Goal: Task Accomplishment & Management: Complete application form

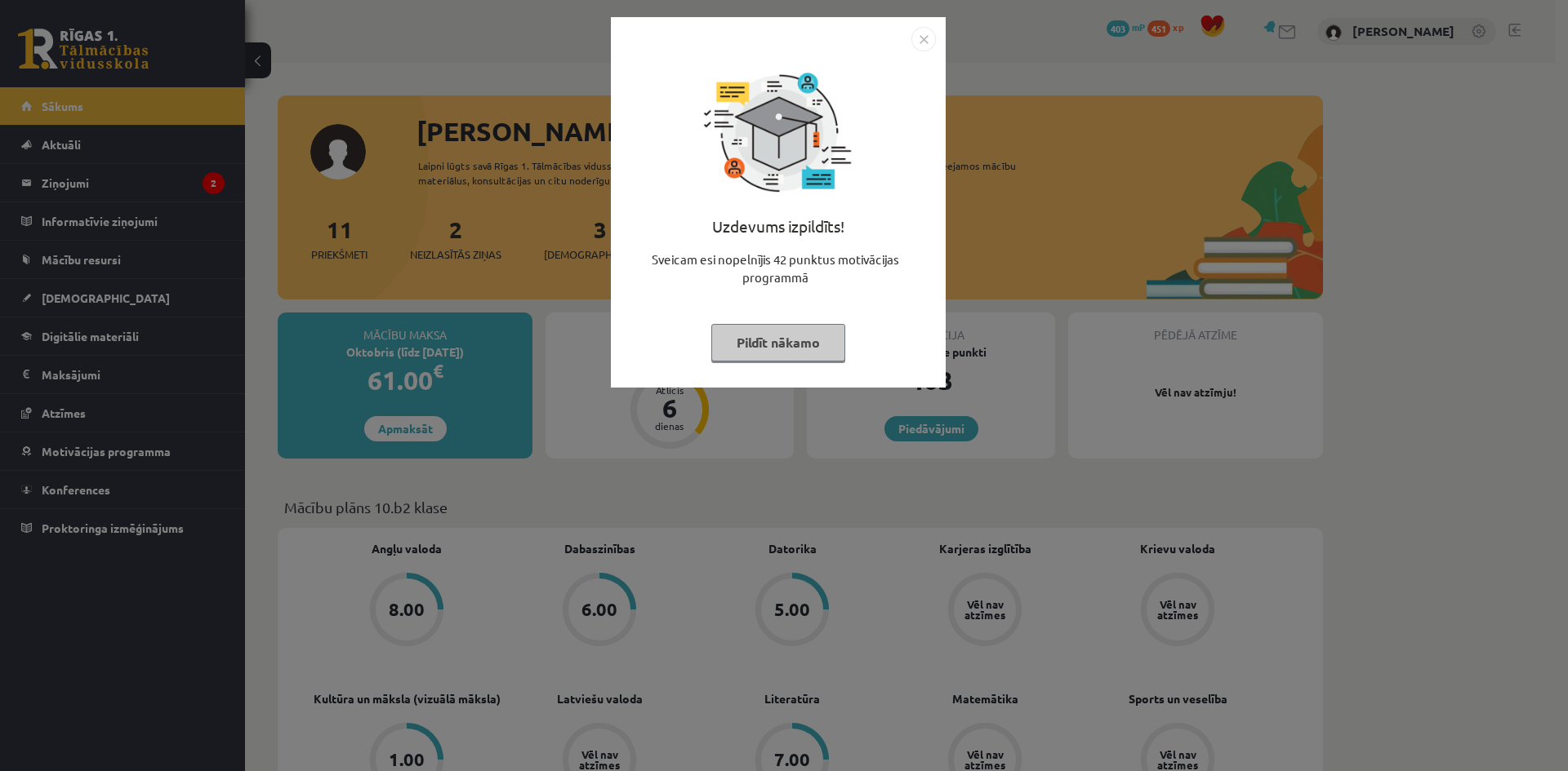
click at [102, 169] on div "Uzdevums izpildīts! Sveicam esi nopelnījis 42 punktus motivācijas programmā Pil…" at bounding box center [784, 386] width 1568 height 771
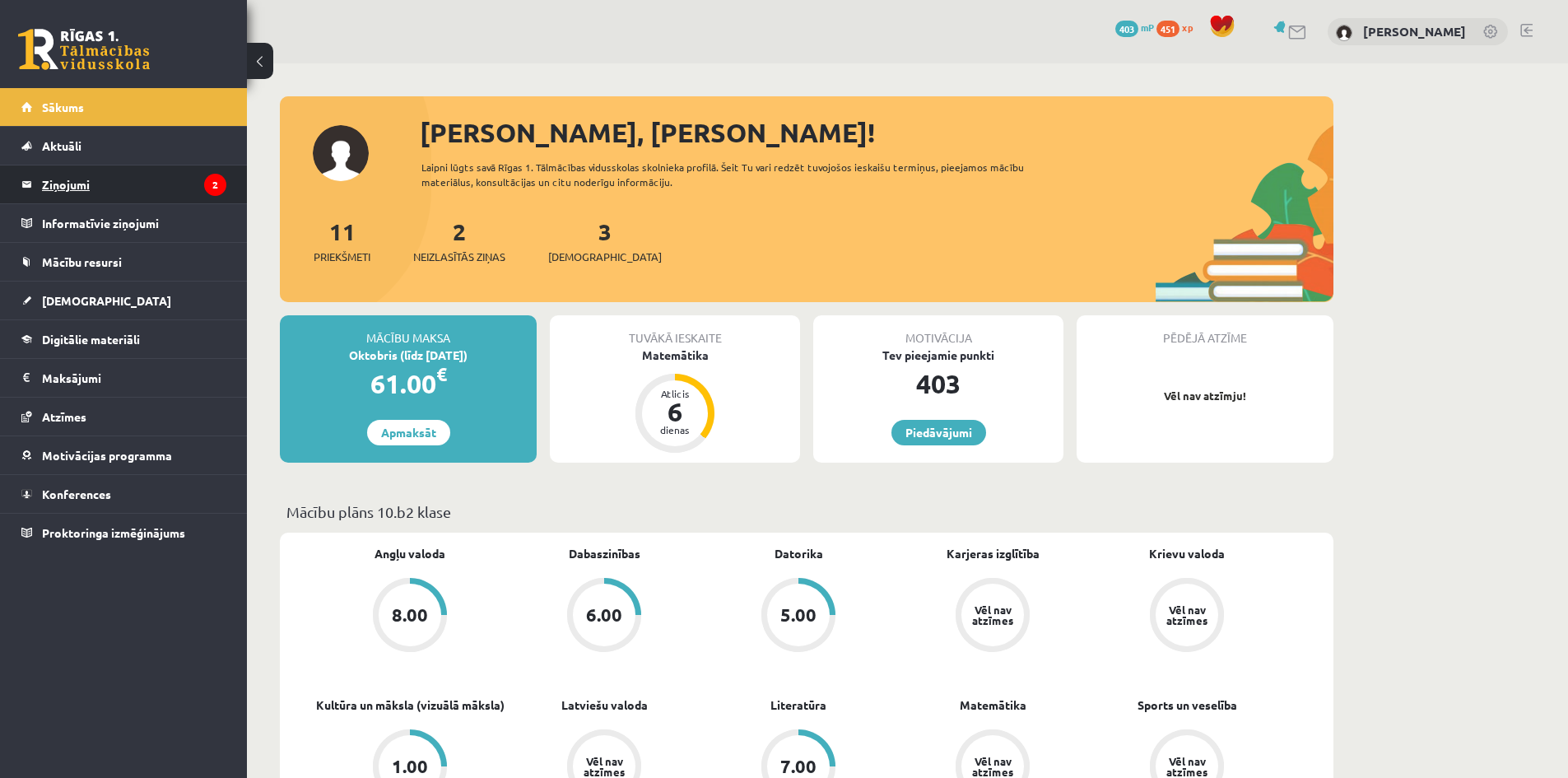
click at [109, 189] on legend "Ziņojumi 2" at bounding box center [134, 184] width 185 height 38
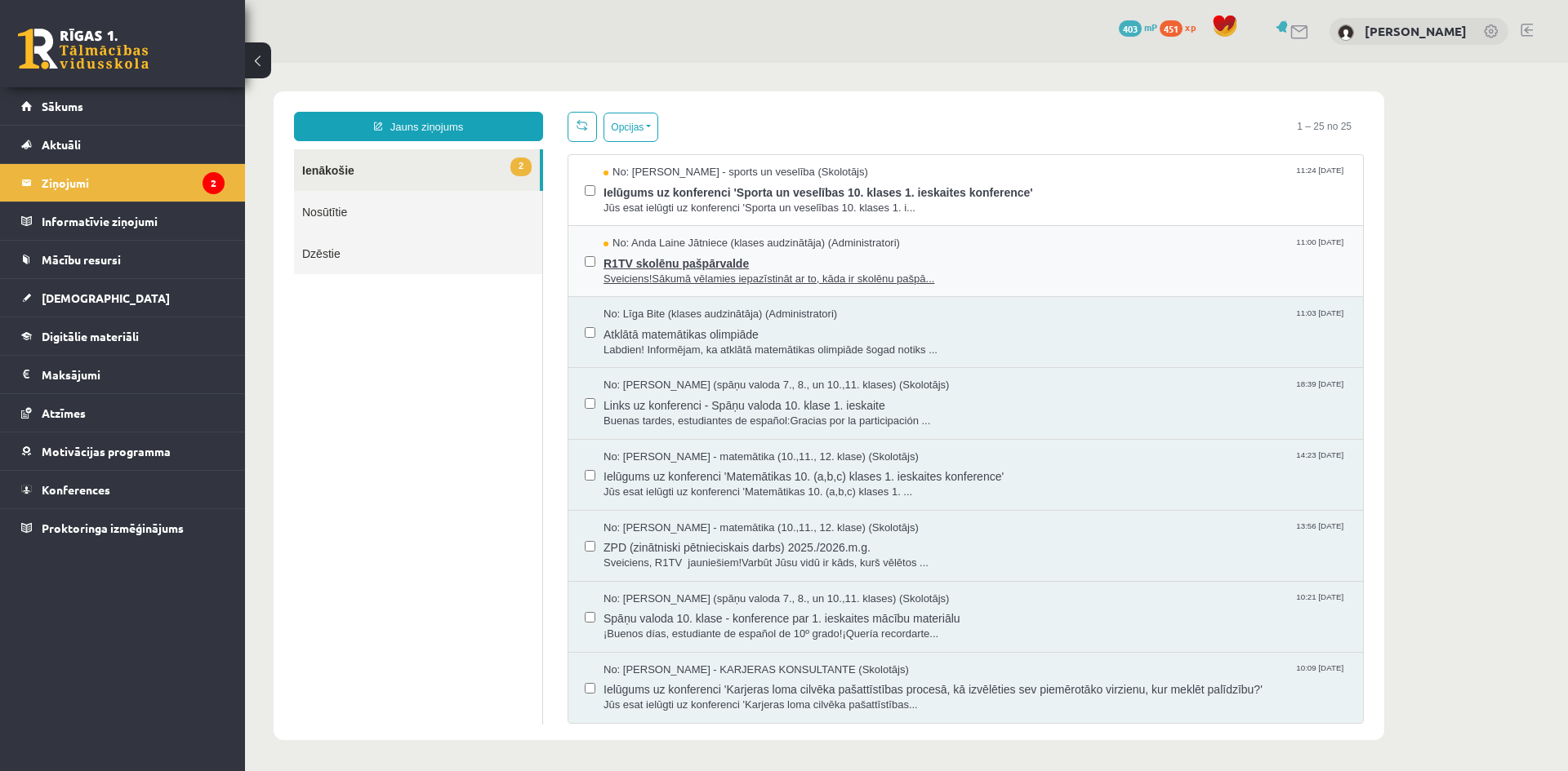
click at [934, 274] on span "Sveiciens!Sākumā vēlamies iepazīstināt ar to, kāda ir skolēnu pašpā..." at bounding box center [974, 279] width 743 height 16
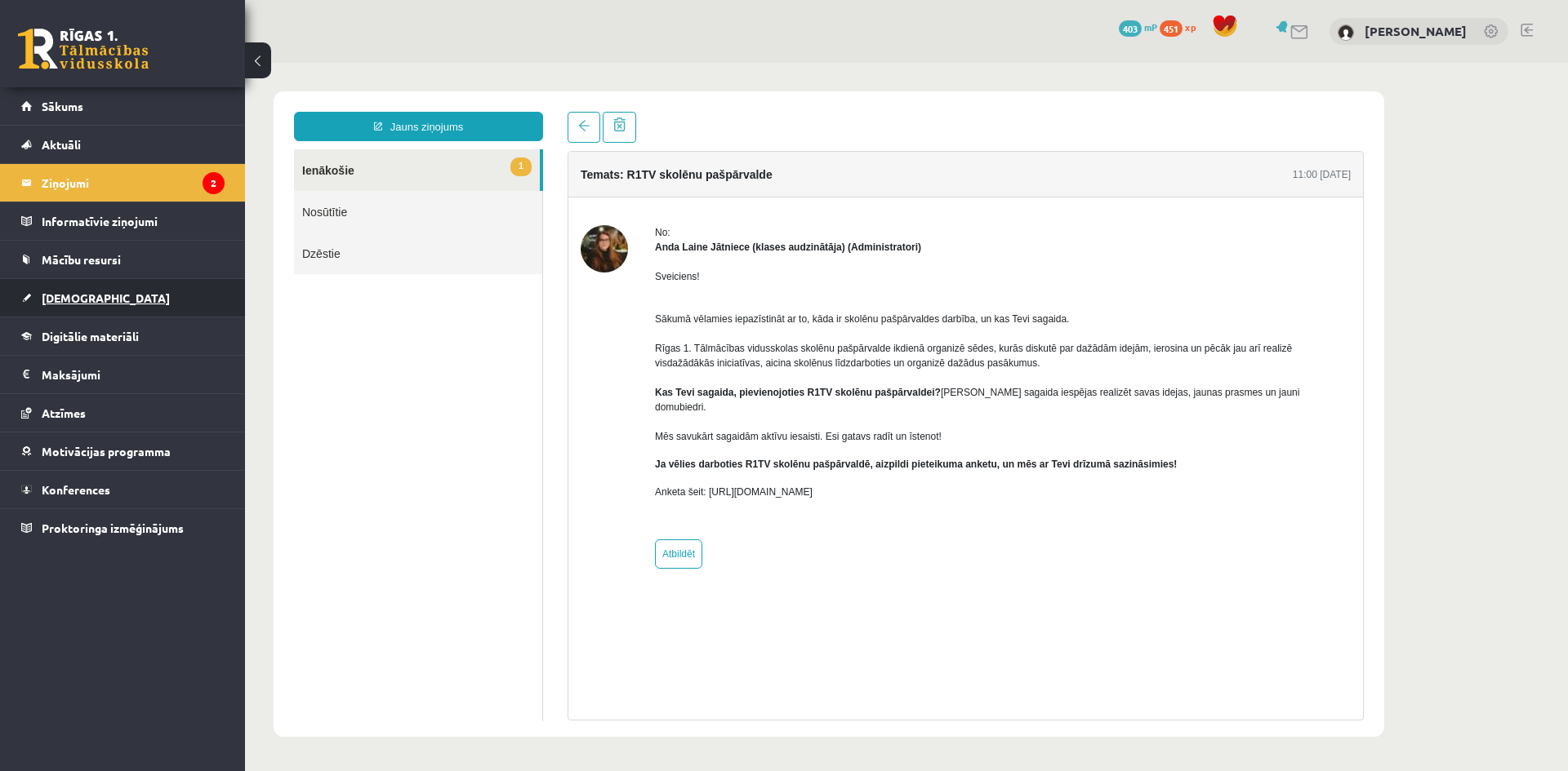
click at [73, 286] on link "[DEMOGRAPHIC_DATA]" at bounding box center [122, 297] width 203 height 38
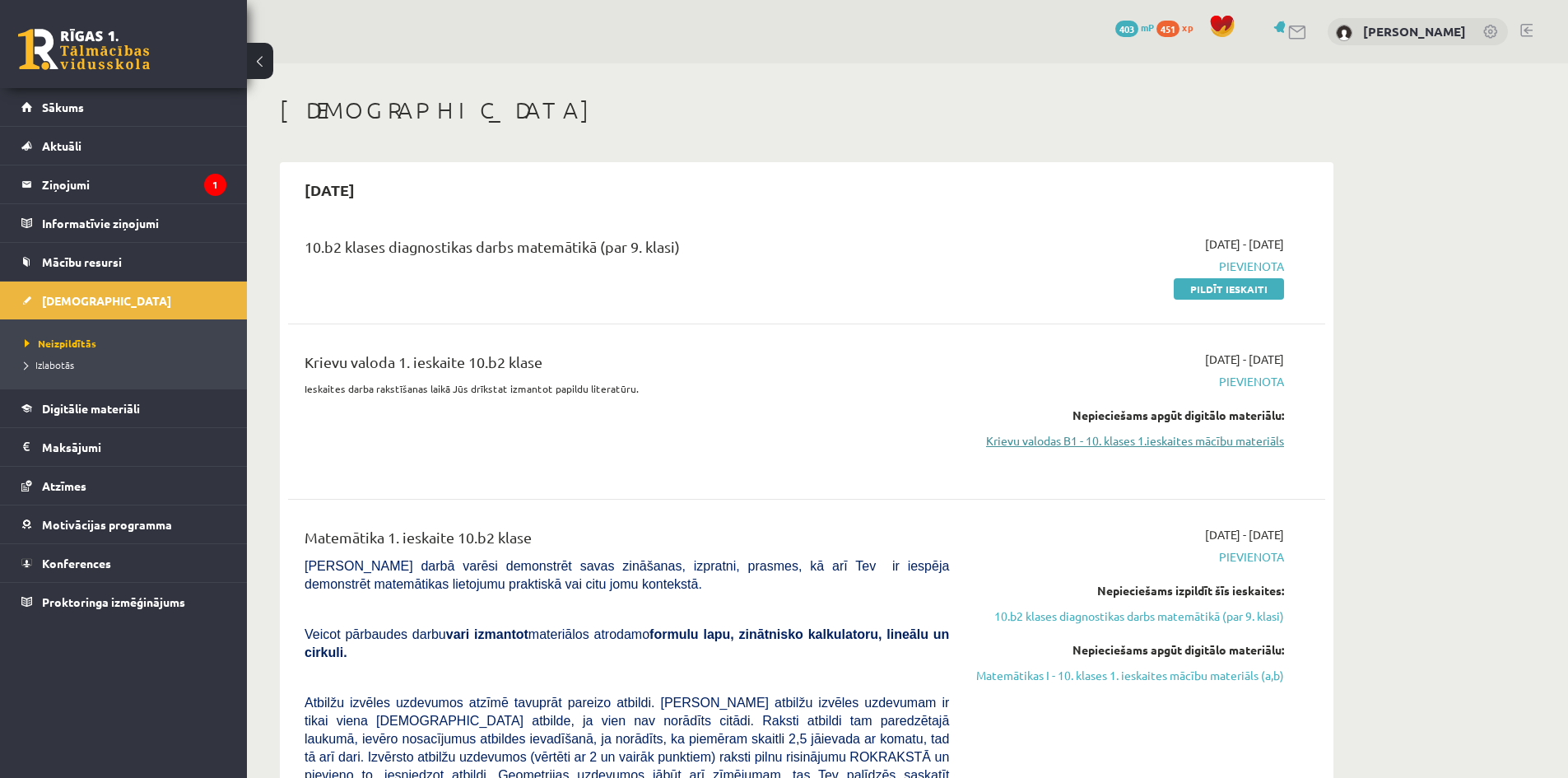
click at [1085, 442] on link "Krievu valodas B1 - 10. klases 1.ieskaites mācību materiāls" at bounding box center [1129, 441] width 311 height 18
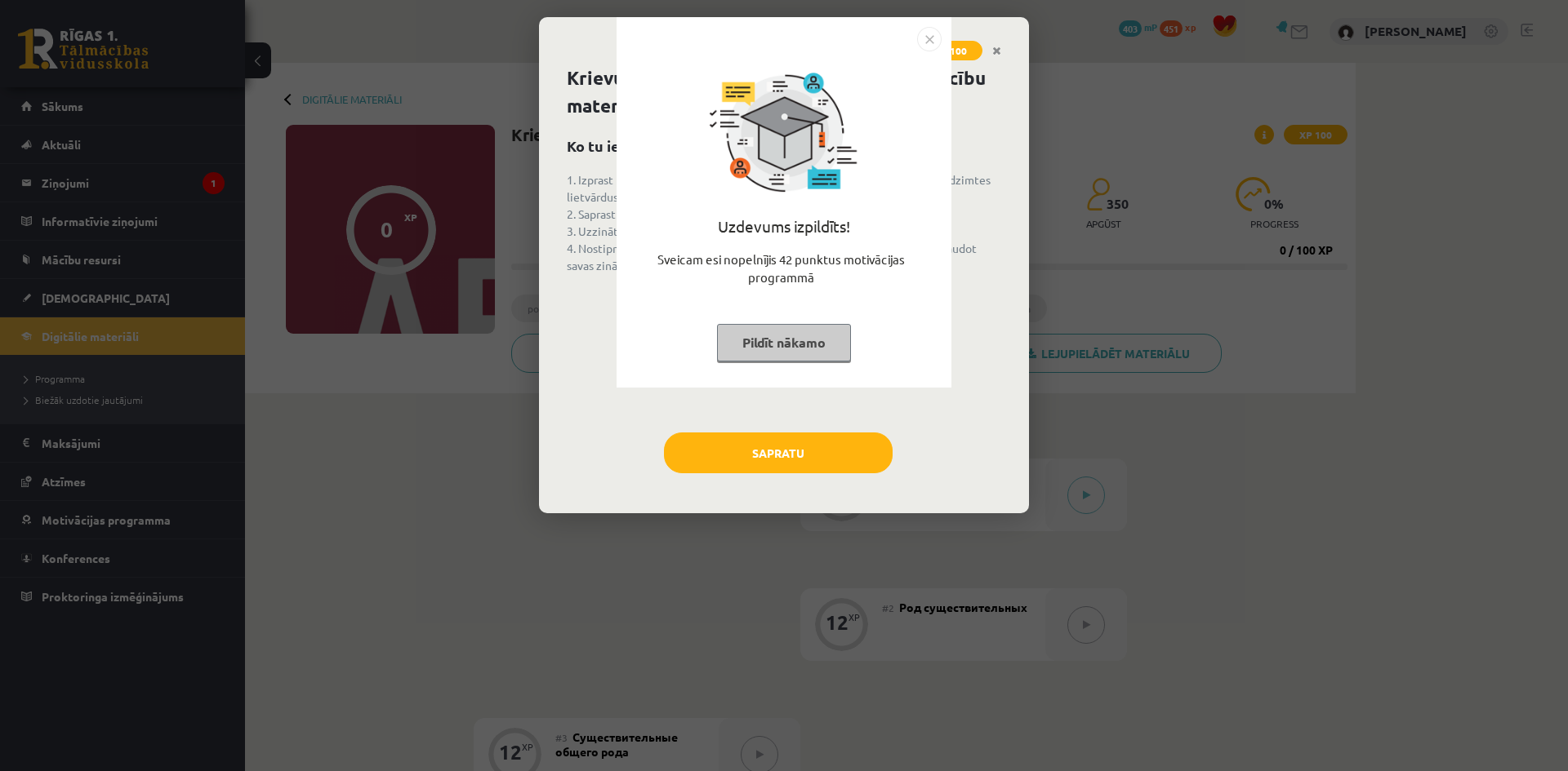
click at [934, 40] on img "Close" at bounding box center [928, 39] width 25 height 25
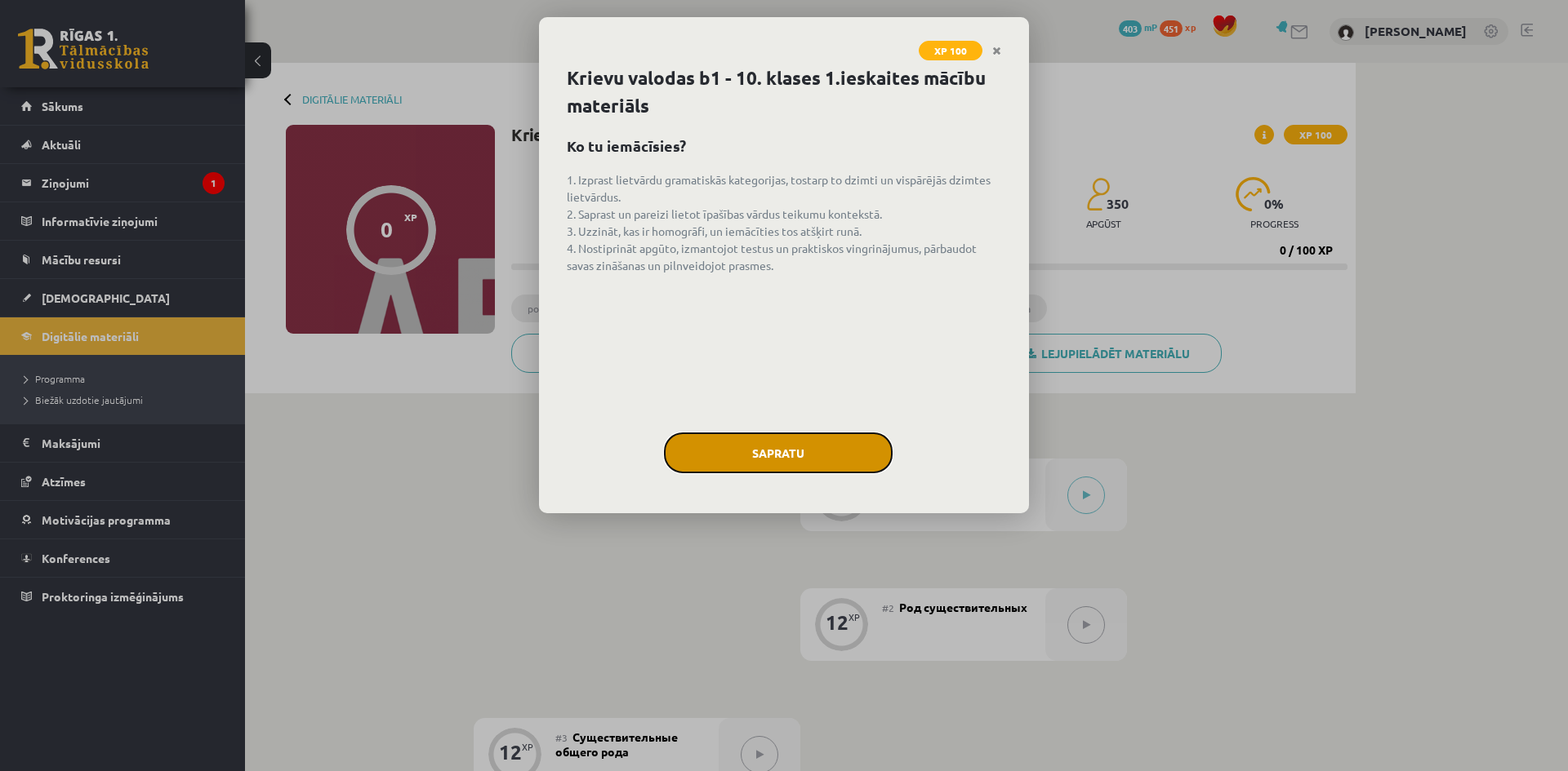
click at [815, 441] on button "Sapratu" at bounding box center [778, 453] width 228 height 40
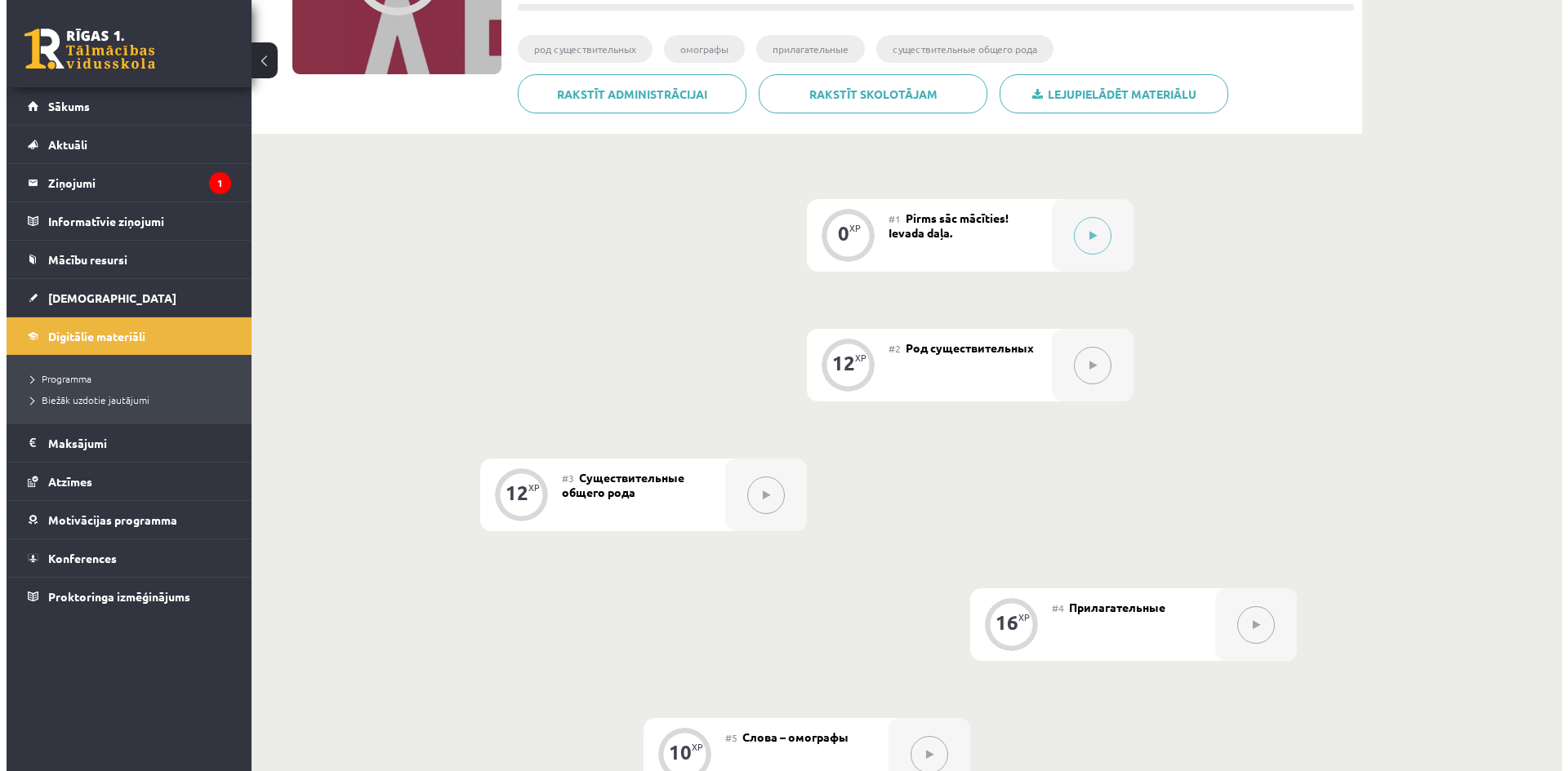
scroll to position [253, 0]
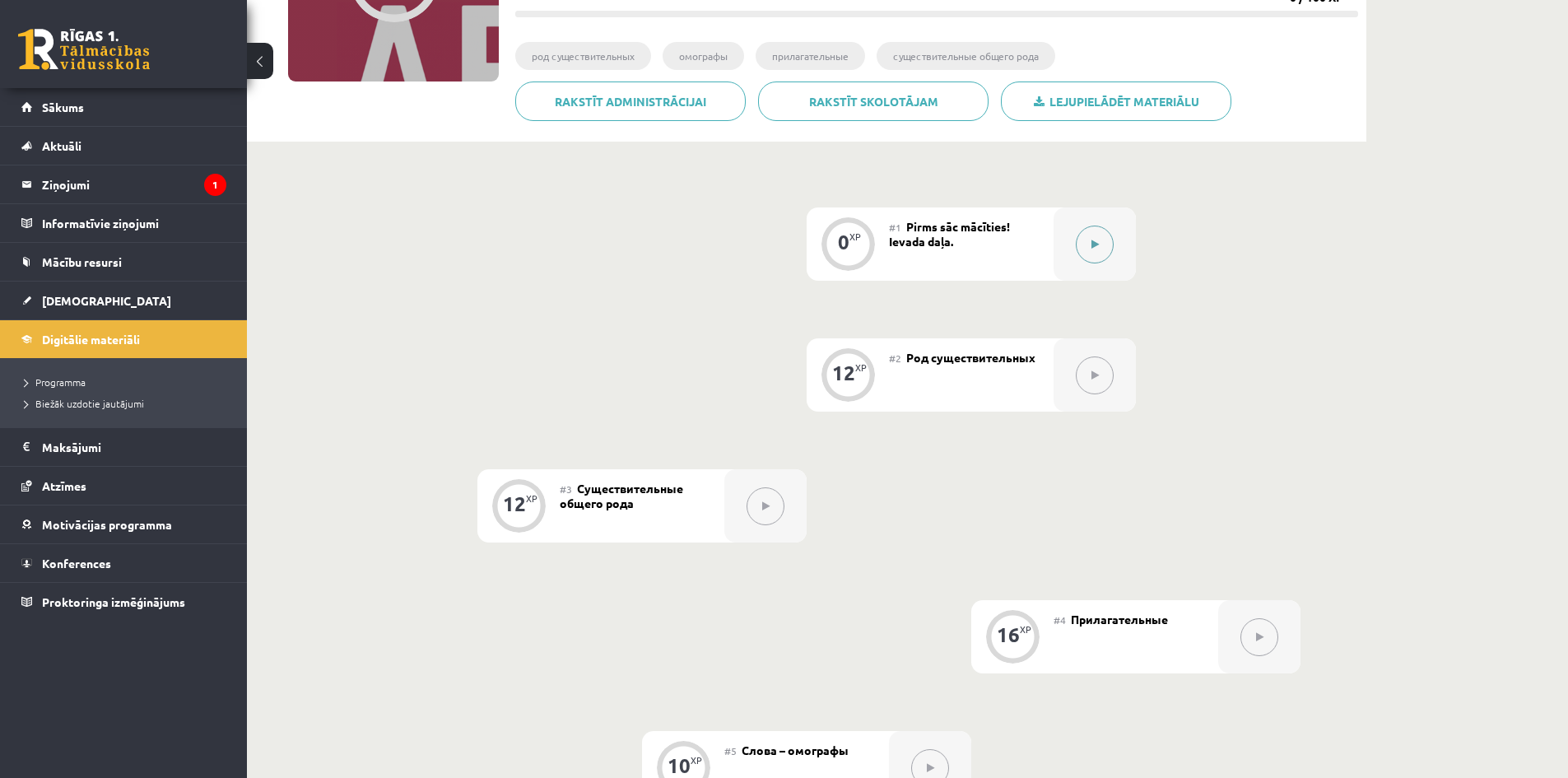
click at [1092, 249] on icon at bounding box center [1096, 244] width 7 height 10
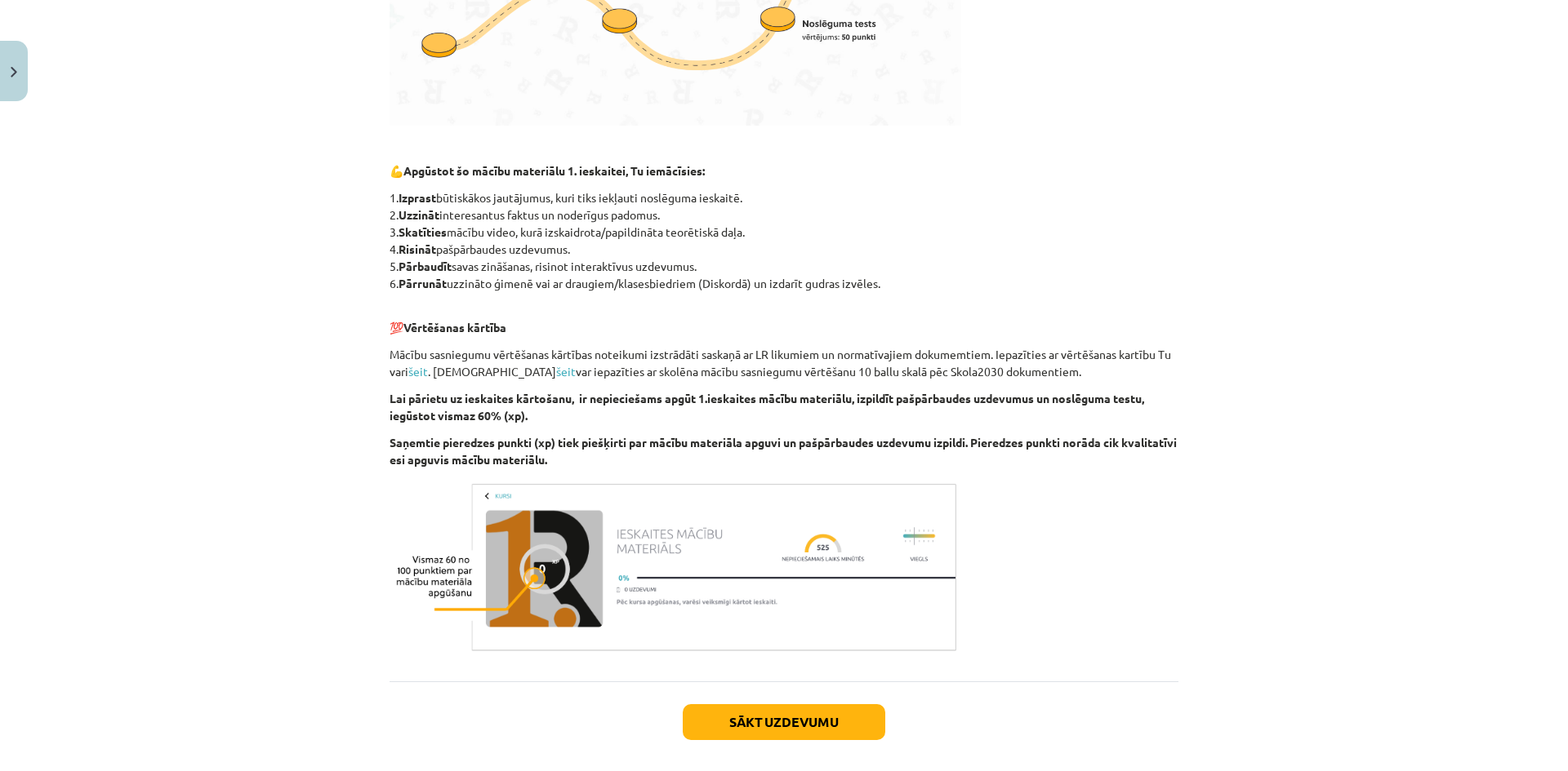
scroll to position [671, 0]
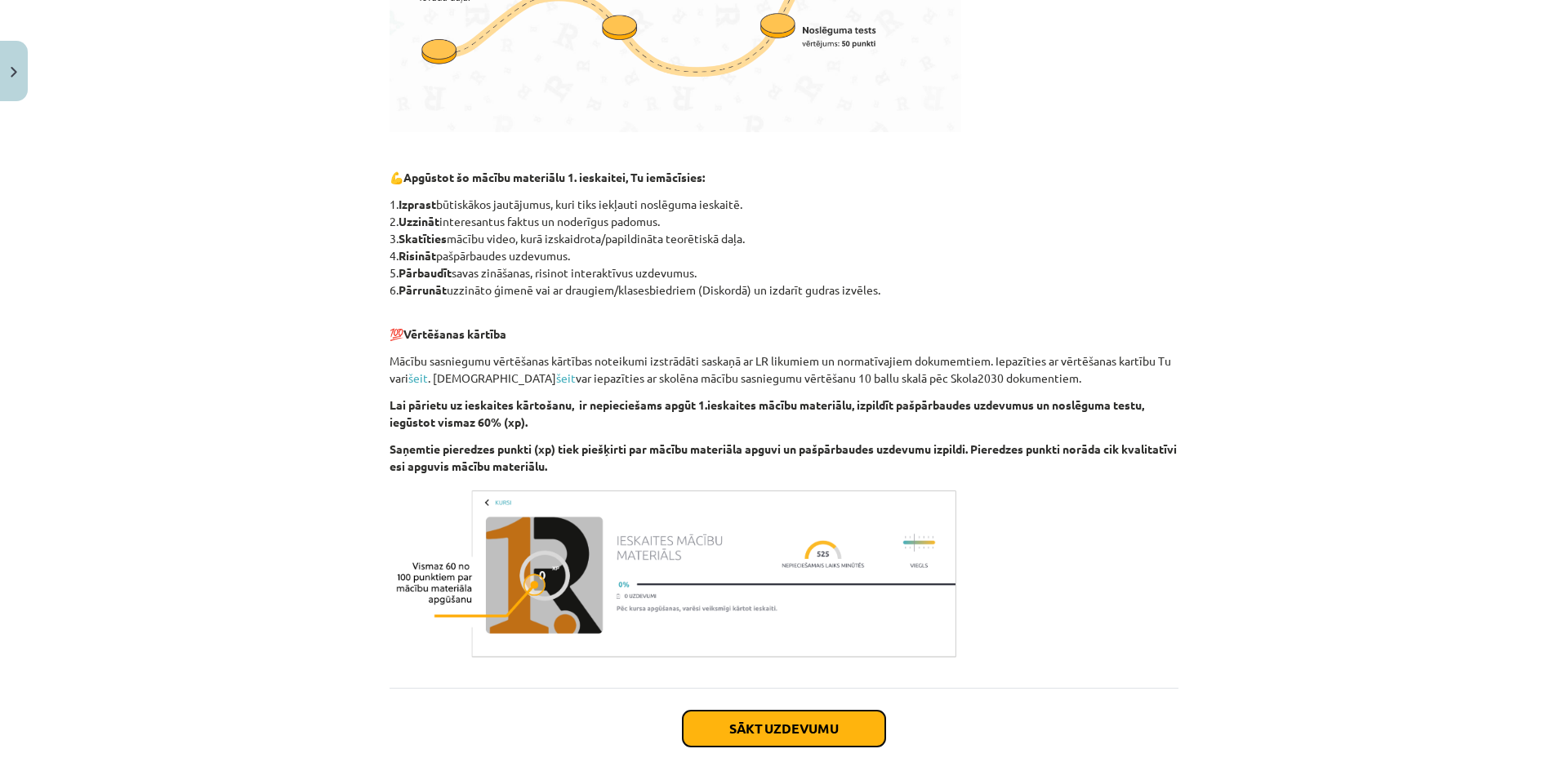
click at [746, 723] on button "Sākt uzdevumu" at bounding box center [784, 729] width 202 height 36
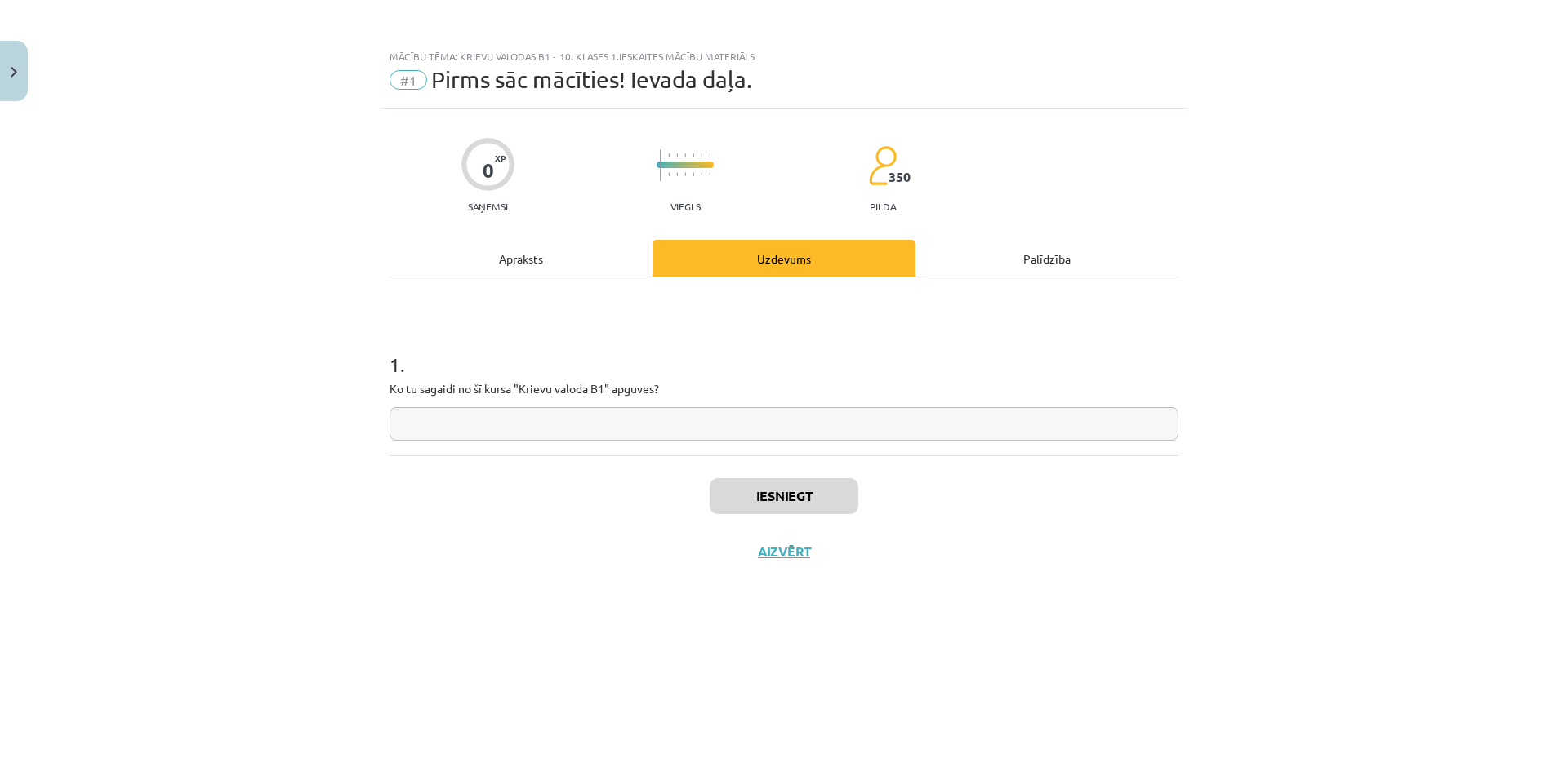
scroll to position [0, 0]
drag, startPoint x: 333, startPoint y: 387, endPoint x: 380, endPoint y: 383, distance: 47.2
click at [376, 386] on div "Mācību tēma: Krievu valodas b1 - 10. klases 1.ieskaites mācību materiāls #1 Pir…" at bounding box center [784, 386] width 1568 height 771
click at [453, 424] on input "text" at bounding box center [783, 424] width 789 height 33
type input "******"
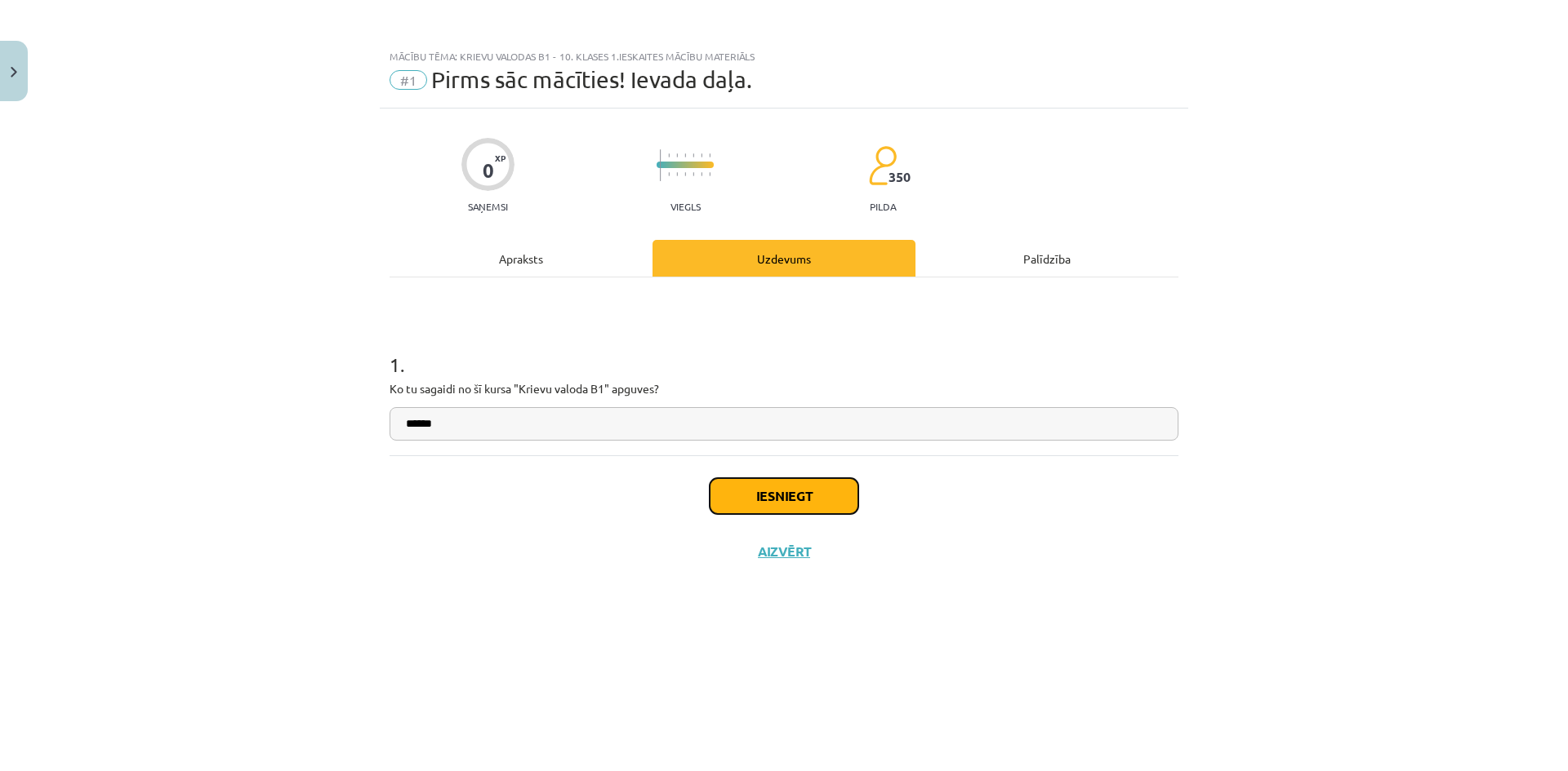
click at [800, 501] on button "Iesniegt" at bounding box center [783, 496] width 148 height 36
click at [790, 554] on button "Aizvērt" at bounding box center [783, 552] width 62 height 17
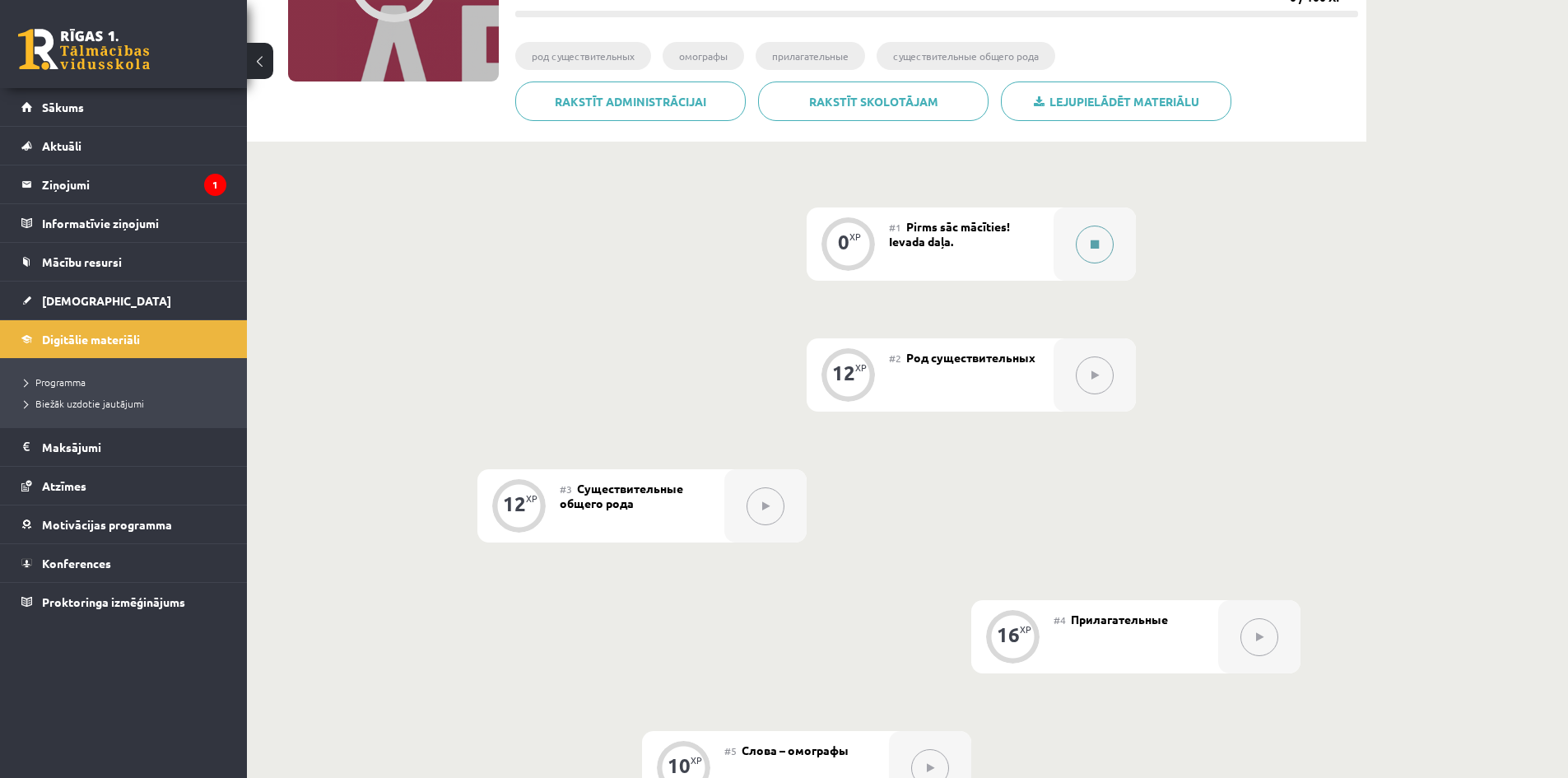
click at [1097, 230] on button at bounding box center [1095, 244] width 38 height 38
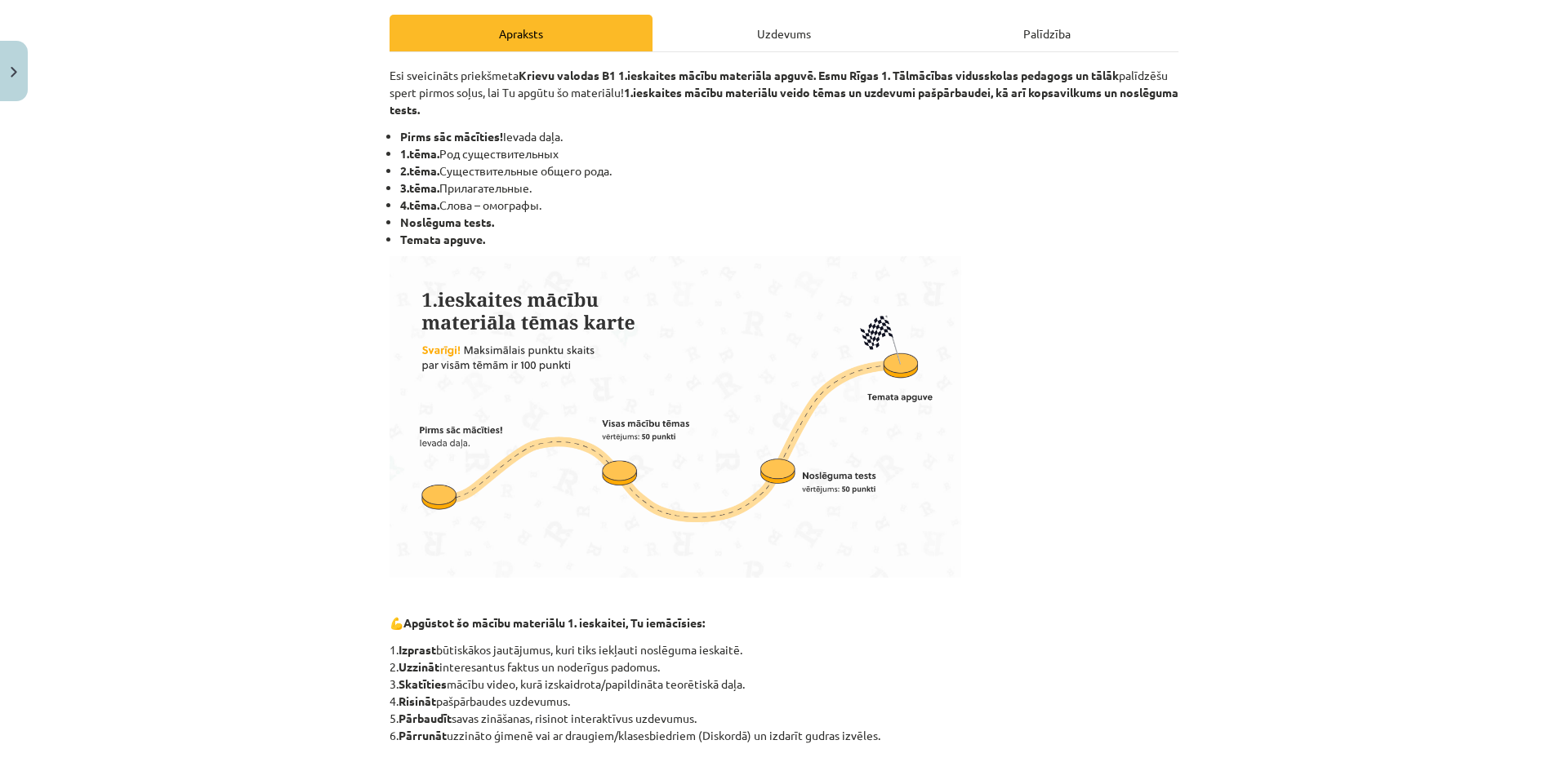
scroll to position [245, 0]
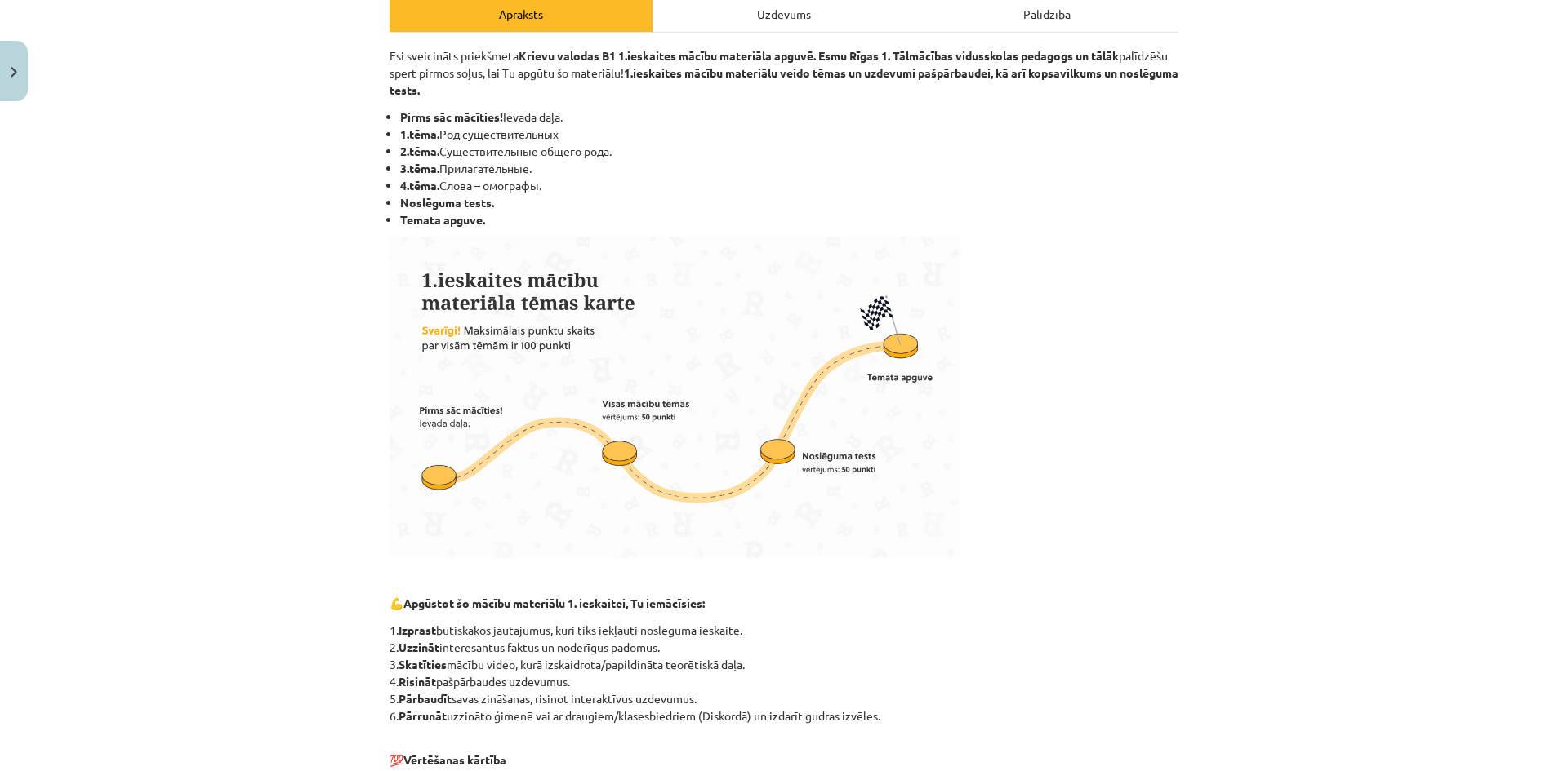
click at [826, 26] on div "Uzdevums" at bounding box center [784, 14] width 263 height 37
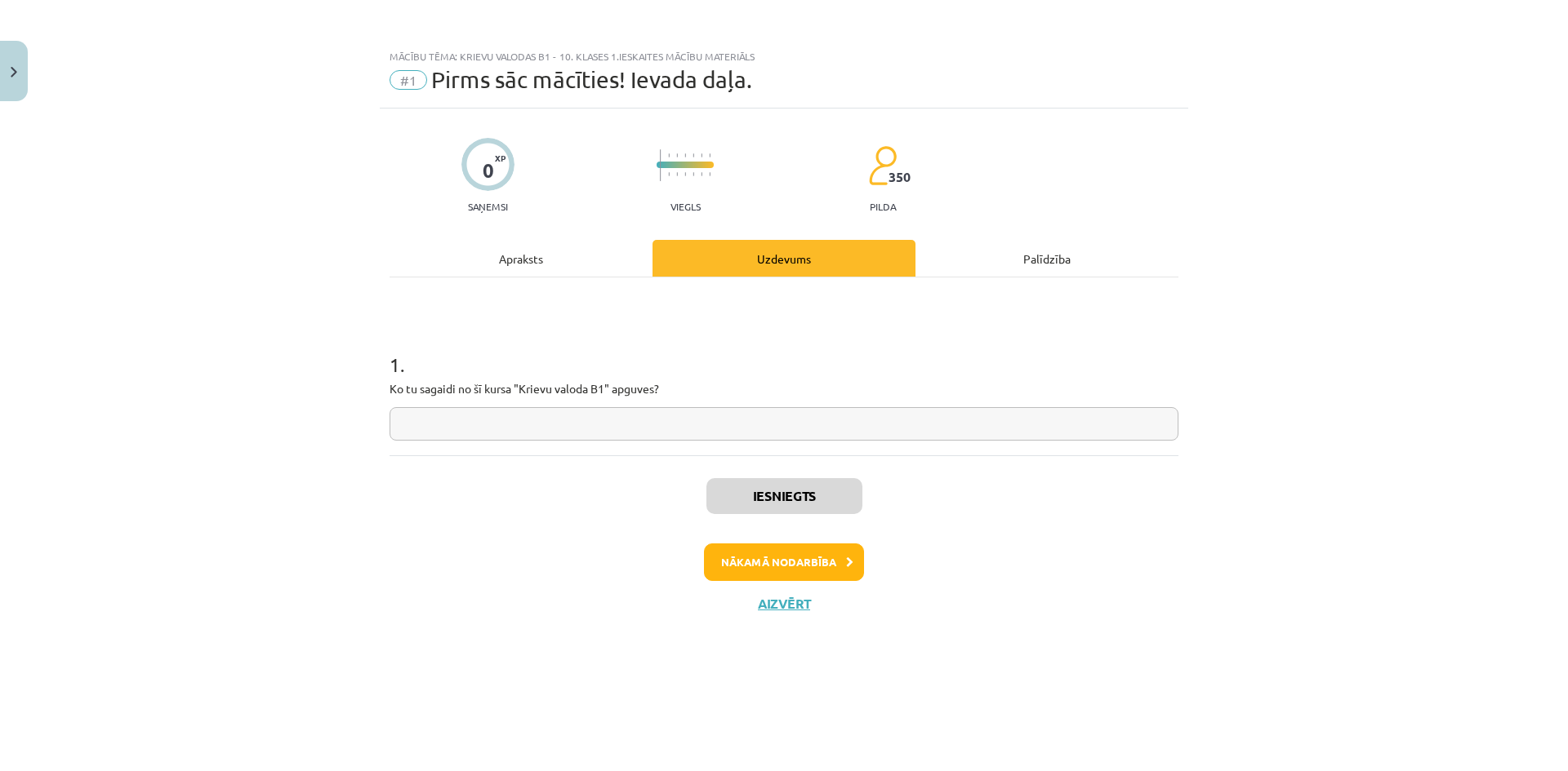
scroll to position [0, 0]
click at [834, 569] on button "Nākamā nodarbība" at bounding box center [784, 562] width 160 height 38
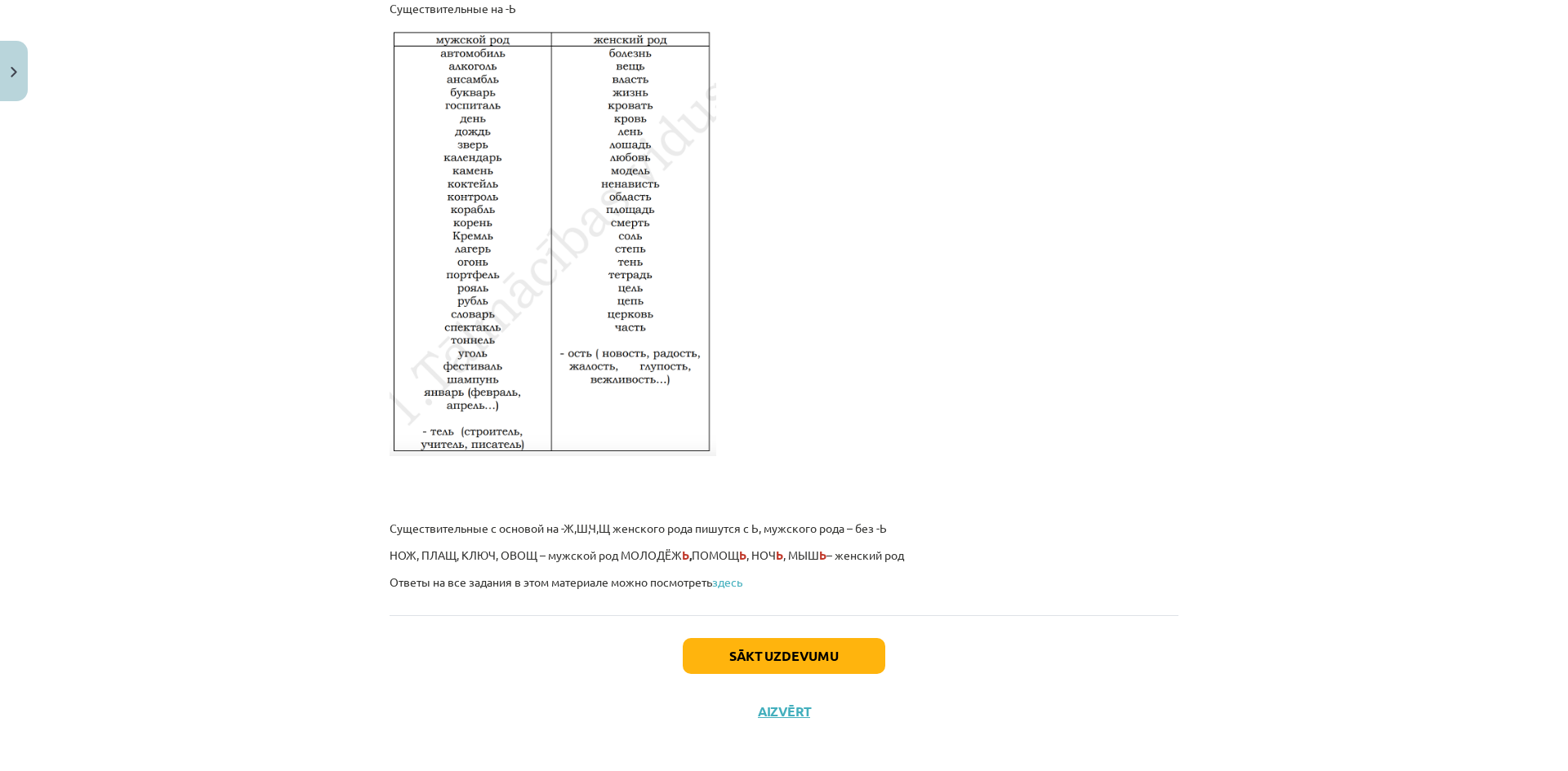
scroll to position [2610, 0]
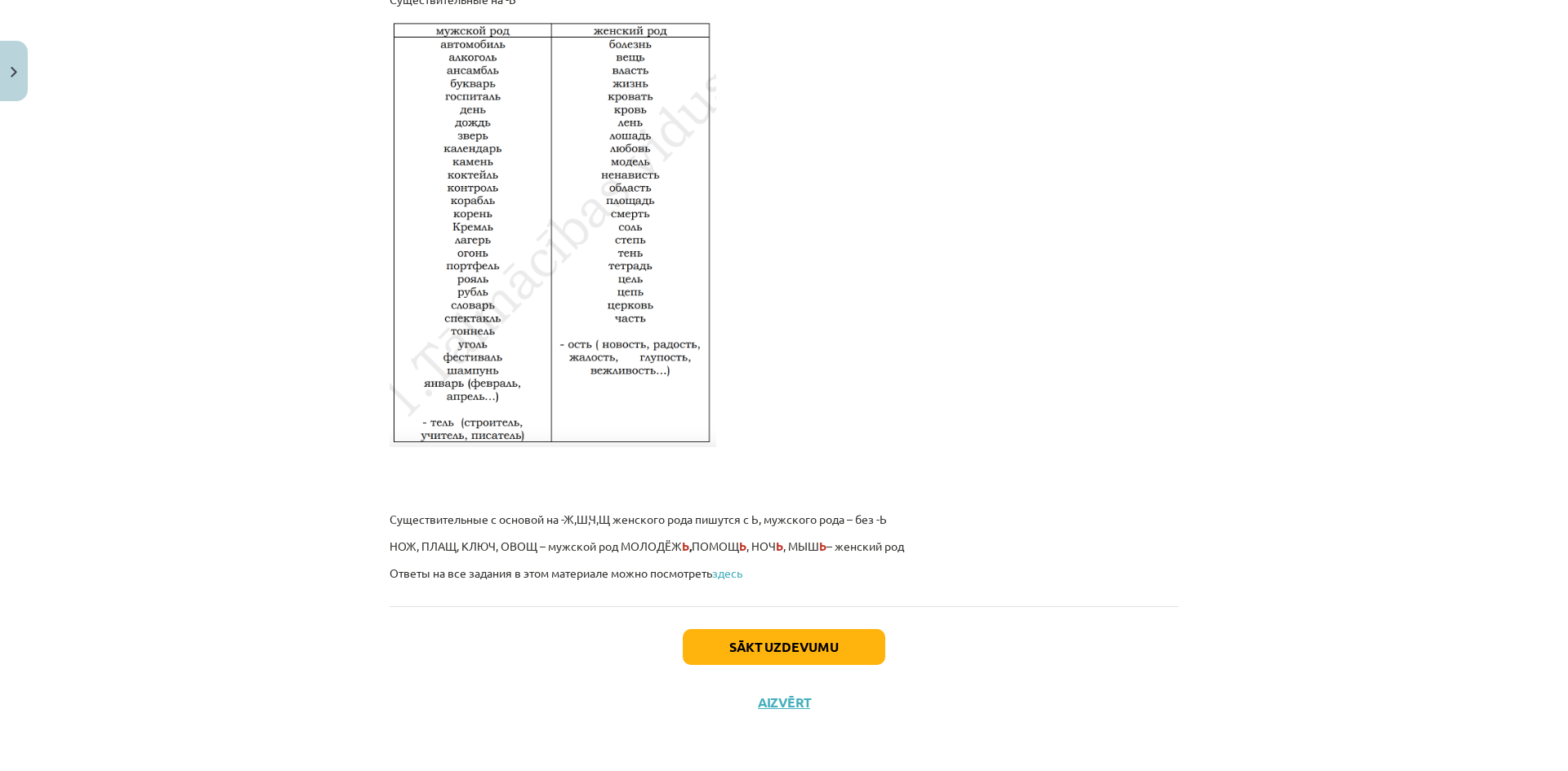
click at [790, 668] on div "Sākt uzdevumu Aizvērt" at bounding box center [783, 663] width 789 height 114
click at [789, 662] on button "Sākt uzdevumu" at bounding box center [784, 647] width 202 height 36
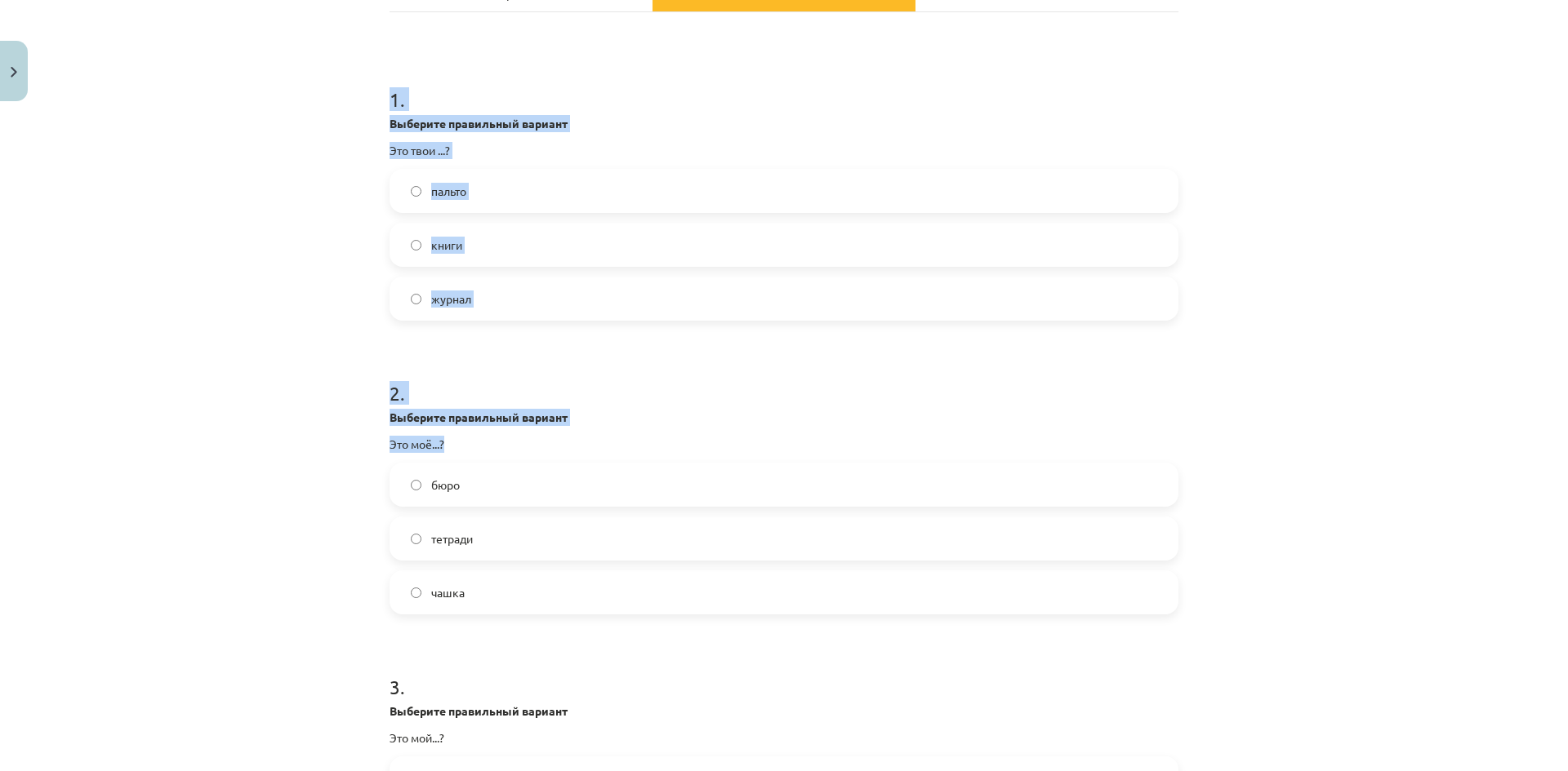
scroll to position [286, 0]
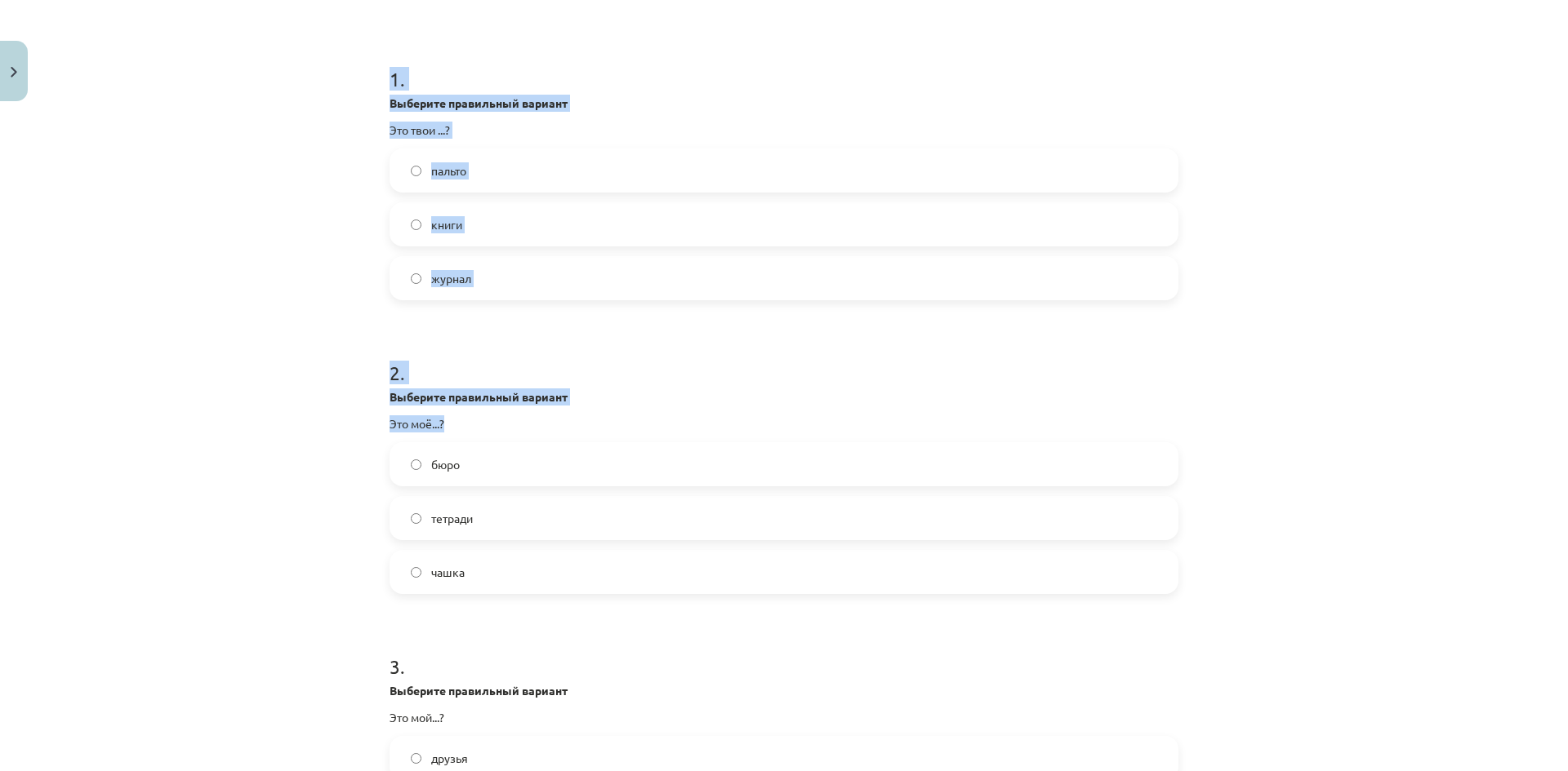
drag, startPoint x: 331, startPoint y: 330, endPoint x: 1152, endPoint y: 431, distance: 827.2
click at [1152, 431] on div "Mācību tēma: Krievu valodas b1 - 10. klases 1.ieskaites mācību materiāls #2 Род…" at bounding box center [784, 386] width 1568 height 771
click at [363, 115] on div "Mācību tēma: Krievu valodas b1 - 10. klases 1.ieskaites mācību materiāls #2 Род…" at bounding box center [784, 386] width 1568 height 771
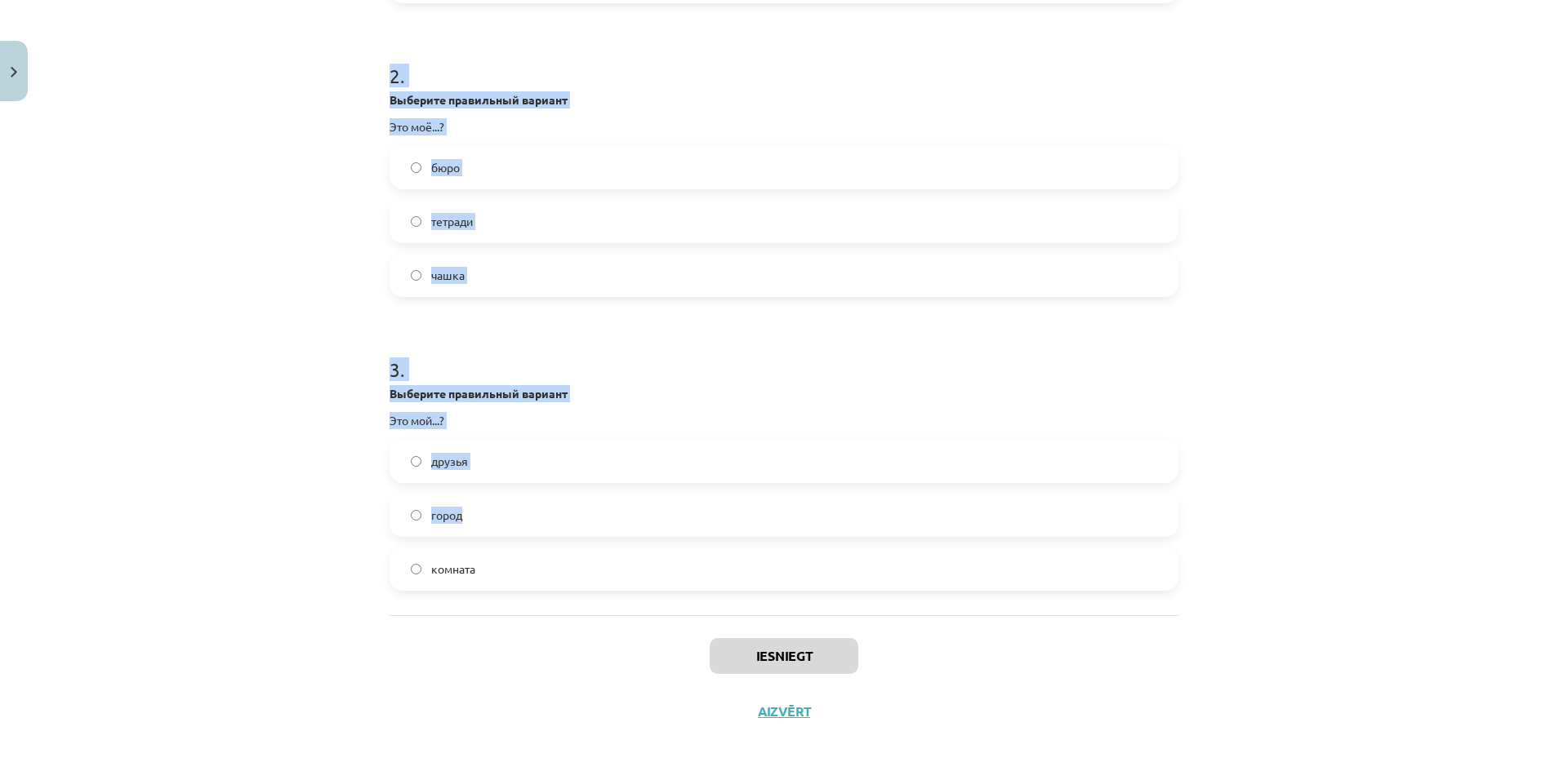
scroll to position [592, 0]
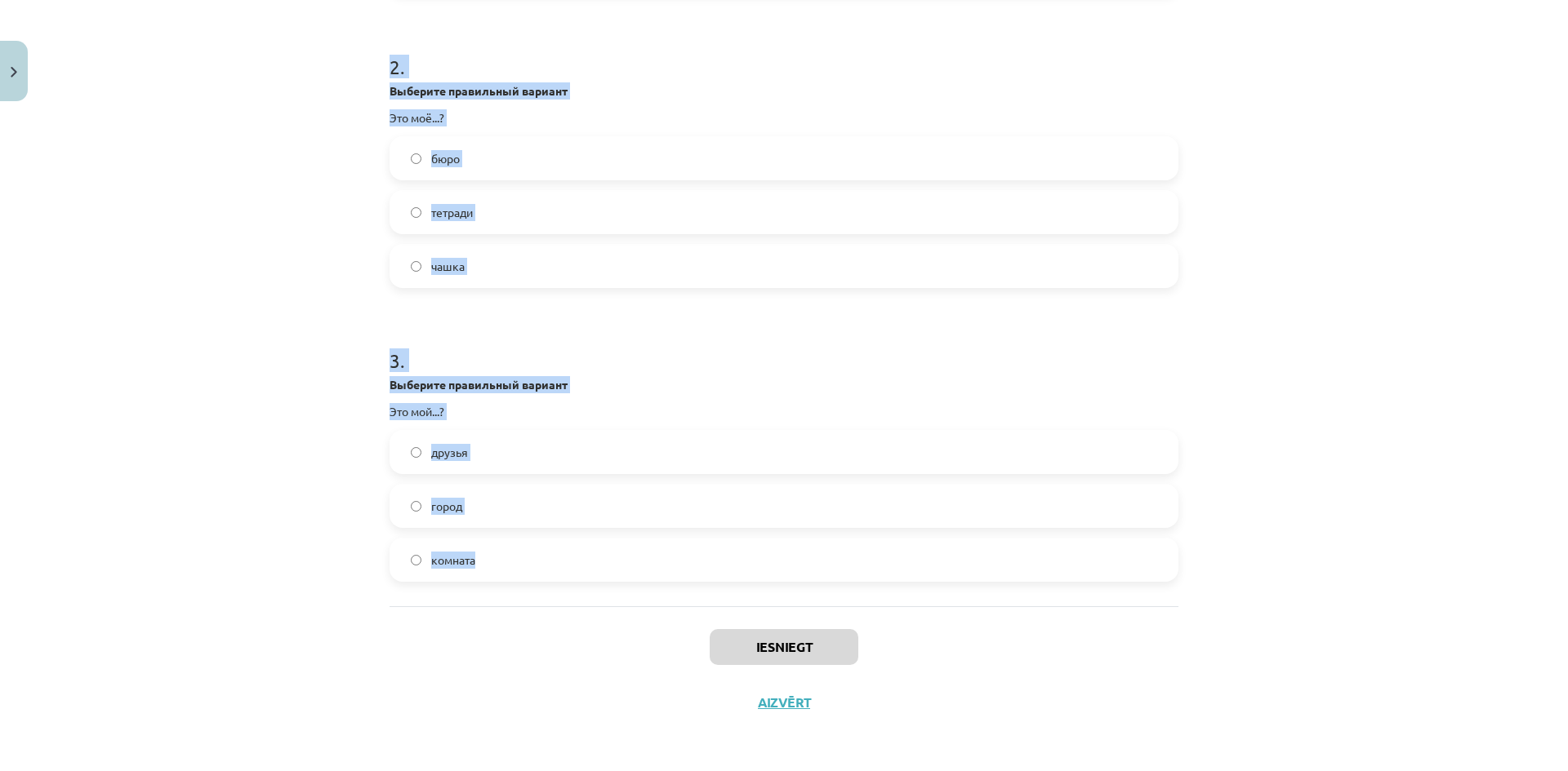
drag, startPoint x: 377, startPoint y: 75, endPoint x: 1141, endPoint y: 584, distance: 918.0
click at [1141, 584] on div "12 XP Saņemsi Sarežģīts 350 pilda Apraksts Uzdevums Palīdzība 1 . Выберите прав…" at bounding box center [784, 123] width 808 height 1214
copy form "1 . Выберите правильный вариант Это твои ...? пальто книги журнал 2 . Выберите …"
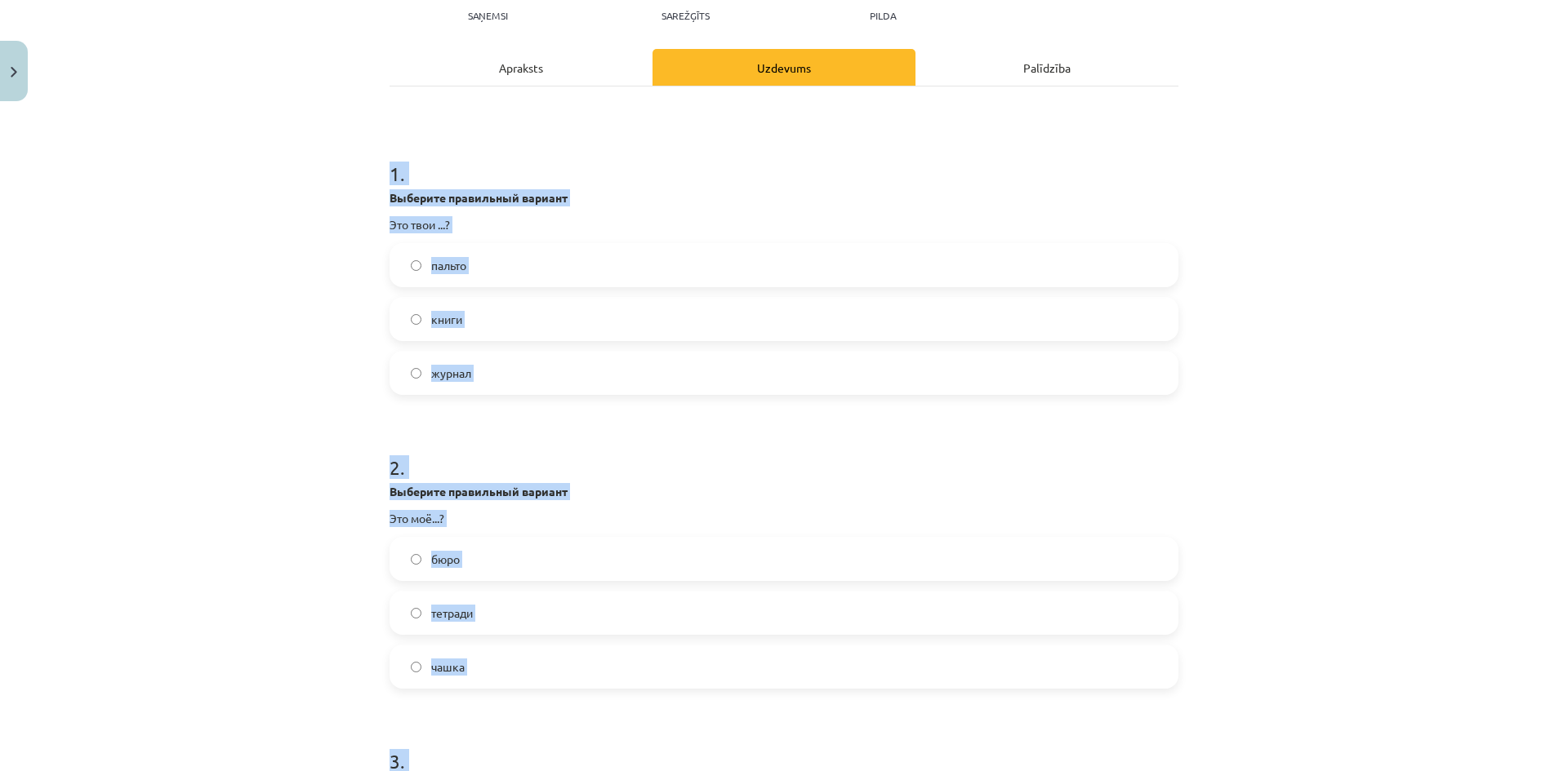
scroll to position [184, 0]
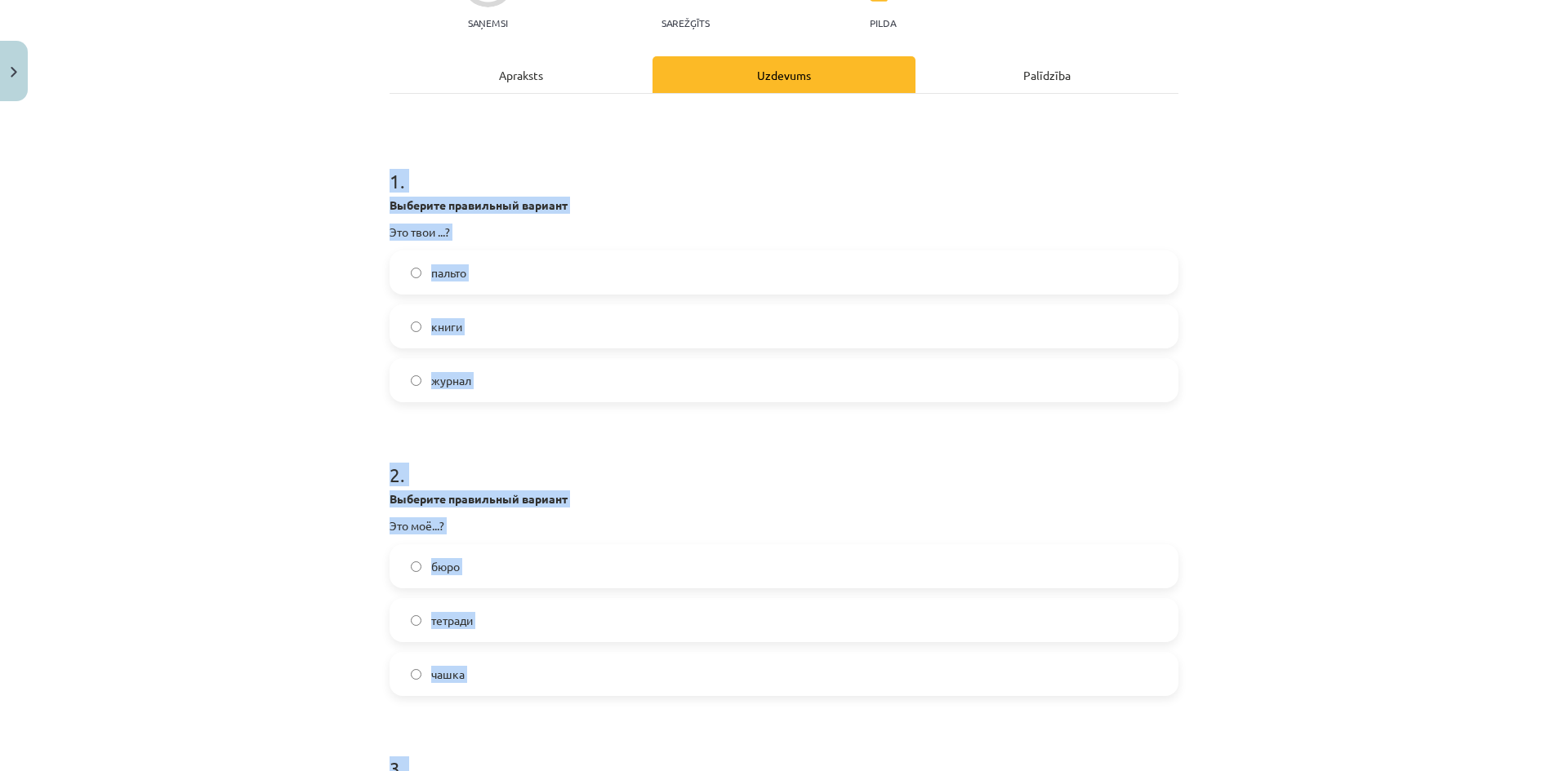
click at [479, 338] on label "книги" at bounding box center [784, 327] width 786 height 40
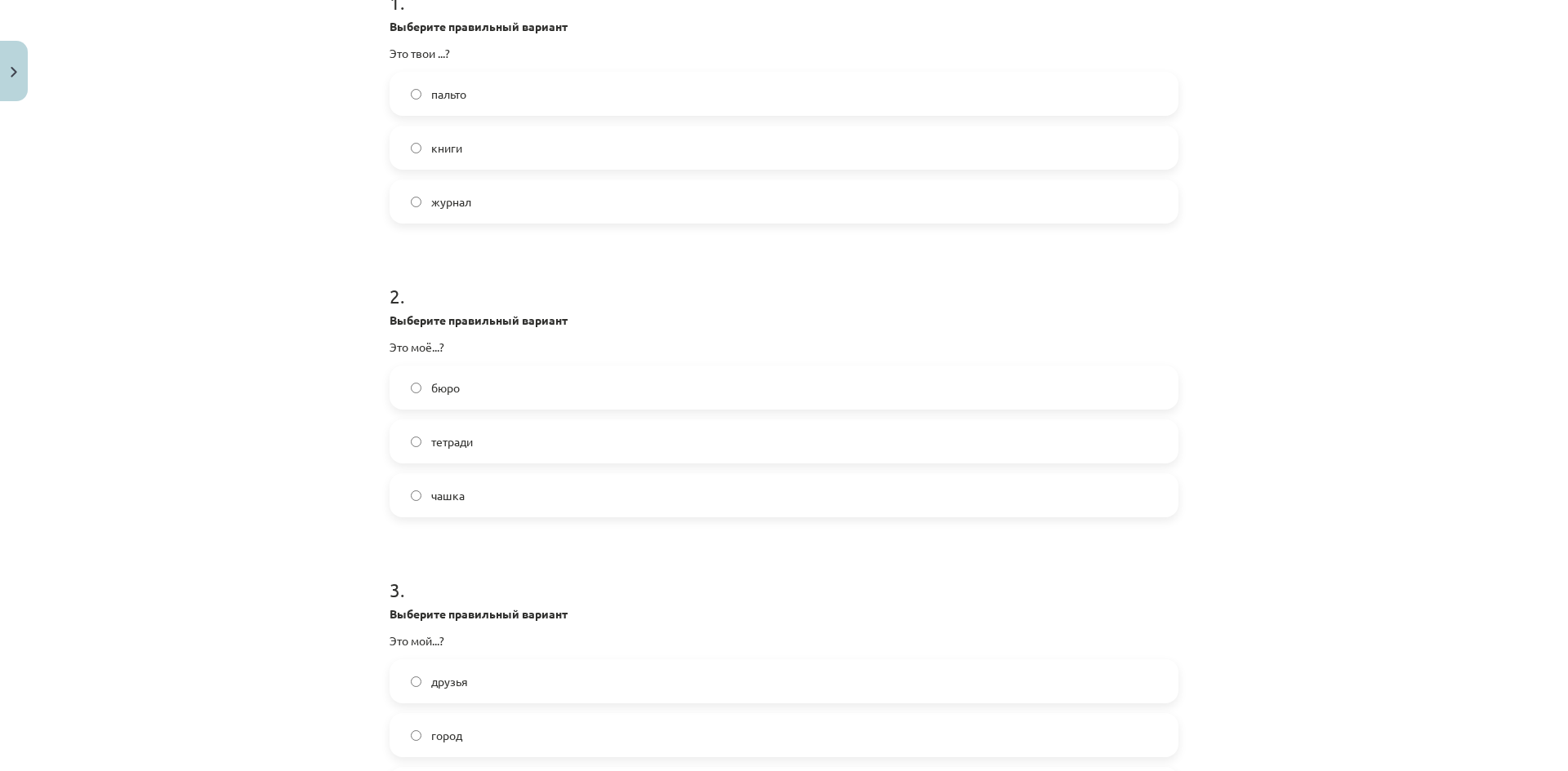
scroll to position [429, 0]
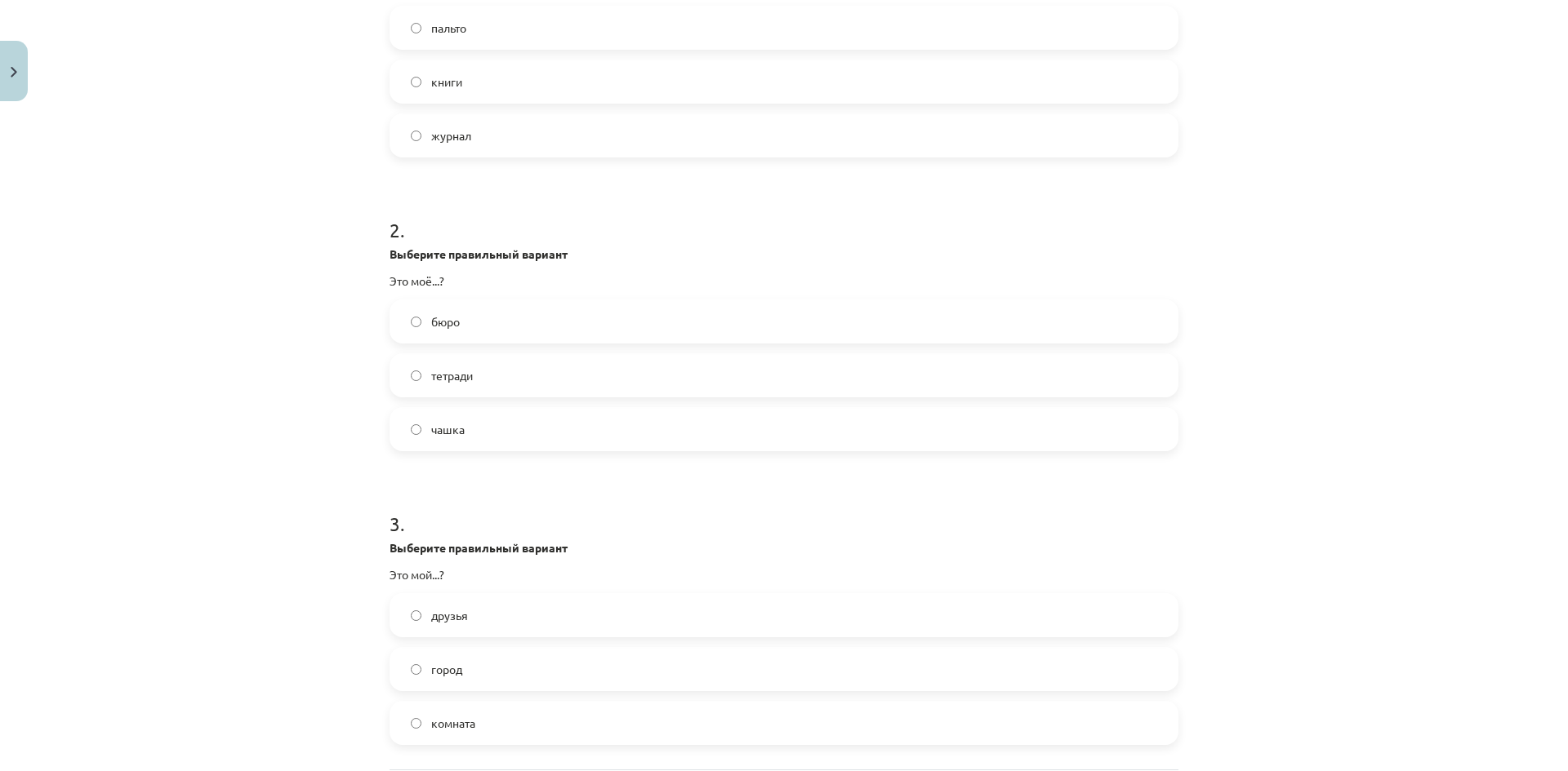
click at [790, 393] on label "тетради" at bounding box center [784, 375] width 786 height 40
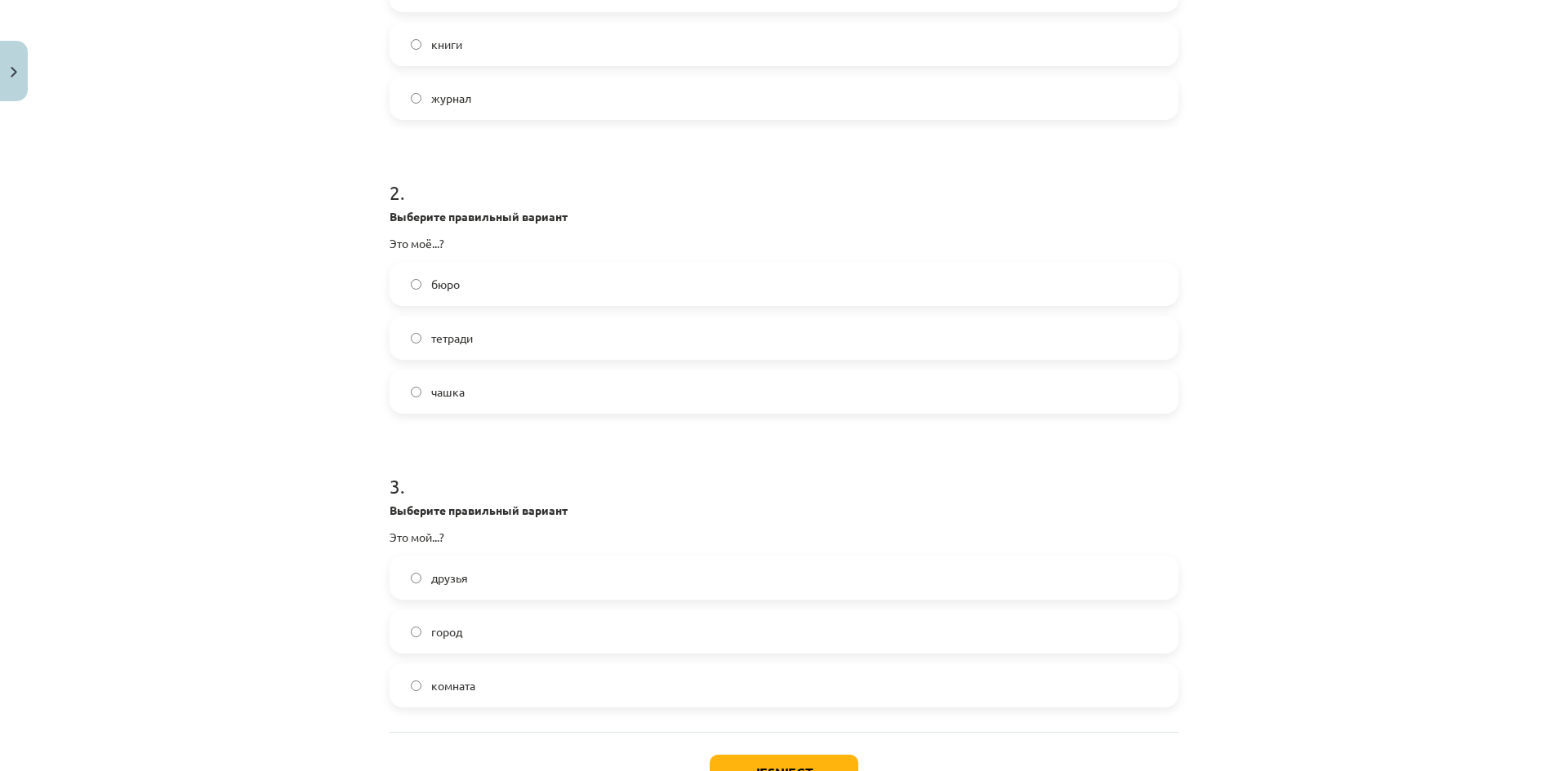
scroll to position [511, 0]
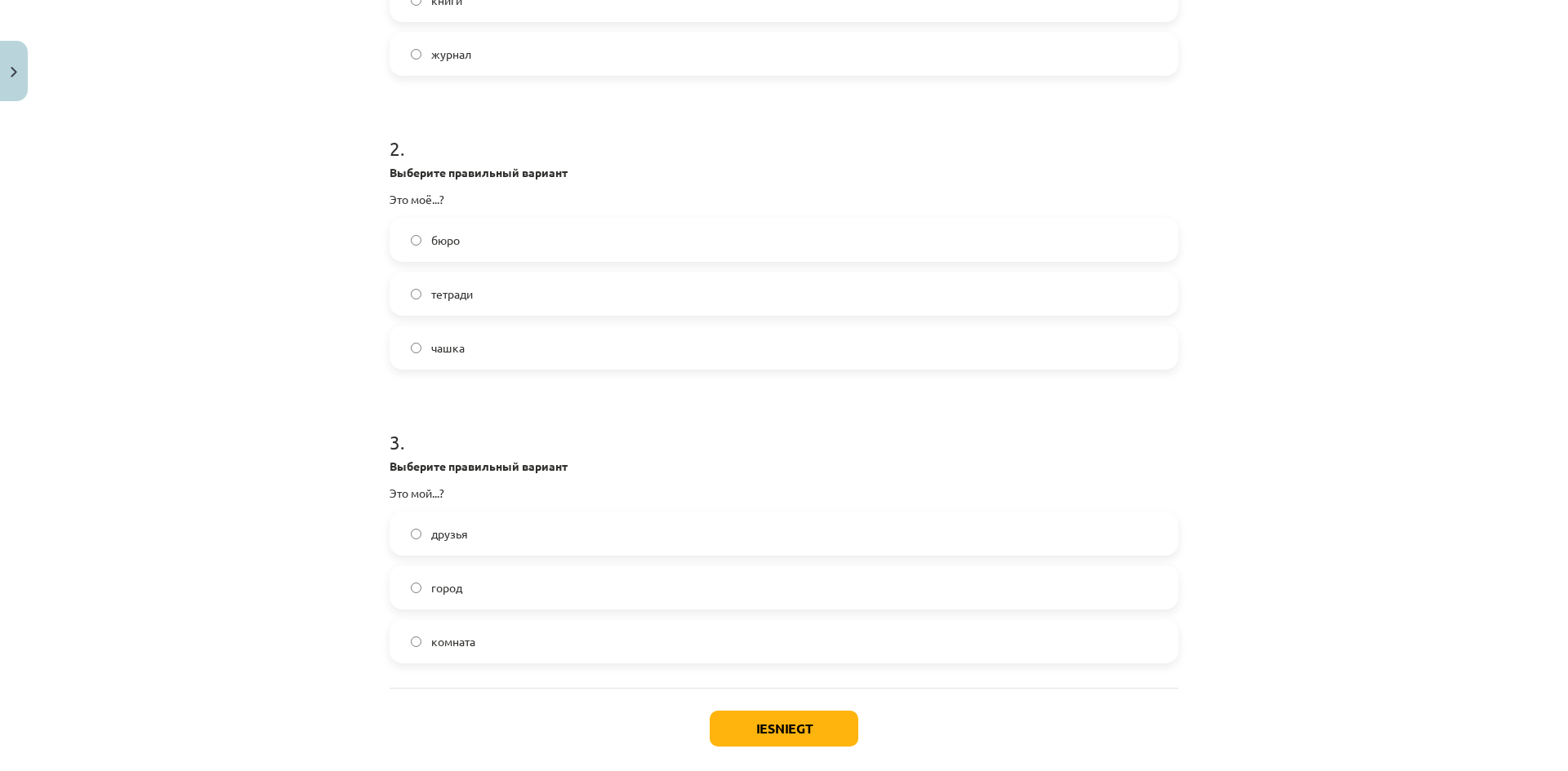
click at [503, 236] on label "бюро" at bounding box center [784, 240] width 786 height 40
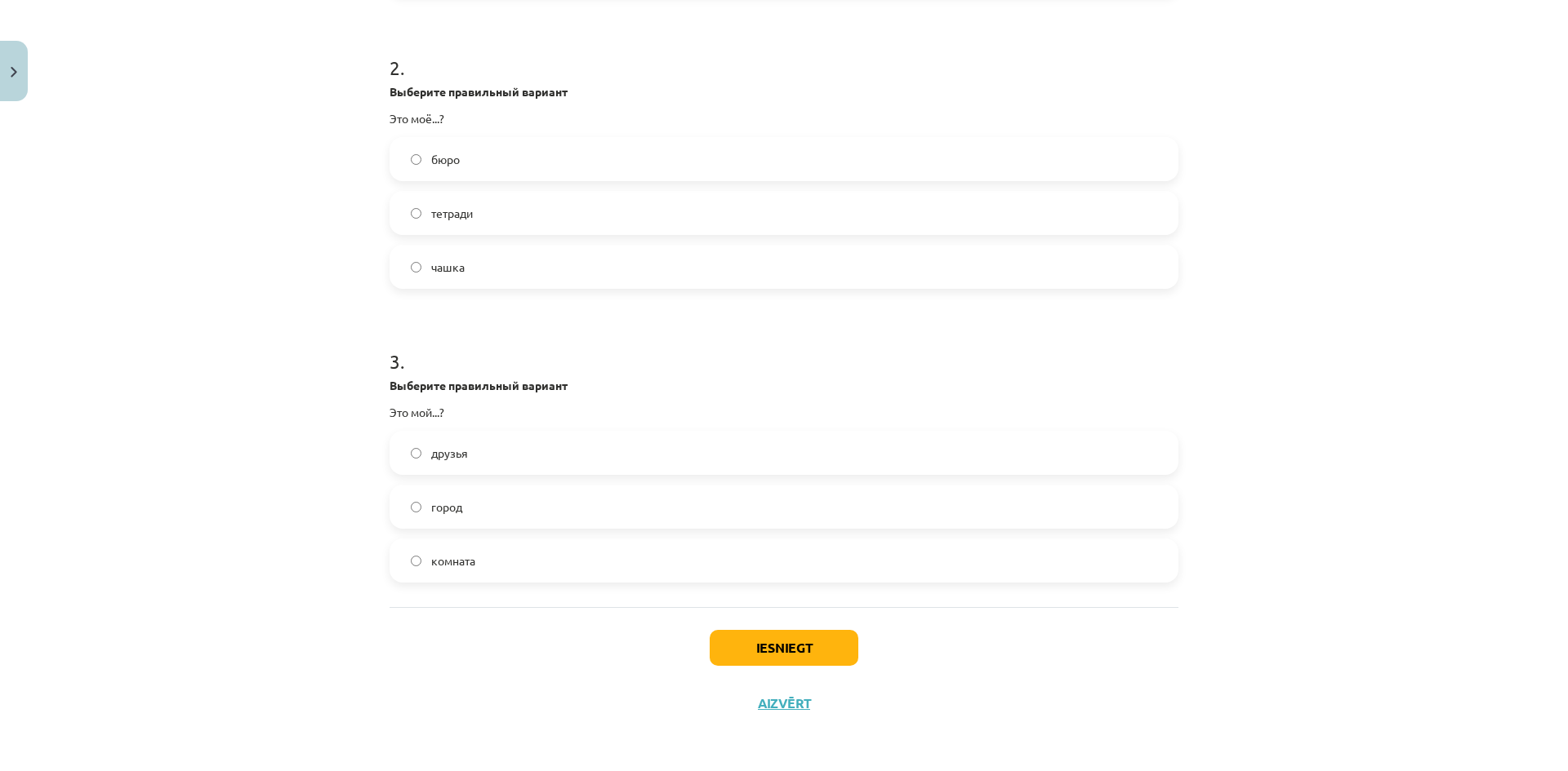
scroll to position [592, 0]
click at [491, 511] on label "город" at bounding box center [784, 506] width 786 height 40
drag, startPoint x: 767, startPoint y: 643, endPoint x: 776, endPoint y: 641, distance: 9.2
click at [767, 642] on button "Iesniegt" at bounding box center [783, 647] width 148 height 36
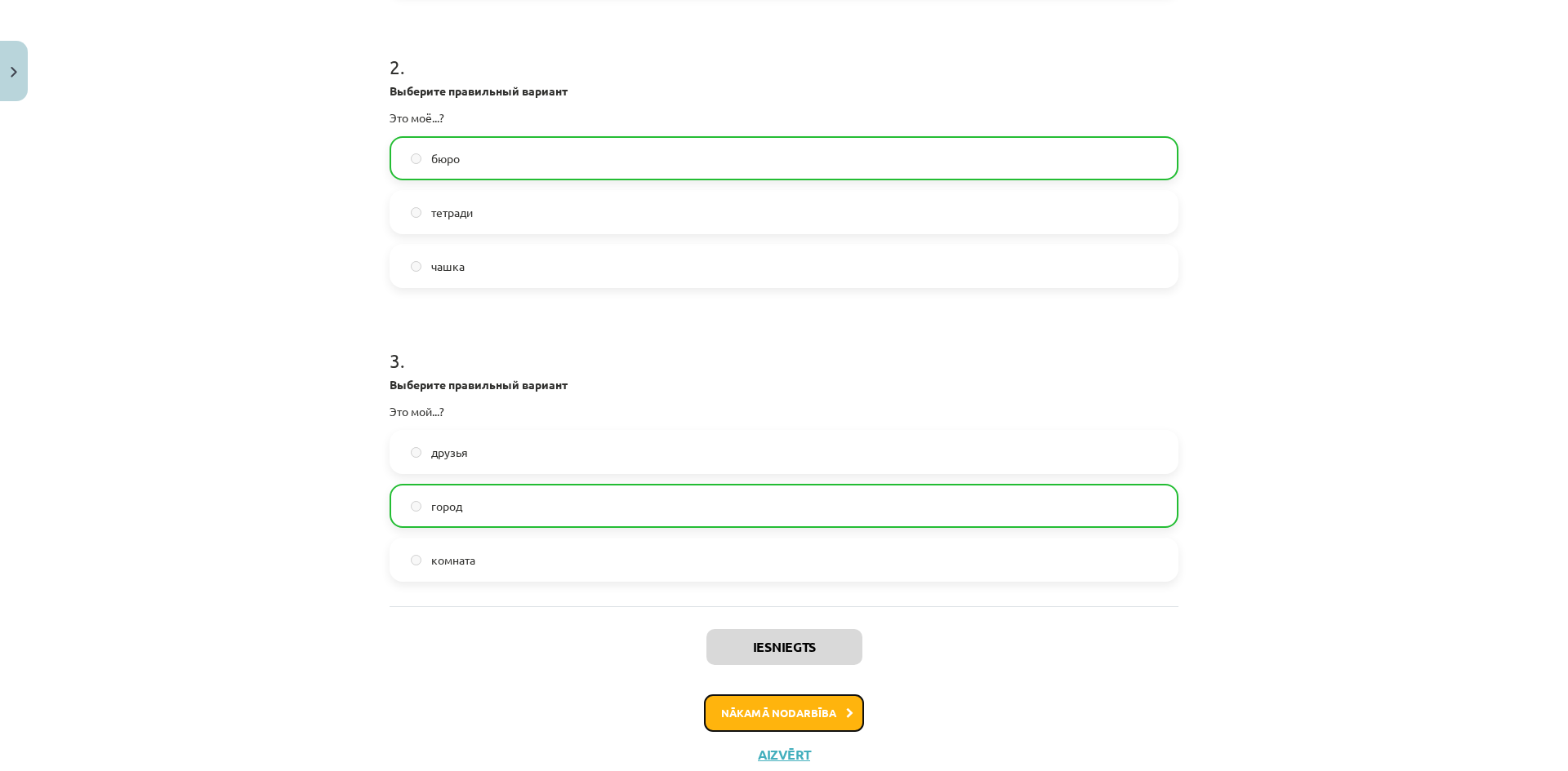
click at [811, 723] on button "Nākamā nodarbība" at bounding box center [784, 713] width 160 height 38
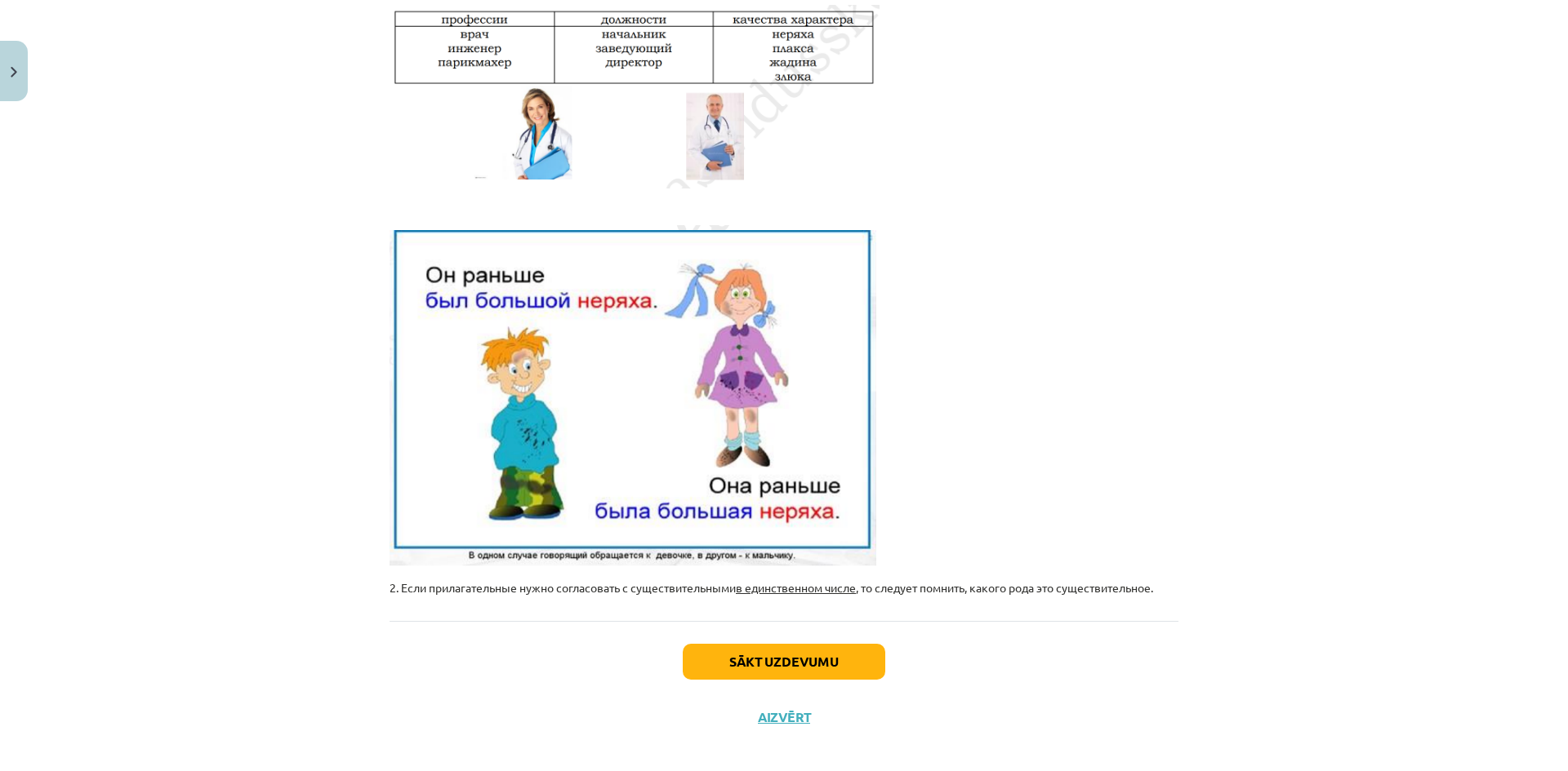
scroll to position [346, 0]
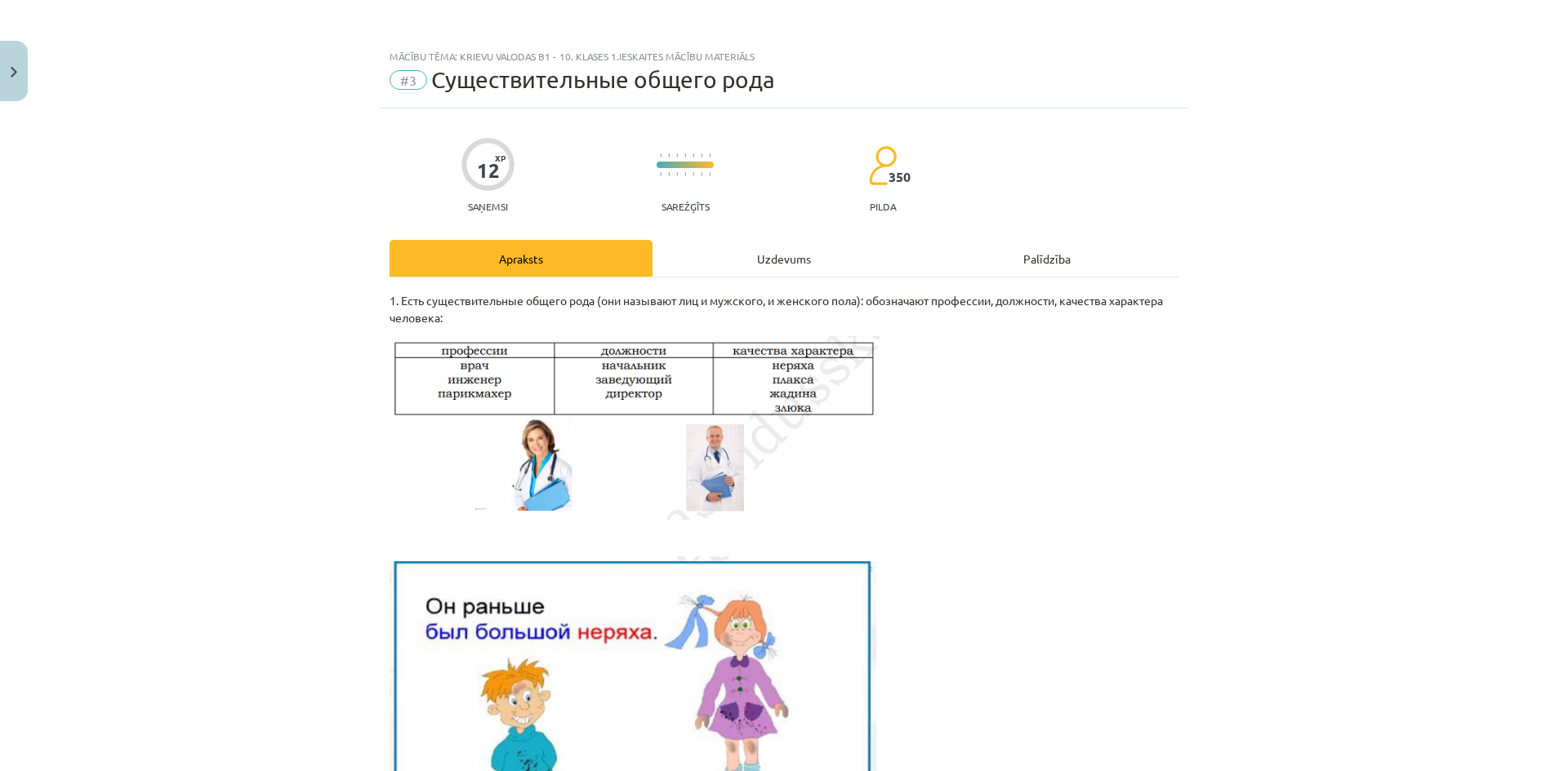
scroll to position [346, 0]
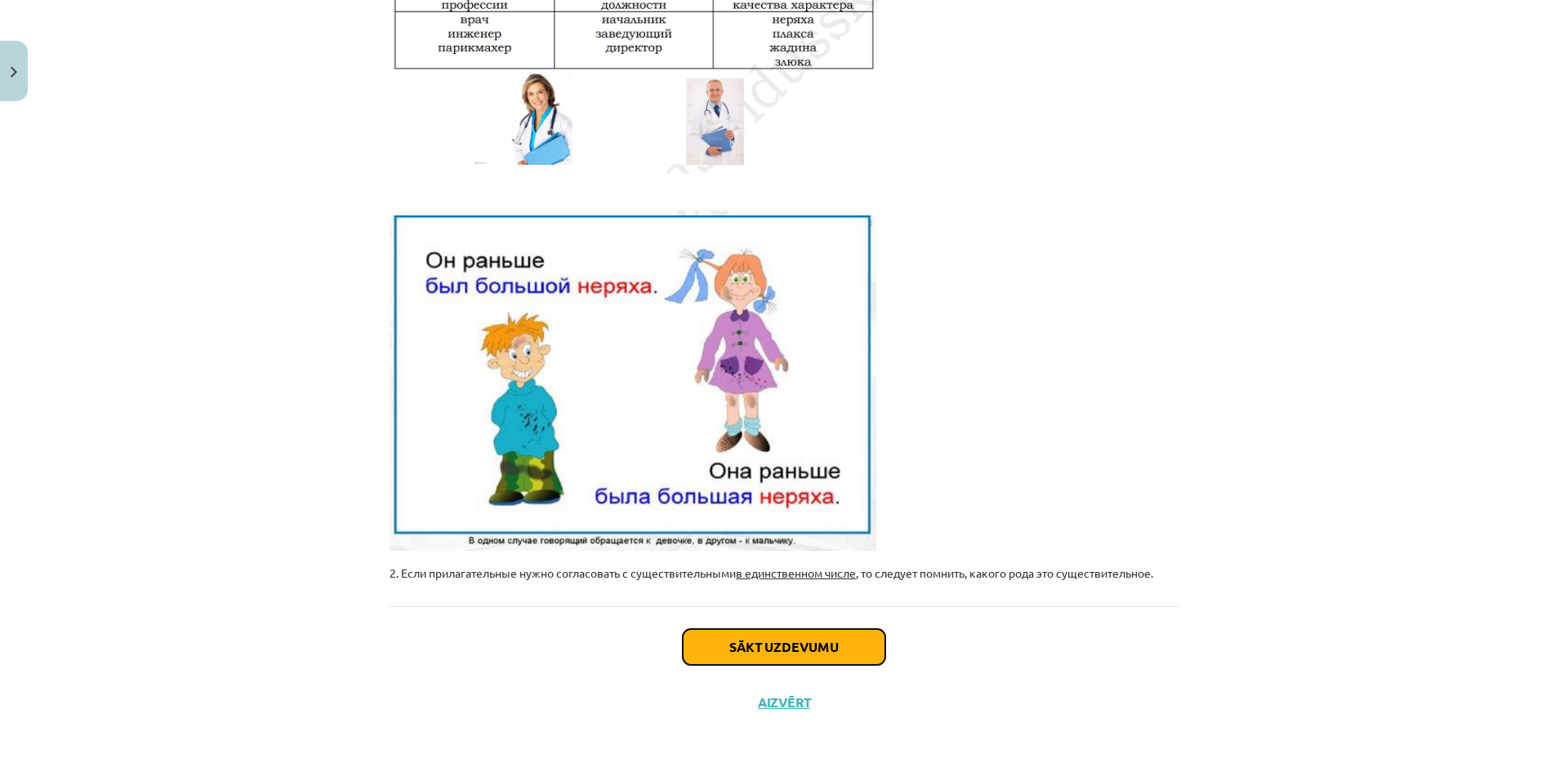
click at [829, 643] on button "Sākt uzdevumu" at bounding box center [784, 647] width 202 height 36
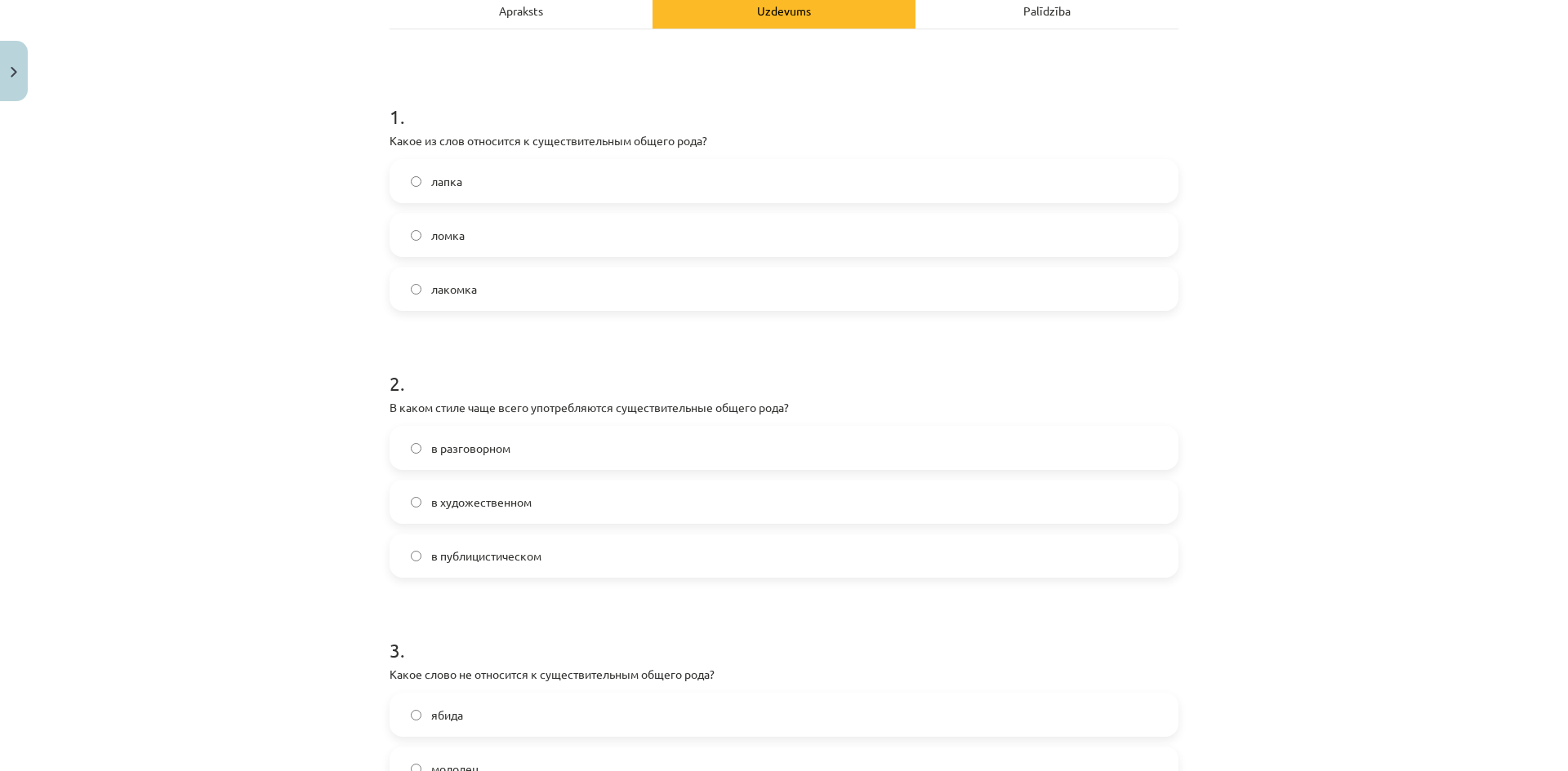
scroll to position [286, 0]
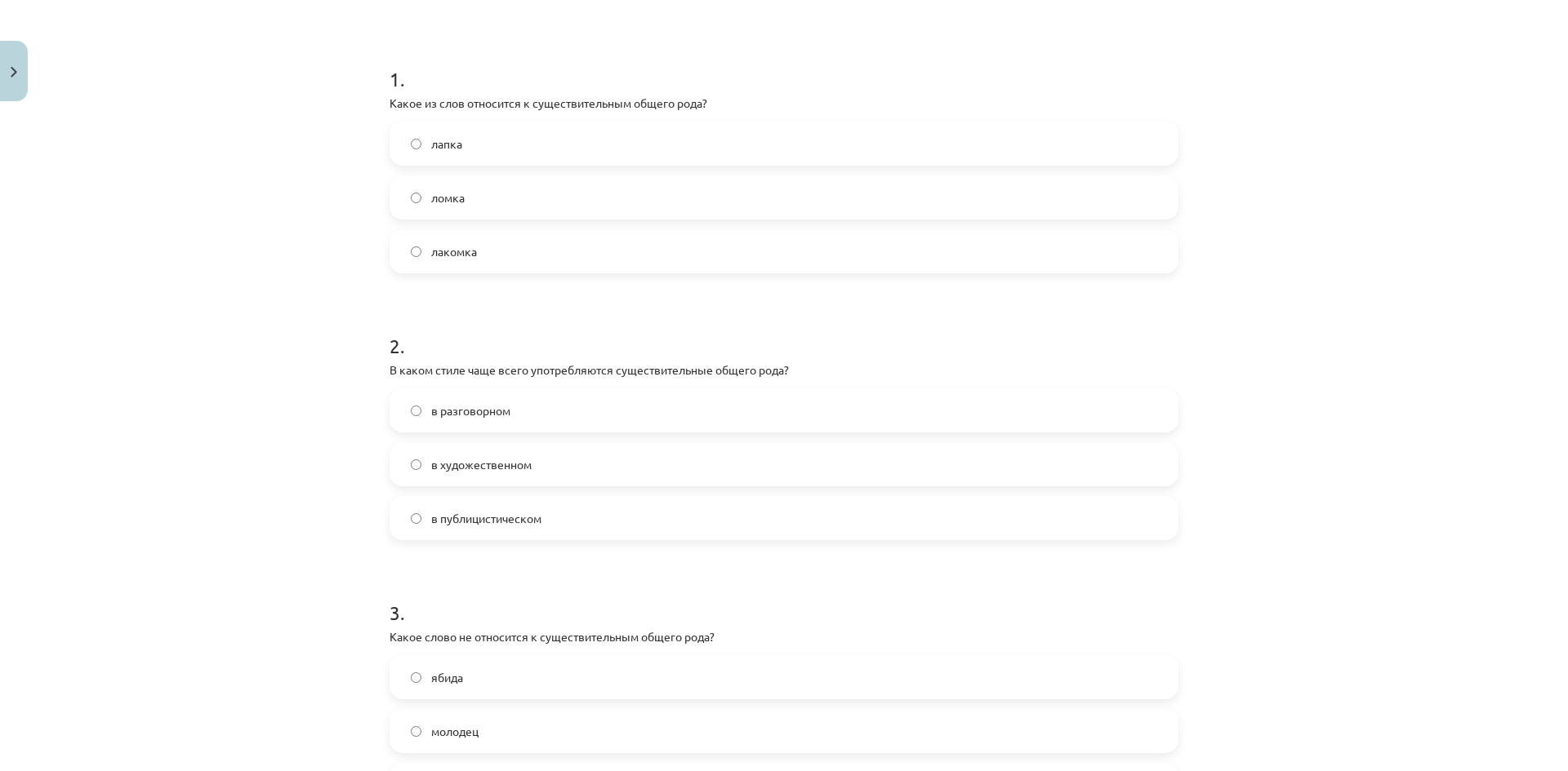
click at [529, 270] on label "лакомка" at bounding box center [784, 251] width 786 height 40
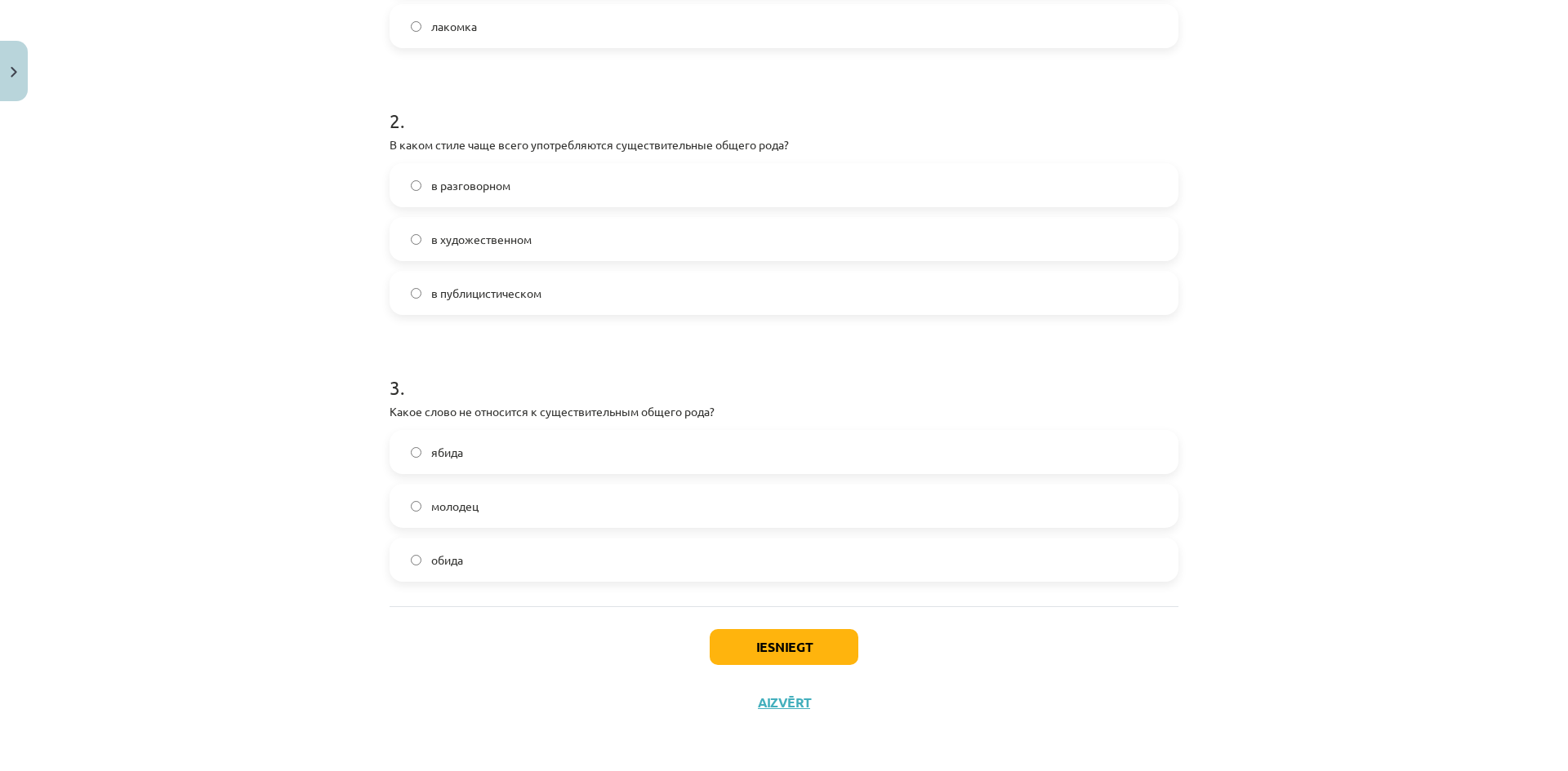
click at [597, 216] on div "в разговорном в художественном в публицистическом" at bounding box center [783, 238] width 789 height 152
click at [585, 182] on label "в разговорном" at bounding box center [784, 185] width 786 height 40
click at [559, 565] on label "обида" at bounding box center [784, 559] width 786 height 40
click at [821, 648] on button "Iesniegt" at bounding box center [783, 647] width 148 height 36
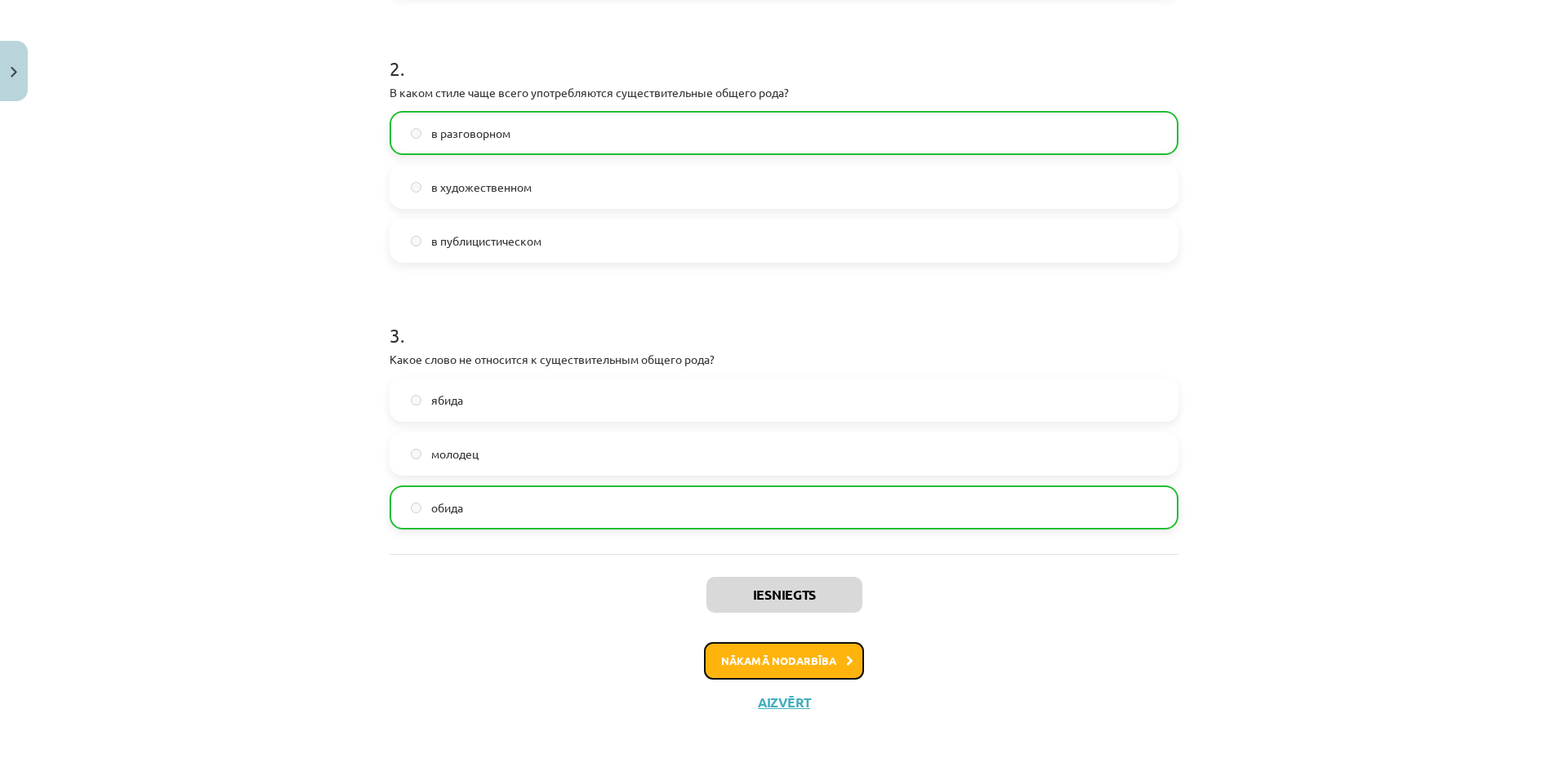
click at [814, 660] on button "Nākamā nodarbība" at bounding box center [784, 661] width 160 height 38
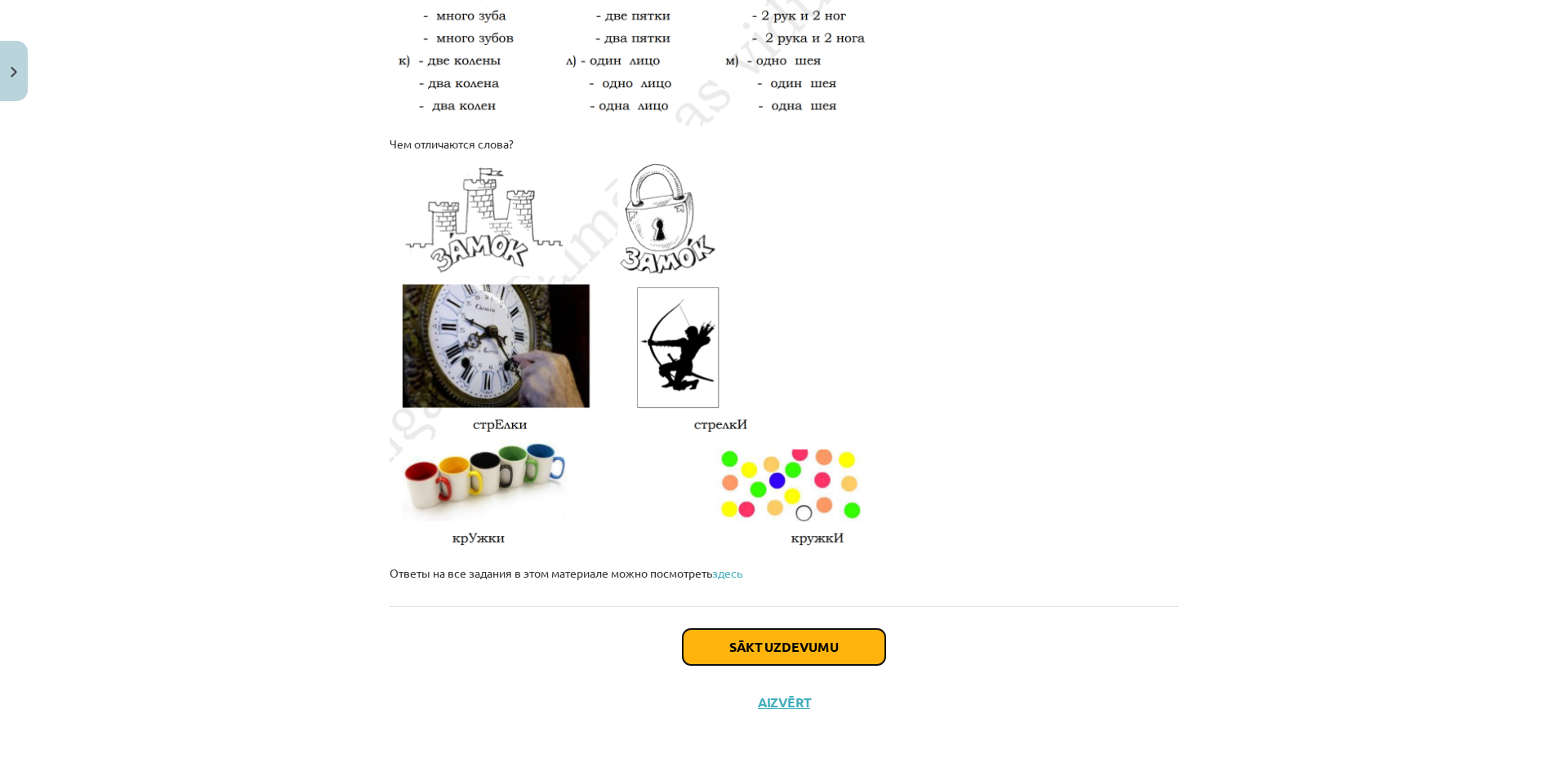
click at [814, 648] on button "Sākt uzdevumu" at bounding box center [784, 647] width 202 height 36
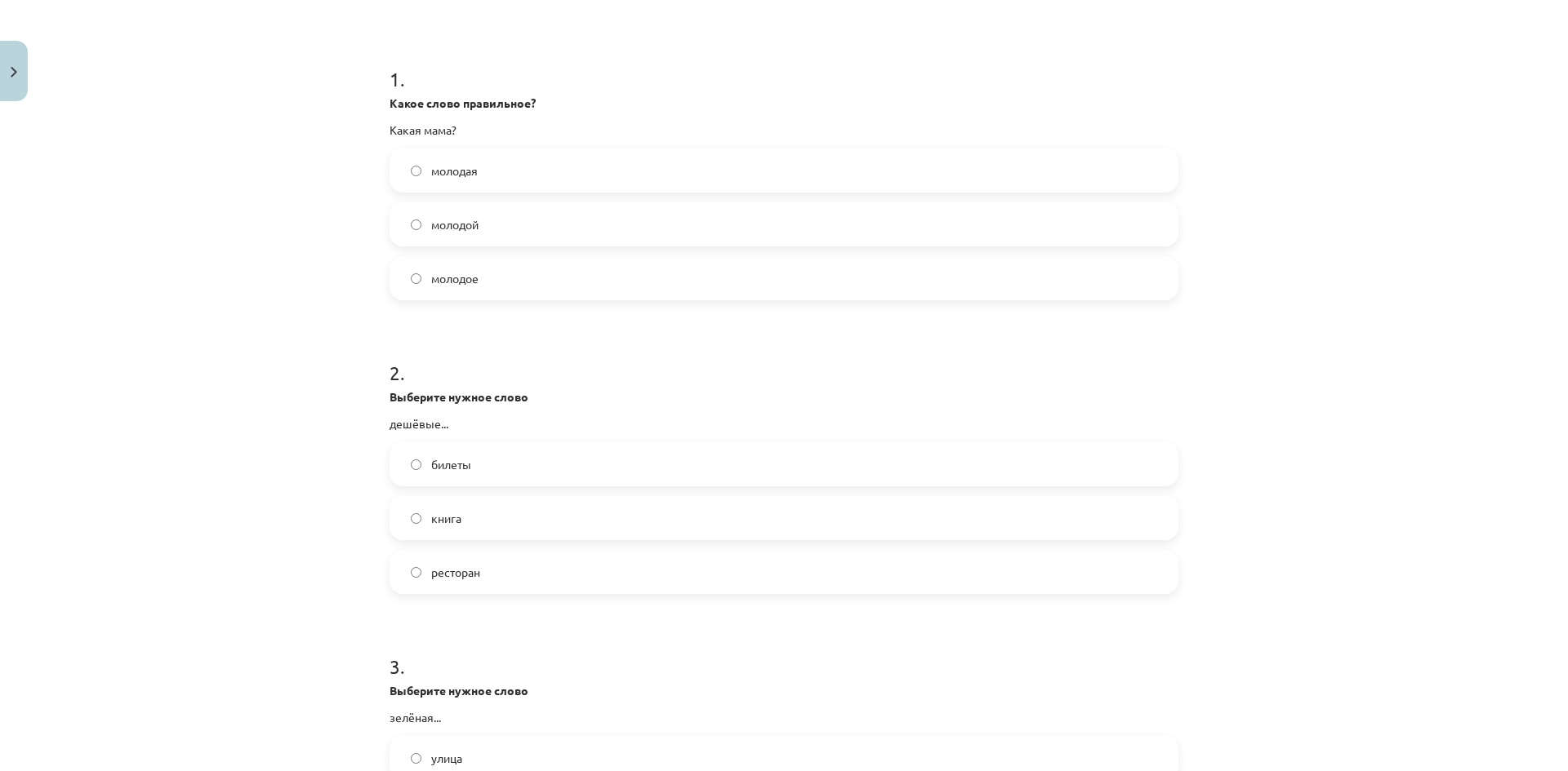
click at [441, 226] on span "молодой" at bounding box center [454, 224] width 47 height 17
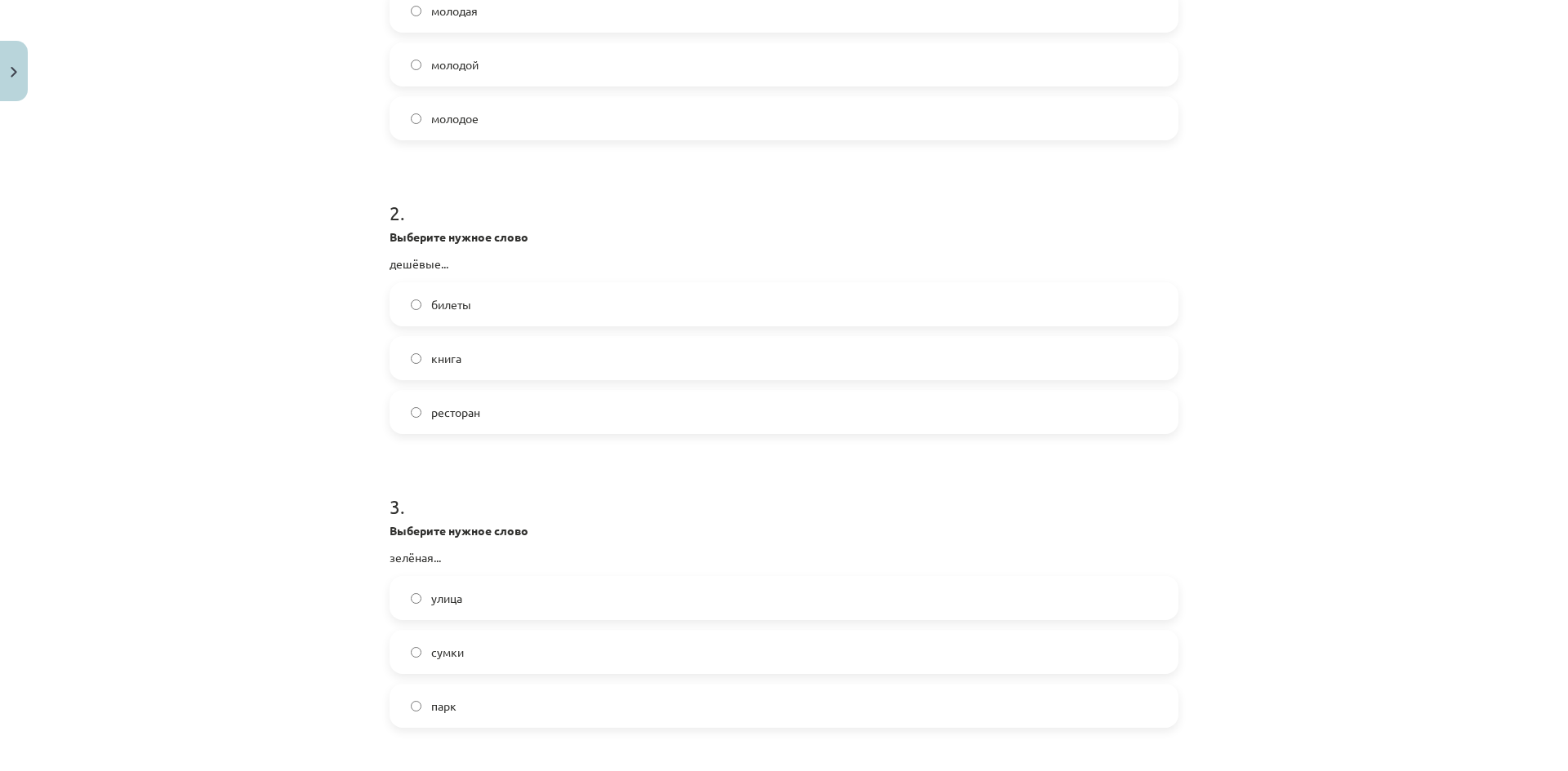
scroll to position [449, 0]
click at [499, 417] on label "ресторан" at bounding box center [784, 409] width 786 height 40
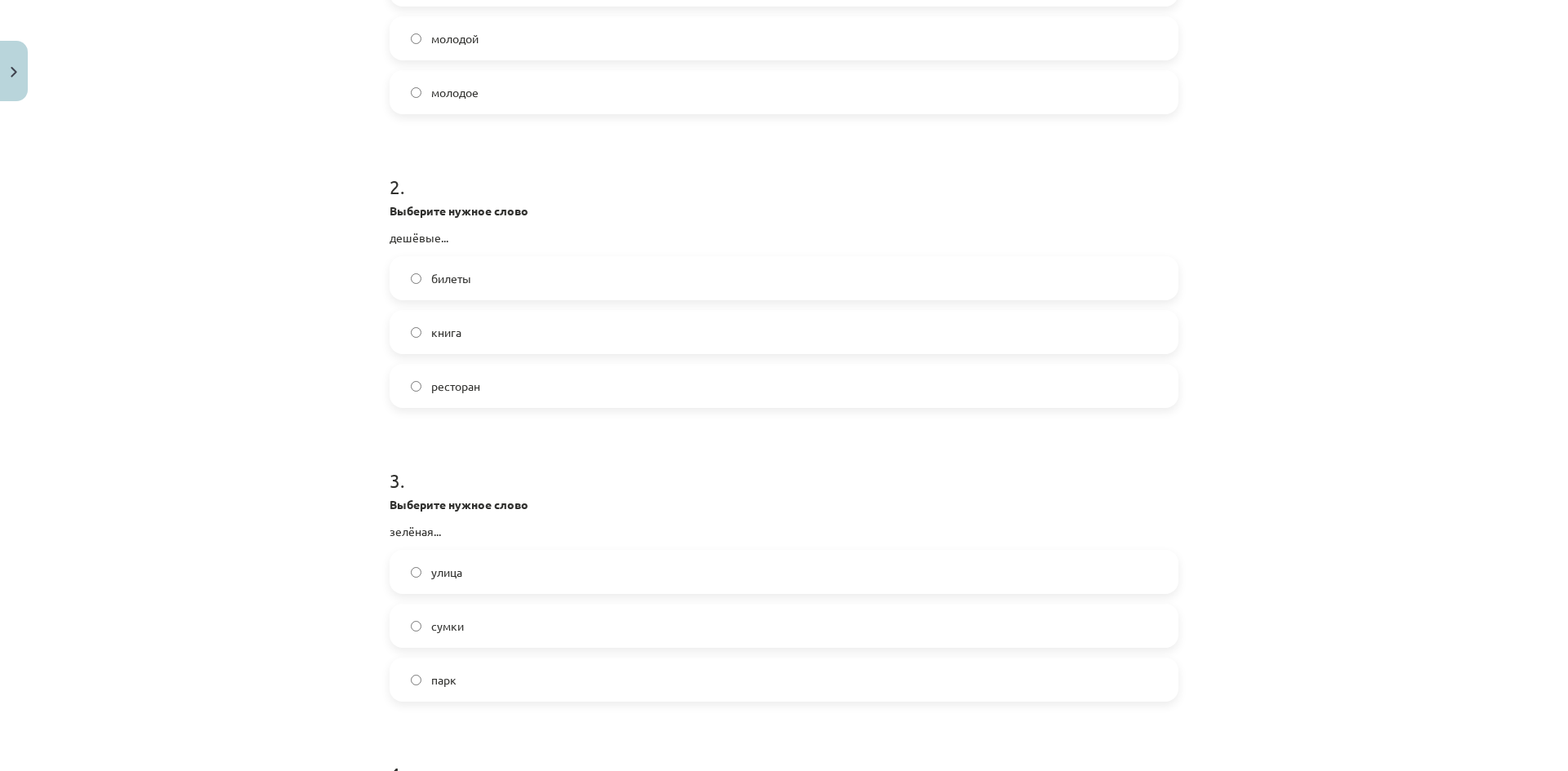
scroll to position [776, 0]
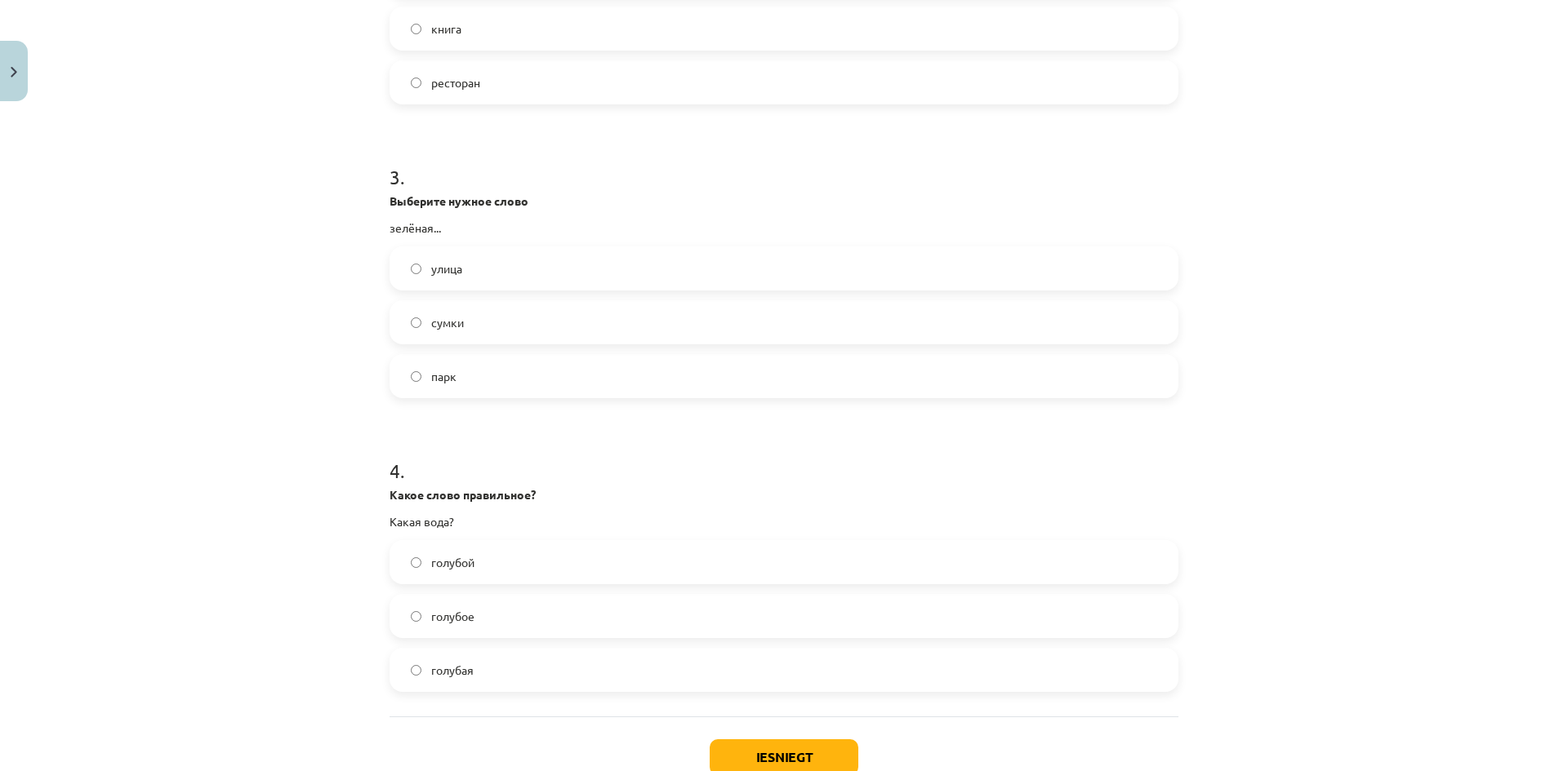
click at [489, 279] on label "улица" at bounding box center [784, 269] width 786 height 40
drag, startPoint x: 464, startPoint y: 550, endPoint x: 443, endPoint y: 630, distance: 82.7
click at [463, 553] on label "голубой" at bounding box center [784, 562] width 786 height 40
click at [787, 749] on button "Iesniegt" at bounding box center [783, 757] width 148 height 36
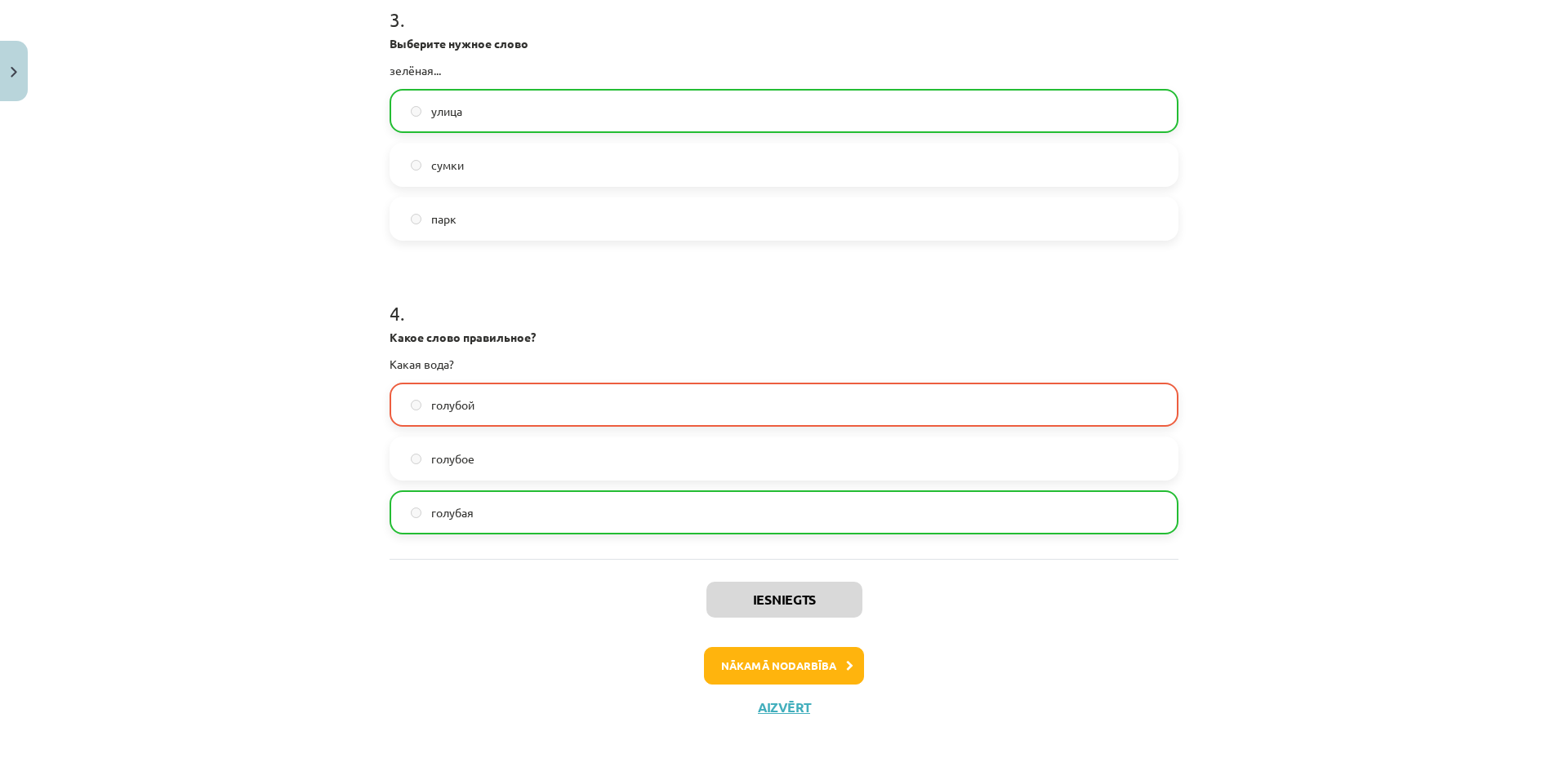
scroll to position [938, 0]
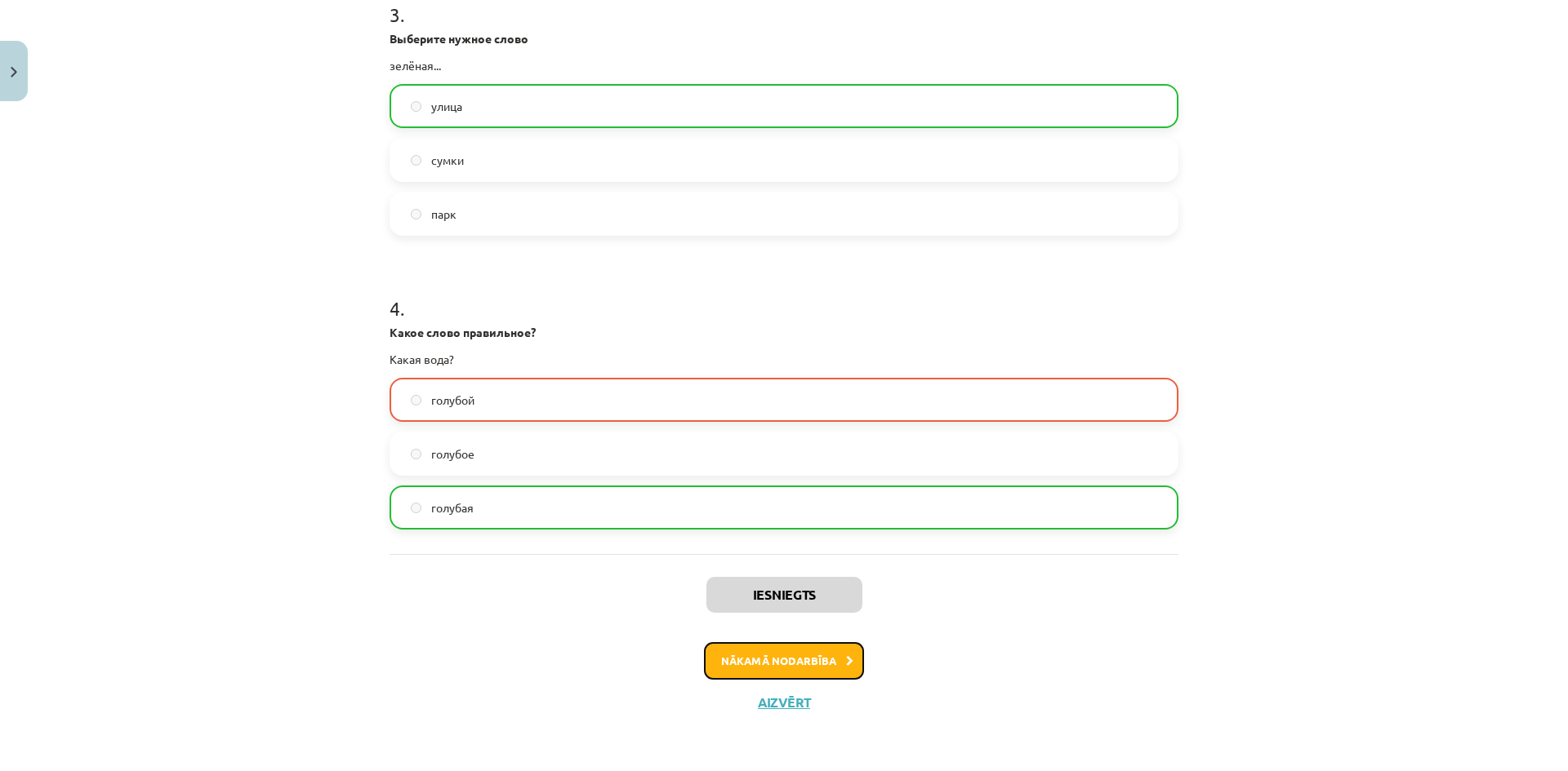
click at [778, 662] on button "Nākamā nodarbība" at bounding box center [784, 661] width 160 height 38
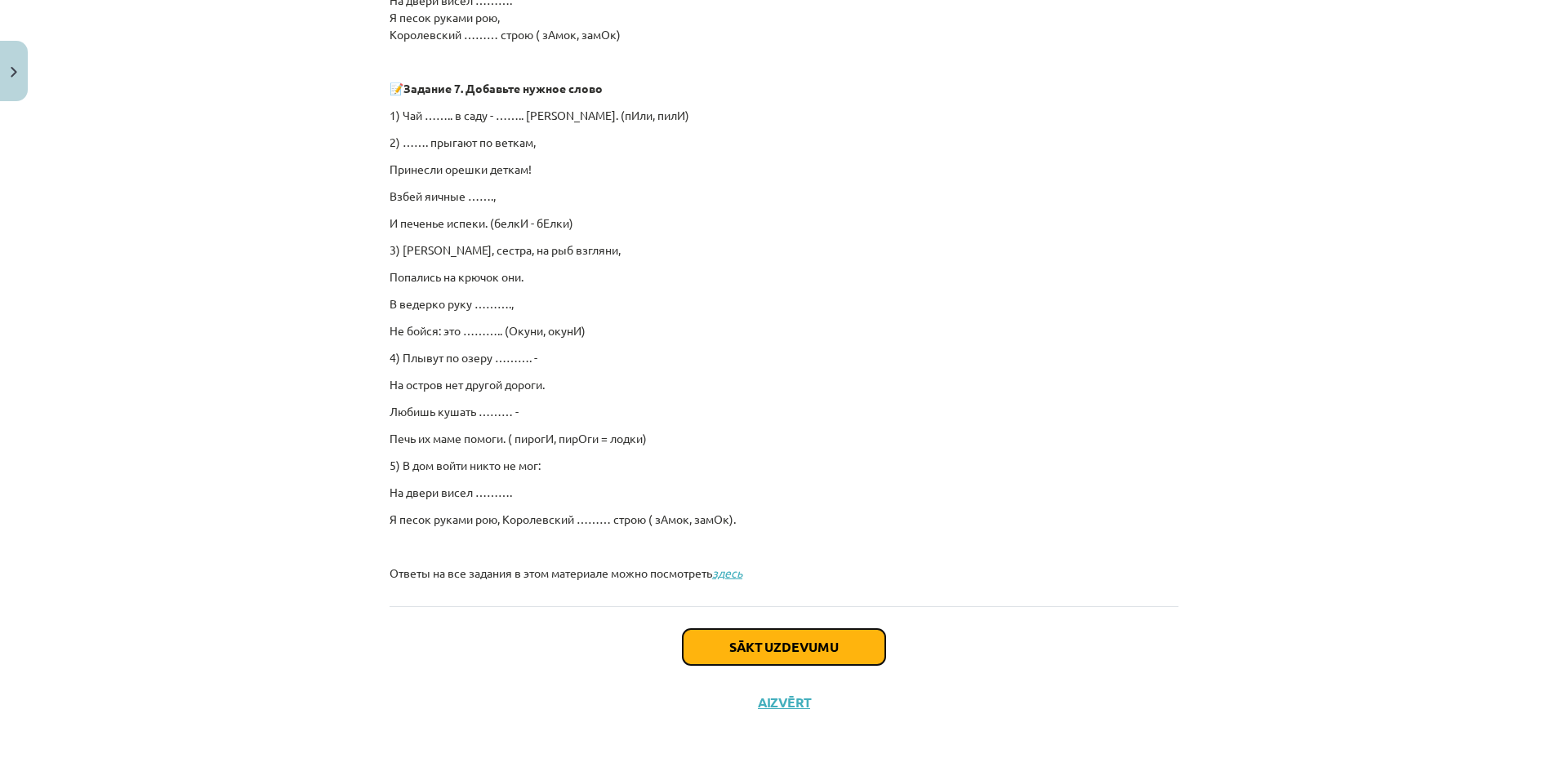
click at [858, 651] on button "Sākt uzdevumu" at bounding box center [784, 647] width 202 height 36
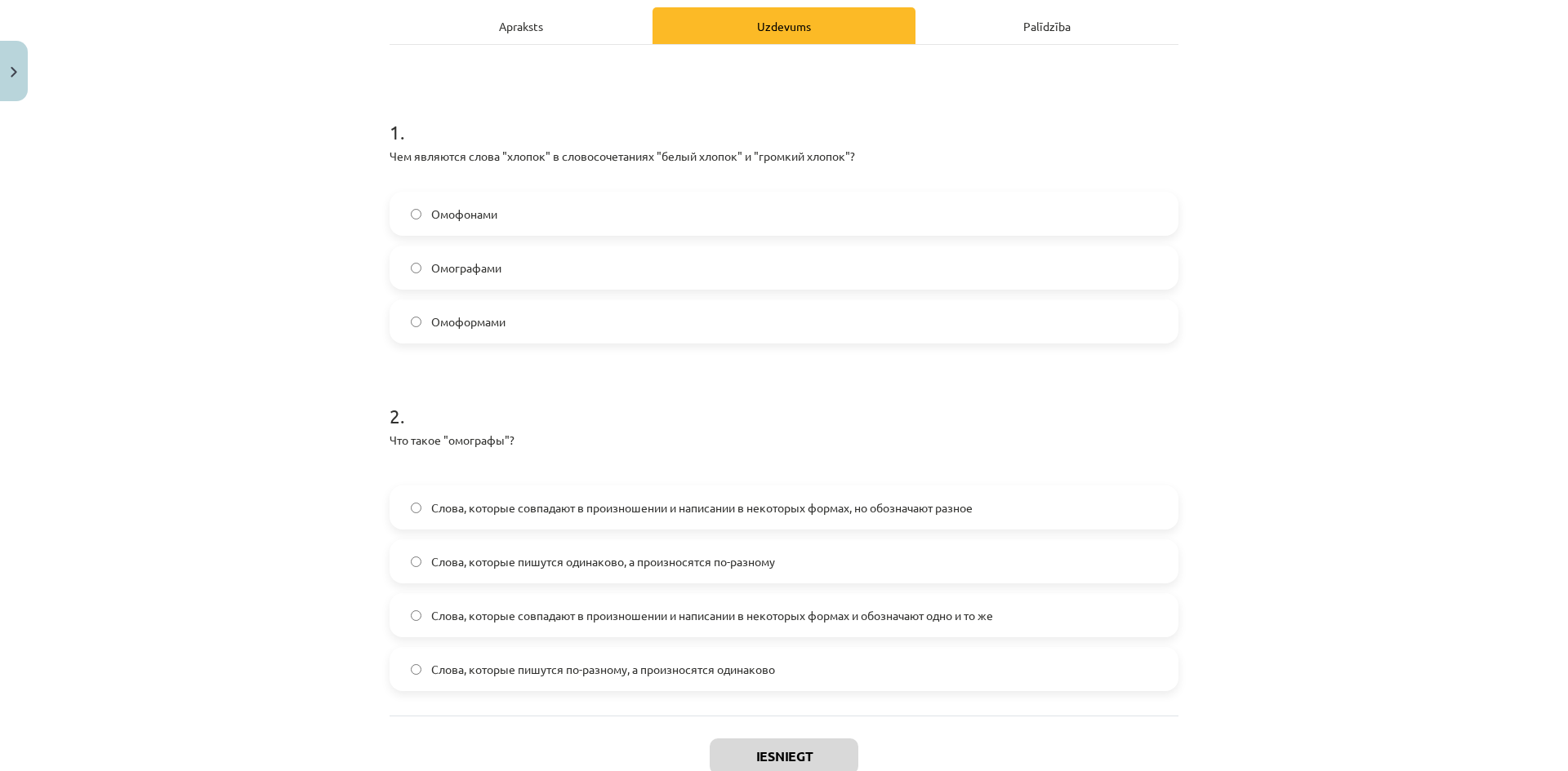
scroll to position [286, 0]
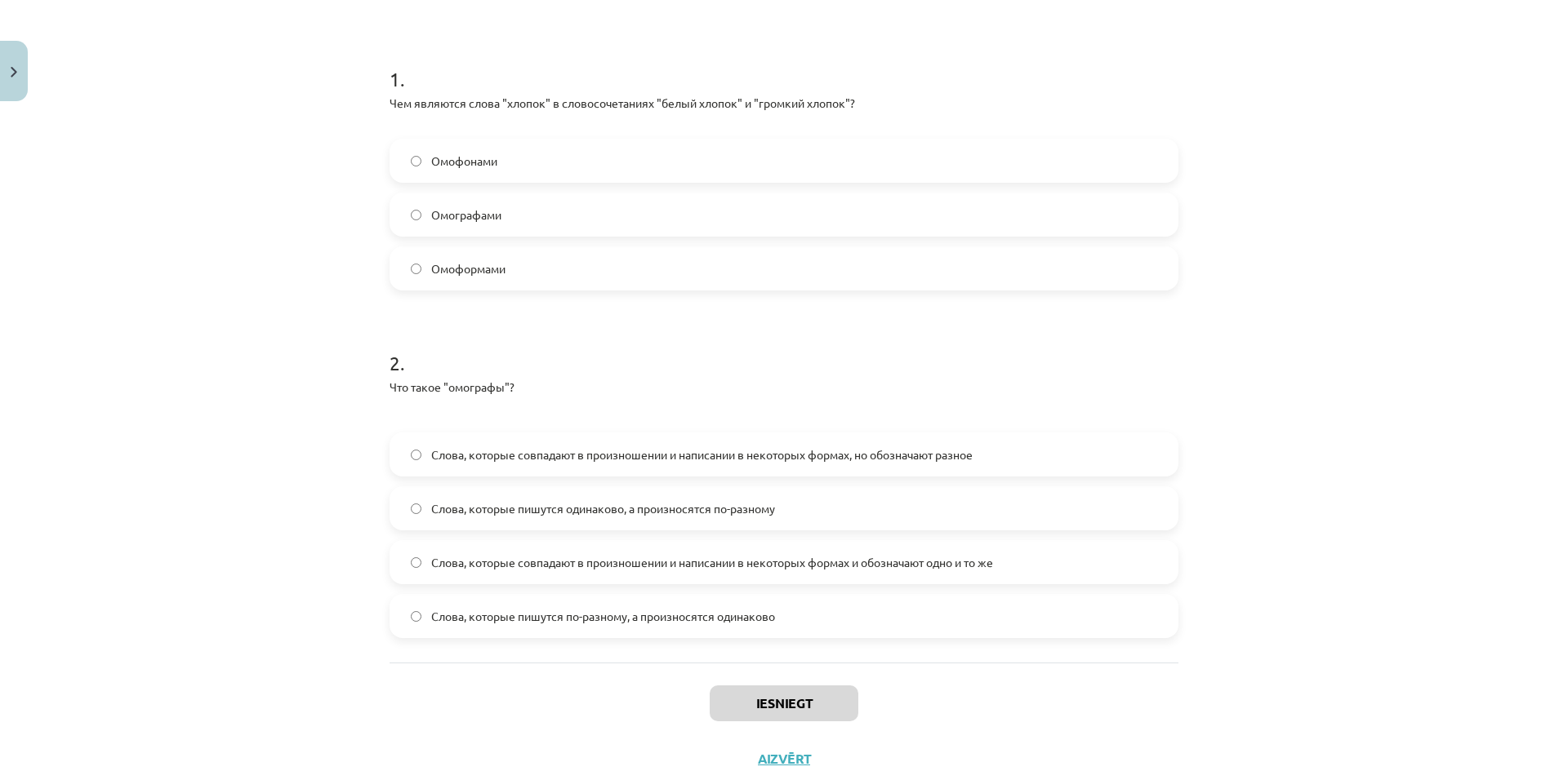
click at [555, 260] on label "Омоформами" at bounding box center [784, 269] width 786 height 40
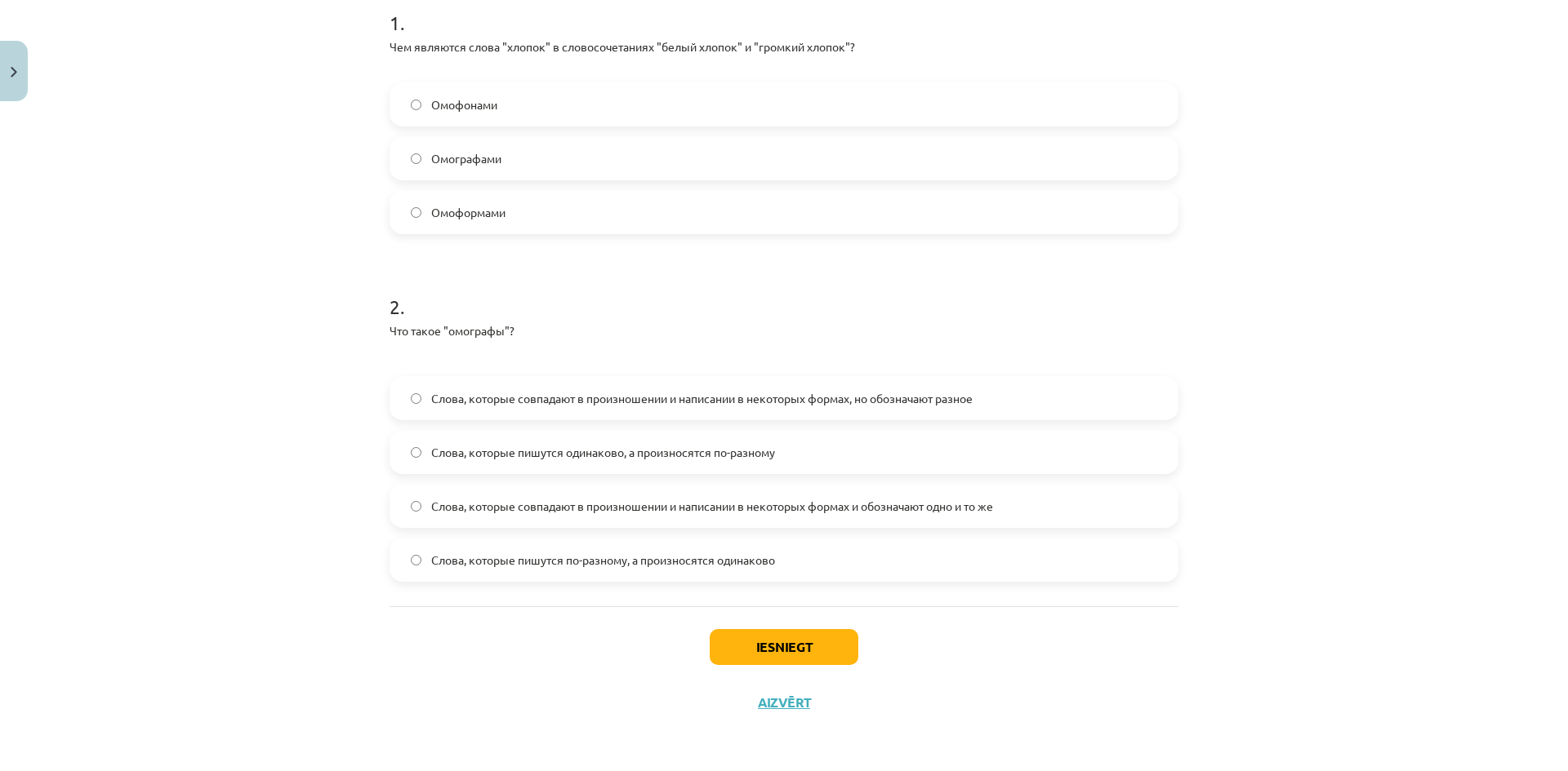
click at [637, 415] on label "Слова, которые совпадают в произношении и написании в некоторых формах, но обоз…" at bounding box center [784, 398] width 786 height 40
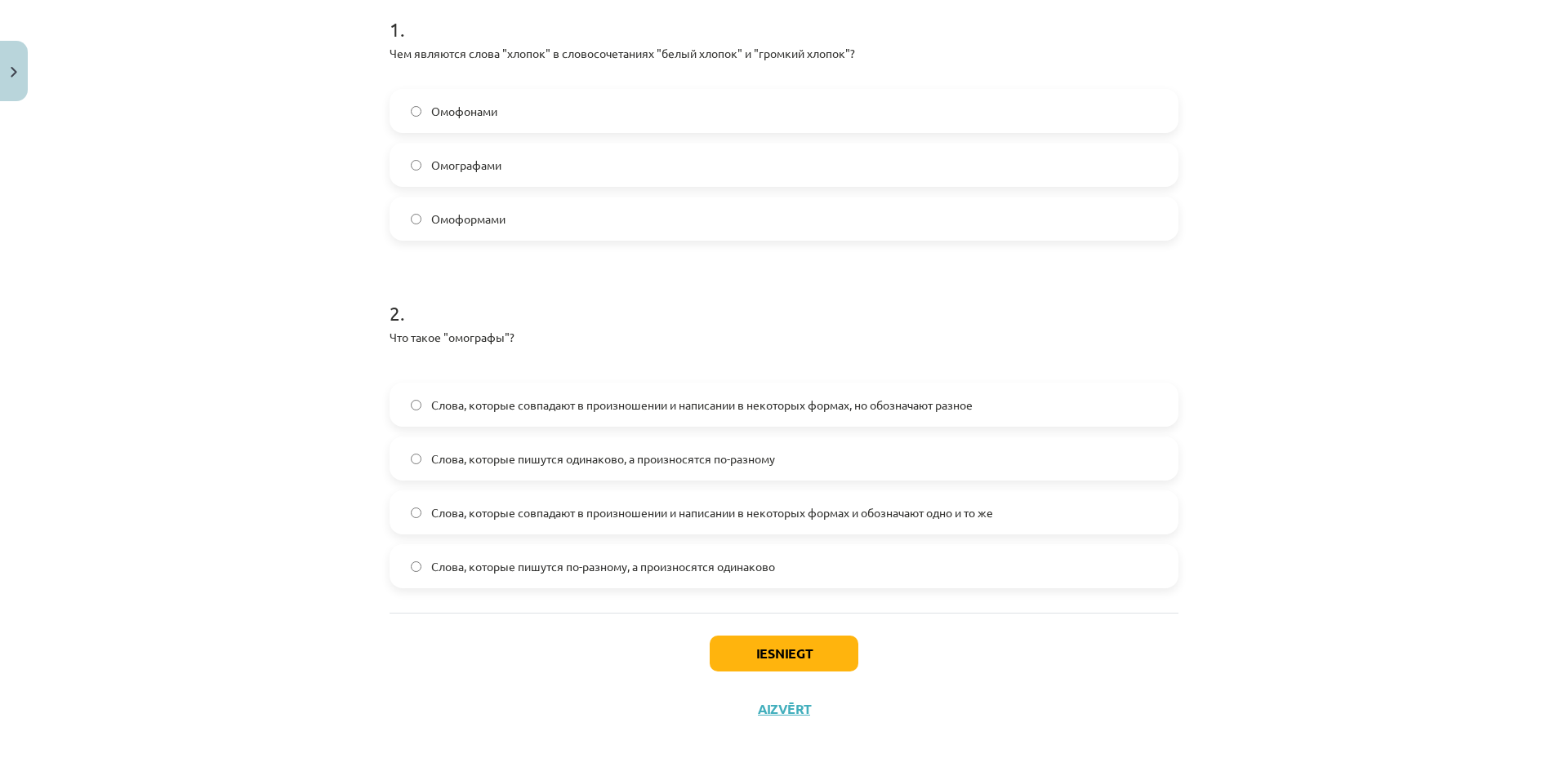
scroll to position [342, 0]
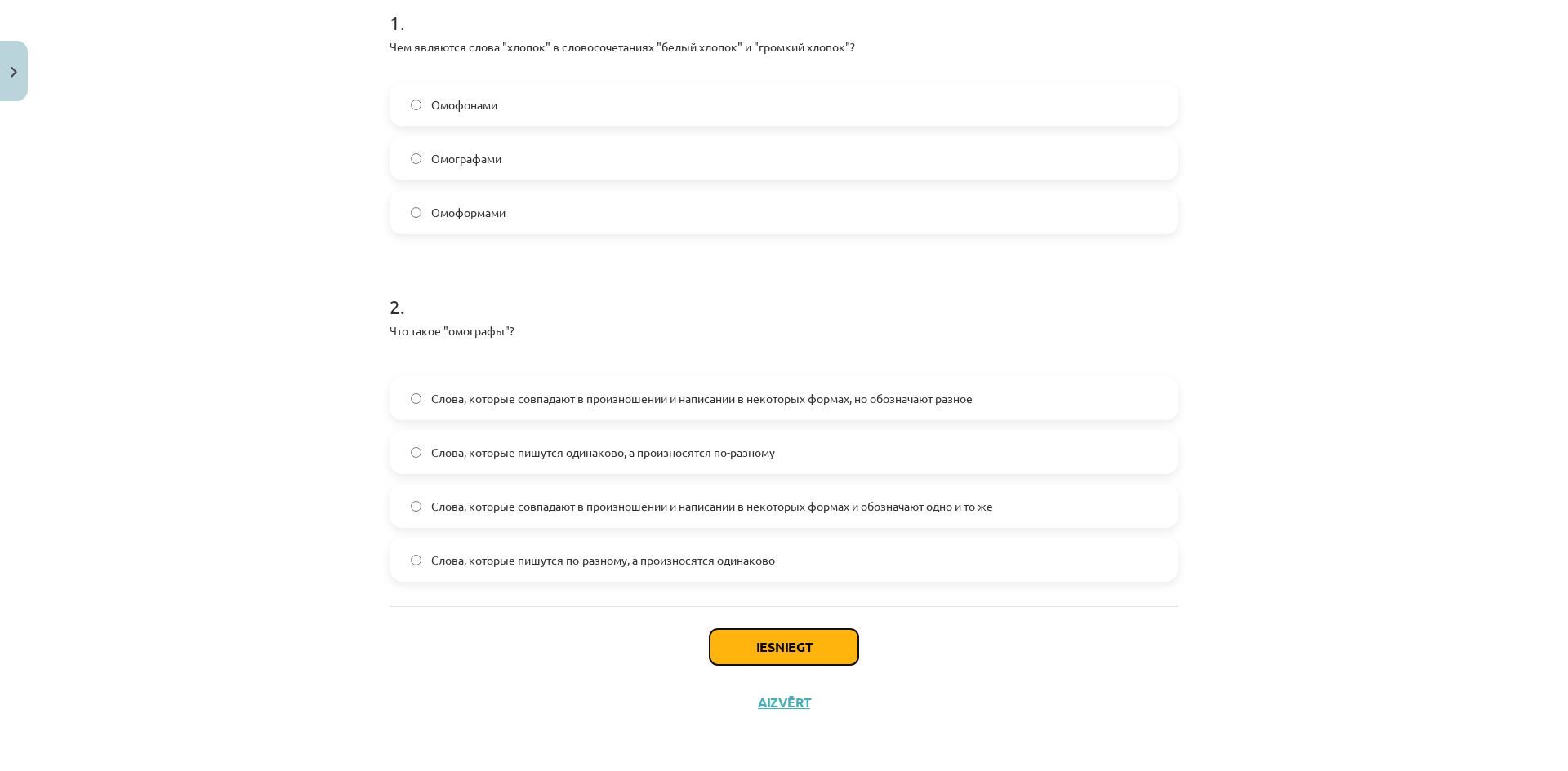
click at [793, 653] on button "Iesniegt" at bounding box center [783, 647] width 148 height 36
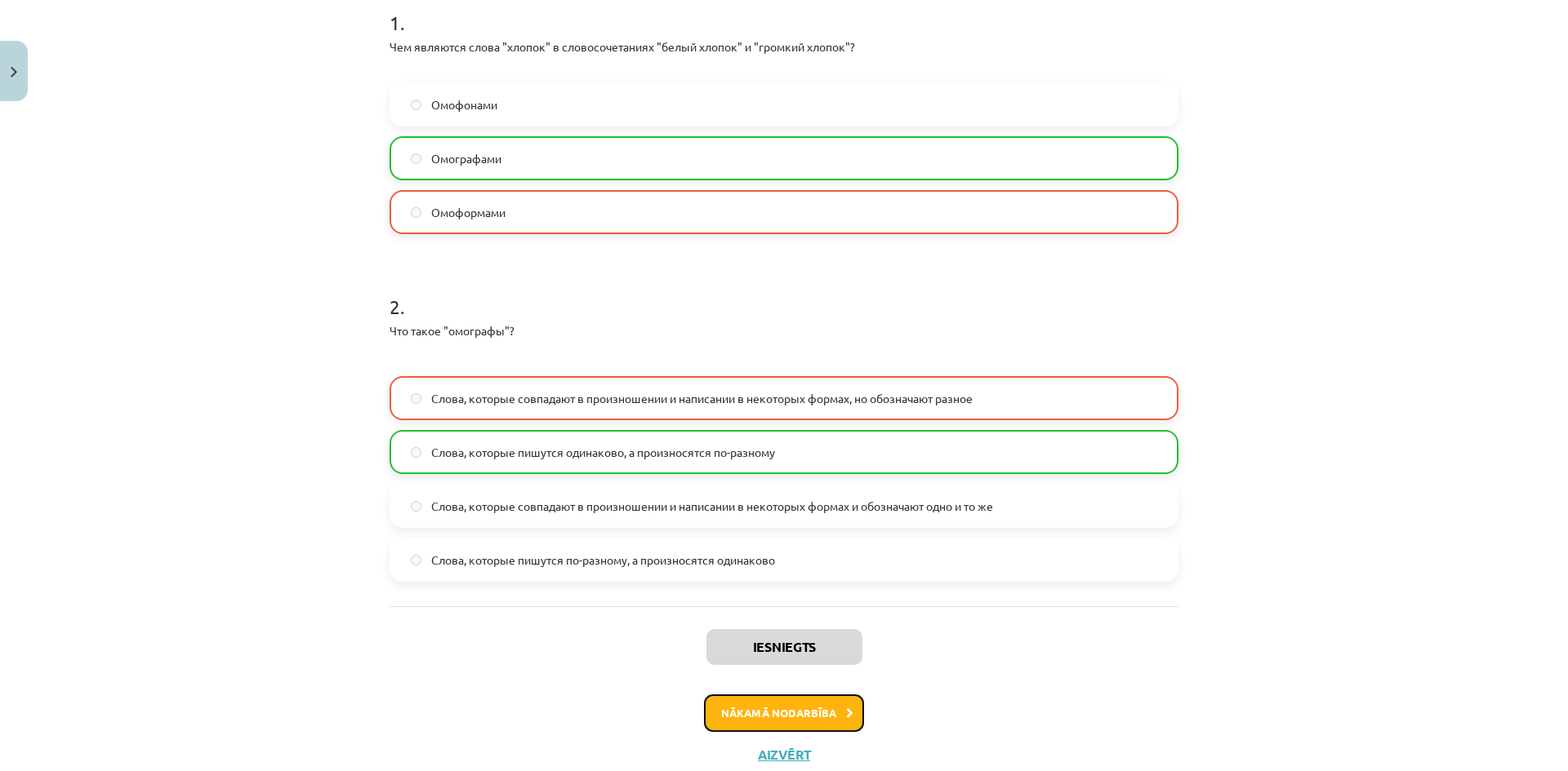
click at [787, 703] on button "Nākamā nodarbība" at bounding box center [784, 713] width 160 height 38
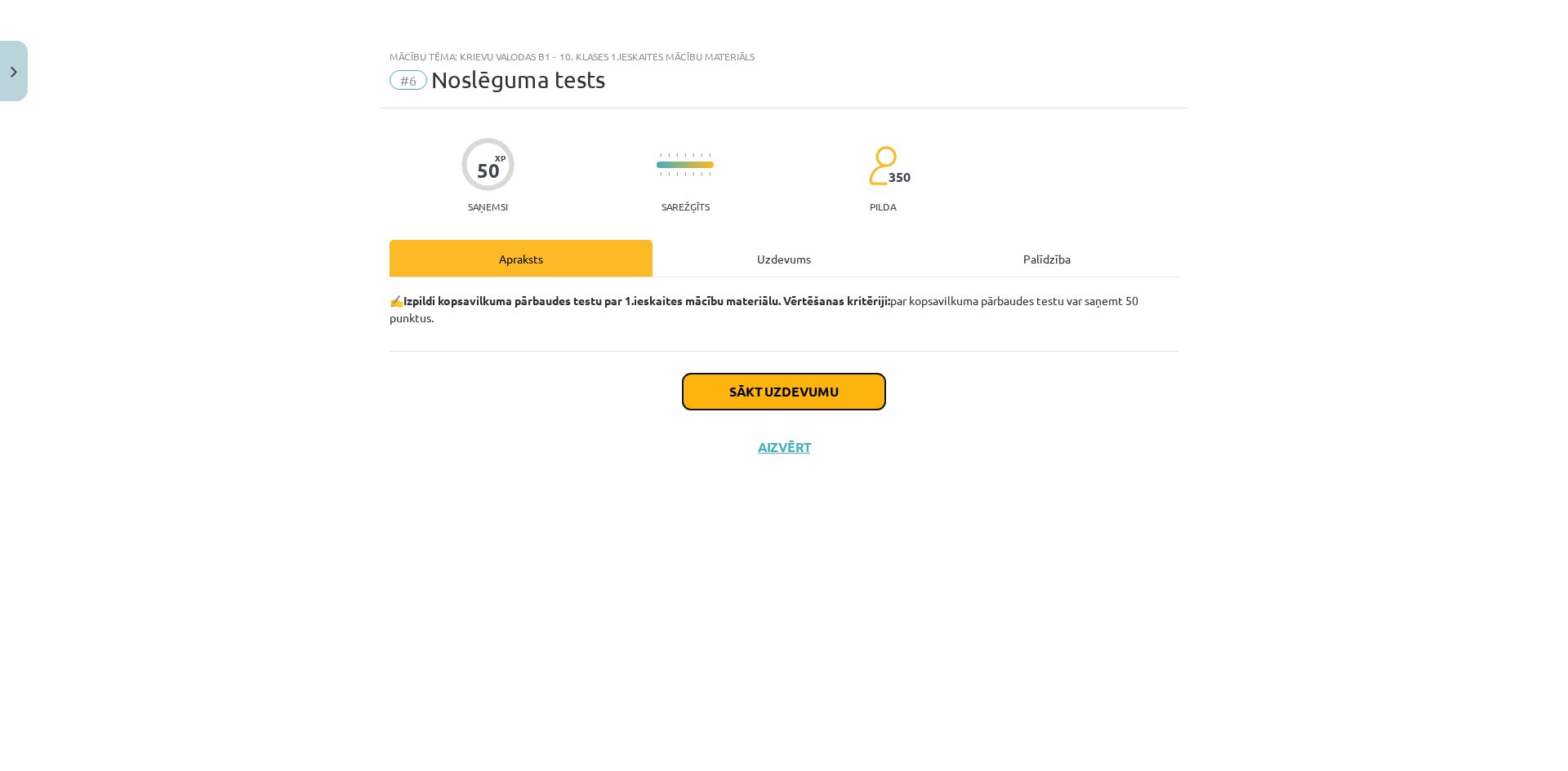
click at [828, 398] on button "Sākt uzdevumu" at bounding box center [784, 391] width 202 height 36
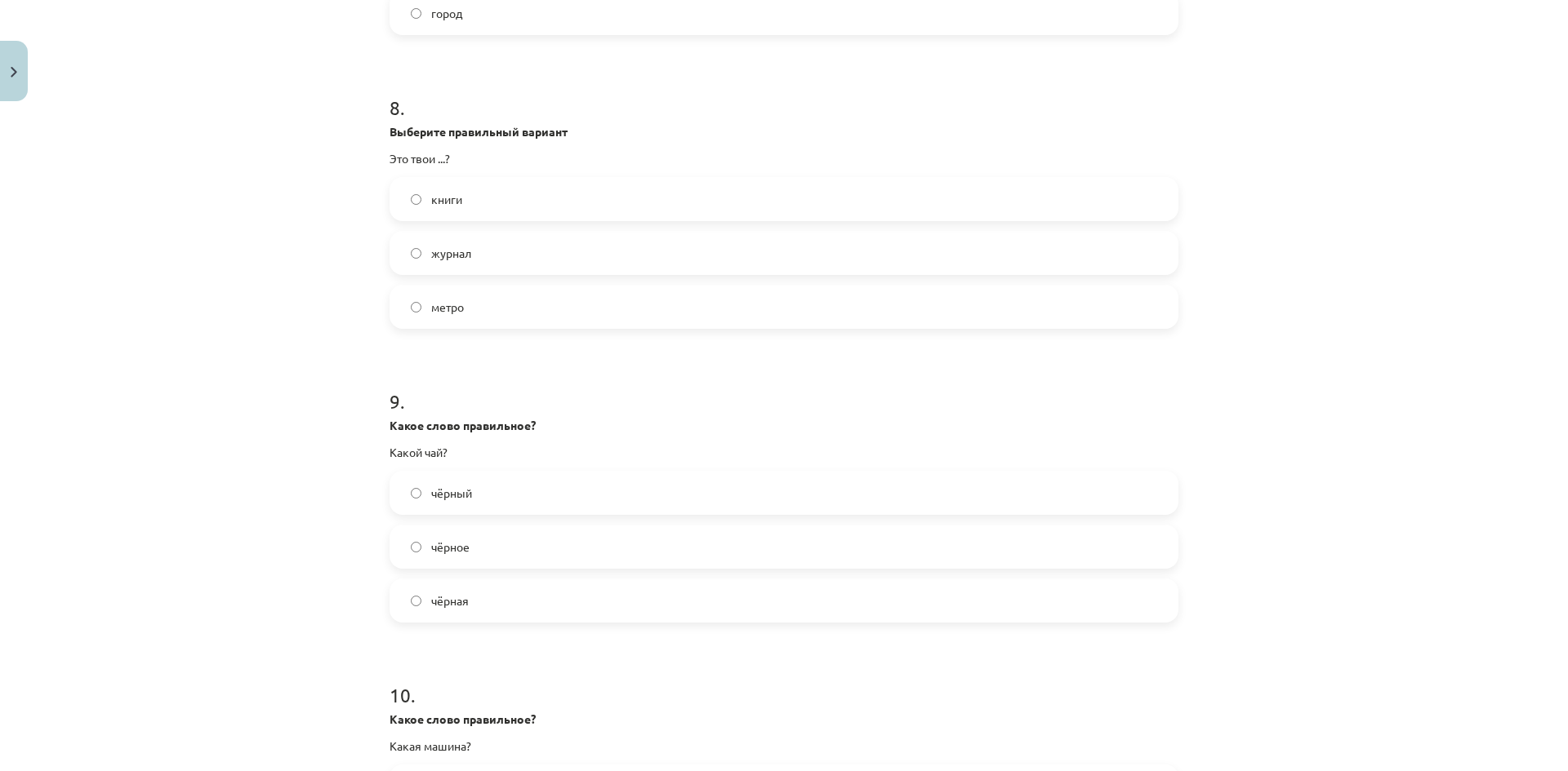
scroll to position [2595, 0]
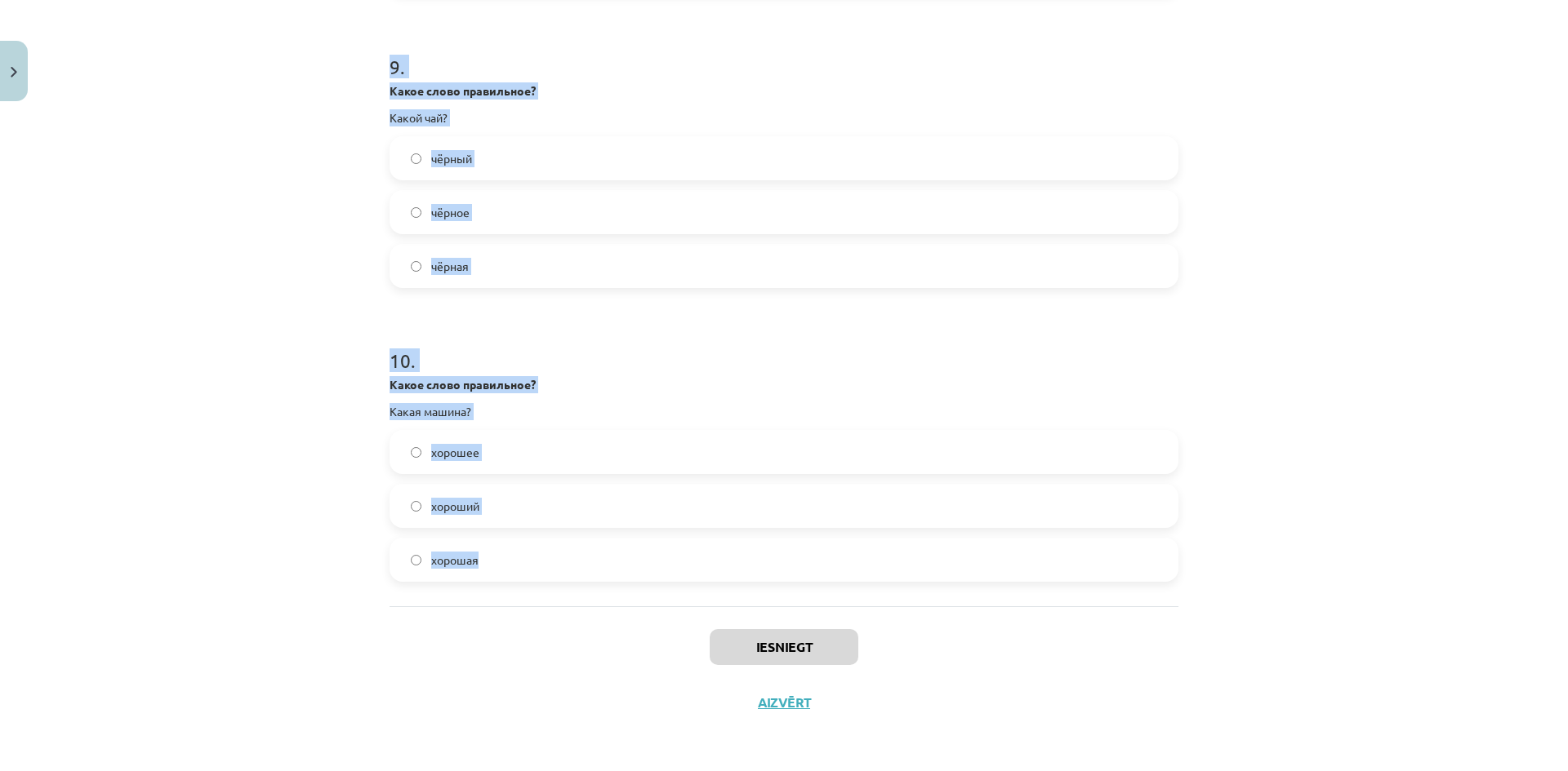
drag, startPoint x: 333, startPoint y: 201, endPoint x: 1427, endPoint y: 599, distance: 1164.1
click at [1427, 599] on div "Mācību tēma: Krievu valodas b1 - 10. klases 1.ieskaites mācību materiāls #6 Nos…" at bounding box center [784, 386] width 1568 height 771
copy form "1 . Выберите нужное слово Это чёрная.. телефон пианино кошка 2 . Выберите нужно…"
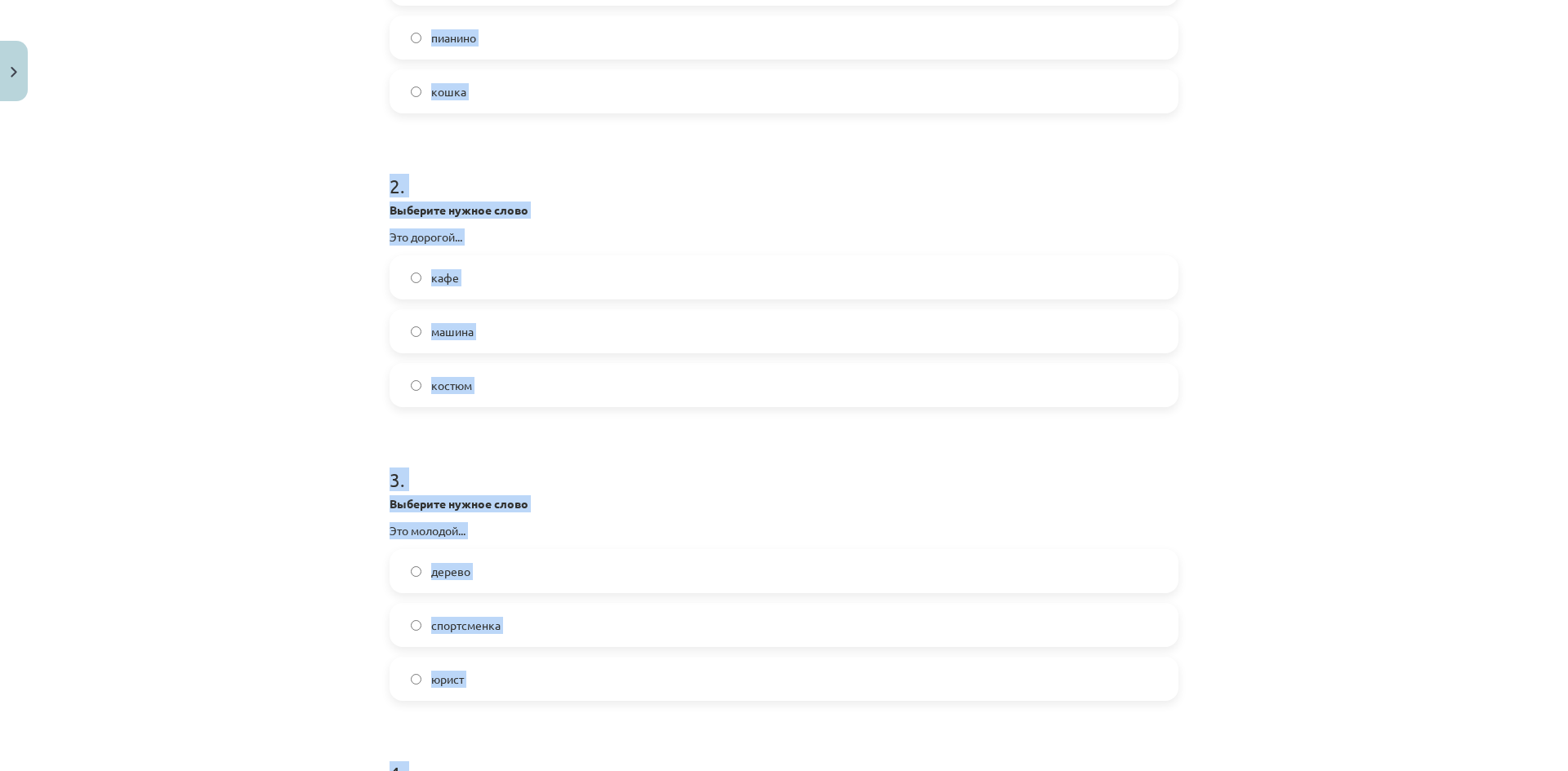
click at [198, 311] on div "Mācību tēma: Krievu valodas b1 - 10. klases 1.ieskaites mācību materiāls #6 Nos…" at bounding box center [784, 386] width 1568 height 771
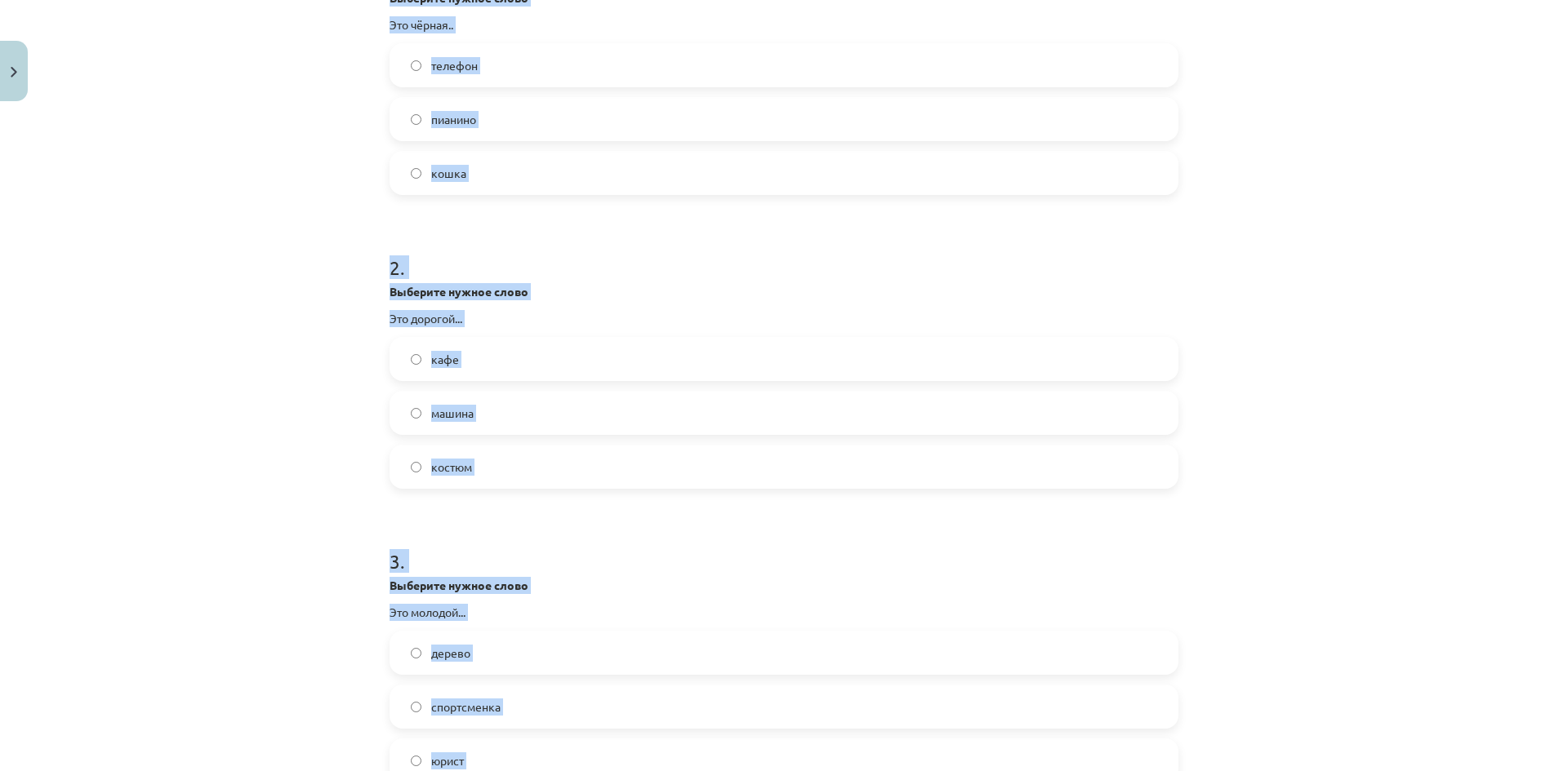
click at [192, 308] on div "Mācību tēma: Krievu valodas b1 - 10. klases 1.ieskaites mācību materiāls #6 Nos…" at bounding box center [784, 386] width 1568 height 771
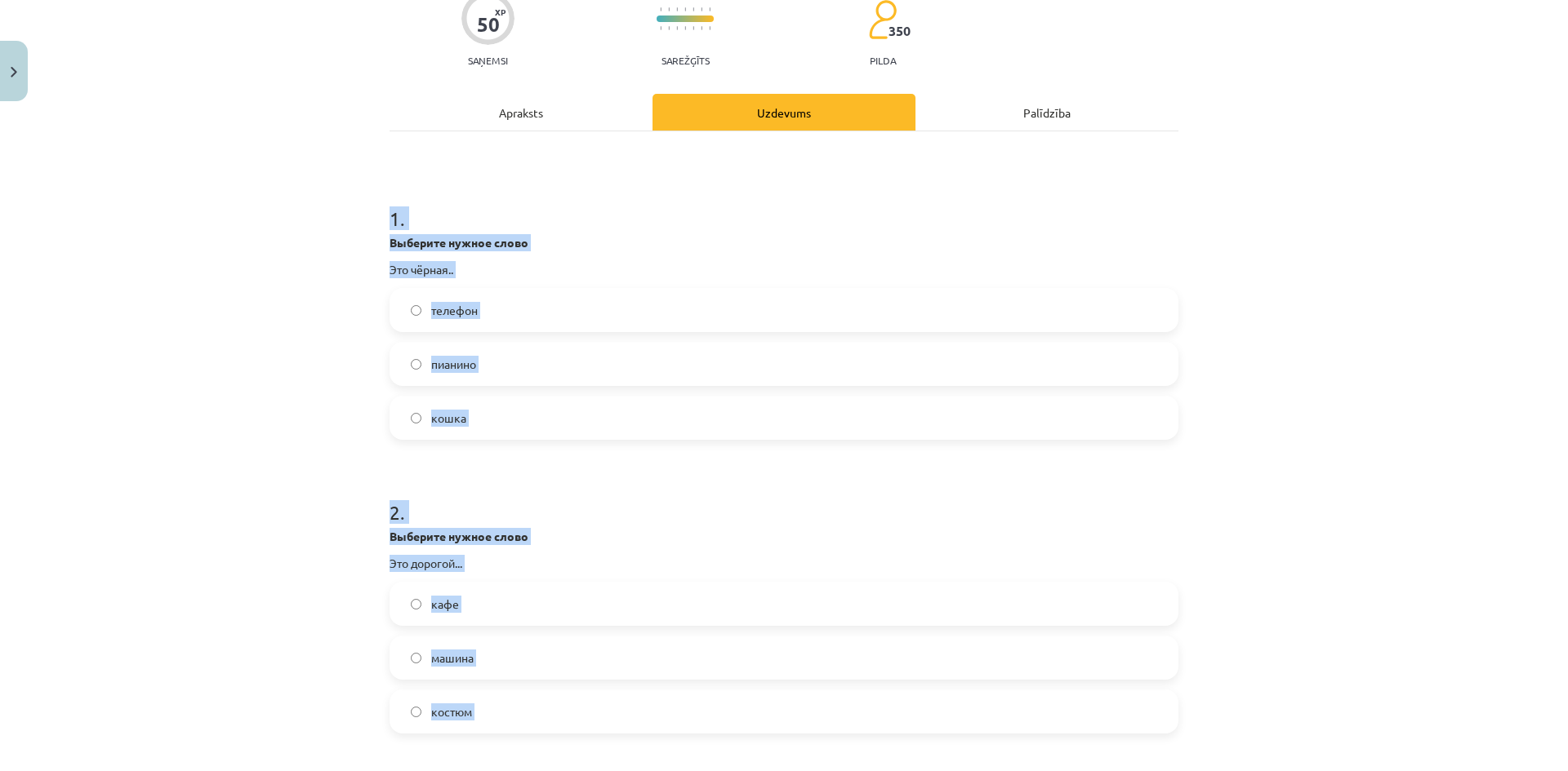
click at [431, 421] on span "кошка" at bounding box center [448, 418] width 35 height 17
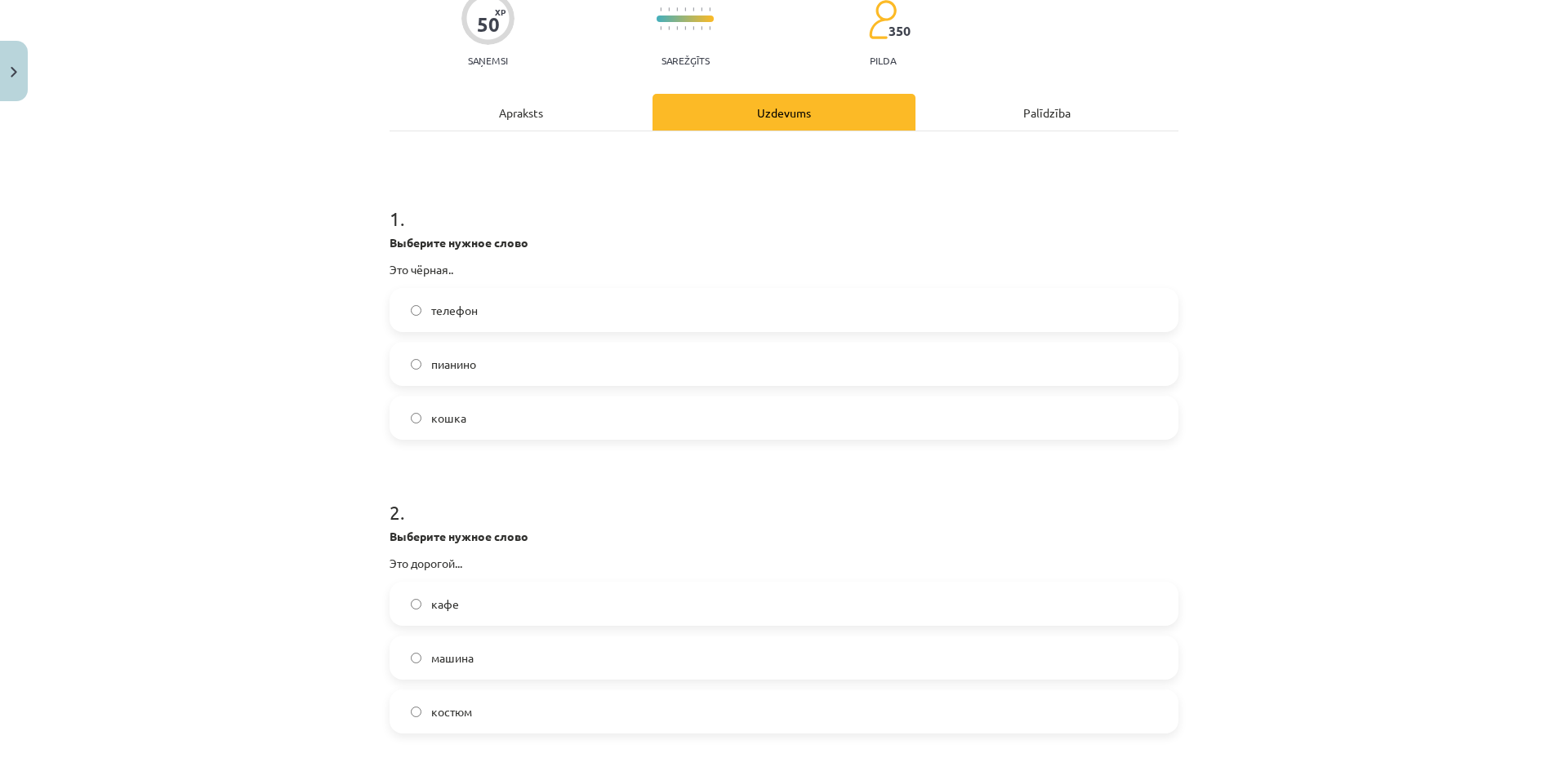
scroll to position [189, 0]
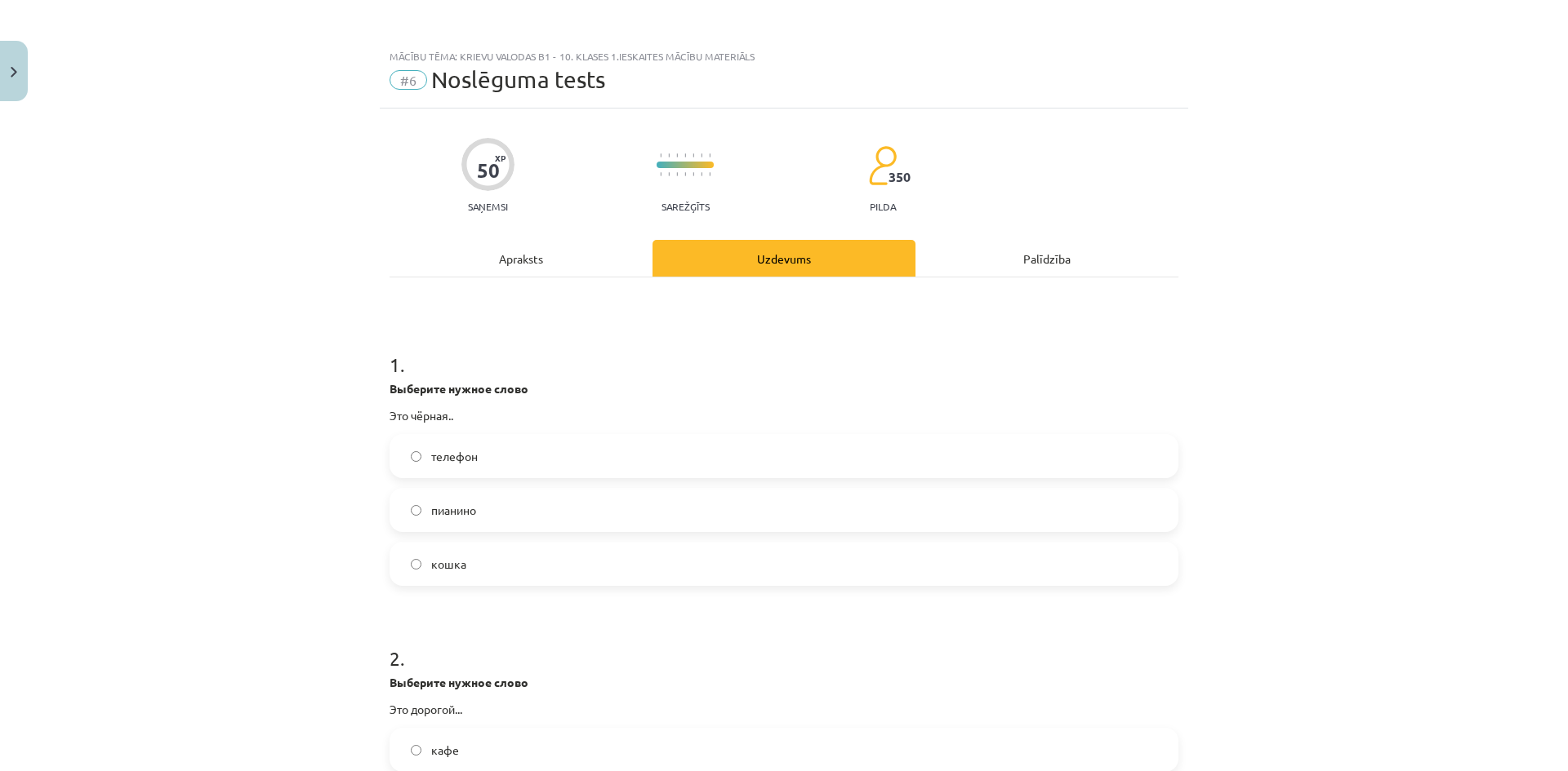
scroll to position [253, 0]
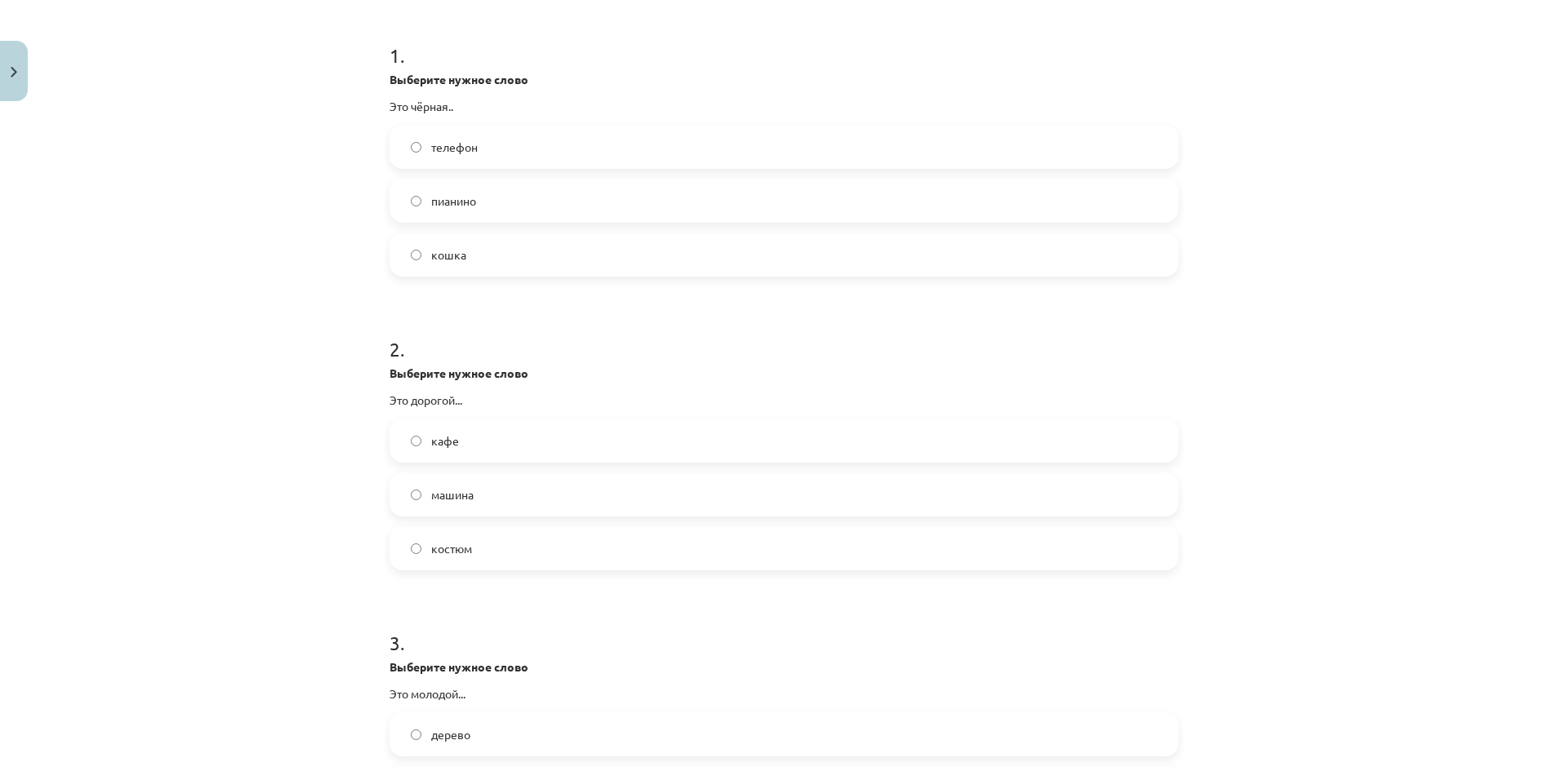
click at [455, 555] on span "костюм" at bounding box center [451, 548] width 40 height 17
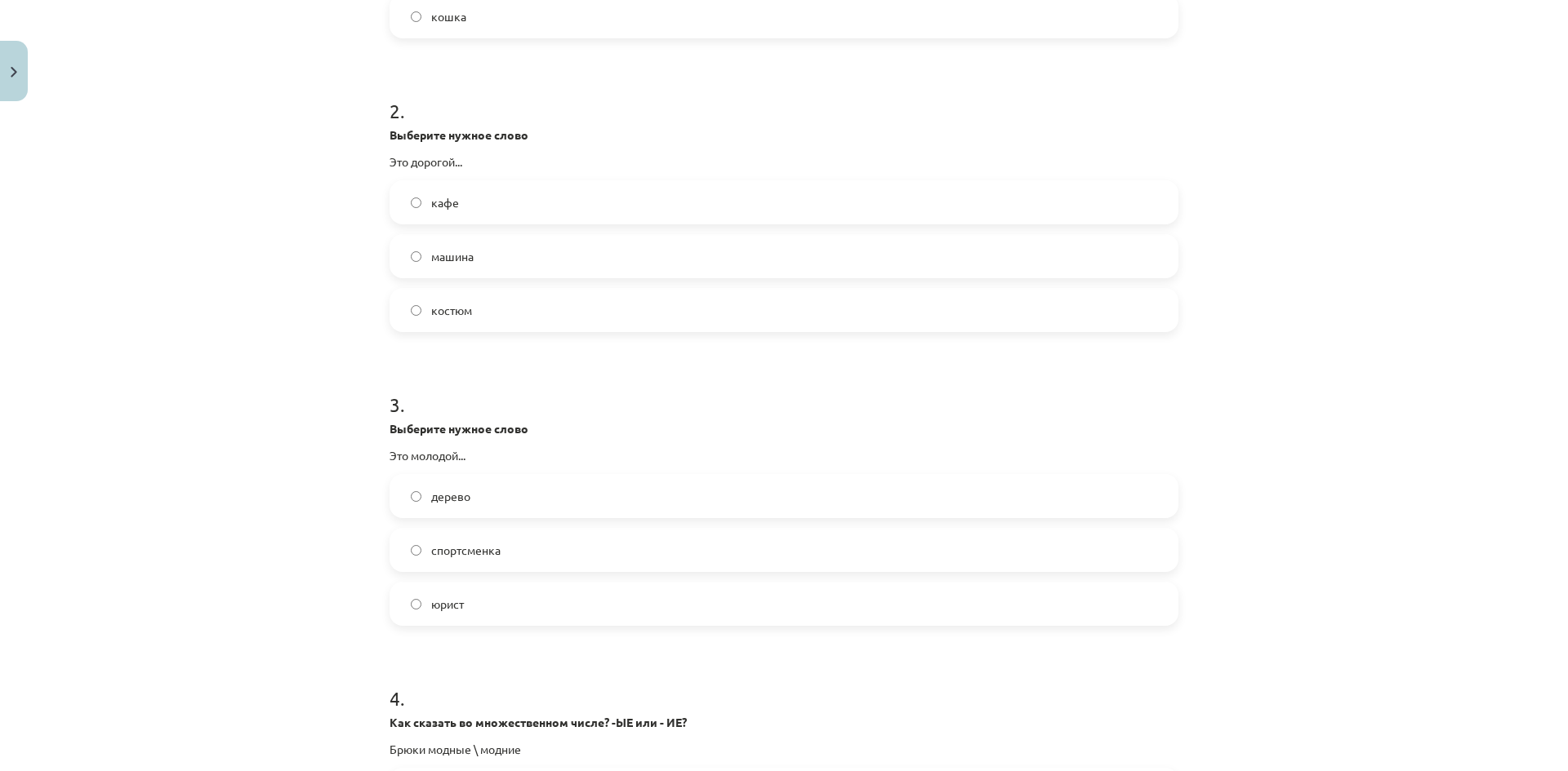
scroll to position [554, 0]
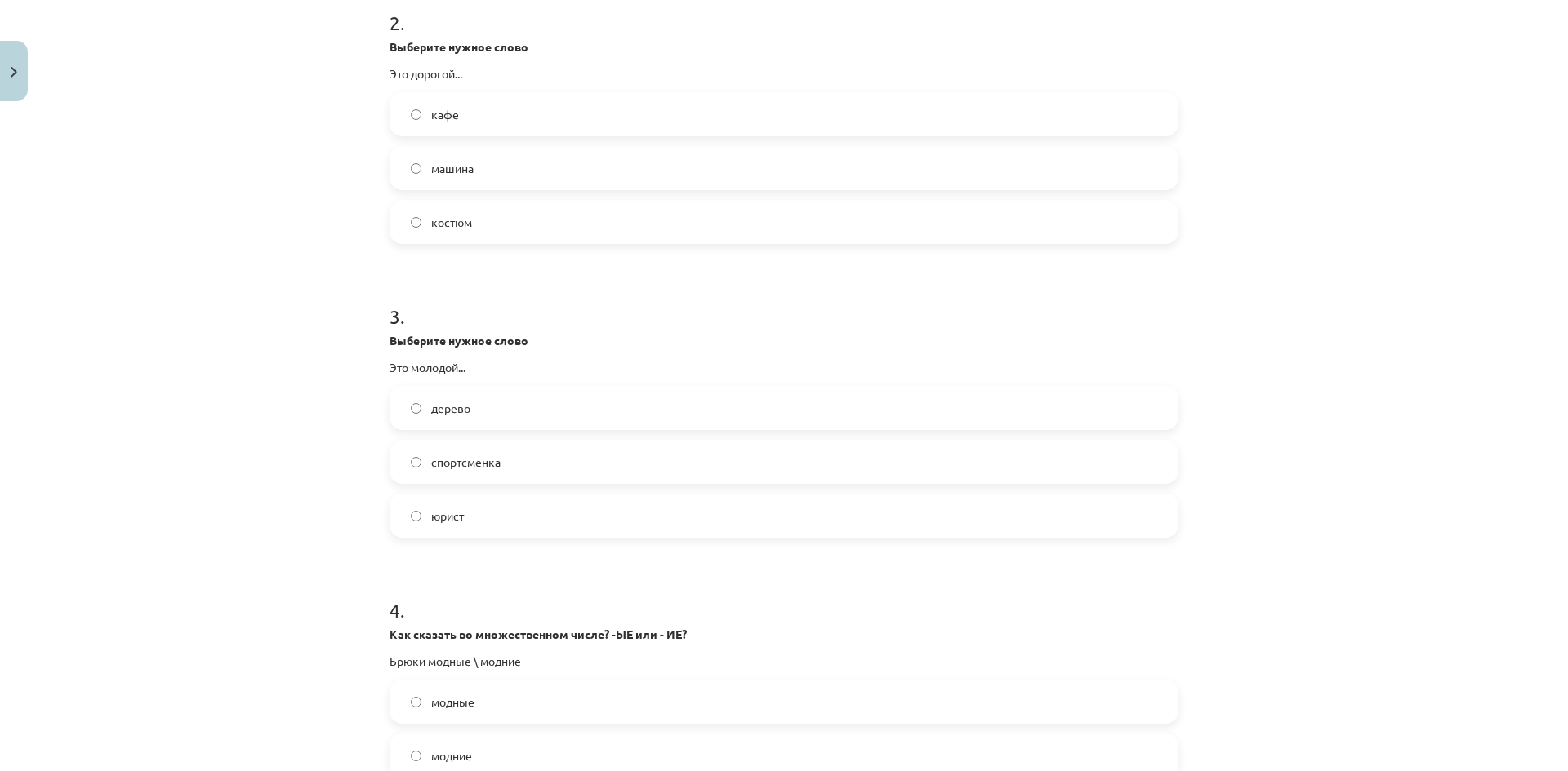
click at [467, 512] on label "юрист" at bounding box center [784, 516] width 786 height 40
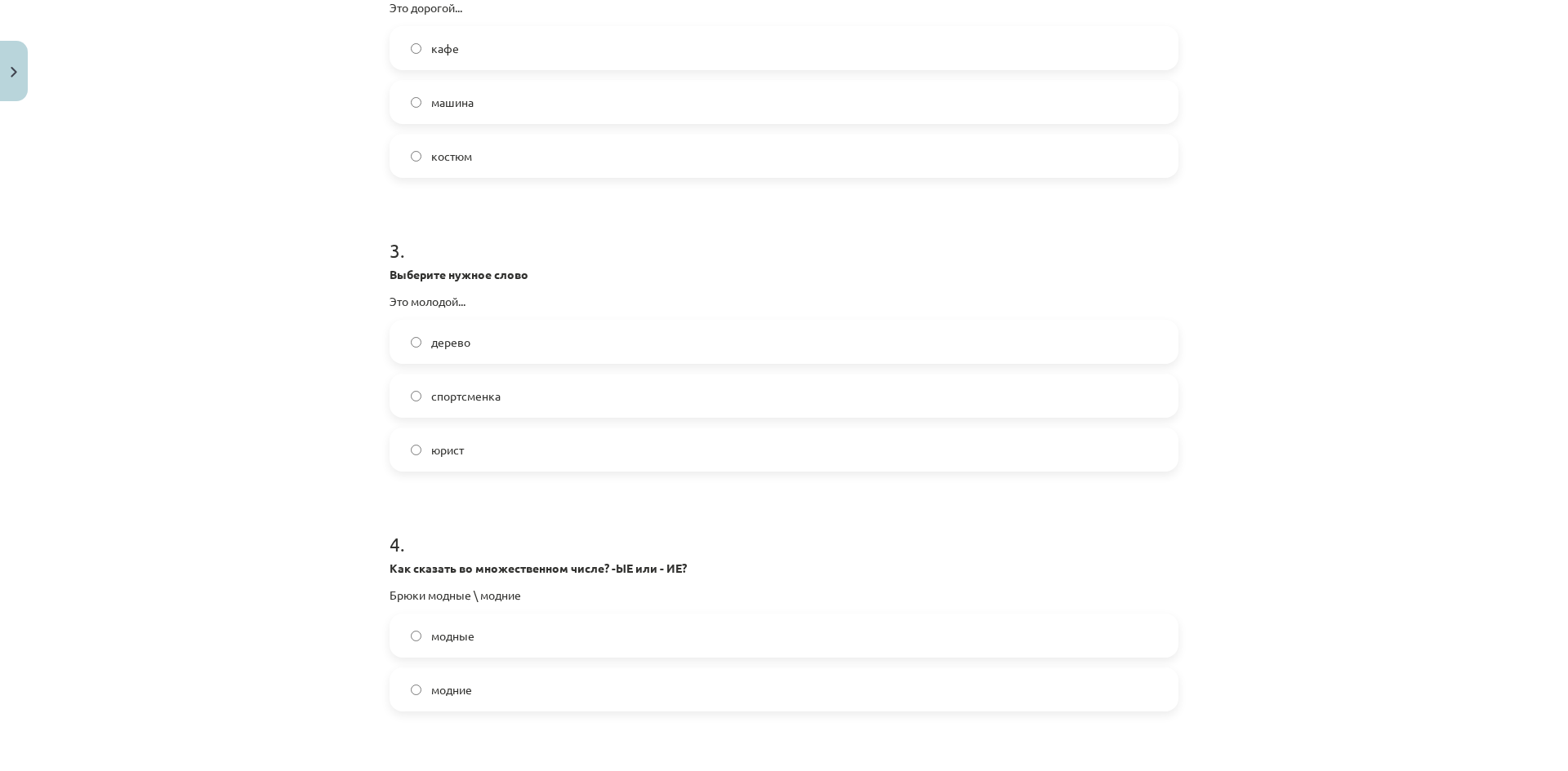
scroll to position [962, 0]
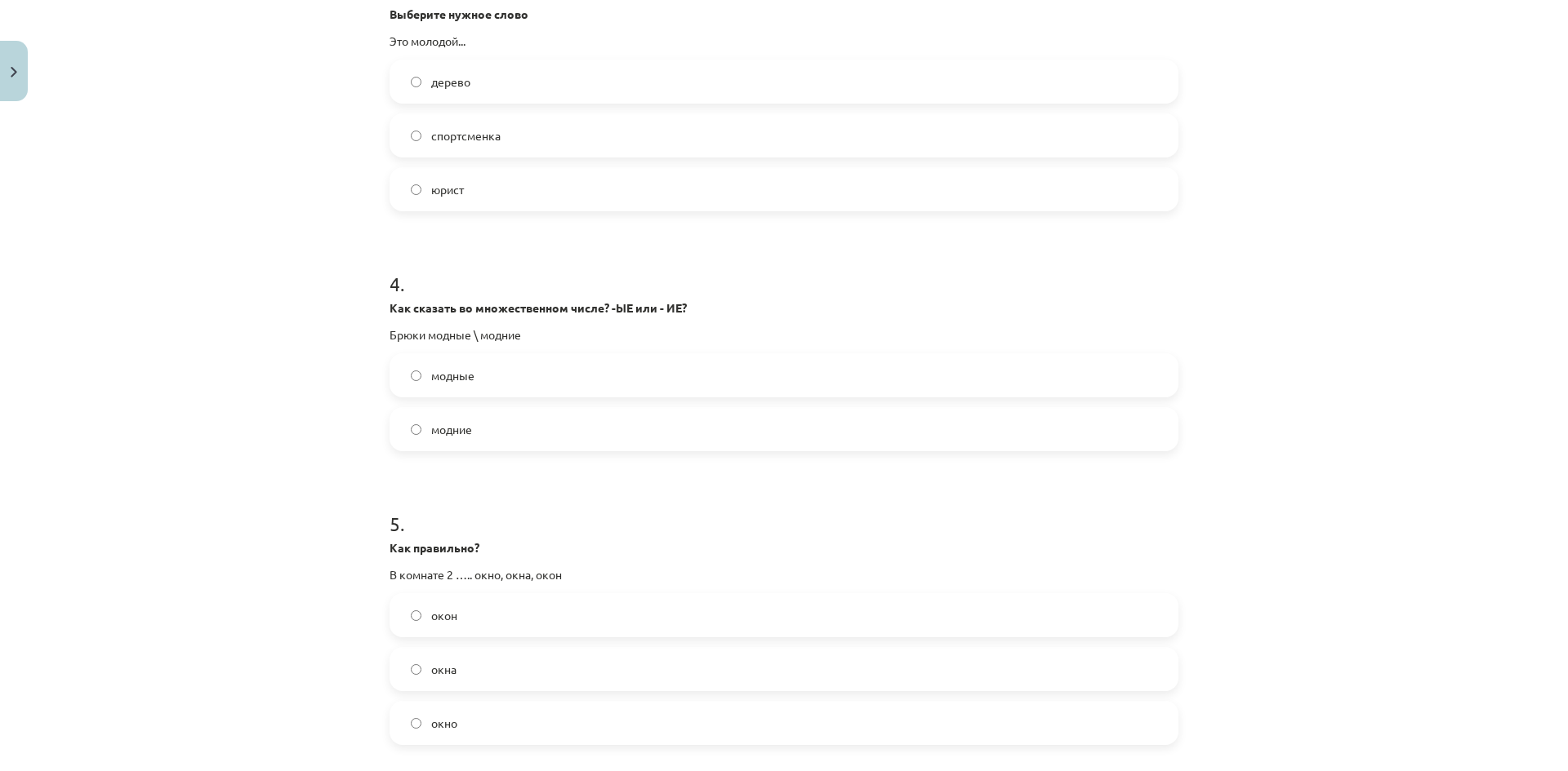
click at [468, 370] on span "модные" at bounding box center [452, 375] width 43 height 17
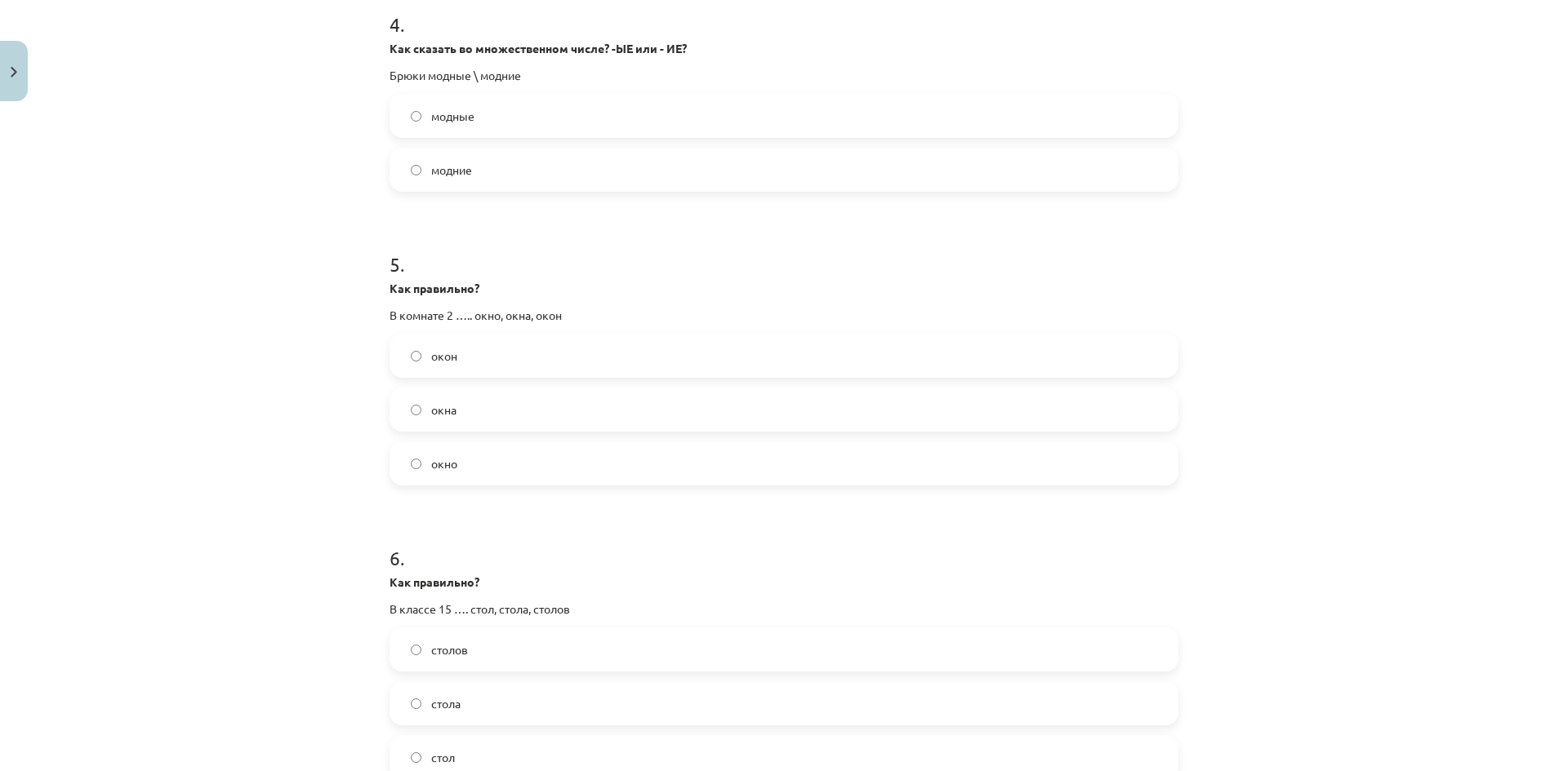
scroll to position [1289, 0]
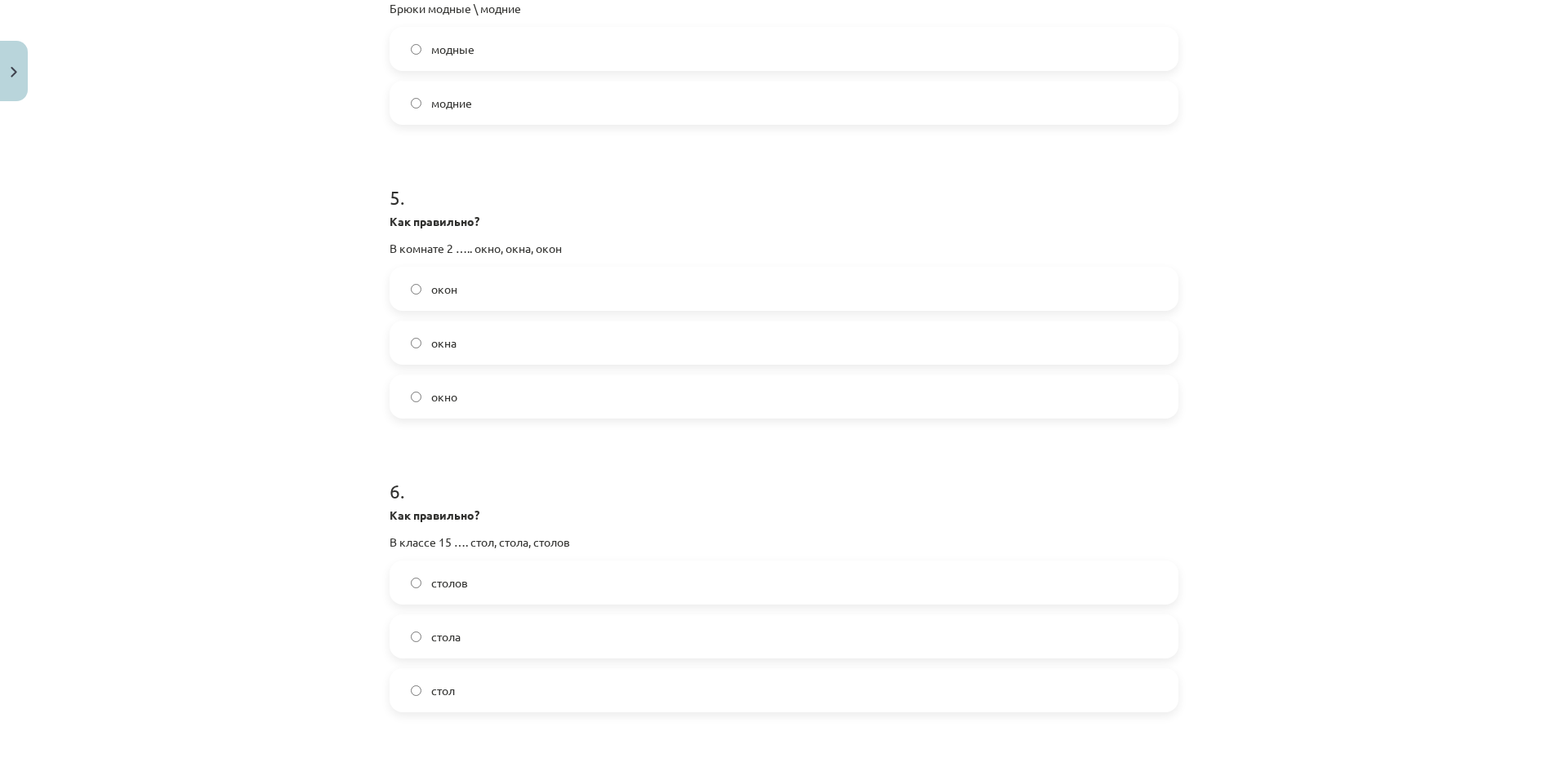
click at [509, 408] on label "окно" at bounding box center [784, 397] width 786 height 40
click at [496, 354] on label "окна" at bounding box center [784, 342] width 786 height 40
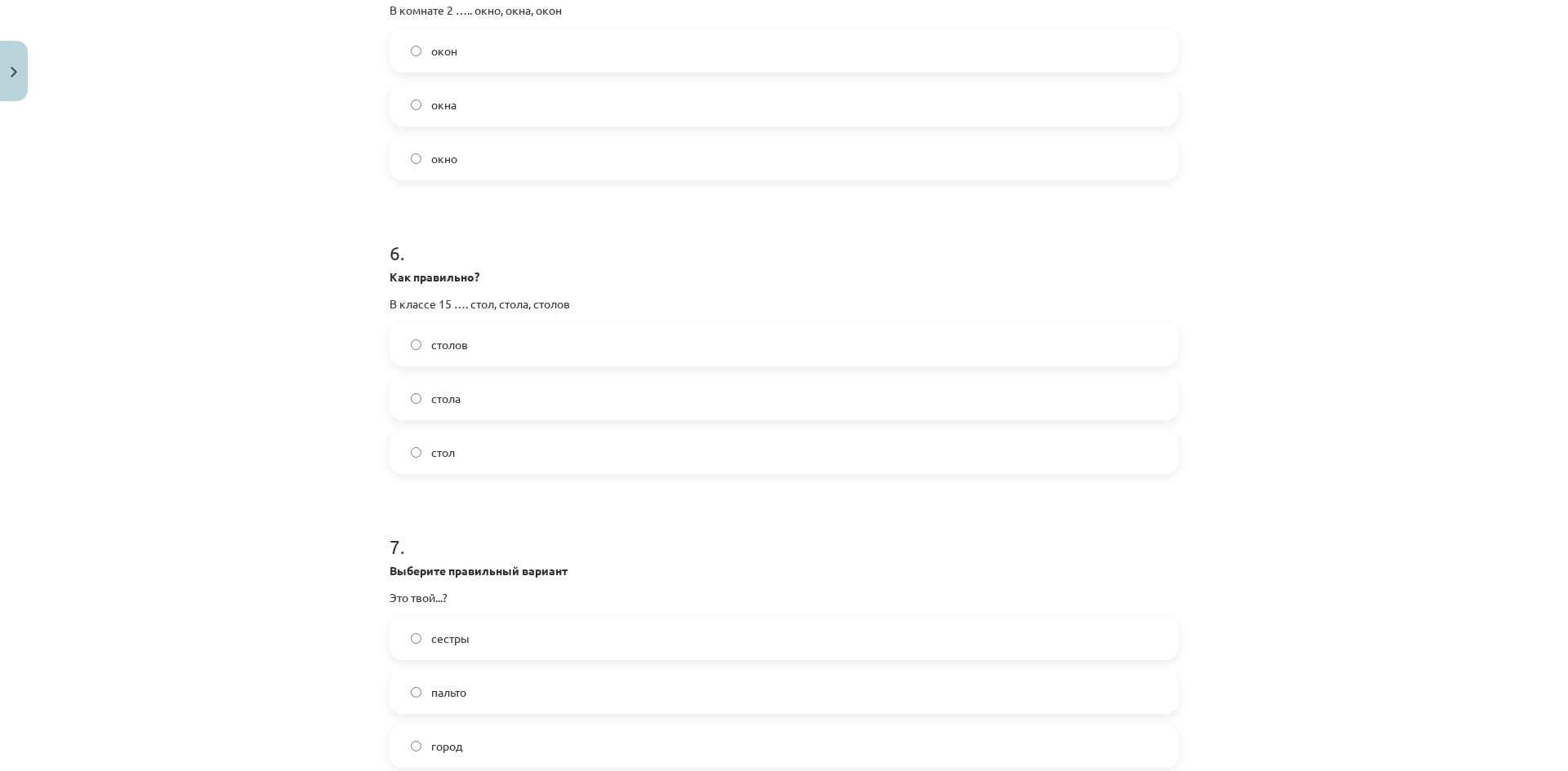
scroll to position [1534, 0]
click at [478, 331] on label "столов" at bounding box center [784, 338] width 786 height 40
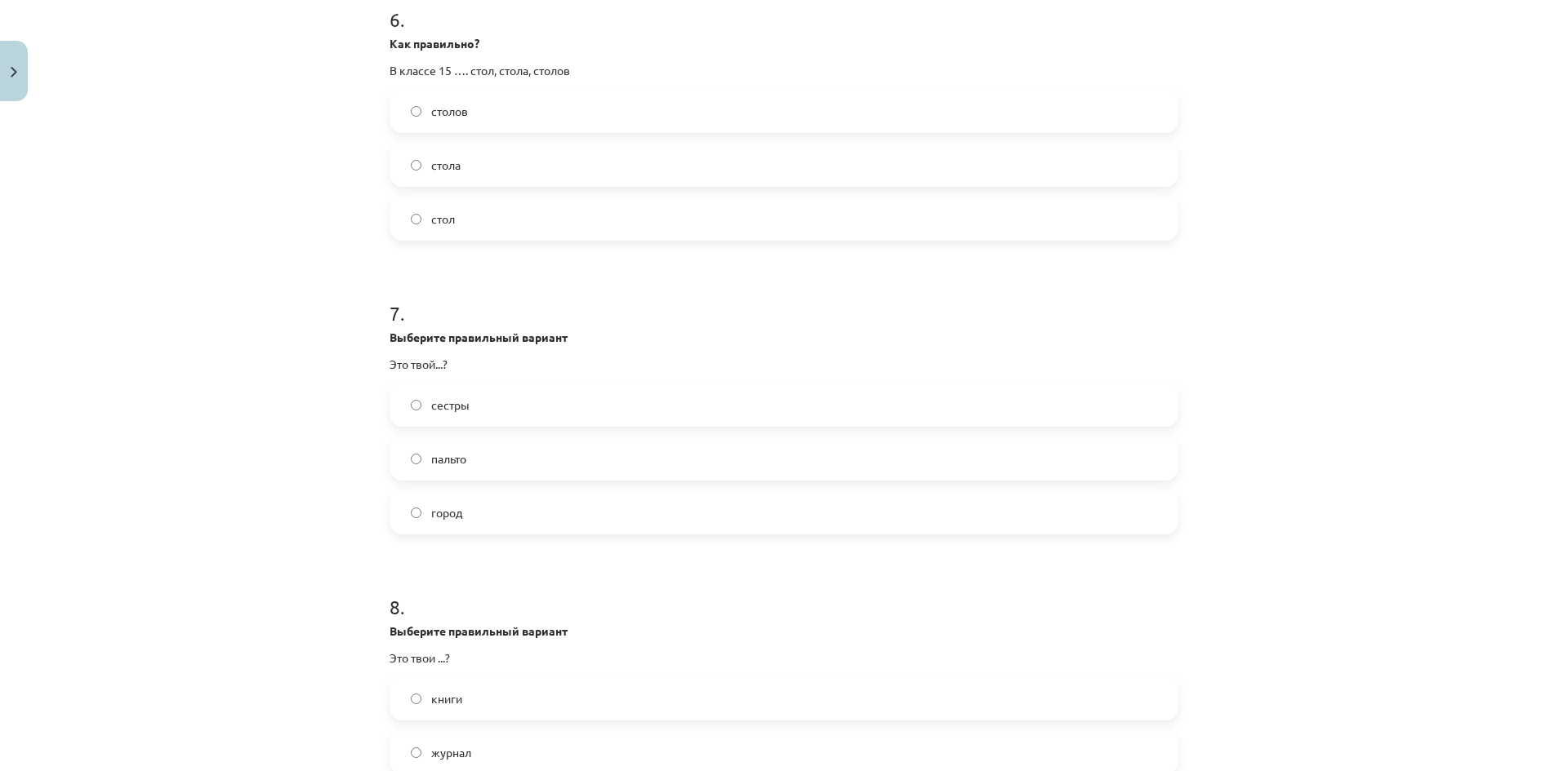
scroll to position [1778, 0]
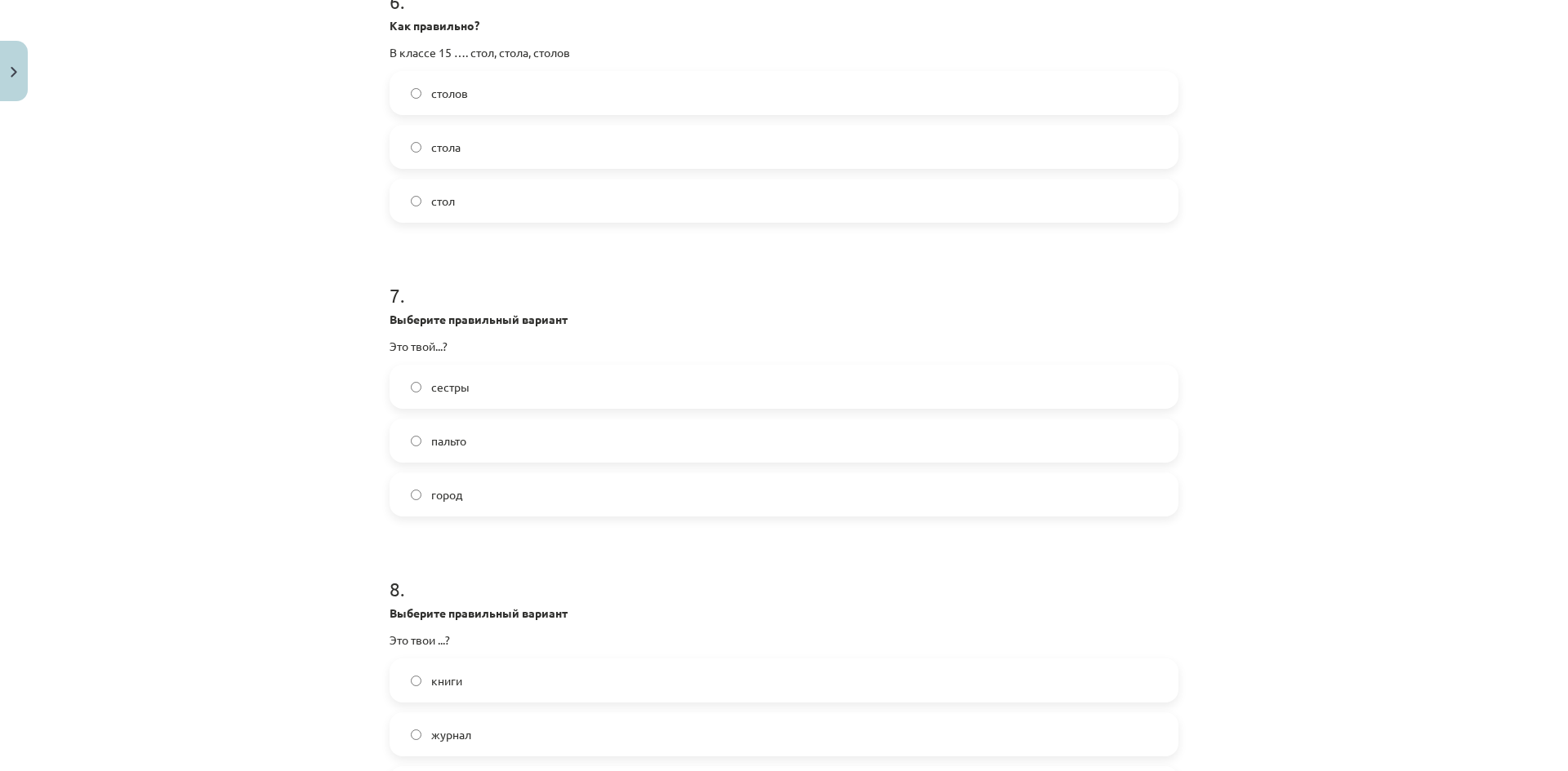
click at [505, 496] on label "город" at bounding box center [784, 495] width 786 height 40
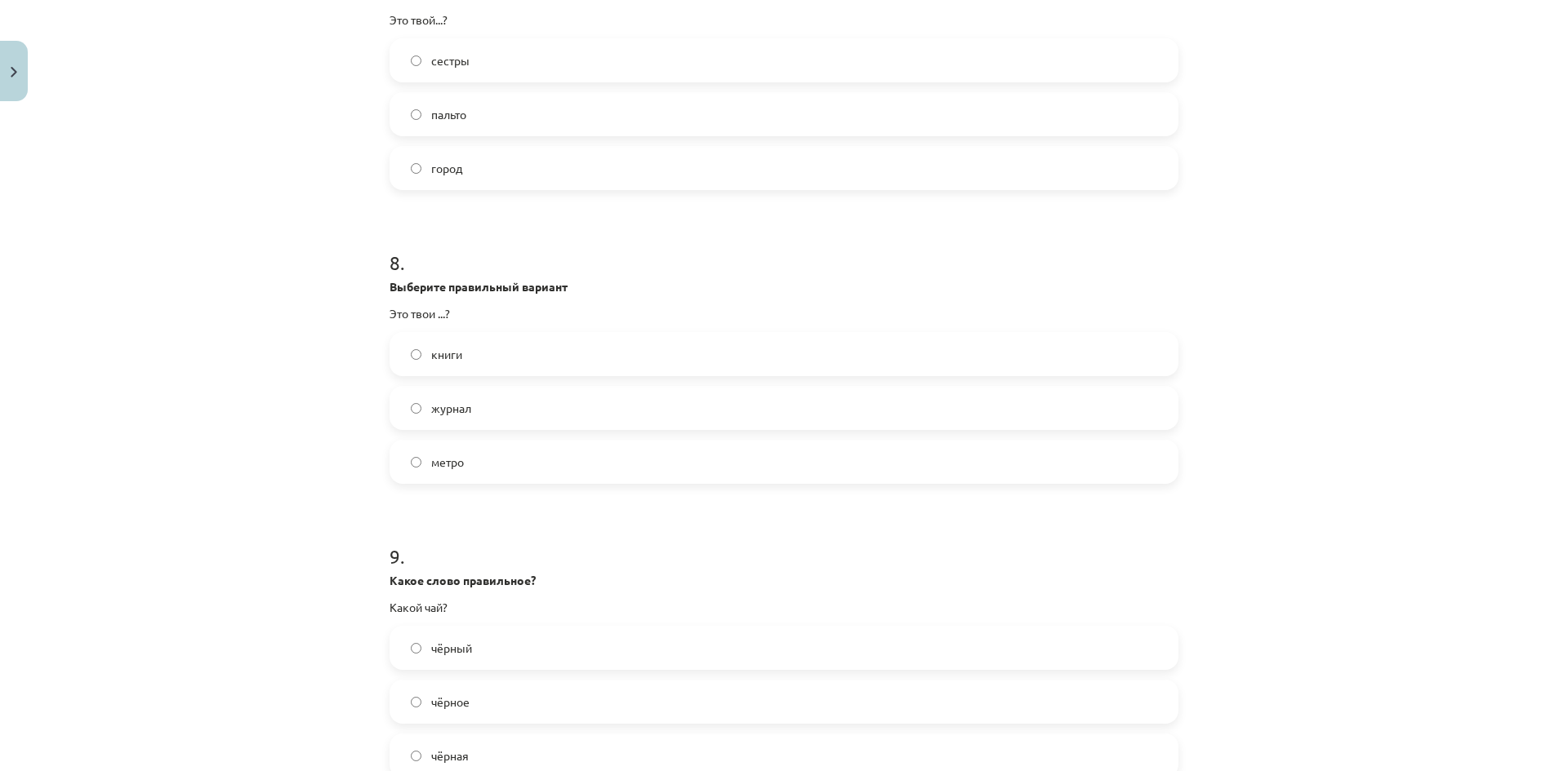
click at [569, 355] on label "книги" at bounding box center [784, 354] width 786 height 40
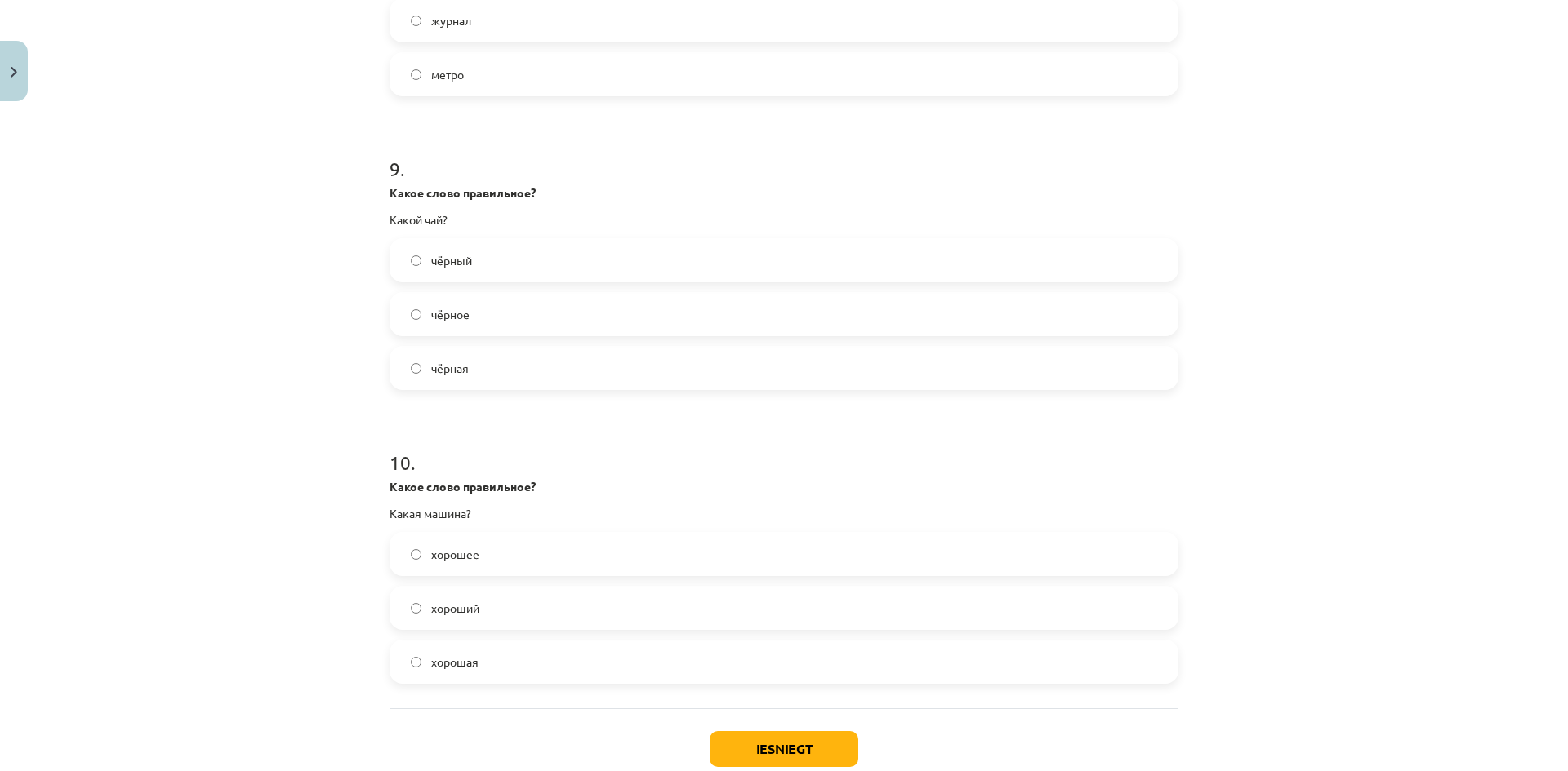
scroll to position [2514, 0]
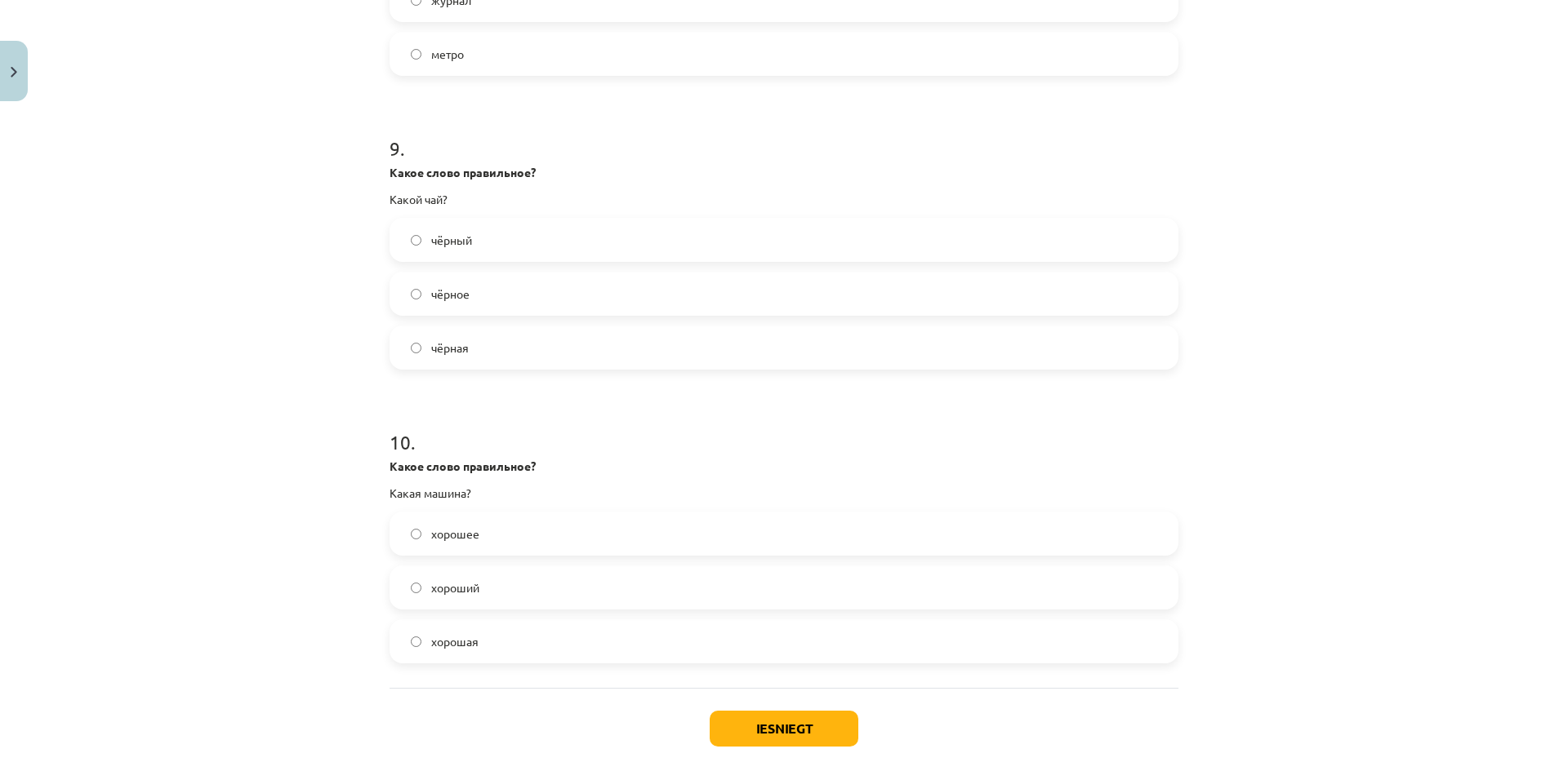
drag, startPoint x: 493, startPoint y: 248, endPoint x: 608, endPoint y: 143, distance: 155.7
click at [495, 248] on label "чёрный" at bounding box center [784, 240] width 786 height 40
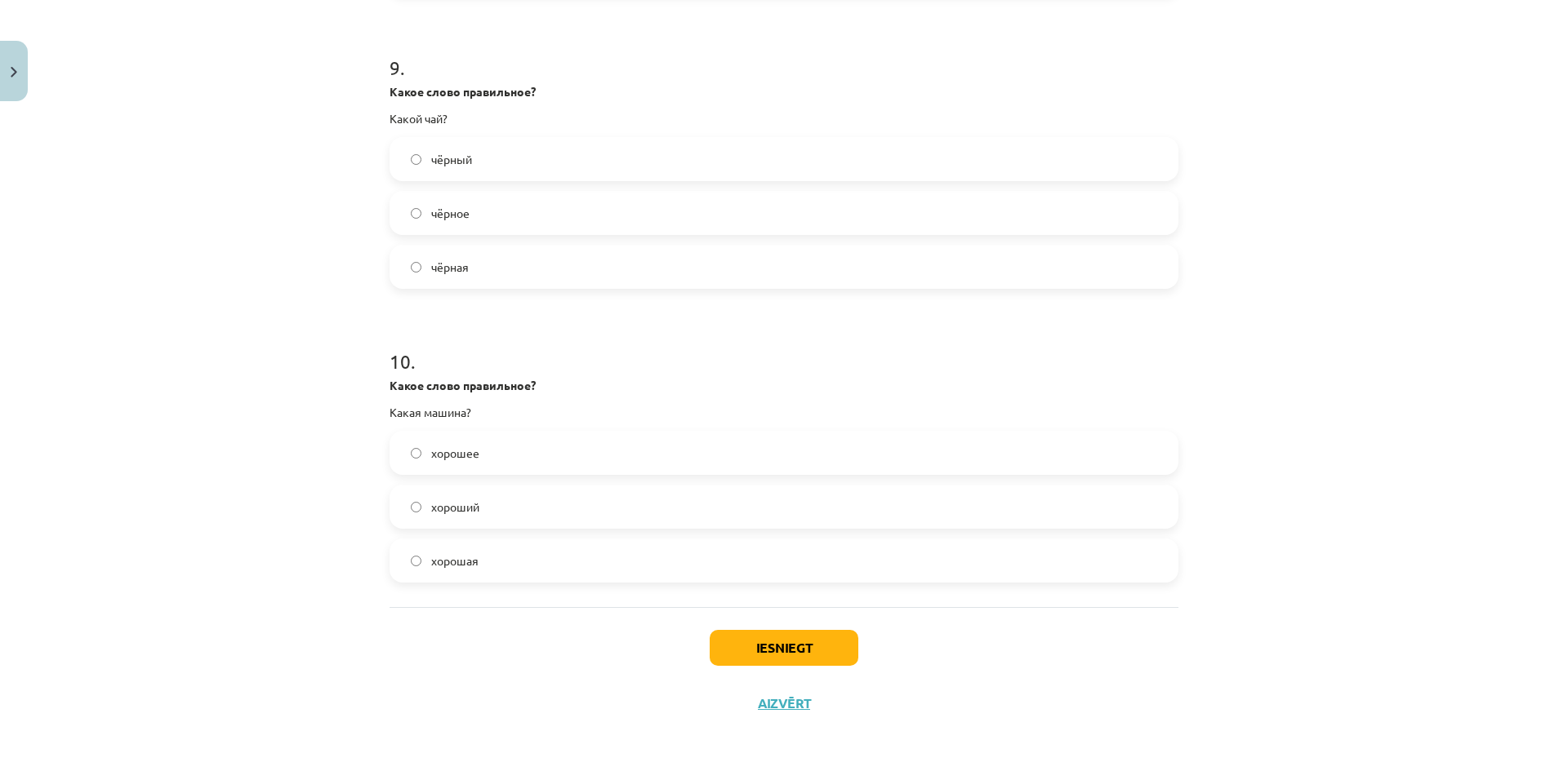
scroll to position [2595, 0]
click at [476, 570] on label "хорошая" at bounding box center [784, 559] width 786 height 40
click at [761, 639] on button "Iesniegt" at bounding box center [783, 647] width 148 height 36
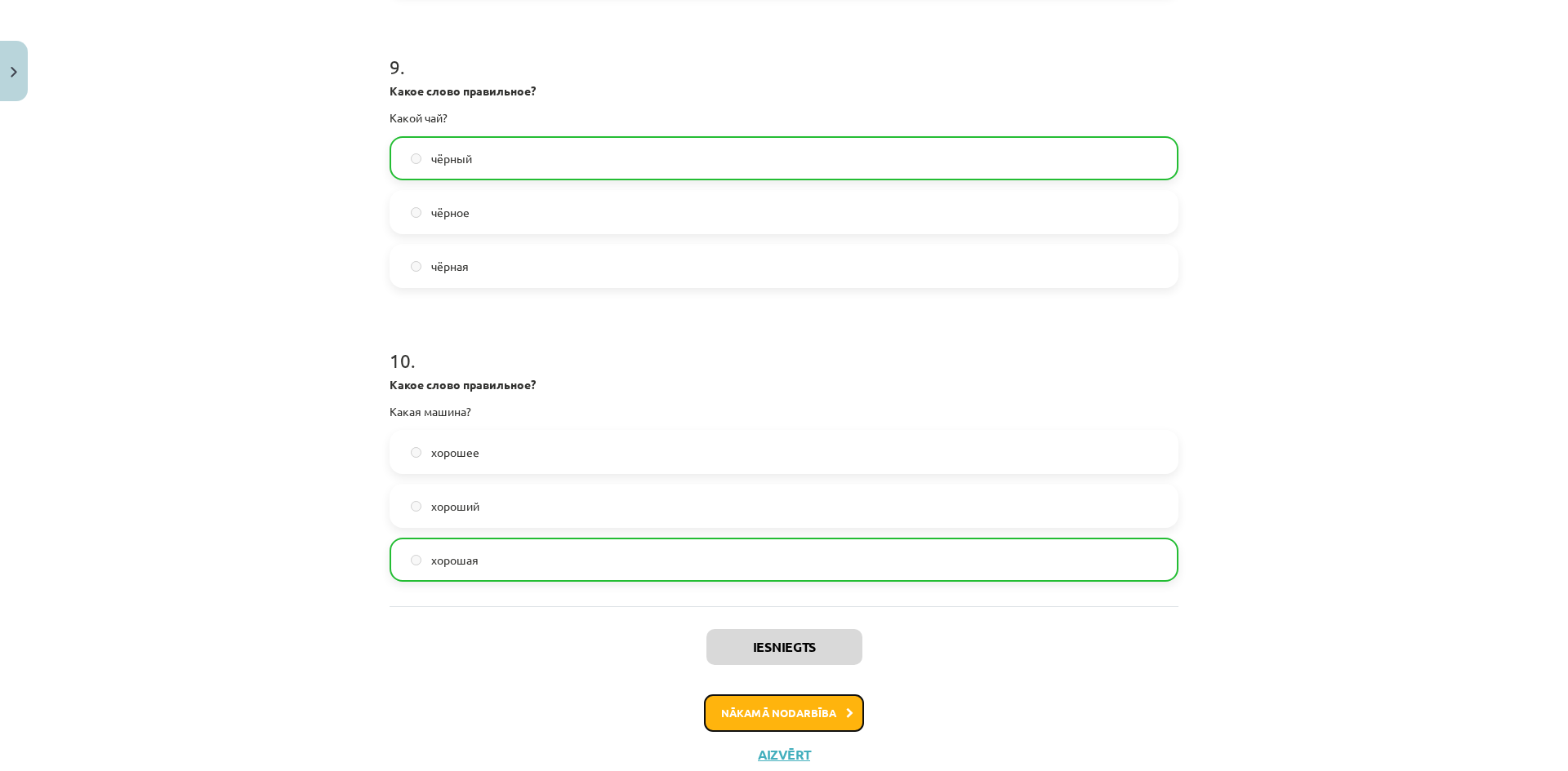
click at [812, 713] on button "Nākamā nodarbība" at bounding box center [784, 713] width 160 height 38
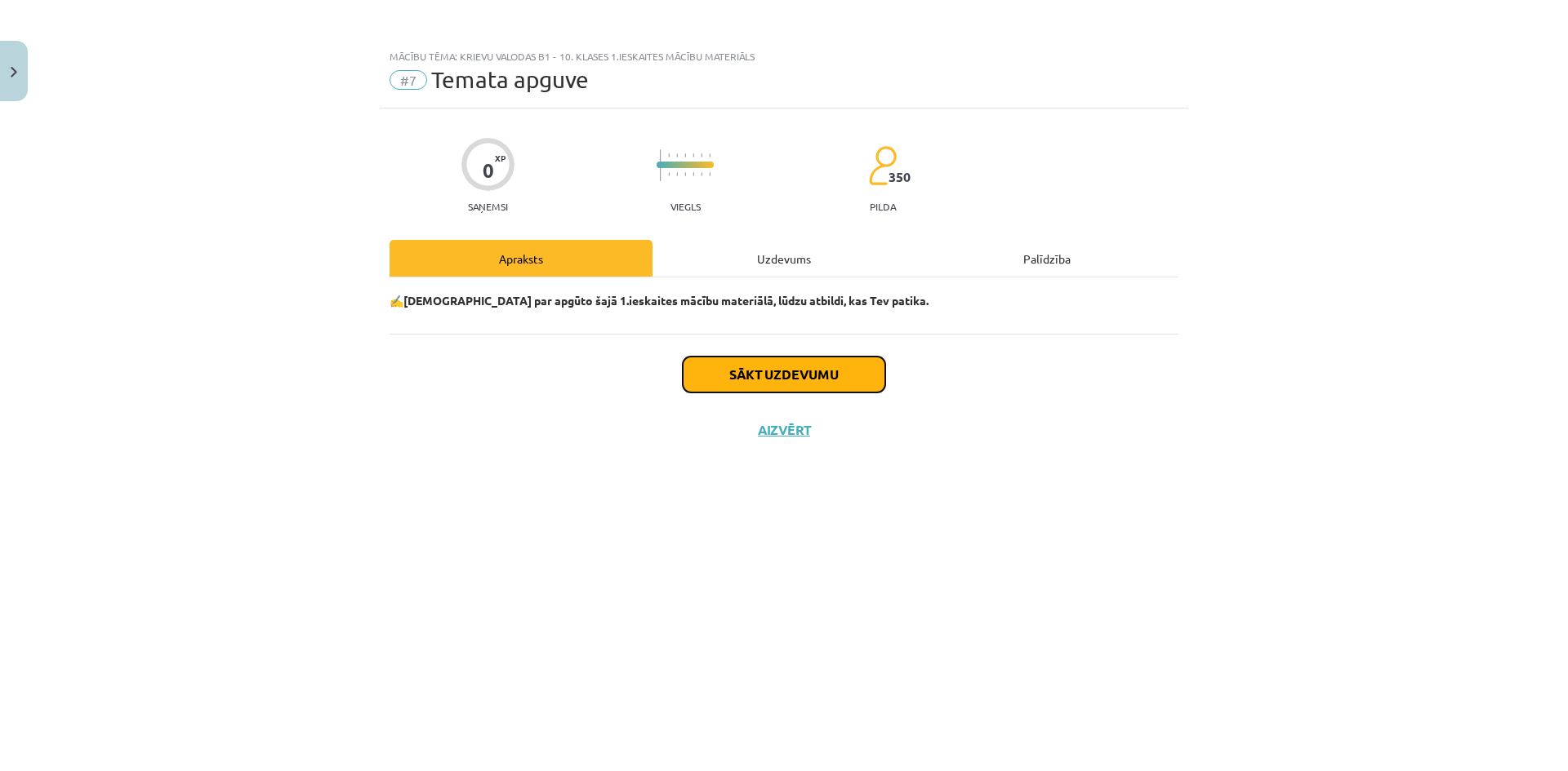
click at [790, 370] on button "Sākt uzdevumu" at bounding box center [784, 374] width 202 height 36
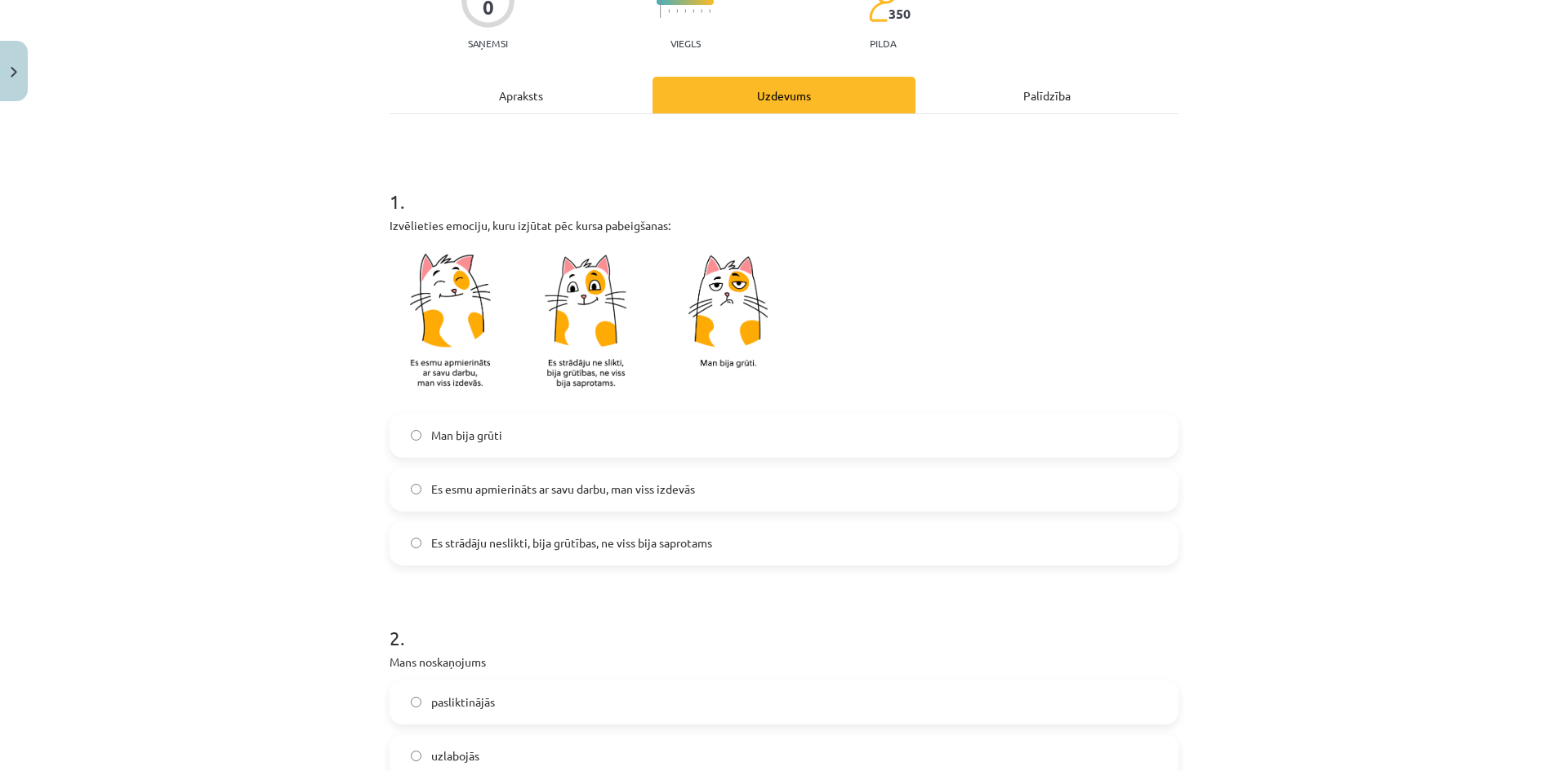
click at [527, 552] on span "Es strādāju neslikti, bija grūtības, ne viss bija saprotams" at bounding box center [571, 543] width 281 height 17
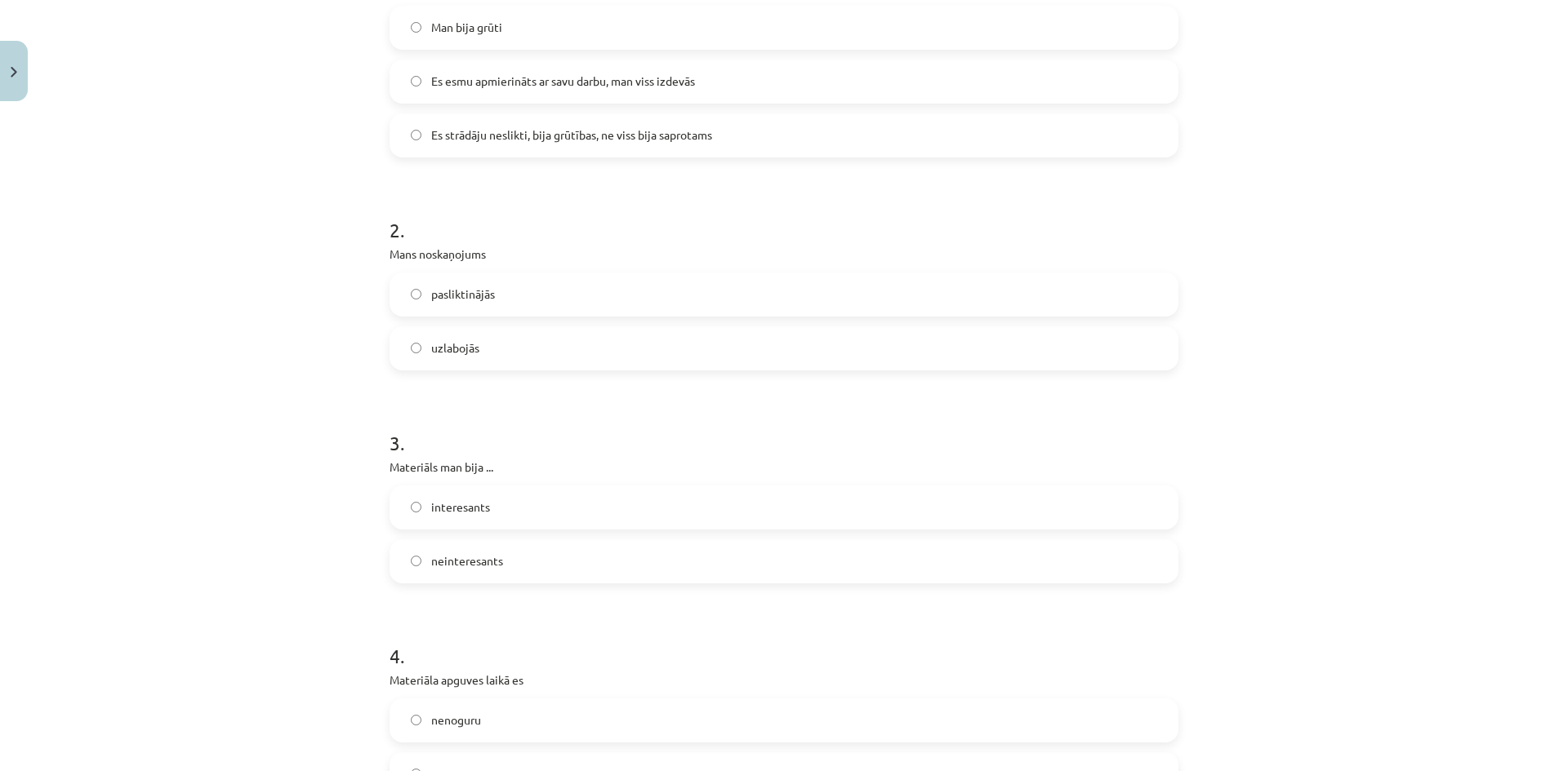
click at [547, 86] on span "Es esmu apmierināts ar savu darbu, man viss izdevās" at bounding box center [562, 81] width 264 height 17
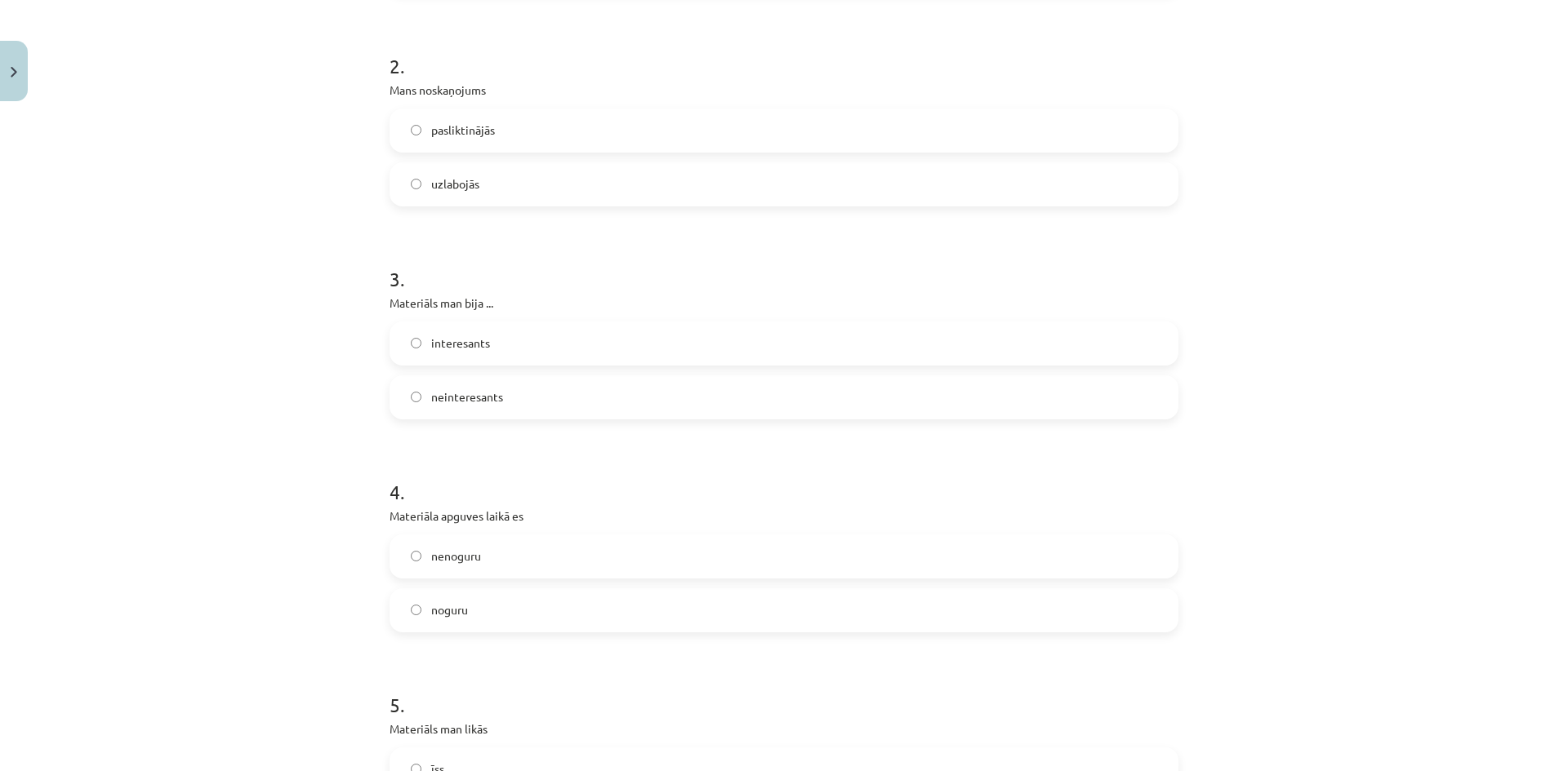
scroll to position [735, 0]
click at [500, 393] on label "neinteresants" at bounding box center [784, 398] width 786 height 40
click at [485, 142] on label "pasliktinājās" at bounding box center [784, 132] width 786 height 40
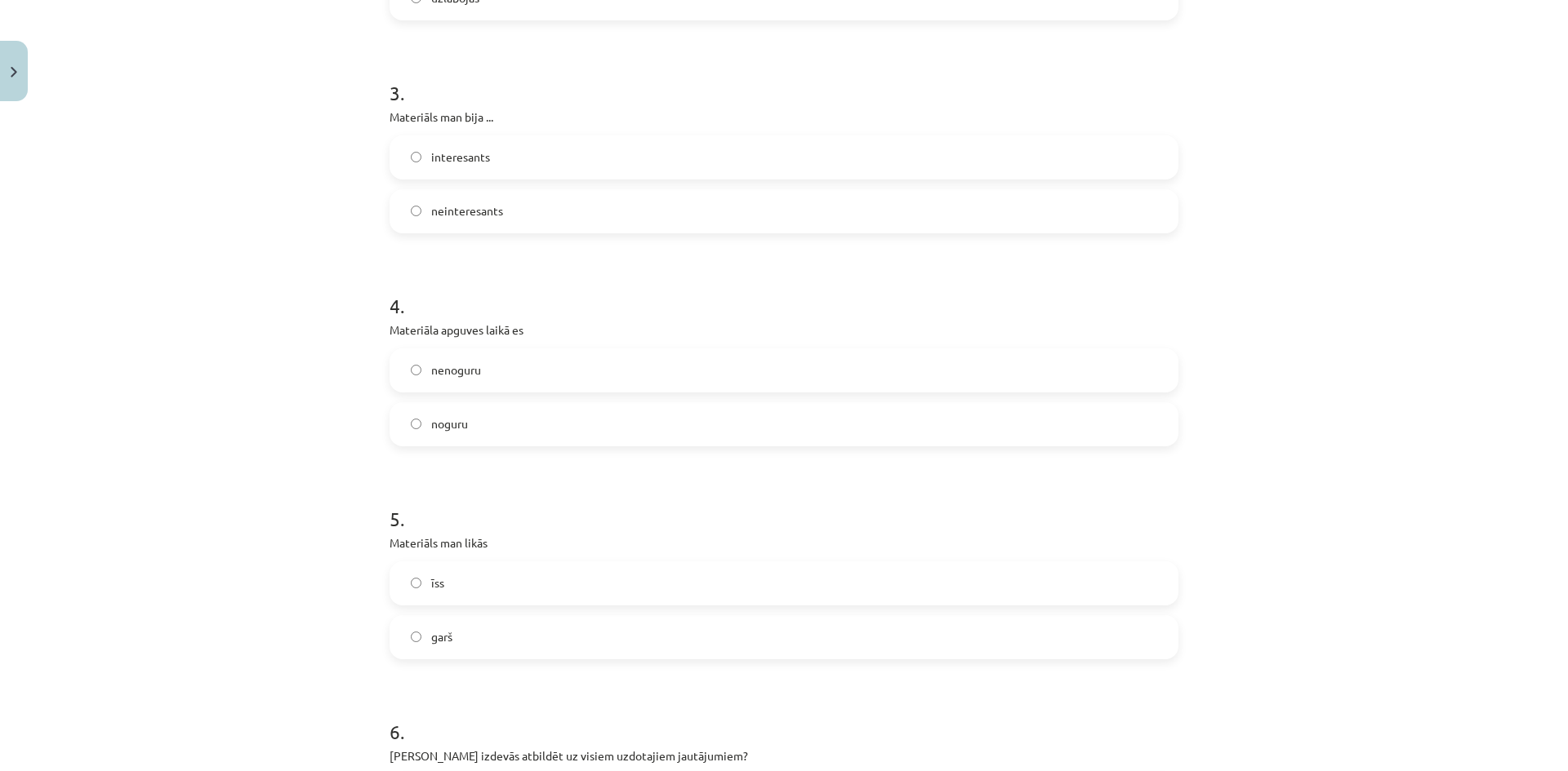
scroll to position [980, 0]
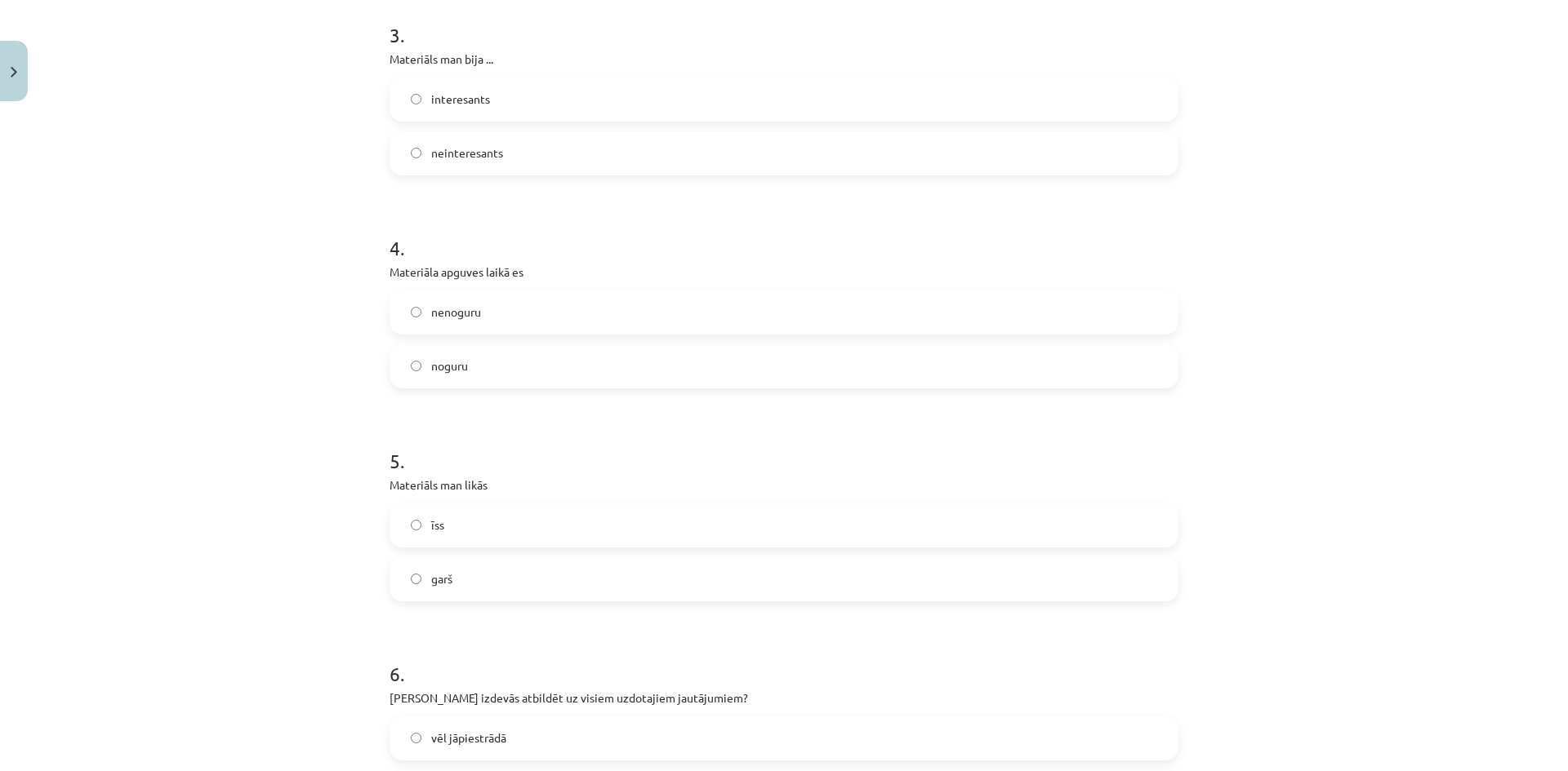
drag, startPoint x: 460, startPoint y: 353, endPoint x: 465, endPoint y: 361, distance: 9.4
click at [461, 353] on label "noguru" at bounding box center [784, 366] width 786 height 40
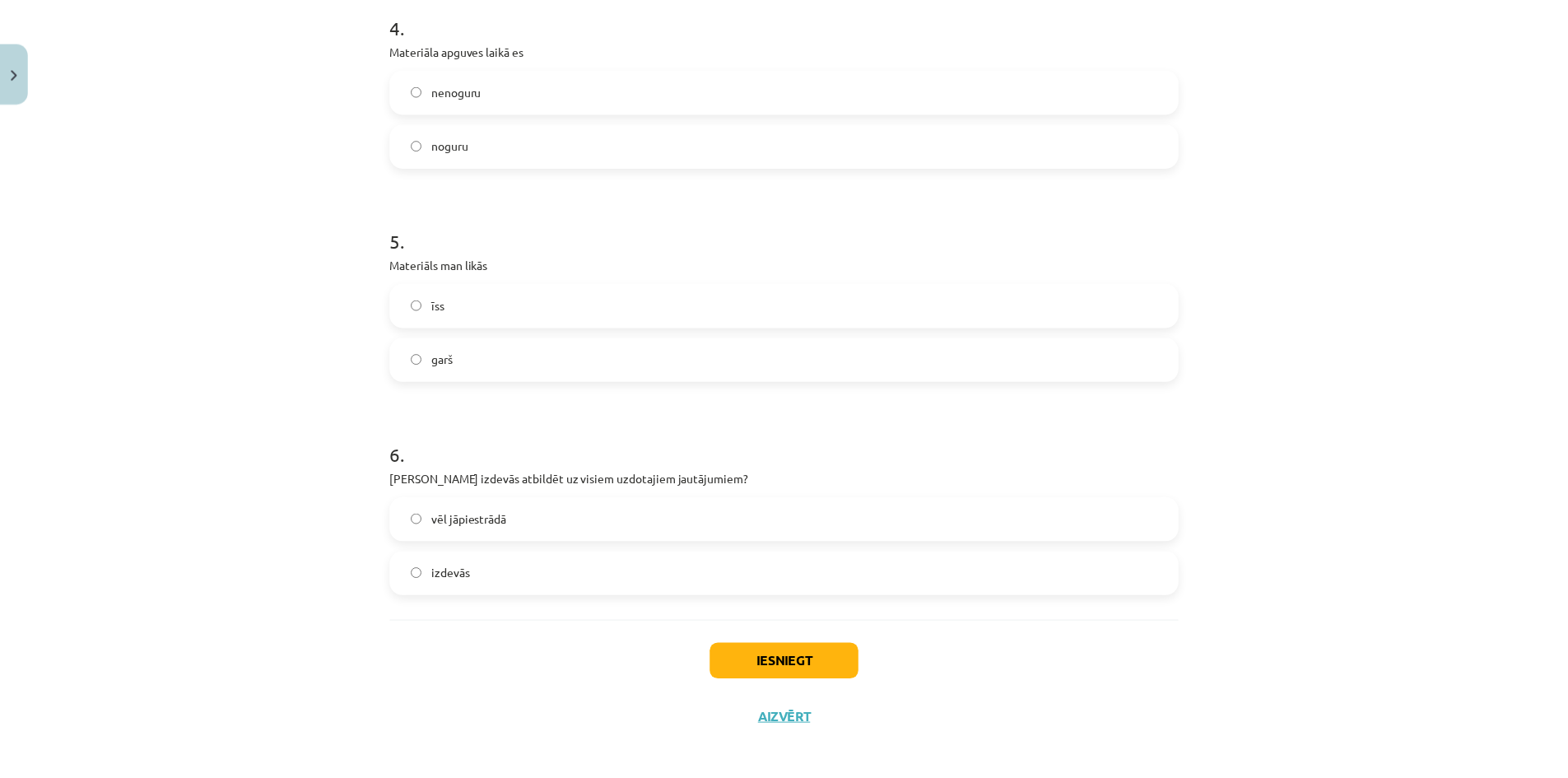
scroll to position [1224, 0]
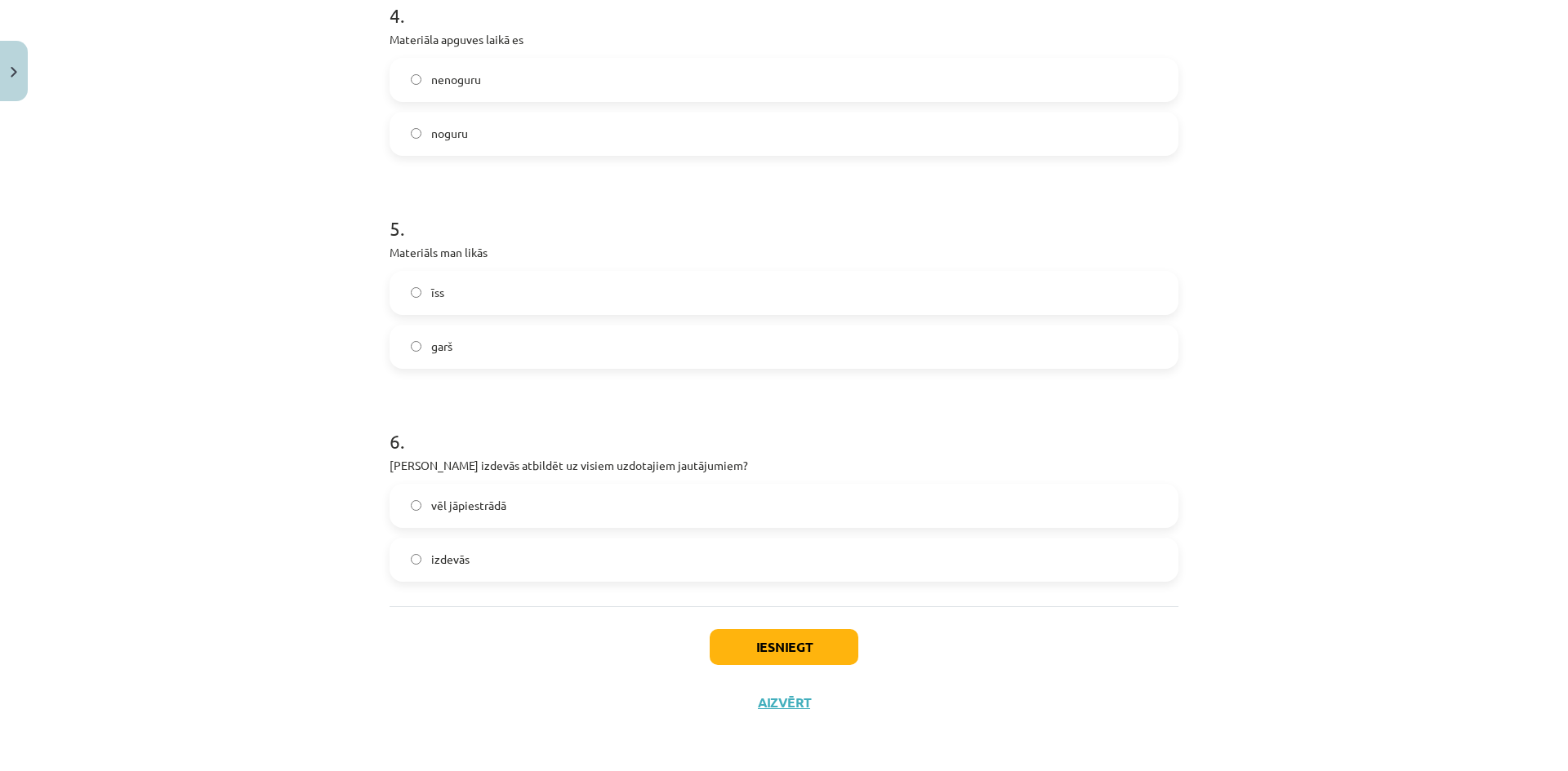
click at [474, 291] on label "īss" at bounding box center [784, 293] width 786 height 40
click at [487, 351] on label "garš" at bounding box center [784, 347] width 786 height 40
click at [469, 284] on label "īss" at bounding box center [784, 293] width 786 height 40
click at [478, 357] on label "garš" at bounding box center [784, 347] width 786 height 40
click at [519, 495] on label "vēl jāpiestrādā" at bounding box center [784, 506] width 786 height 40
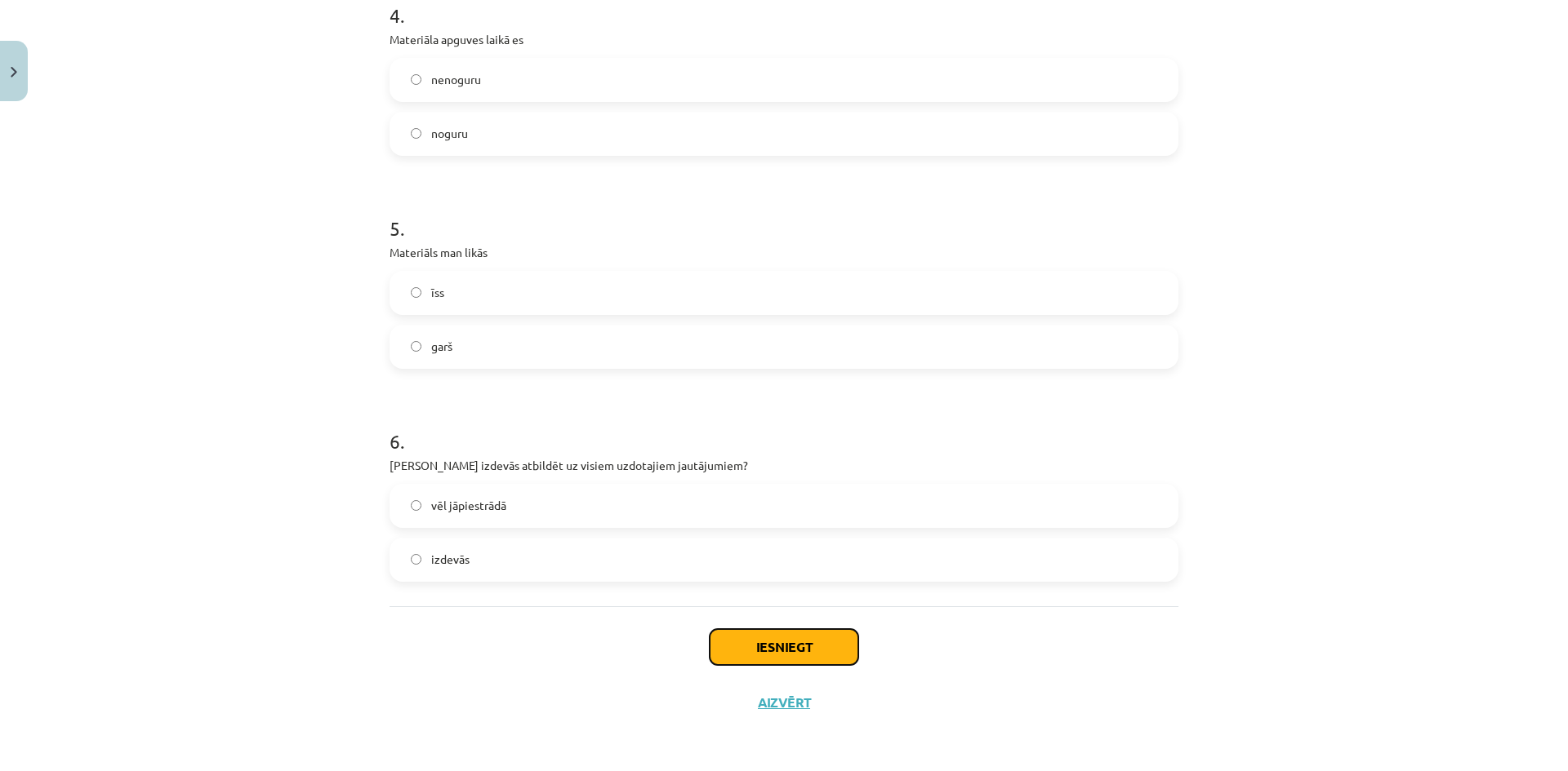
click at [823, 651] on button "Iesniegt" at bounding box center [783, 647] width 148 height 36
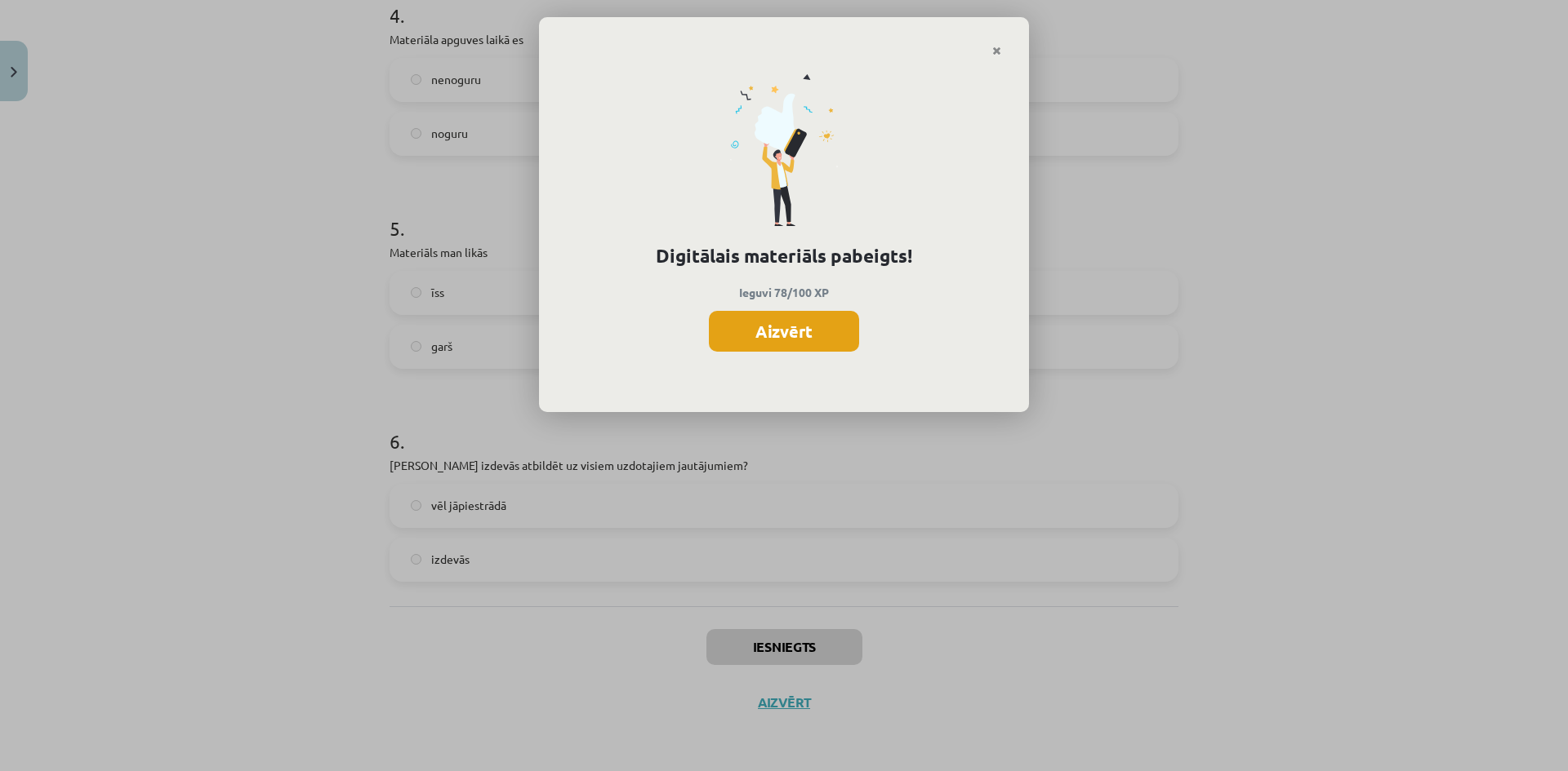
click at [842, 328] on button "Aizvērt" at bounding box center [783, 331] width 150 height 40
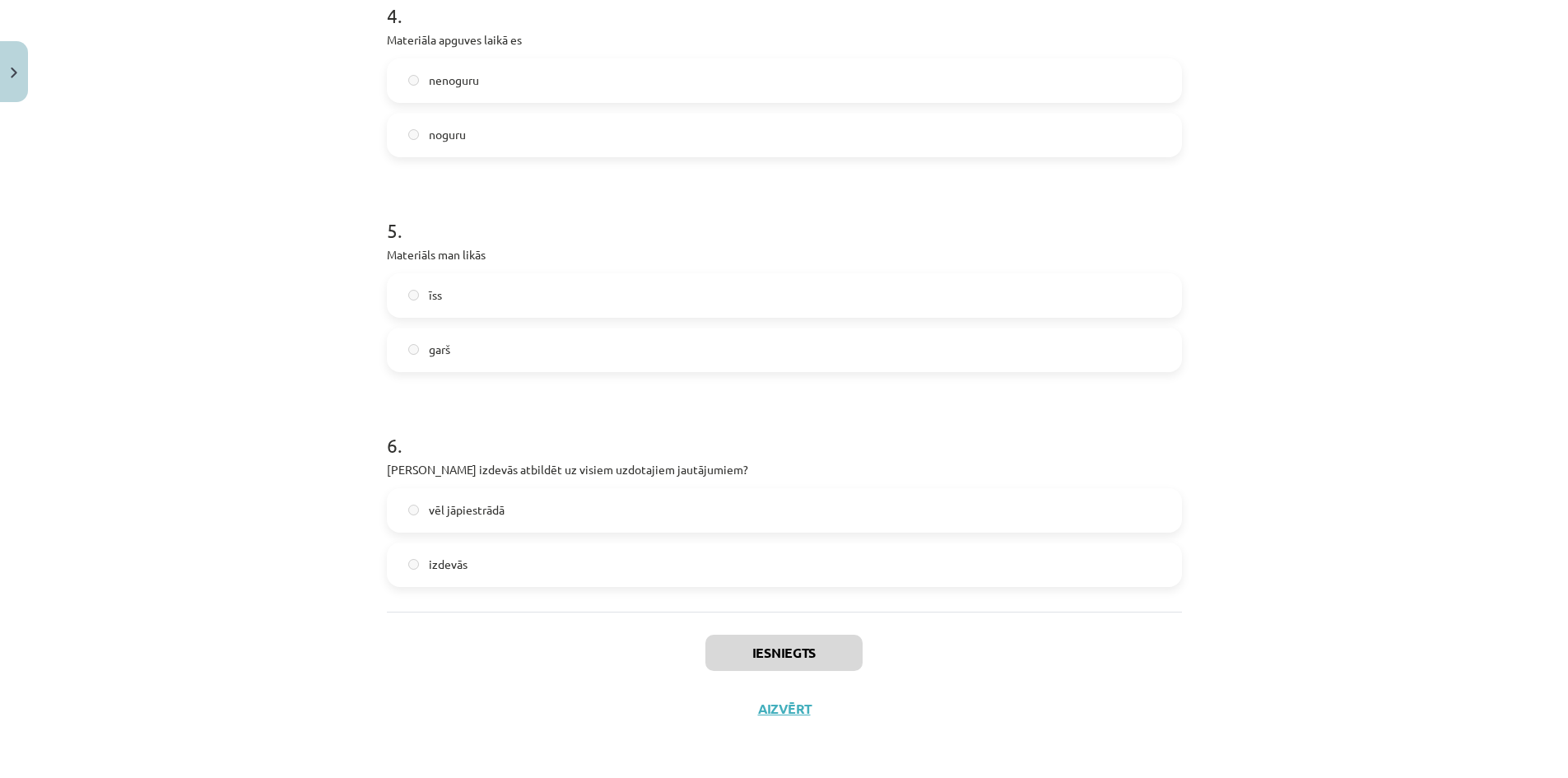
click at [773, 720] on div "Iesniegts Aizvērt" at bounding box center [784, 669] width 795 height 115
click at [774, 712] on button "Aizvērt" at bounding box center [784, 709] width 62 height 17
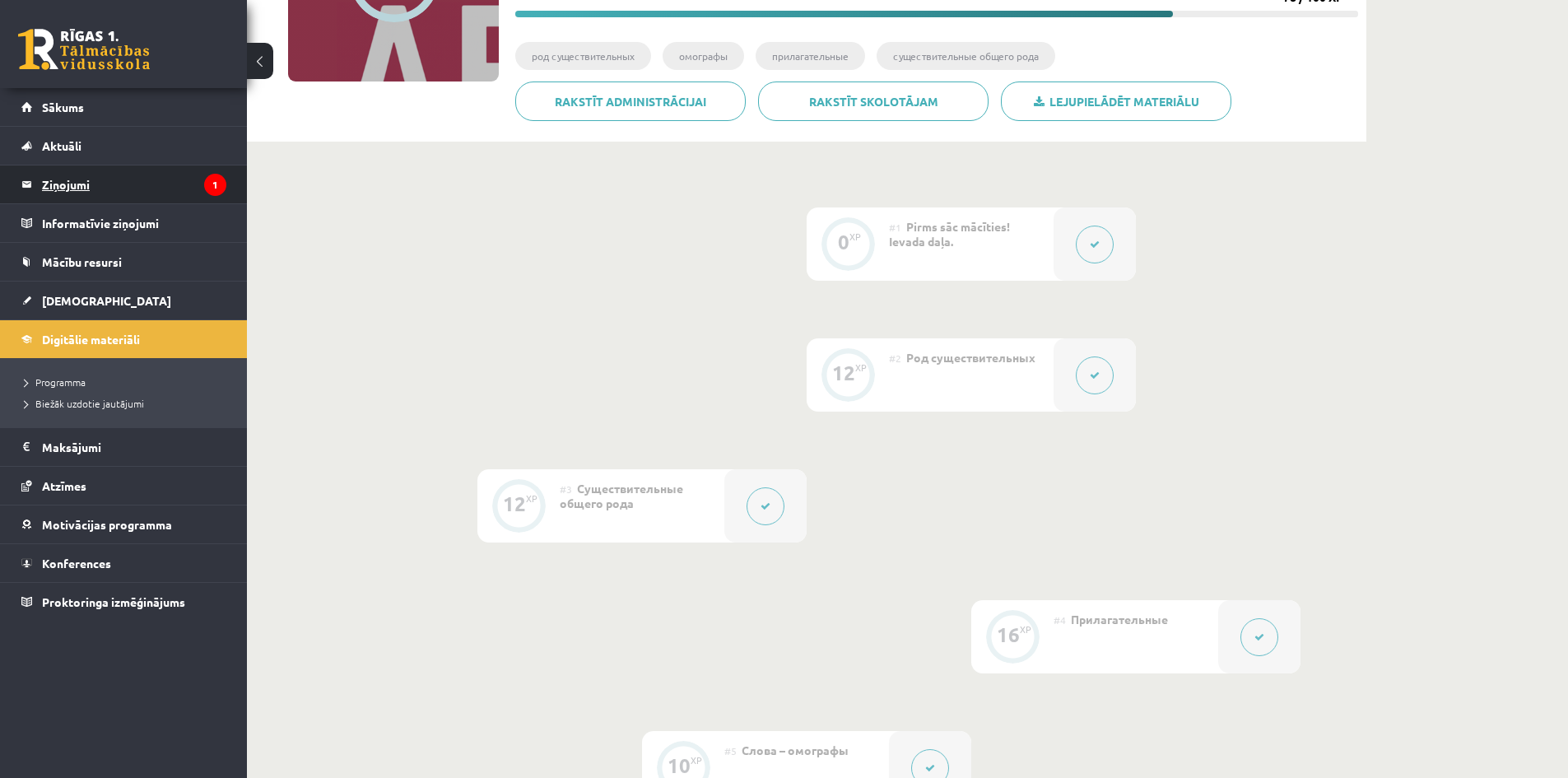
click at [121, 194] on legend "Ziņojumi 1" at bounding box center [134, 184] width 185 height 38
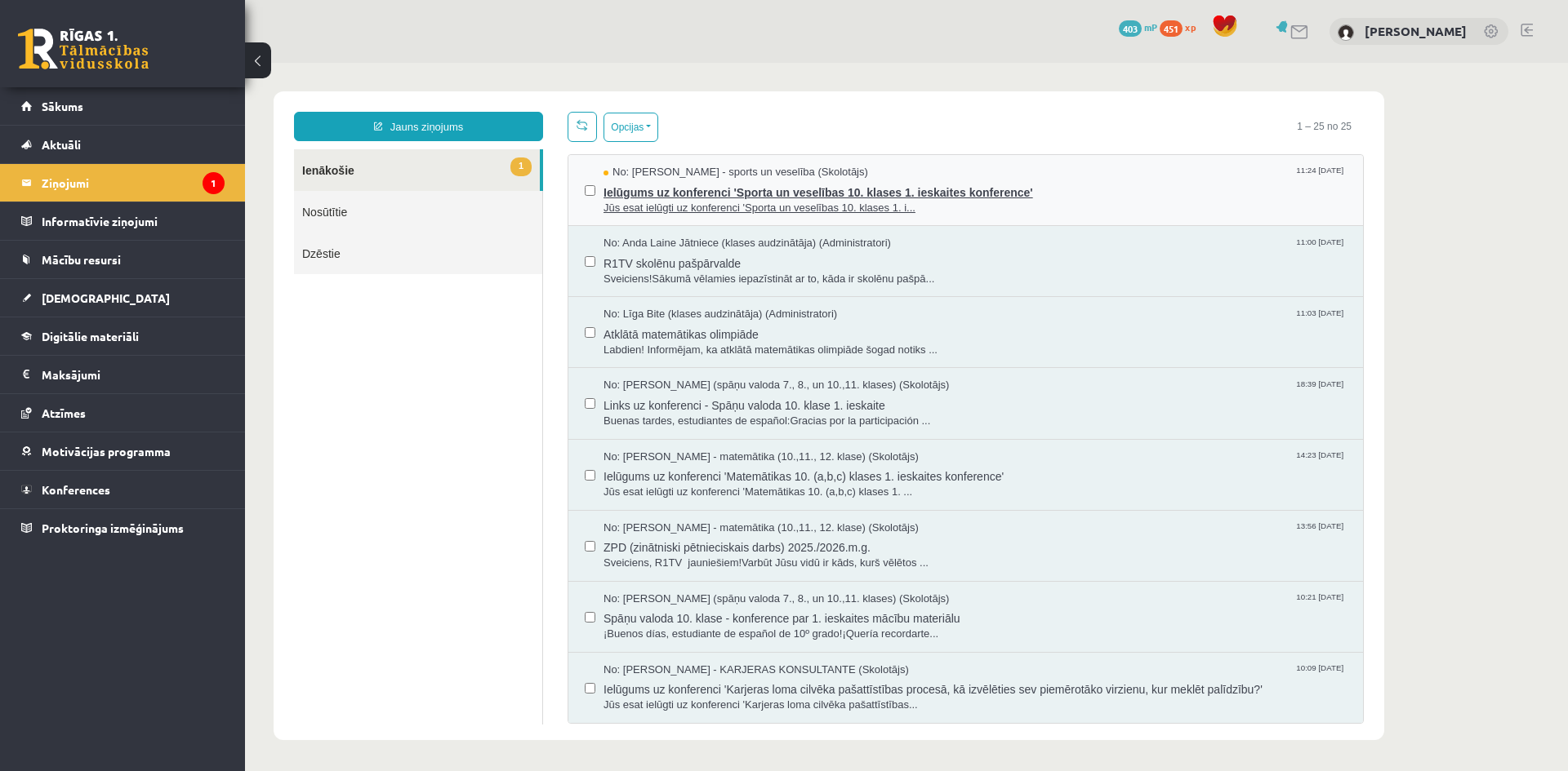
click at [939, 208] on span "Jūs esat ielūgti uz konferenci 'Sporta un veselības 10. klases 1. i..." at bounding box center [974, 208] width 743 height 16
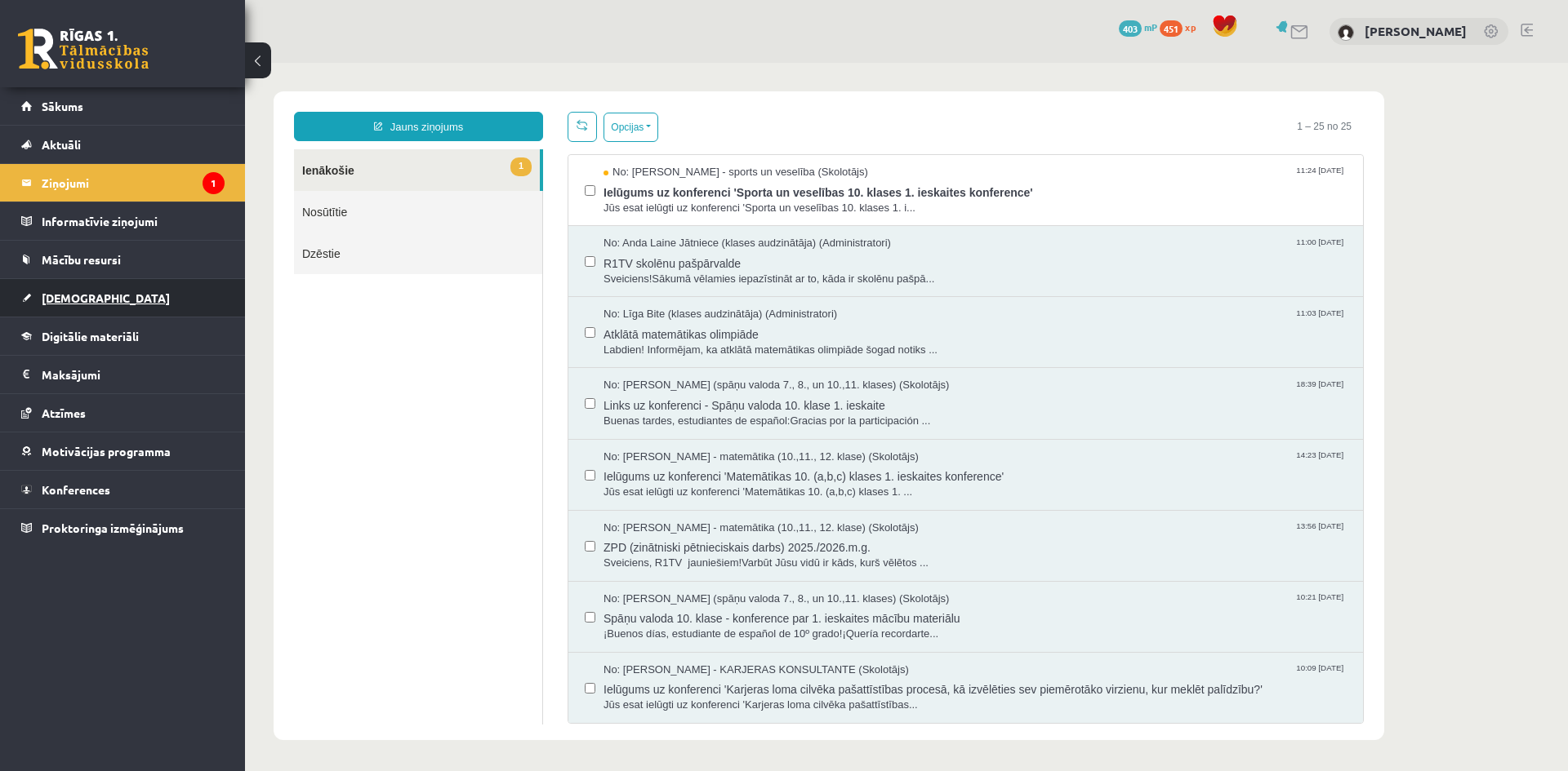
click at [97, 298] on link "[DEMOGRAPHIC_DATA]" at bounding box center [122, 297] width 203 height 38
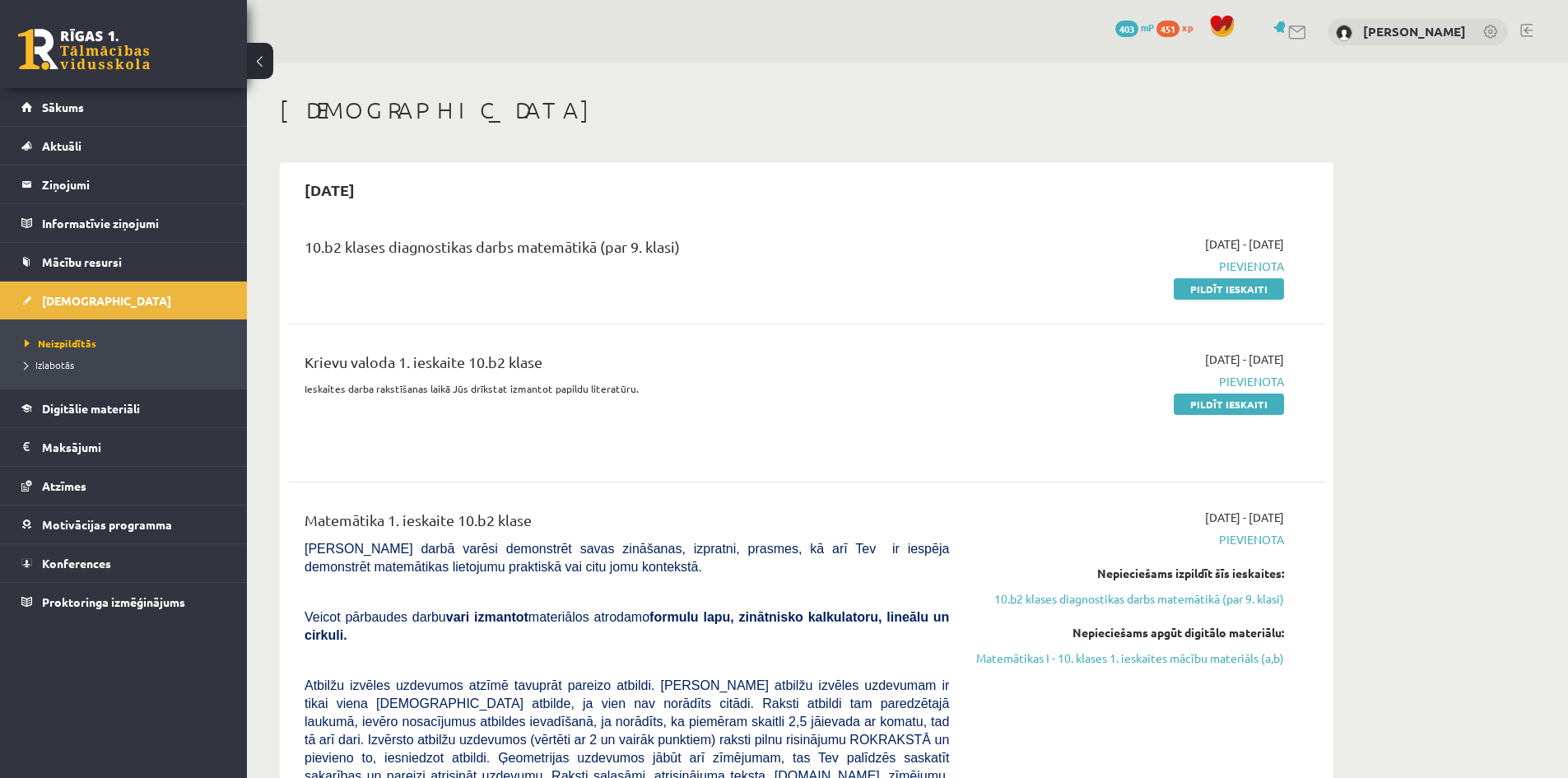
drag, startPoint x: 1238, startPoint y: 295, endPoint x: 868, endPoint y: 71, distance: 432.5
click at [1238, 295] on link "Pildīt ieskaiti" at bounding box center [1228, 289] width 110 height 21
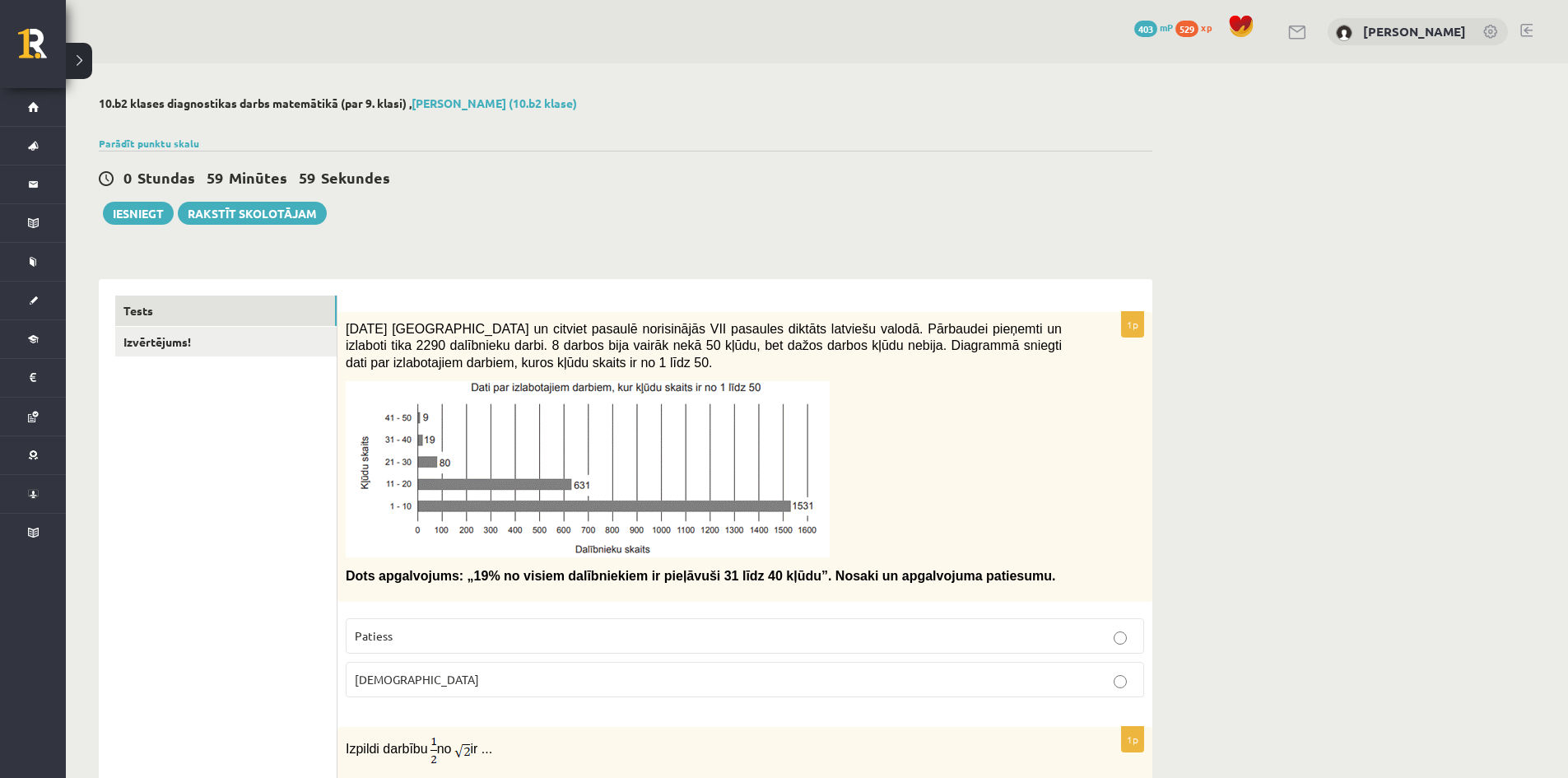
scroll to position [164, 0]
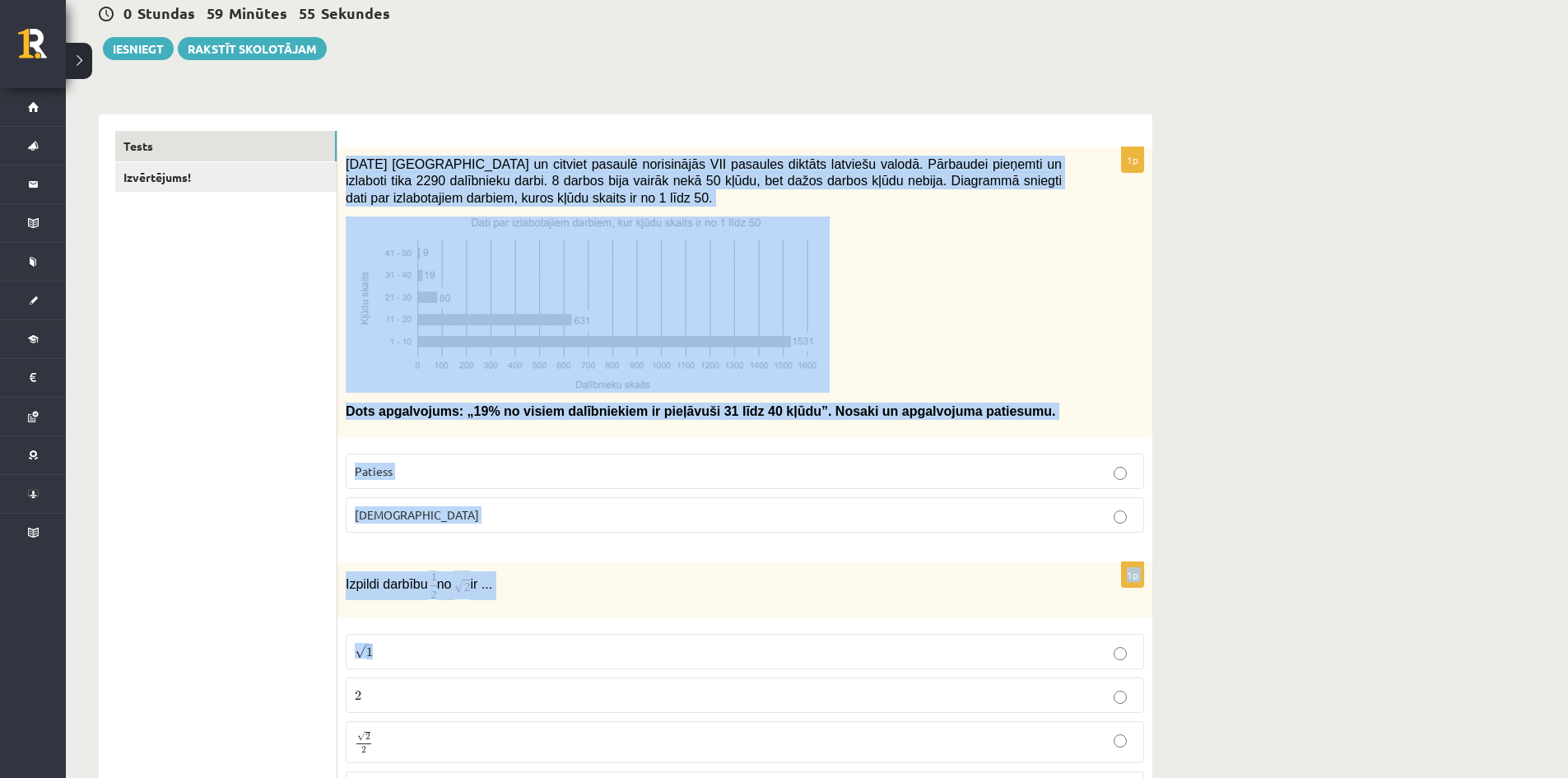
drag, startPoint x: 347, startPoint y: 150, endPoint x: 1289, endPoint y: 659, distance: 1070.7
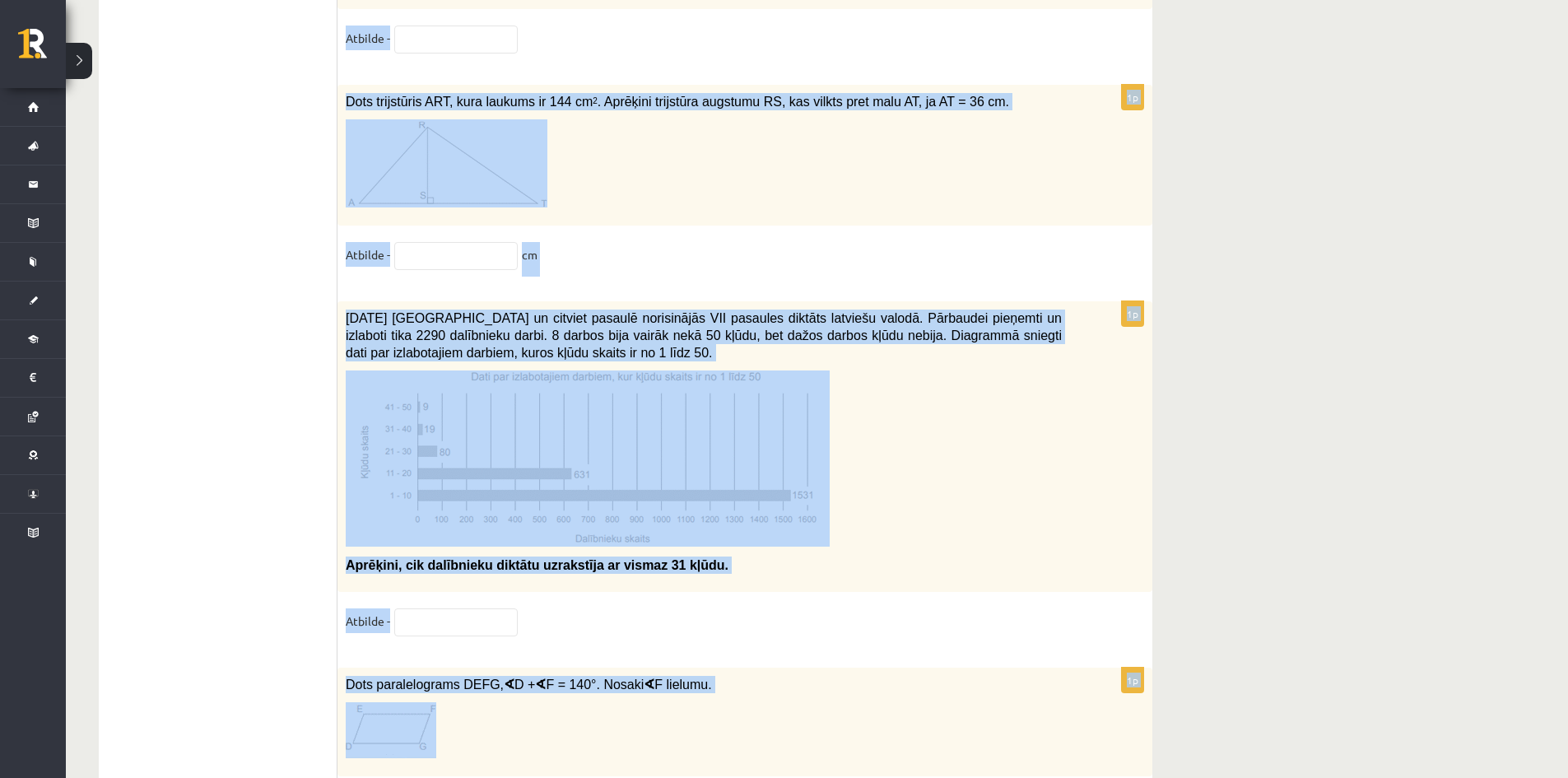
scroll to position [8303, 0]
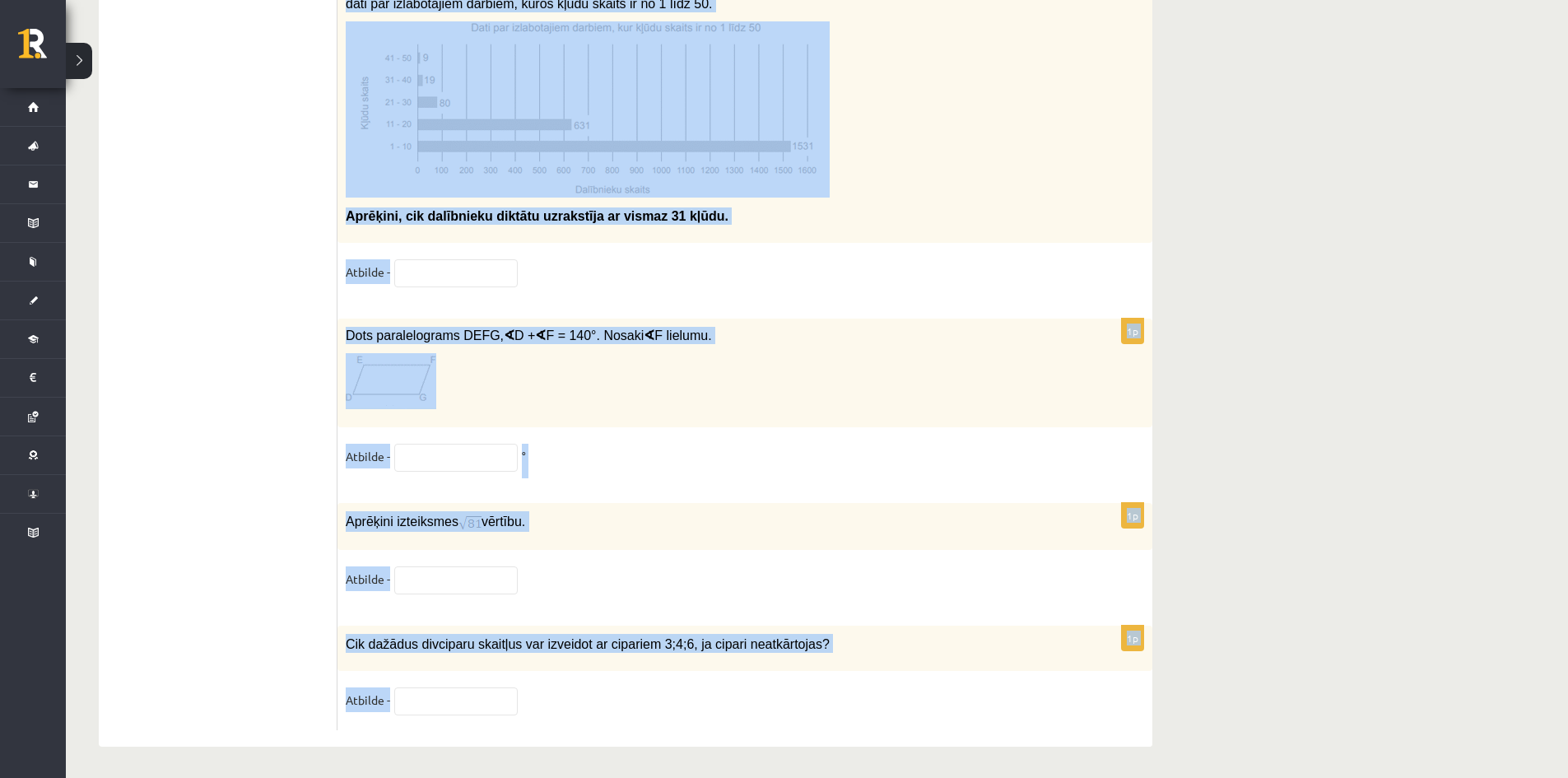
drag, startPoint x: 342, startPoint y: 169, endPoint x: 1309, endPoint y: 472, distance: 1013.4
copy form "Lore ipsumdolors: „83% am consec adipiscingel se doeiusmod 20 temp 99 incid”. U…"
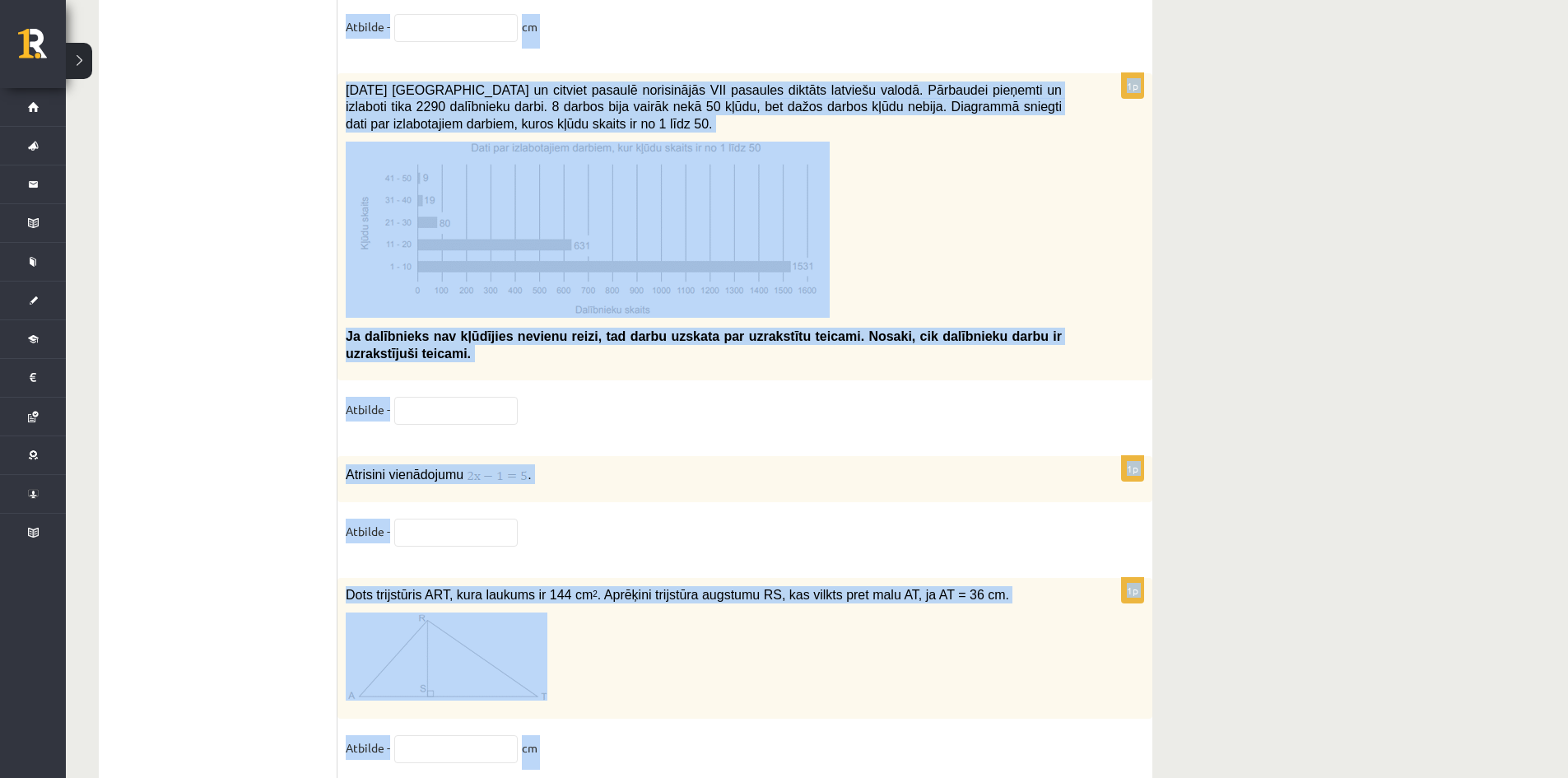
scroll to position [7397, 0]
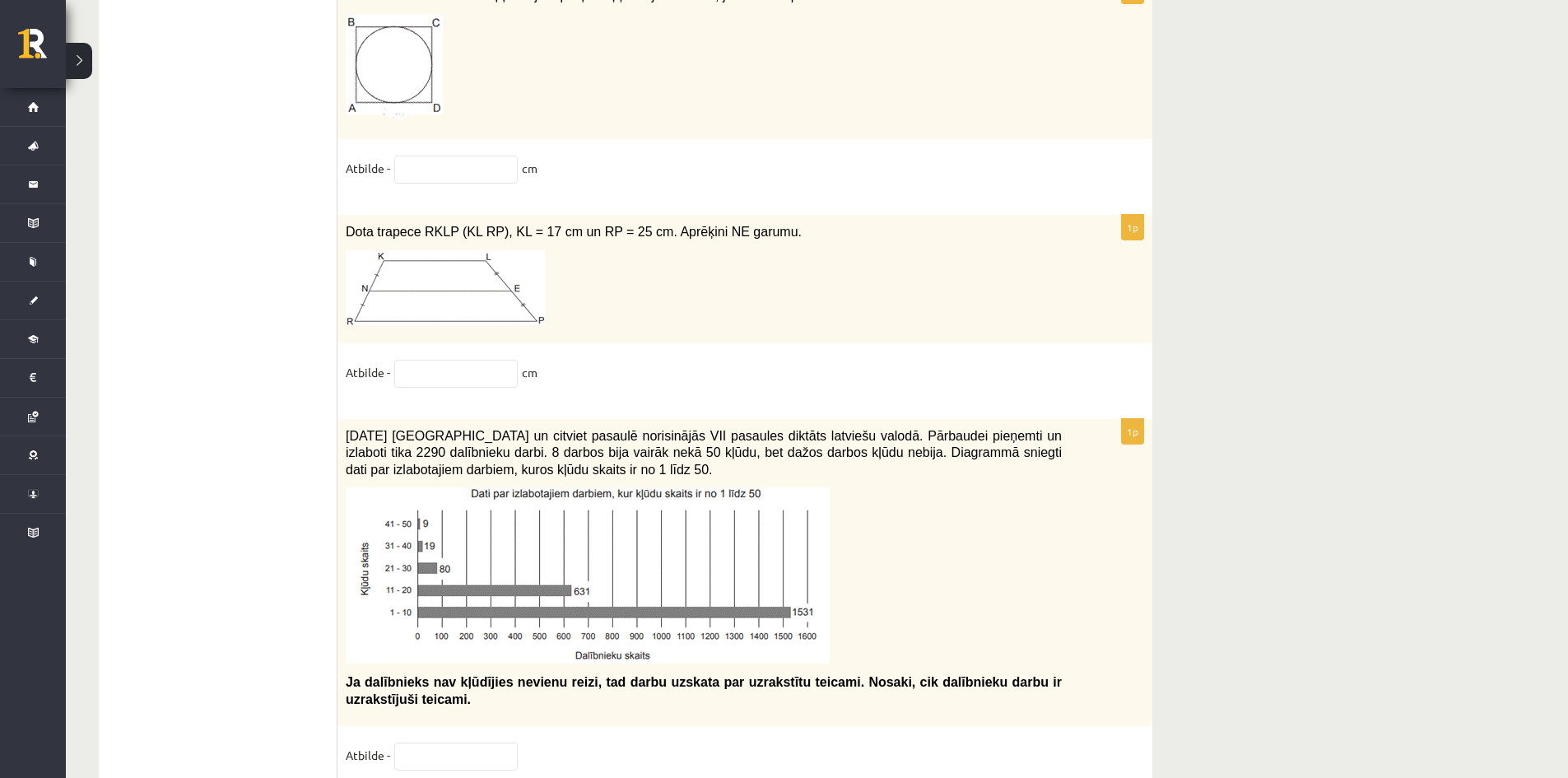
scroll to position [7067, 0]
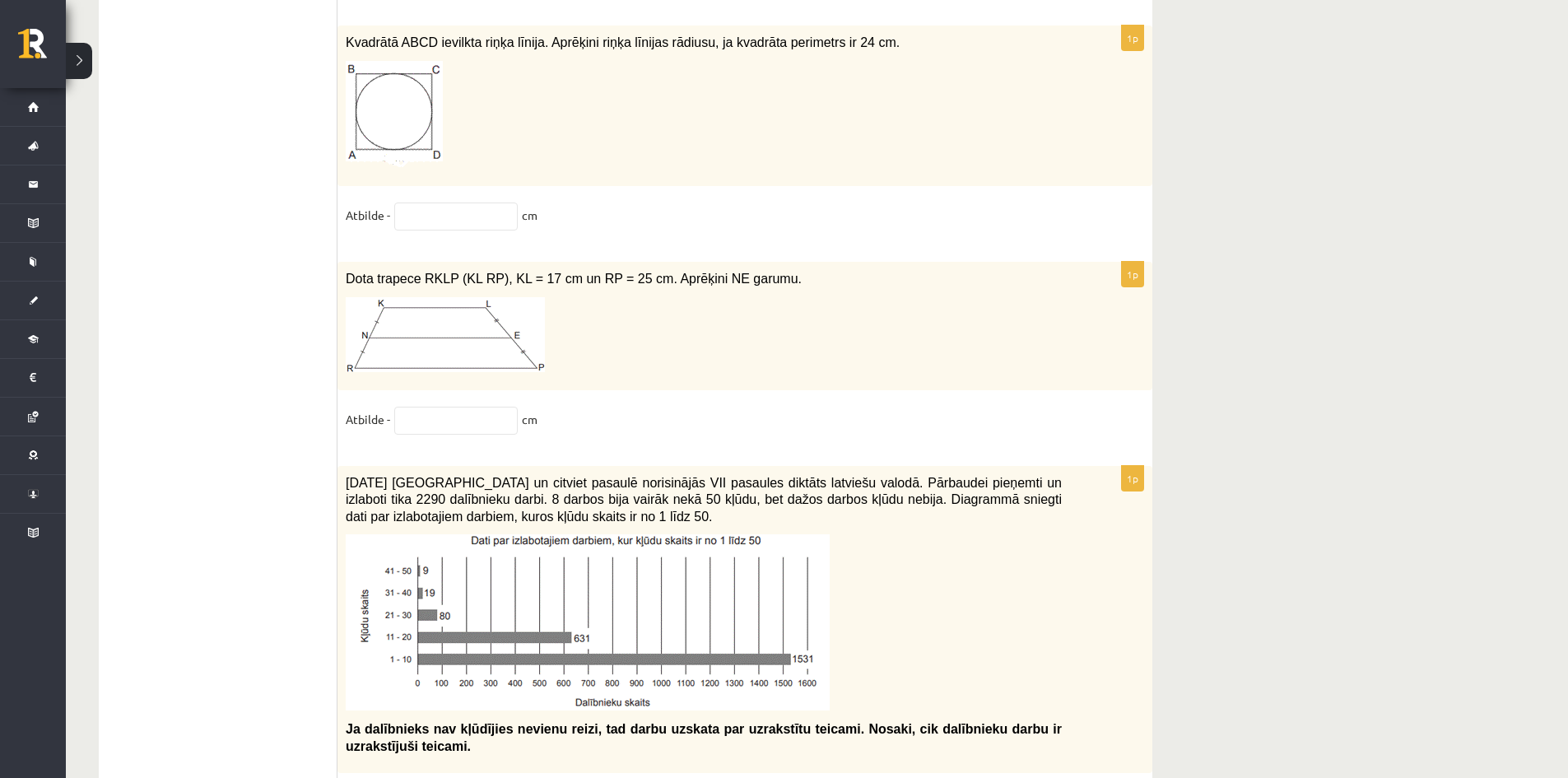
drag, startPoint x: 851, startPoint y: 322, endPoint x: 833, endPoint y: 296, distance: 31.6
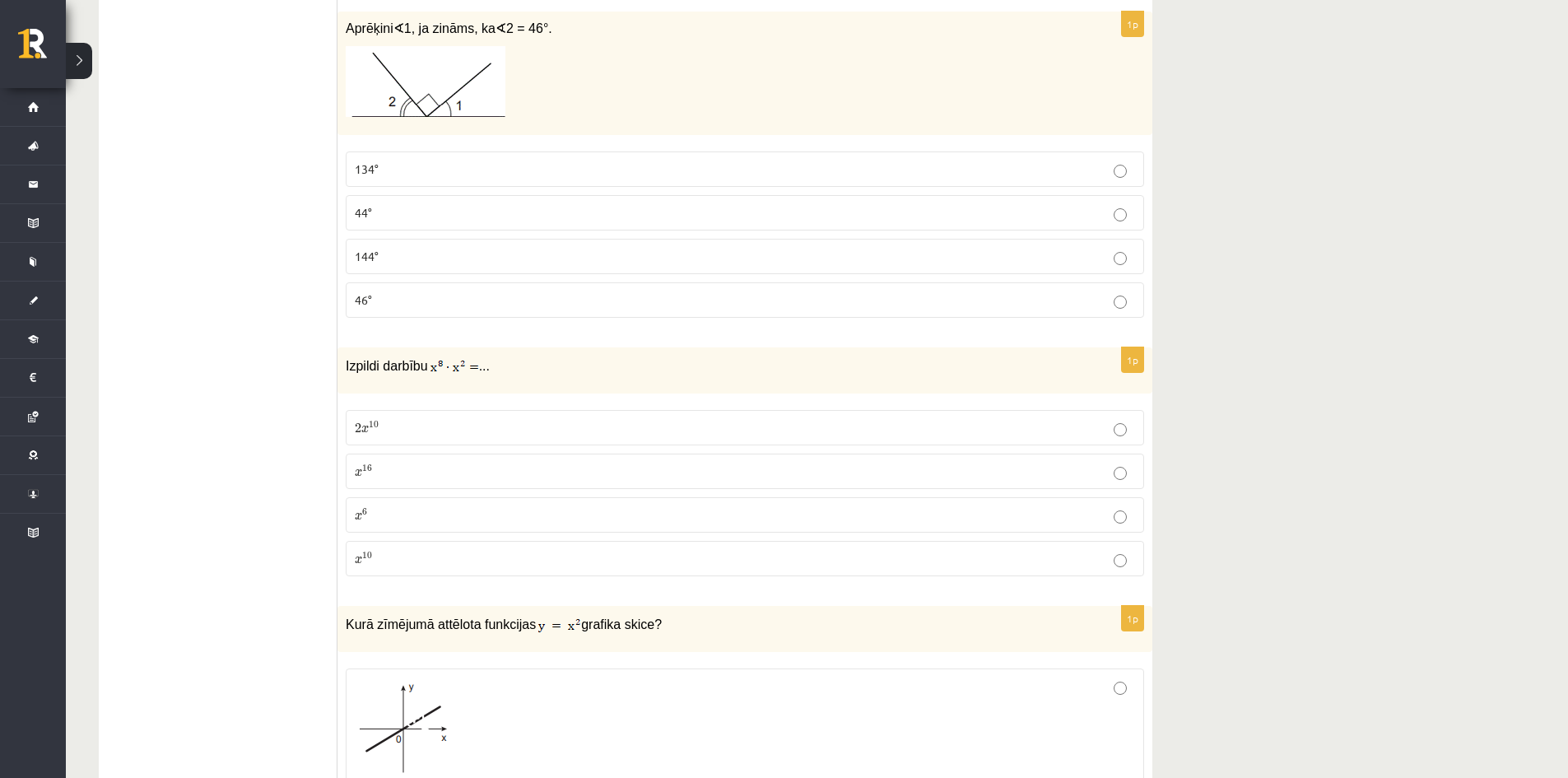
scroll to position [5831, 0]
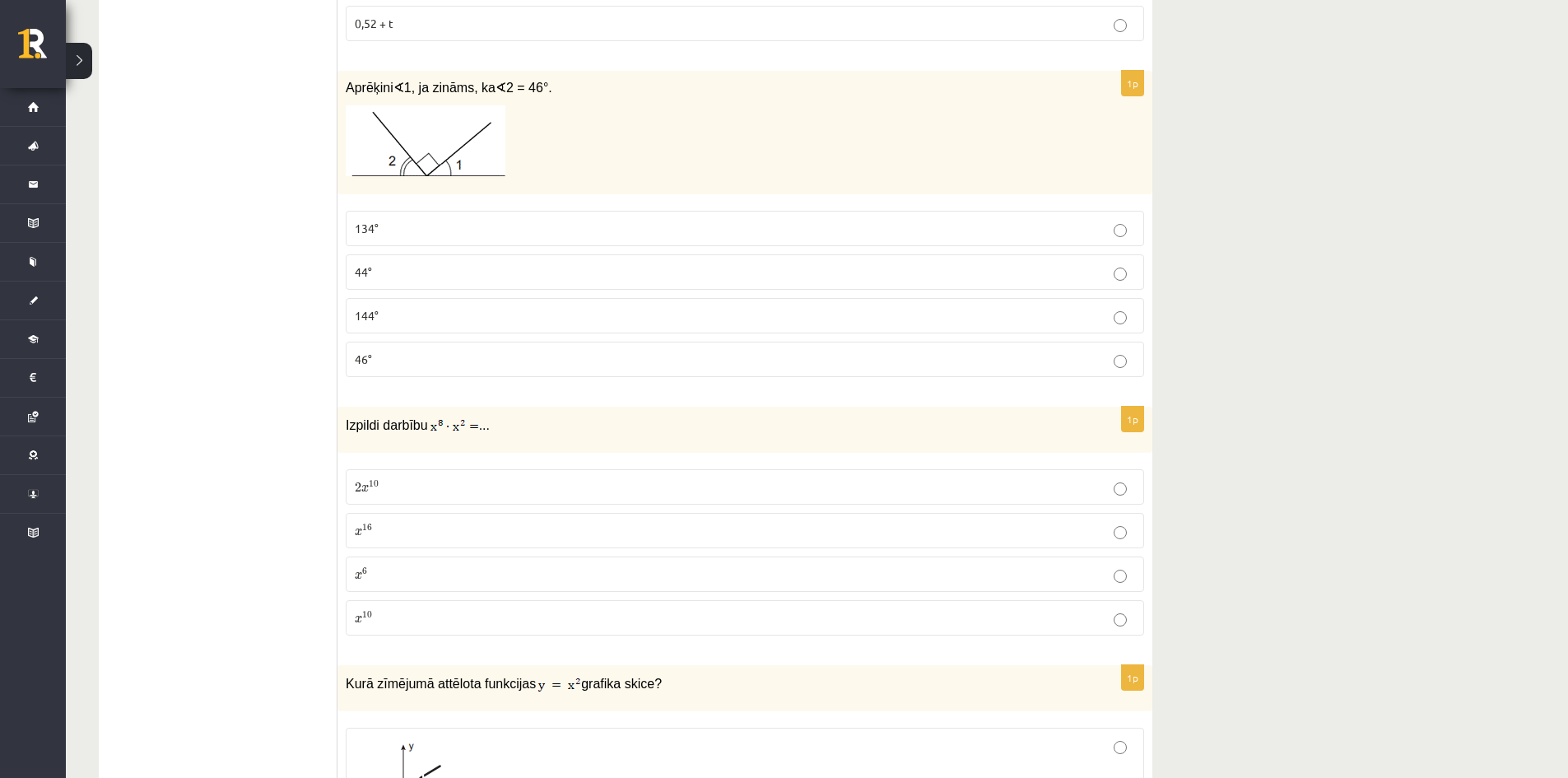
drag, startPoint x: 519, startPoint y: 357, endPoint x: 520, endPoint y: 301, distance: 56.0
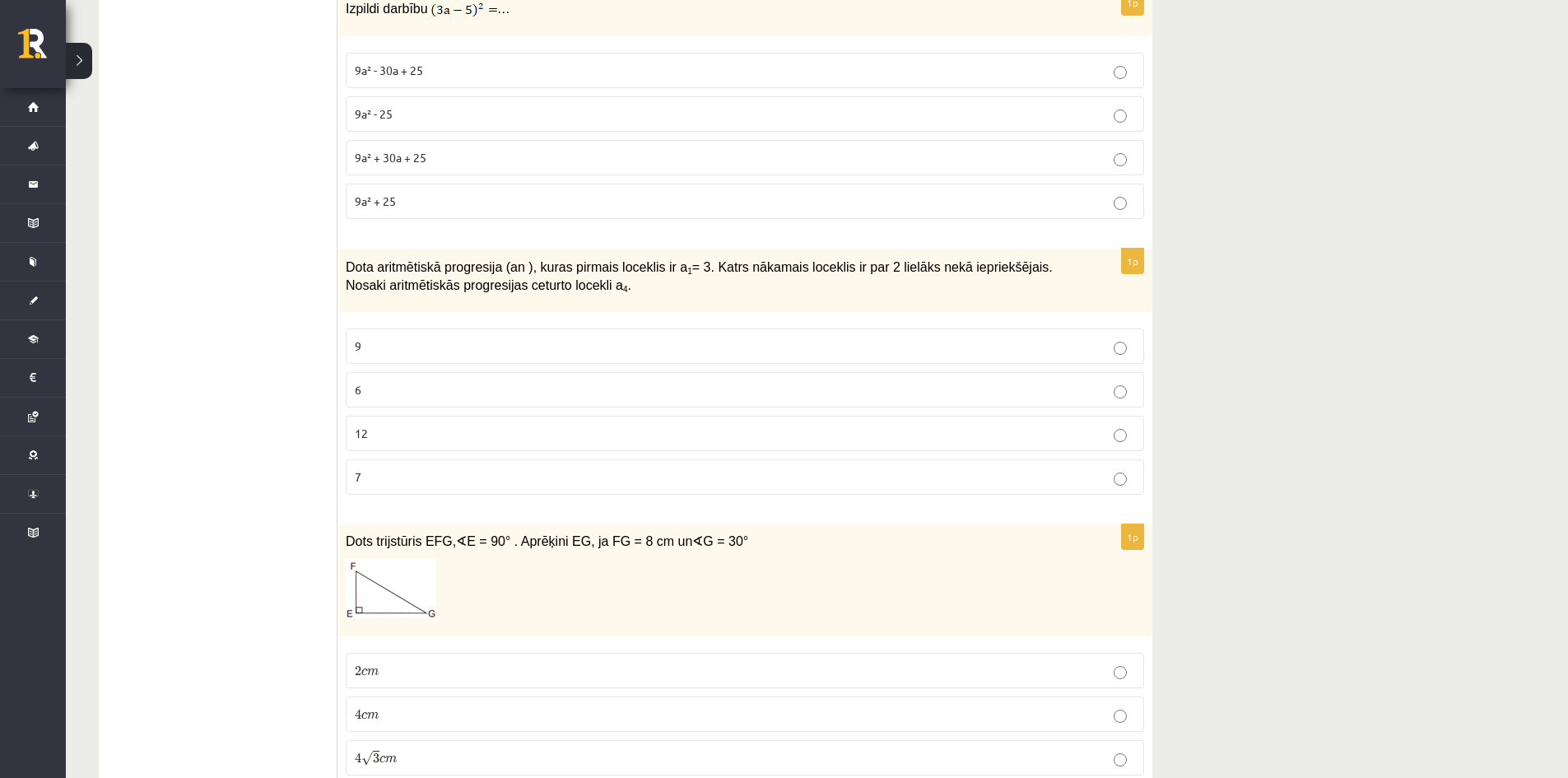
drag, startPoint x: 490, startPoint y: 56, endPoint x: 523, endPoint y: -70, distance: 130.2
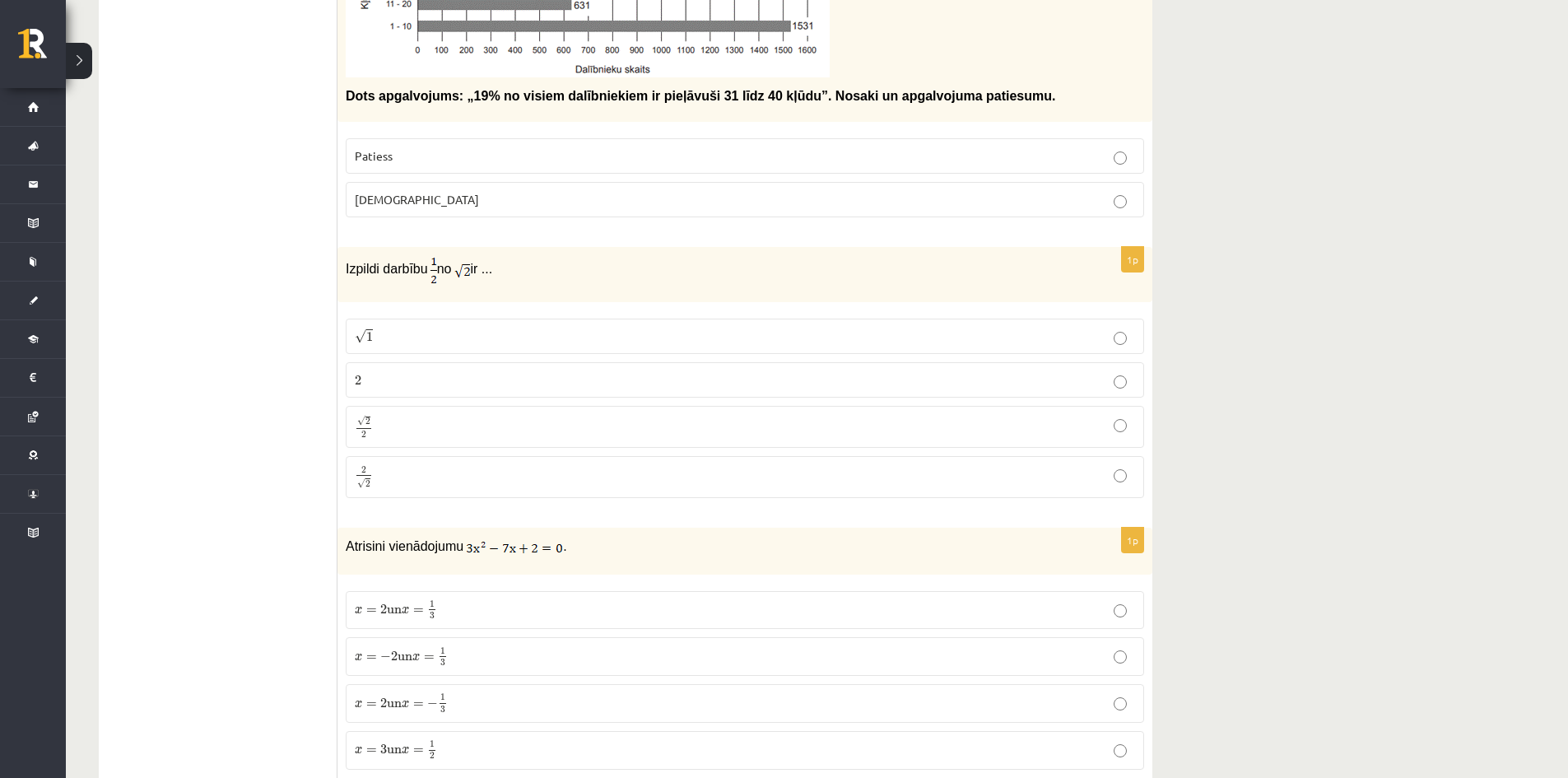
scroll to position [524, 0]
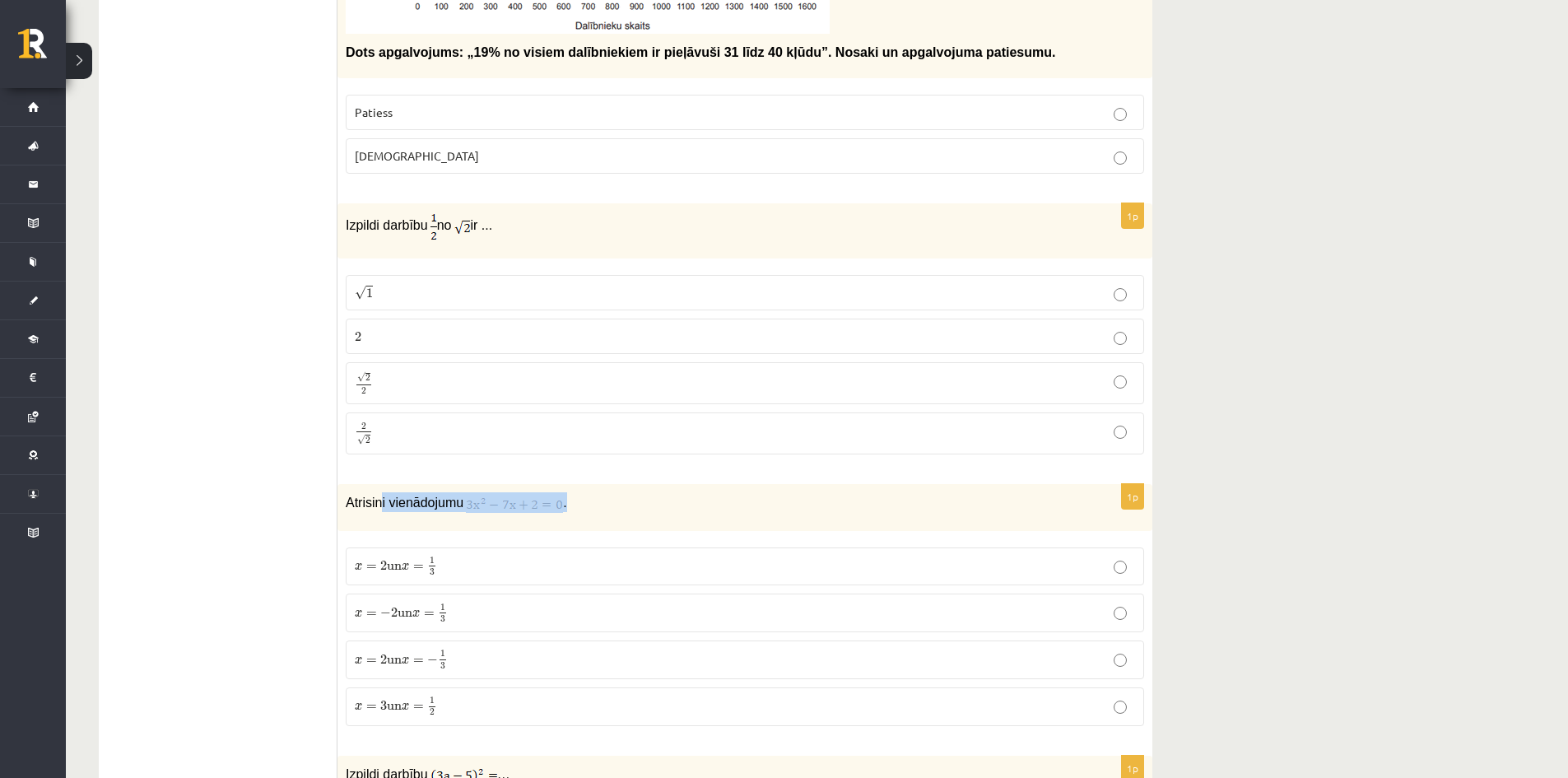
drag, startPoint x: 593, startPoint y: 506, endPoint x: 377, endPoint y: 504, distance: 216.0
click at [377, 504] on p "Atrisini vienādojumu ." at bounding box center [704, 502] width 716 height 19
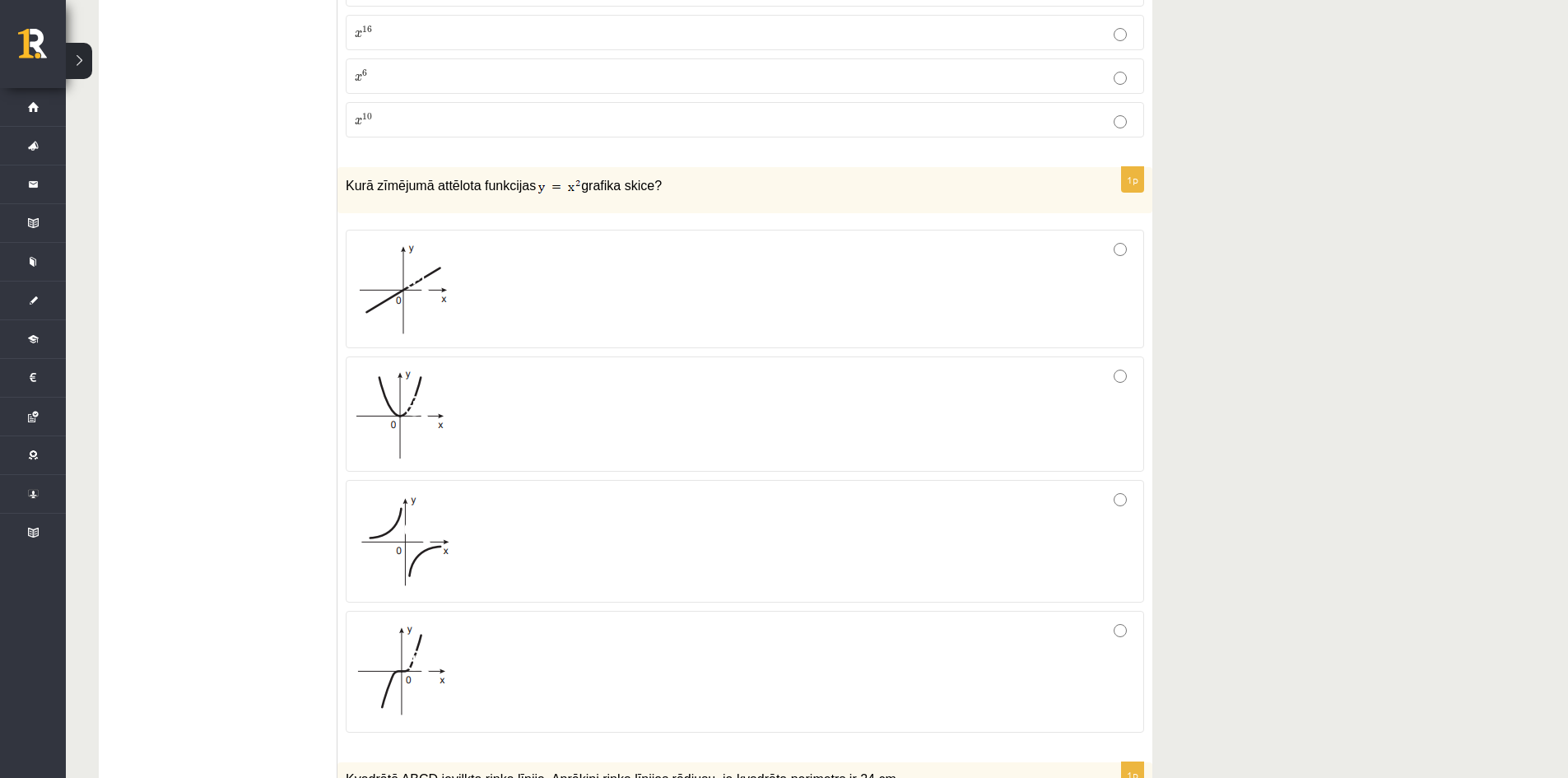
scroll to position [6109, 0]
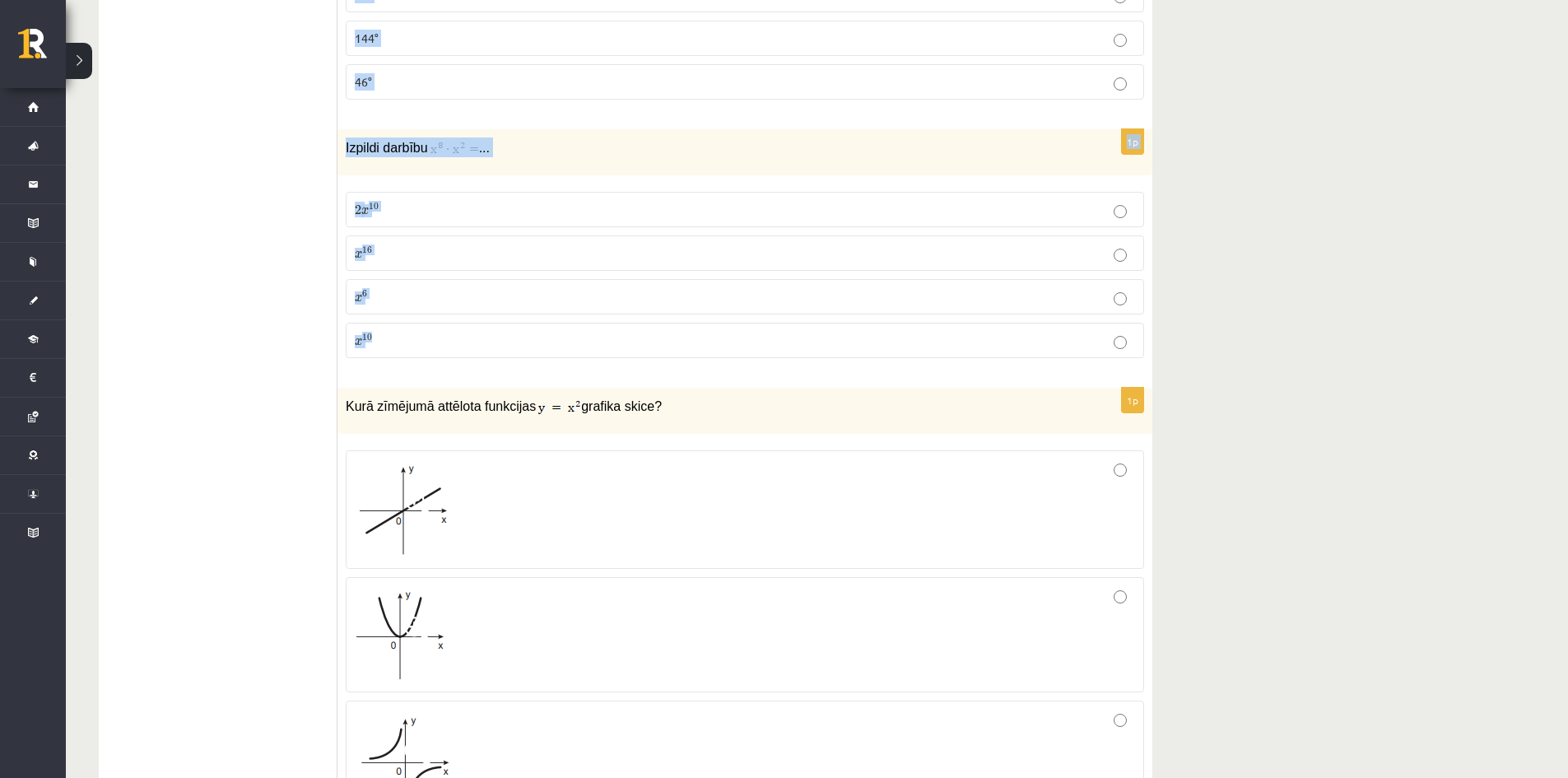
drag, startPoint x: 340, startPoint y: 303, endPoint x: 1158, endPoint y: 348, distance: 819.2
copy form "Lore ipsumdolors: „83% am consec adipiscingel se doeiusmod 20 temp 99 incid”. U…"
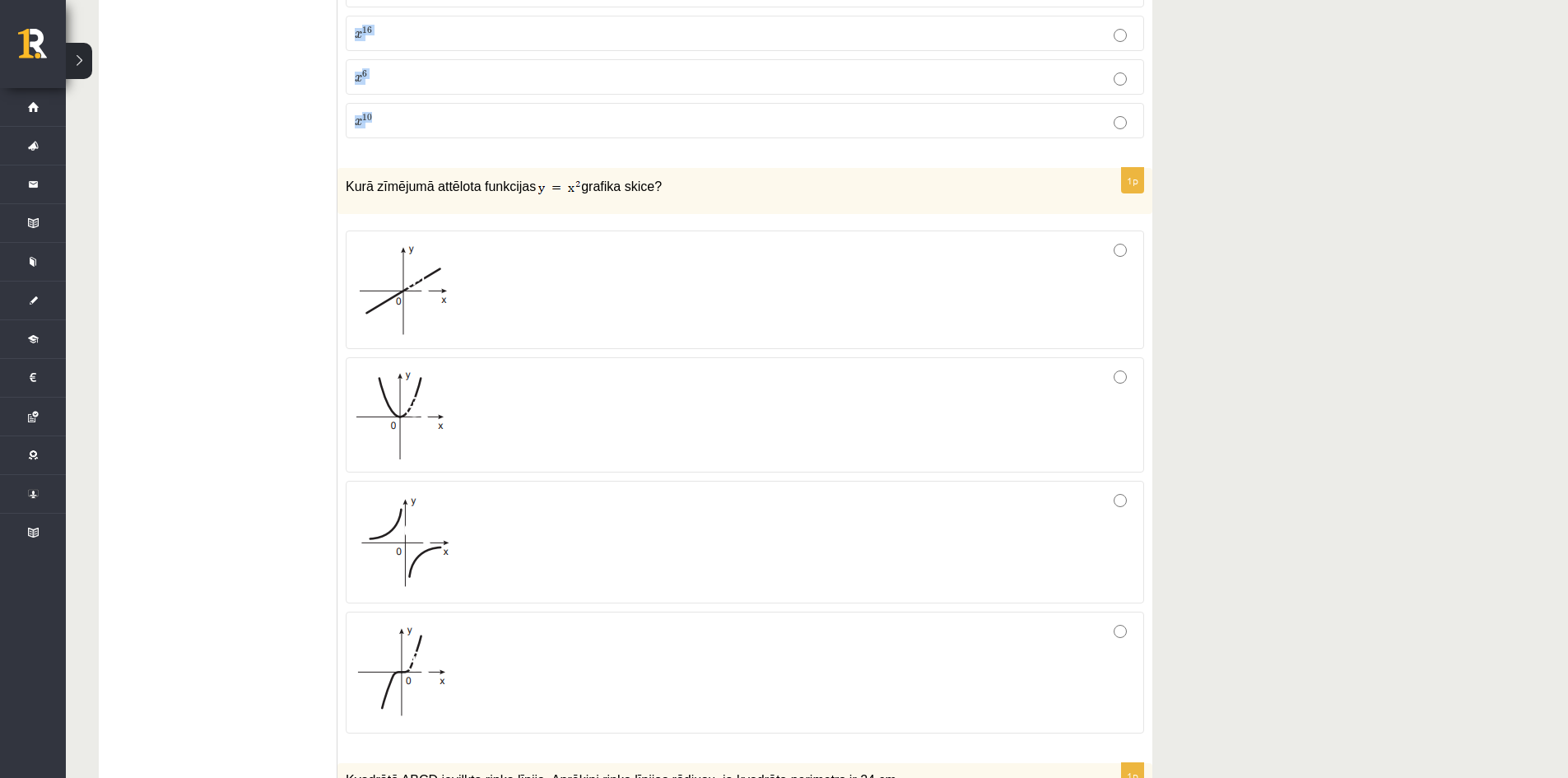
scroll to position [6356, 0]
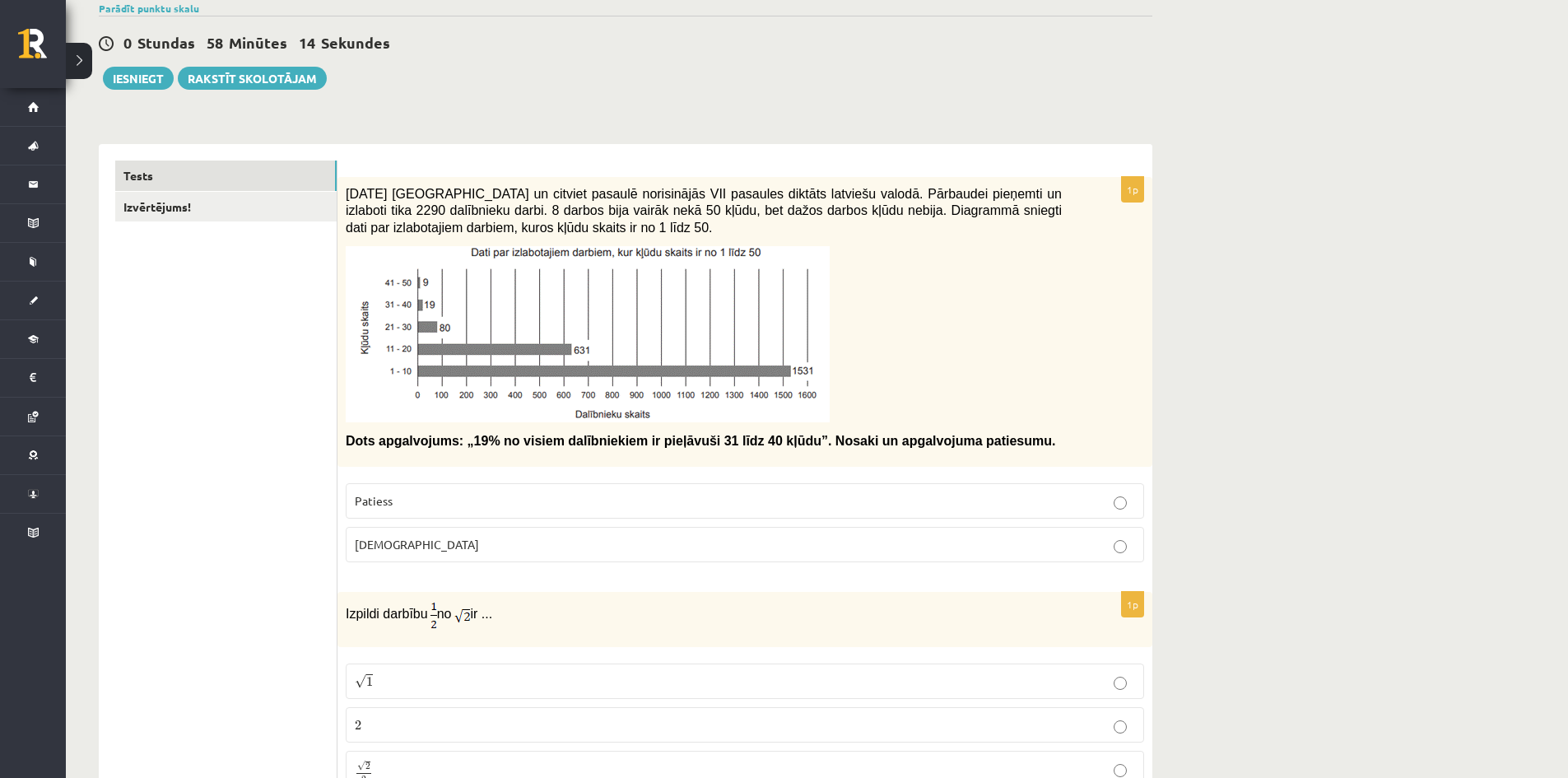
scroll to position [178, 0]
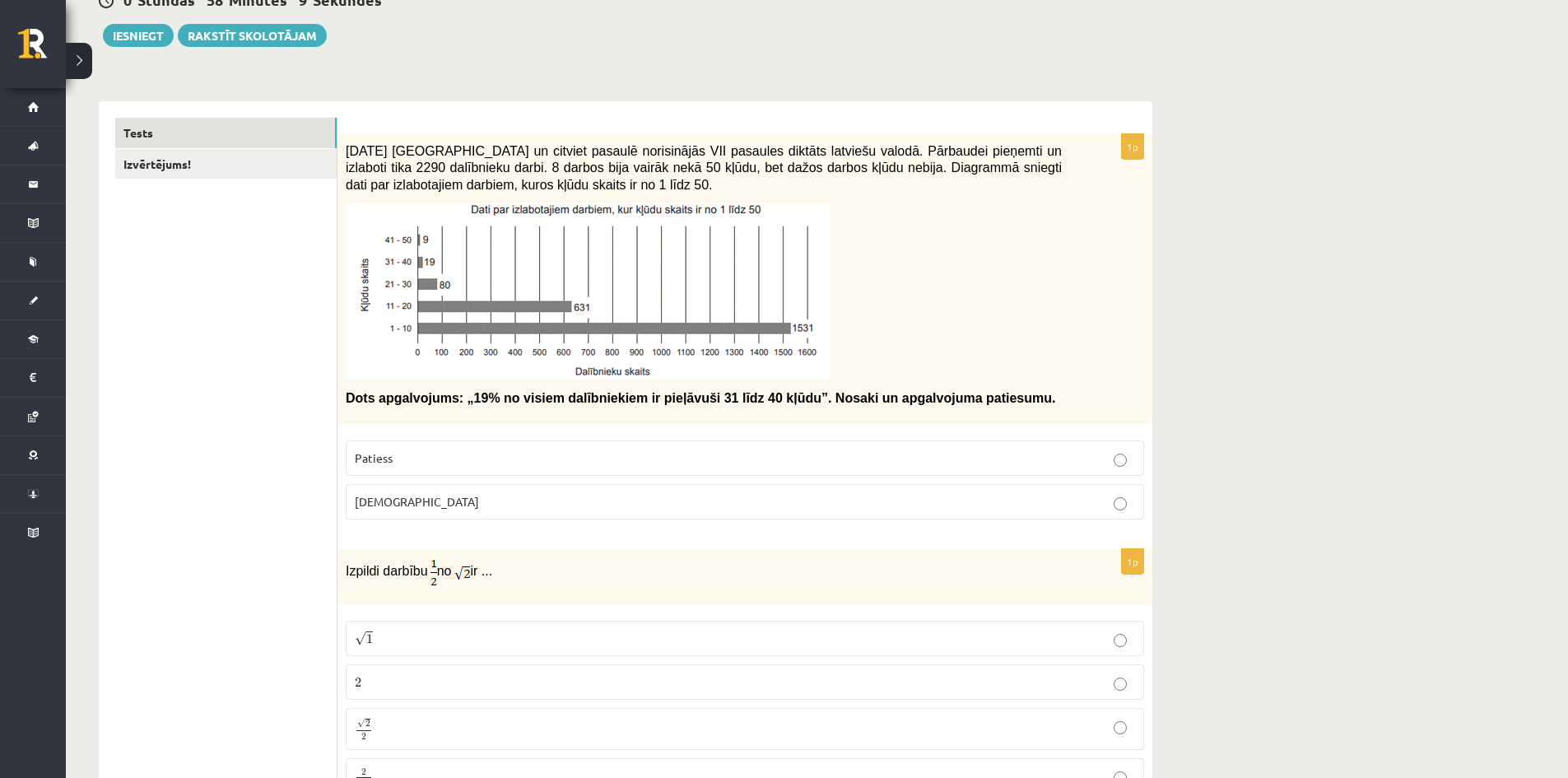
click at [492, 447] on label "Patiess" at bounding box center [745, 459] width 799 height 35
click at [627, 511] on p "[DEMOGRAPHIC_DATA]" at bounding box center [744, 501] width 780 height 18
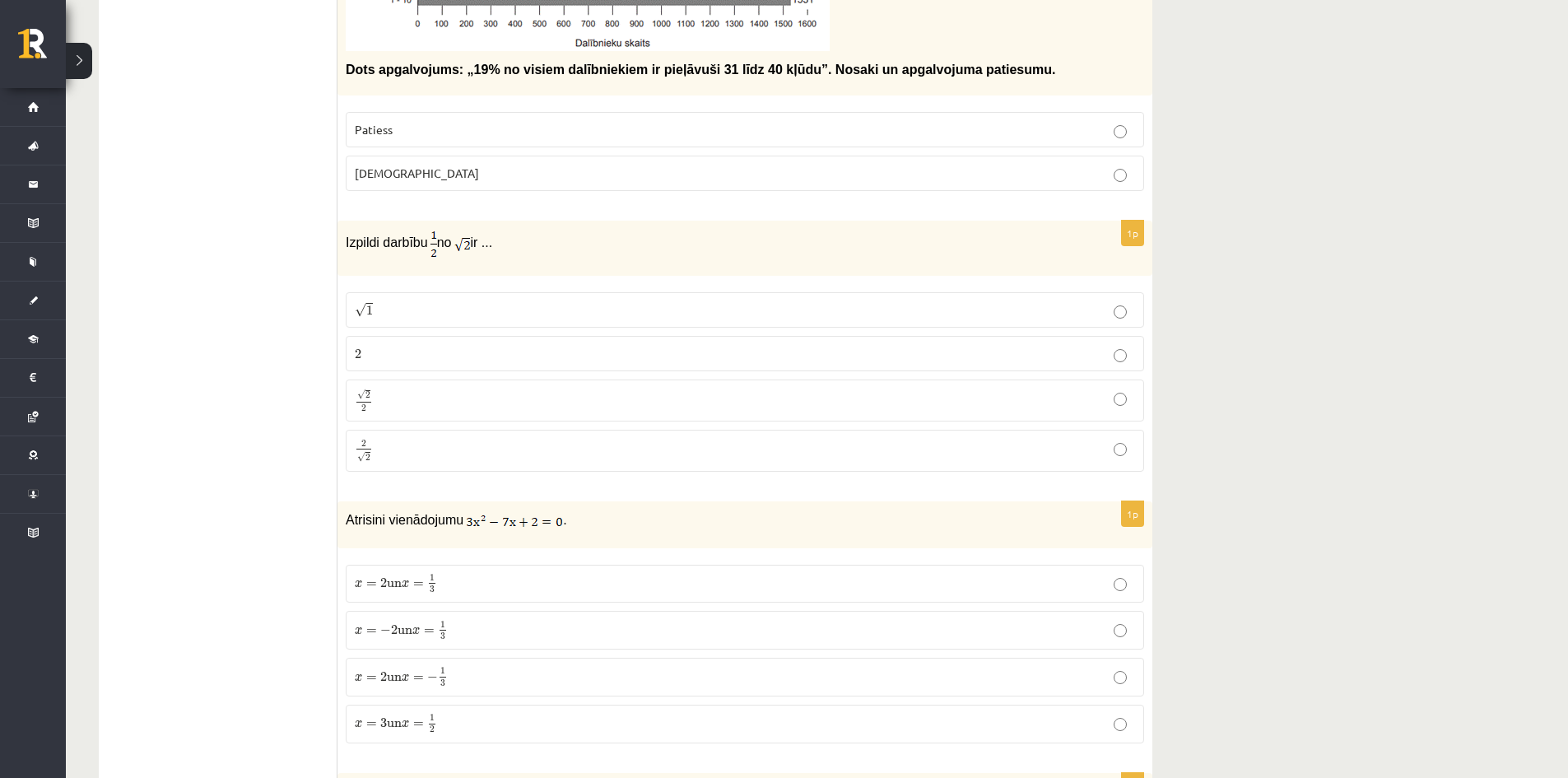
scroll to position [508, 0]
drag, startPoint x: 382, startPoint y: 239, endPoint x: 556, endPoint y: 246, distance: 174.1
click at [556, 246] on div "Izpildi darbību no ir ..." at bounding box center [745, 247] width 815 height 55
copy p "Izpildi darbību no ir ..."
click at [638, 245] on p "Izpildi darbību no ir ..." at bounding box center [704, 242] width 716 height 29
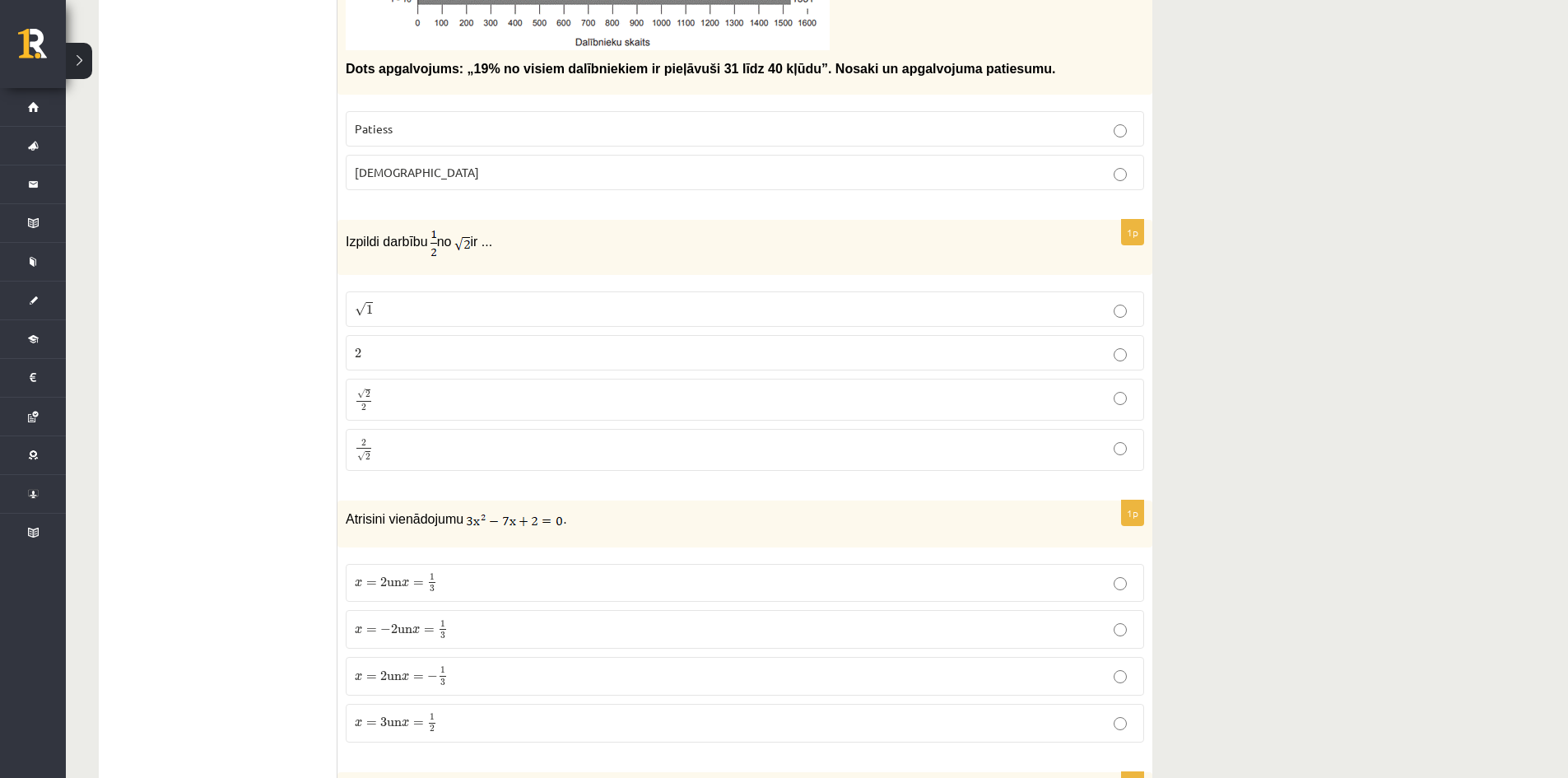
click at [469, 245] on img at bounding box center [462, 243] width 16 height 19
click at [470, 245] on img at bounding box center [462, 243] width 16 height 19
click at [466, 243] on img at bounding box center [462, 243] width 16 height 19
click at [465, 240] on img at bounding box center [462, 243] width 16 height 19
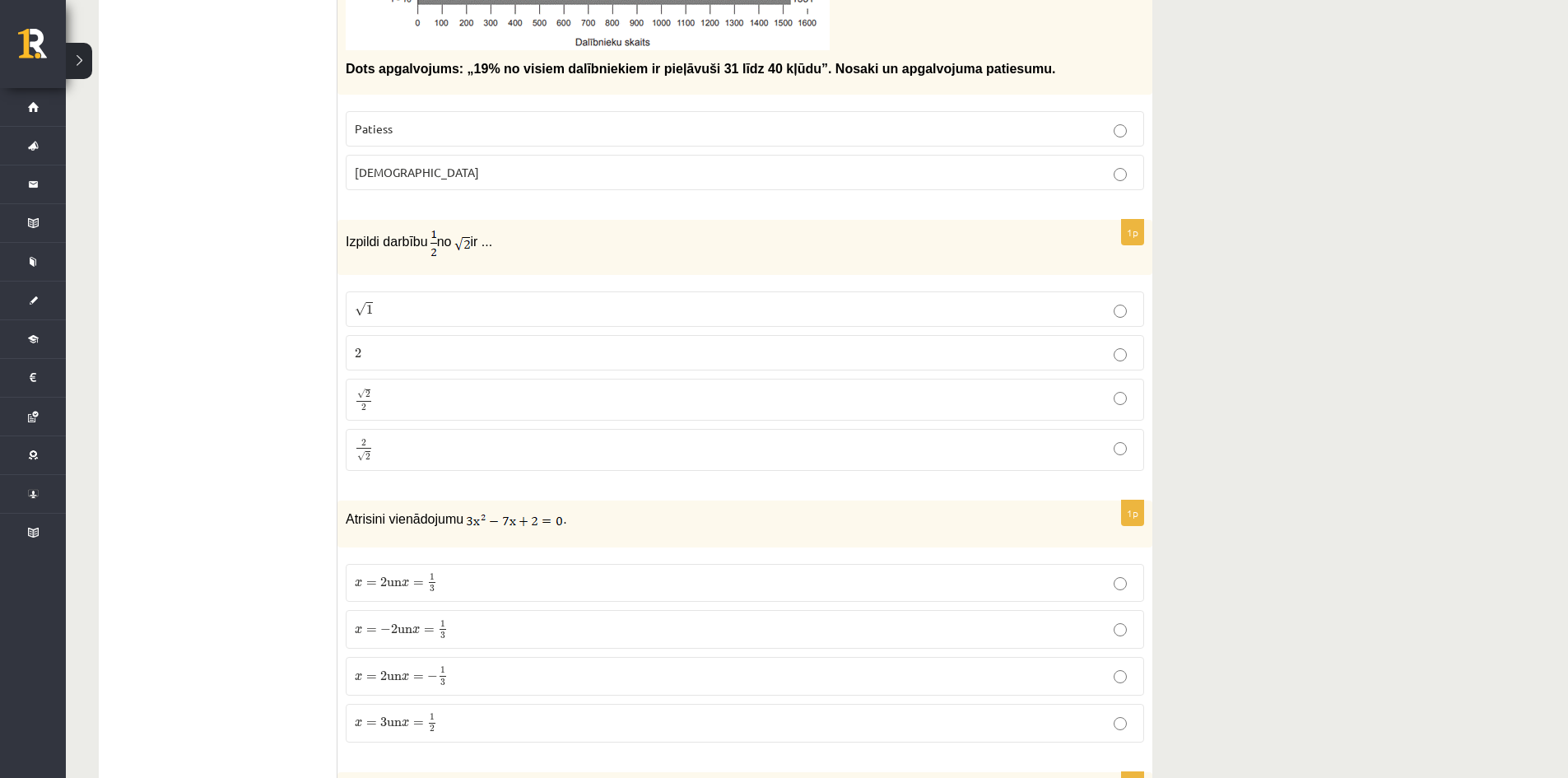
click at [460, 240] on img at bounding box center [462, 243] width 16 height 19
click at [459, 240] on img at bounding box center [462, 243] width 16 height 19
drag, startPoint x: 459, startPoint y: 240, endPoint x: 434, endPoint y: 248, distance: 26.2
click at [456, 241] on p "Izpildi darbību no ir ..." at bounding box center [704, 242] width 716 height 29
drag, startPoint x: 434, startPoint y: 248, endPoint x: 405, endPoint y: 245, distance: 29.2
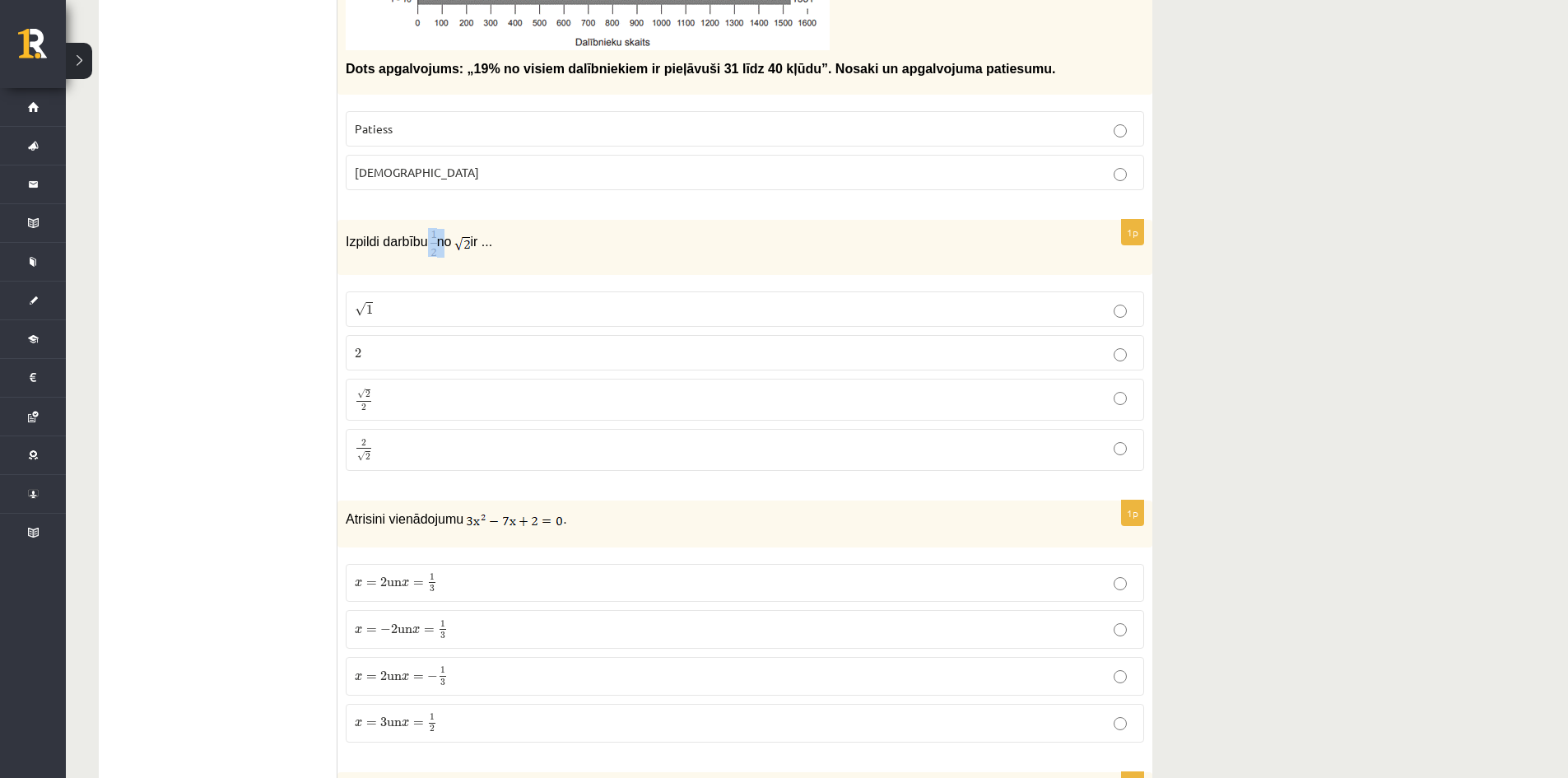
click at [410, 245] on p "Izpildi darbību no ir ..." at bounding box center [704, 242] width 716 height 29
click at [405, 244] on span "Izpildi darbību" at bounding box center [387, 241] width 83 height 14
drag, startPoint x: 418, startPoint y: 240, endPoint x: 610, endPoint y: 246, distance: 192.1
click at [603, 246] on p "Izpildi darbību no ir ..." at bounding box center [704, 242] width 716 height 29
click at [611, 245] on p "Izpildi darbību no ir ..." at bounding box center [704, 242] width 716 height 29
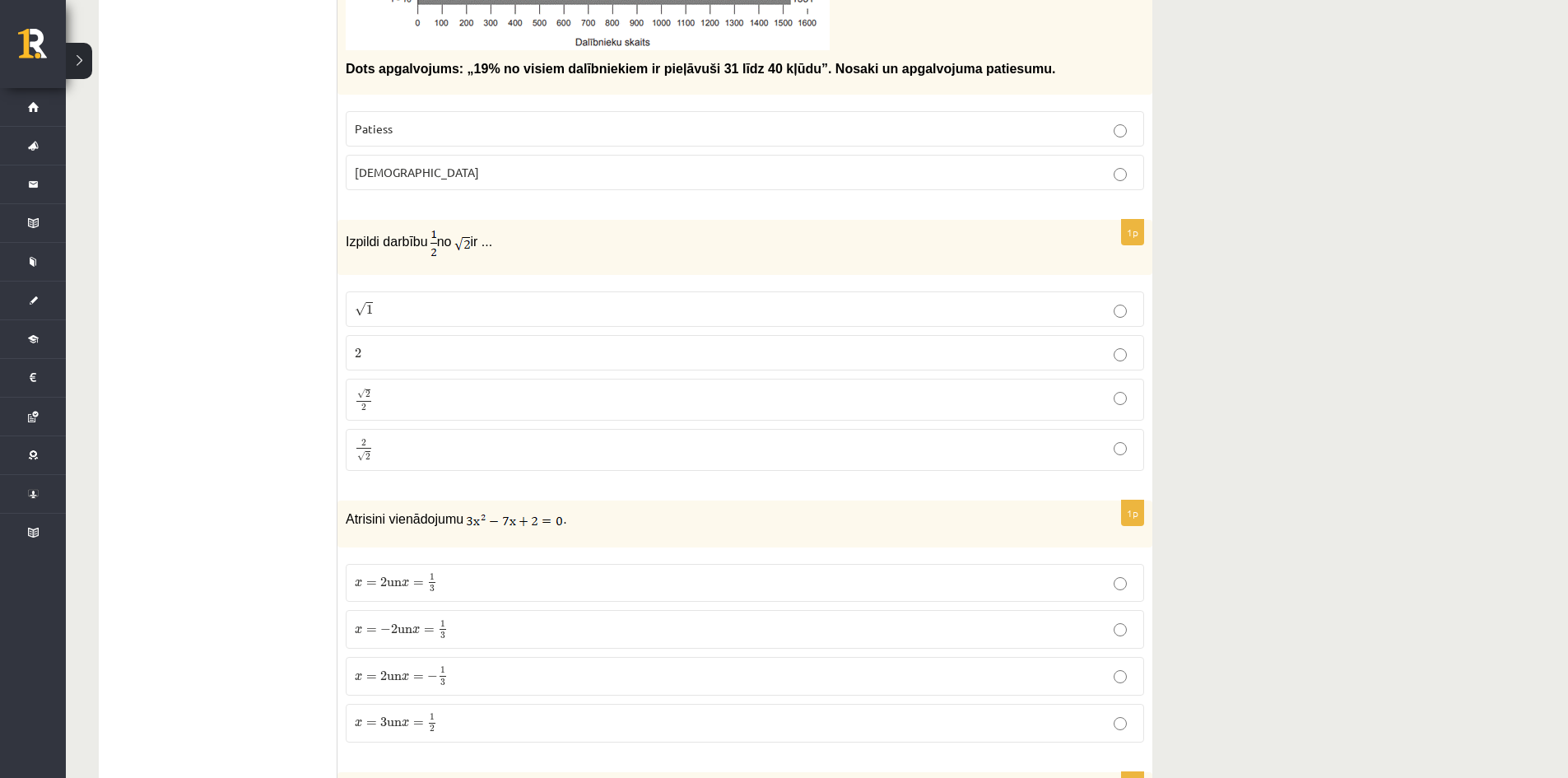
drag, startPoint x: 496, startPoint y: 245, endPoint x: 442, endPoint y: 243, distance: 54.0
click at [442, 243] on font "no" at bounding box center [444, 241] width 15 height 14
drag, startPoint x: 323, startPoint y: 246, endPoint x: 537, endPoint y: 246, distance: 214.0
click at [588, 238] on p "Izpildi darbību no ir ..." at bounding box center [704, 242] width 716 height 29
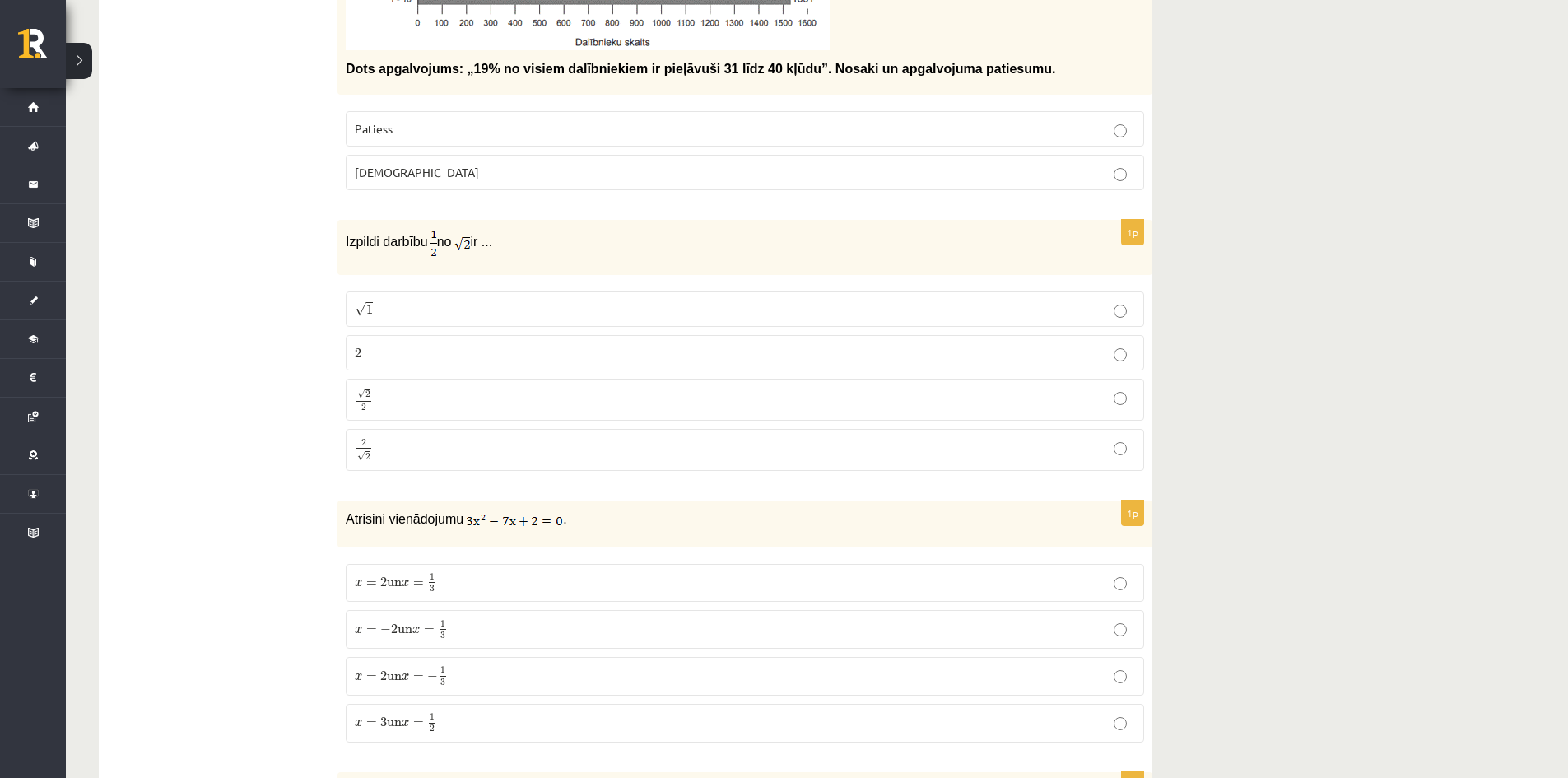
drag, startPoint x: 516, startPoint y: 241, endPoint x: 337, endPoint y: 246, distance: 179.1
copy div "Izvērtējums! 1p 2021. gada 27. novembrī Latvijā un citviet pasaulē norisinājās …"
click at [540, 255] on p "Izpildi darbību no ir ..." at bounding box center [704, 242] width 716 height 29
click at [531, 251] on p "Izpildi darbību no ir ..." at bounding box center [704, 242] width 716 height 29
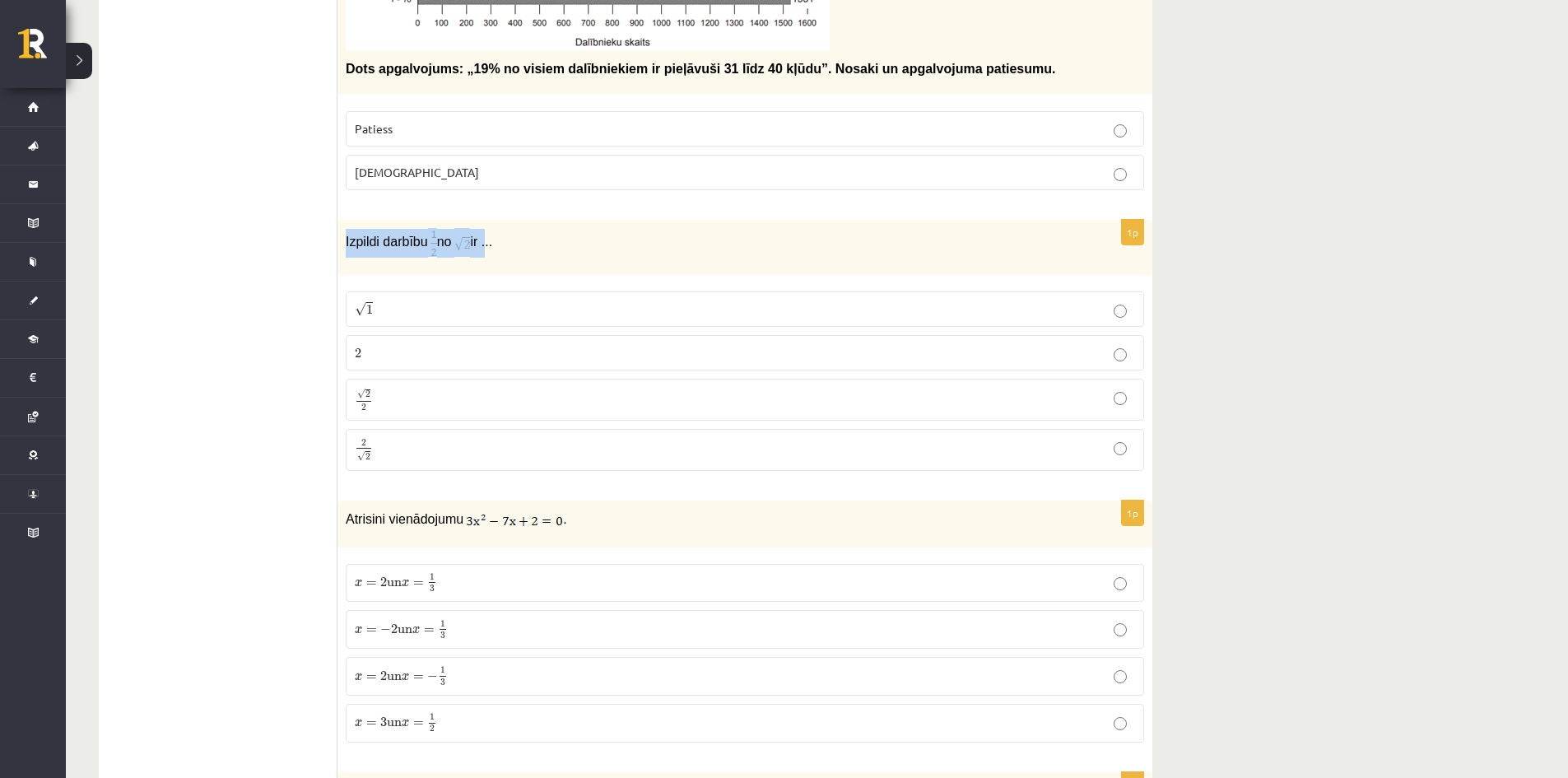
copy p "Izpildi darbību no ir"
drag, startPoint x: 487, startPoint y: 245, endPoint x: 418, endPoint y: 231, distance: 70.4
click at [341, 251] on div "Izpildi darbību no ir ..." at bounding box center [745, 247] width 815 height 55
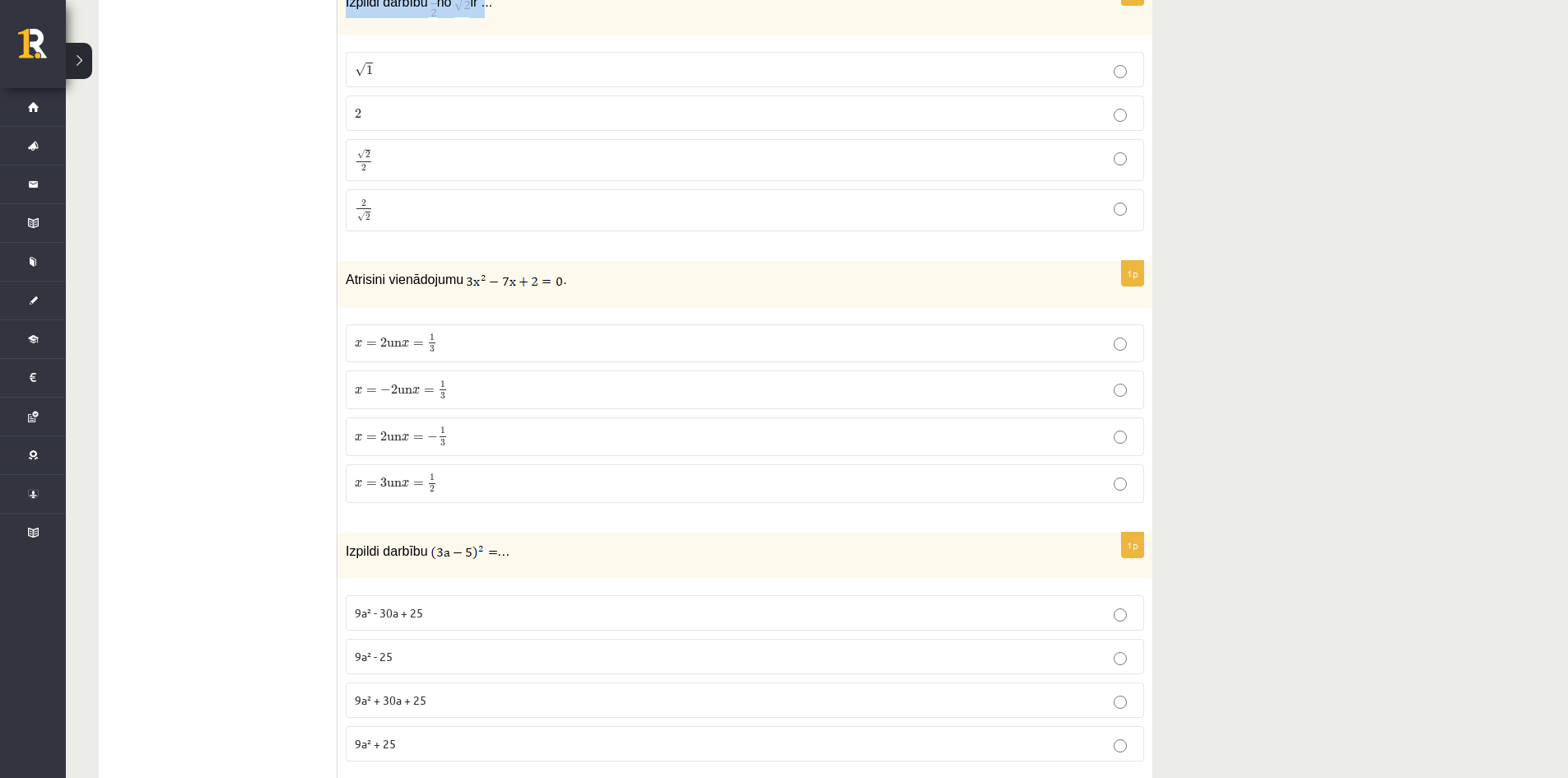
scroll to position [755, 0]
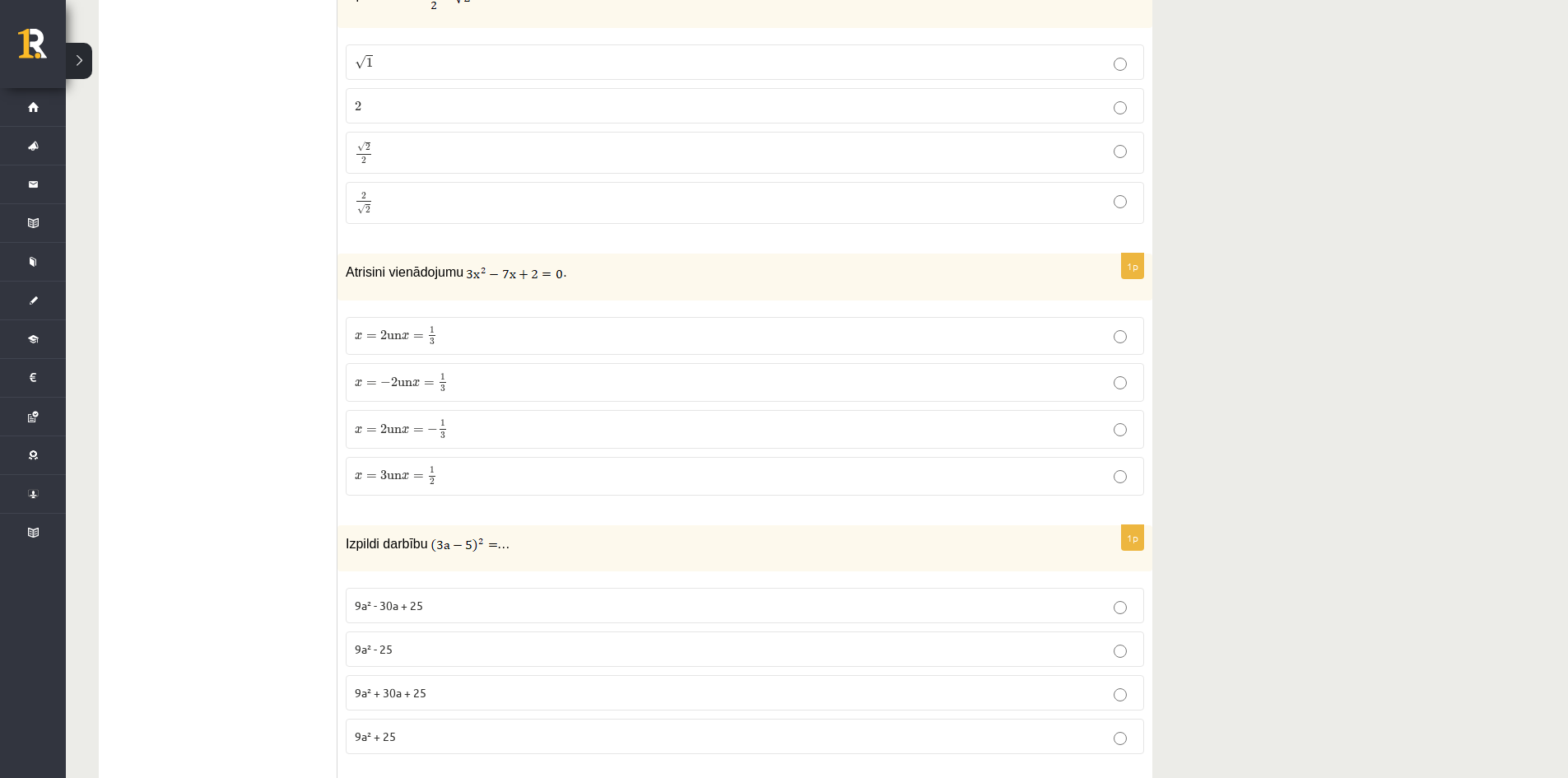
click at [447, 487] on label "x = 3 un x = 1 2 x = 3 un x = 1 2" at bounding box center [745, 476] width 799 height 39
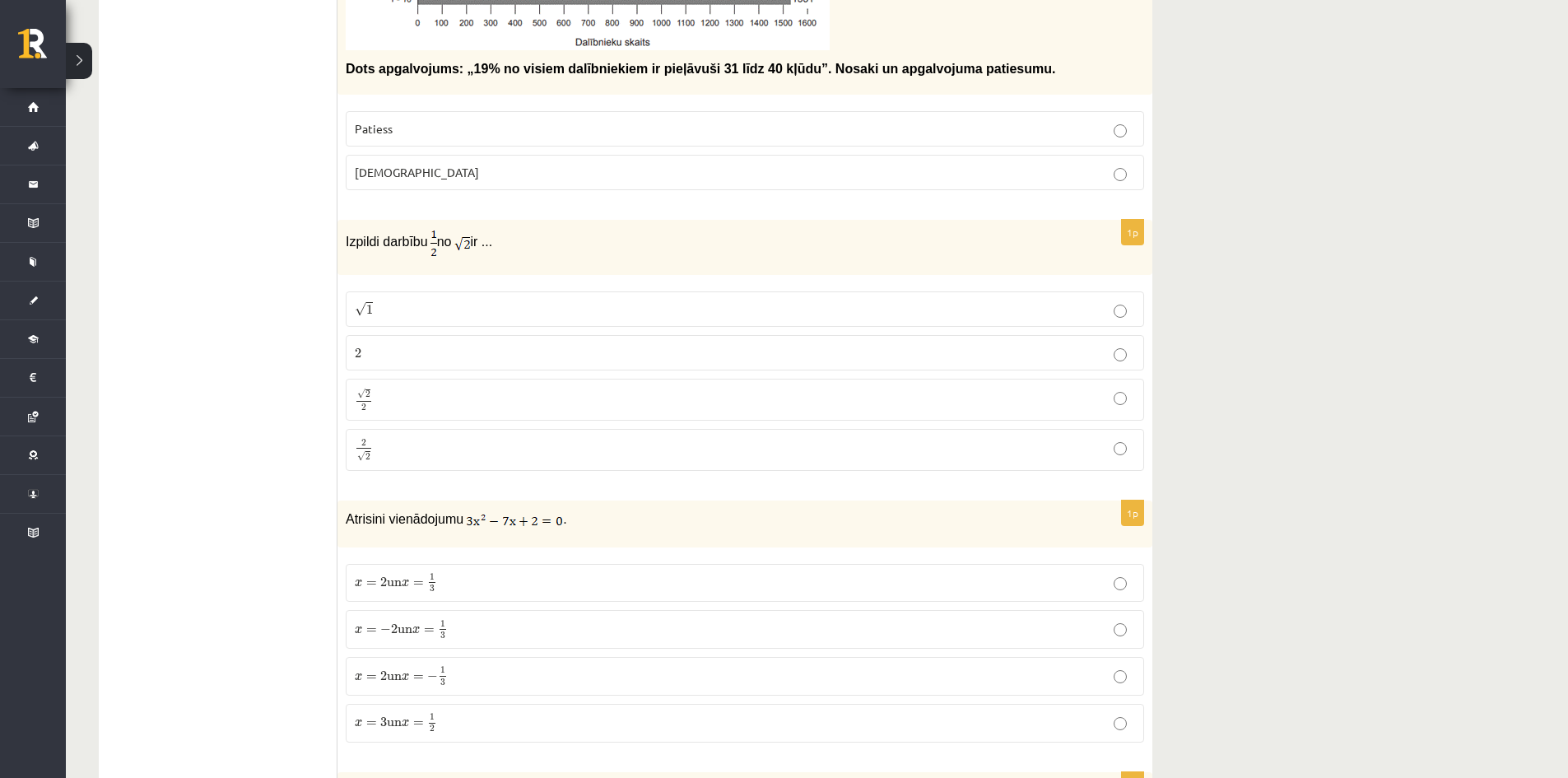
click at [438, 385] on label "√ 2 2 2 2" at bounding box center [745, 399] width 799 height 42
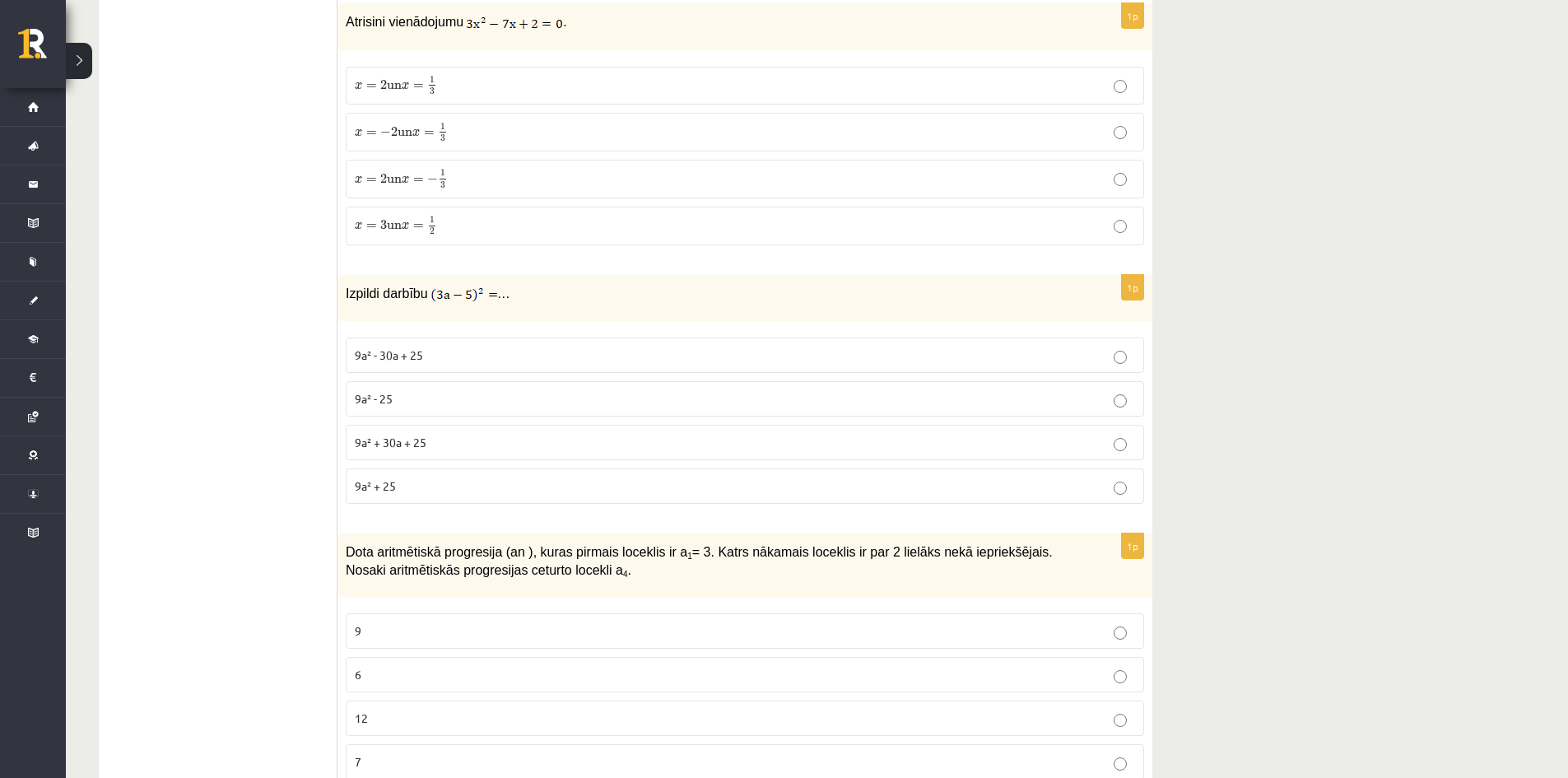
scroll to position [989, 0]
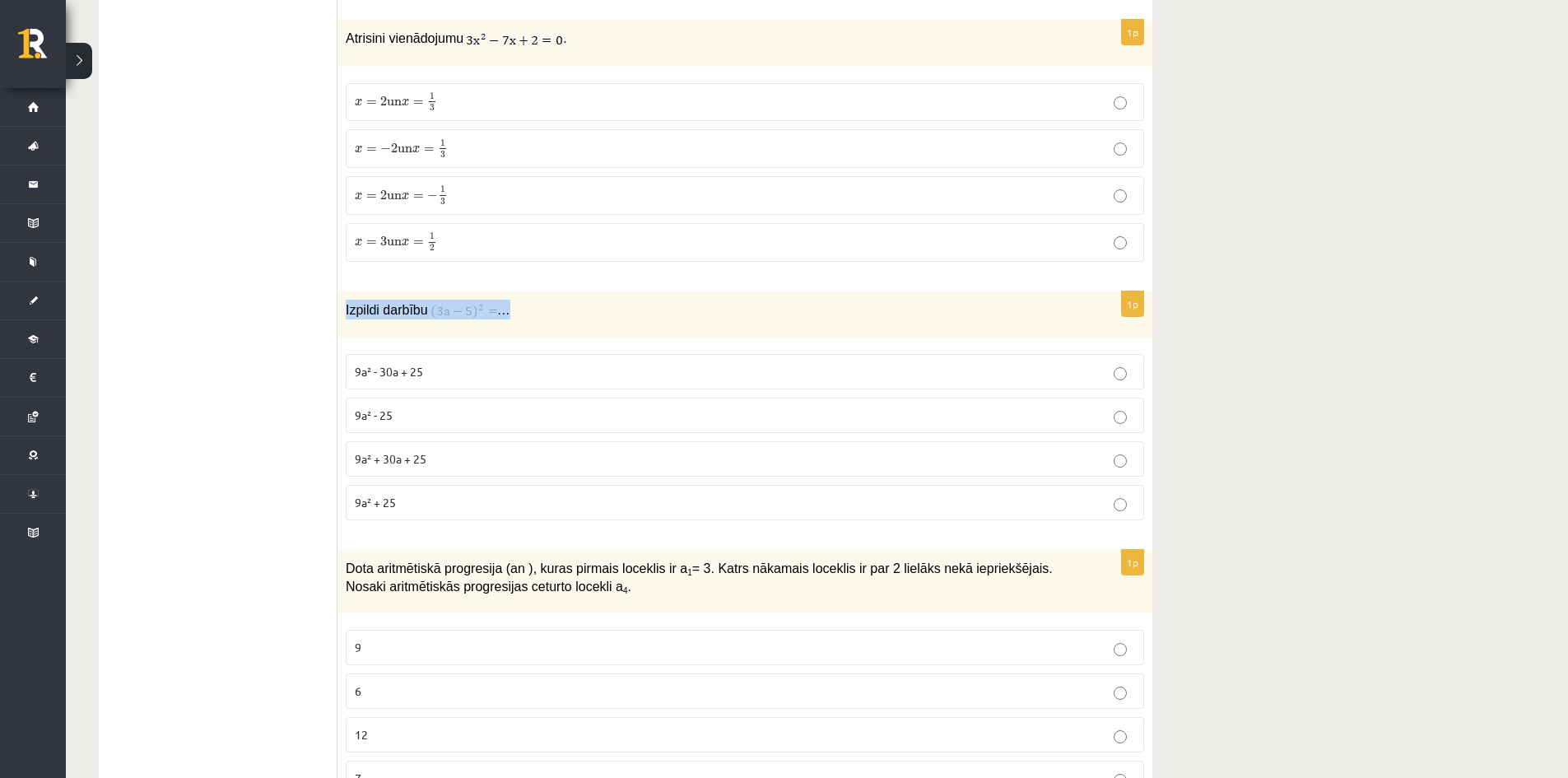
drag, startPoint x: 357, startPoint y: 311, endPoint x: 508, endPoint y: 308, distance: 151.0
click at [508, 308] on div "Izpildi darbību …" at bounding box center [745, 315] width 815 height 46
copy p "Izpildi darbību …"
click at [434, 315] on img at bounding box center [464, 312] width 67 height 17
click at [444, 310] on img at bounding box center [464, 312] width 67 height 17
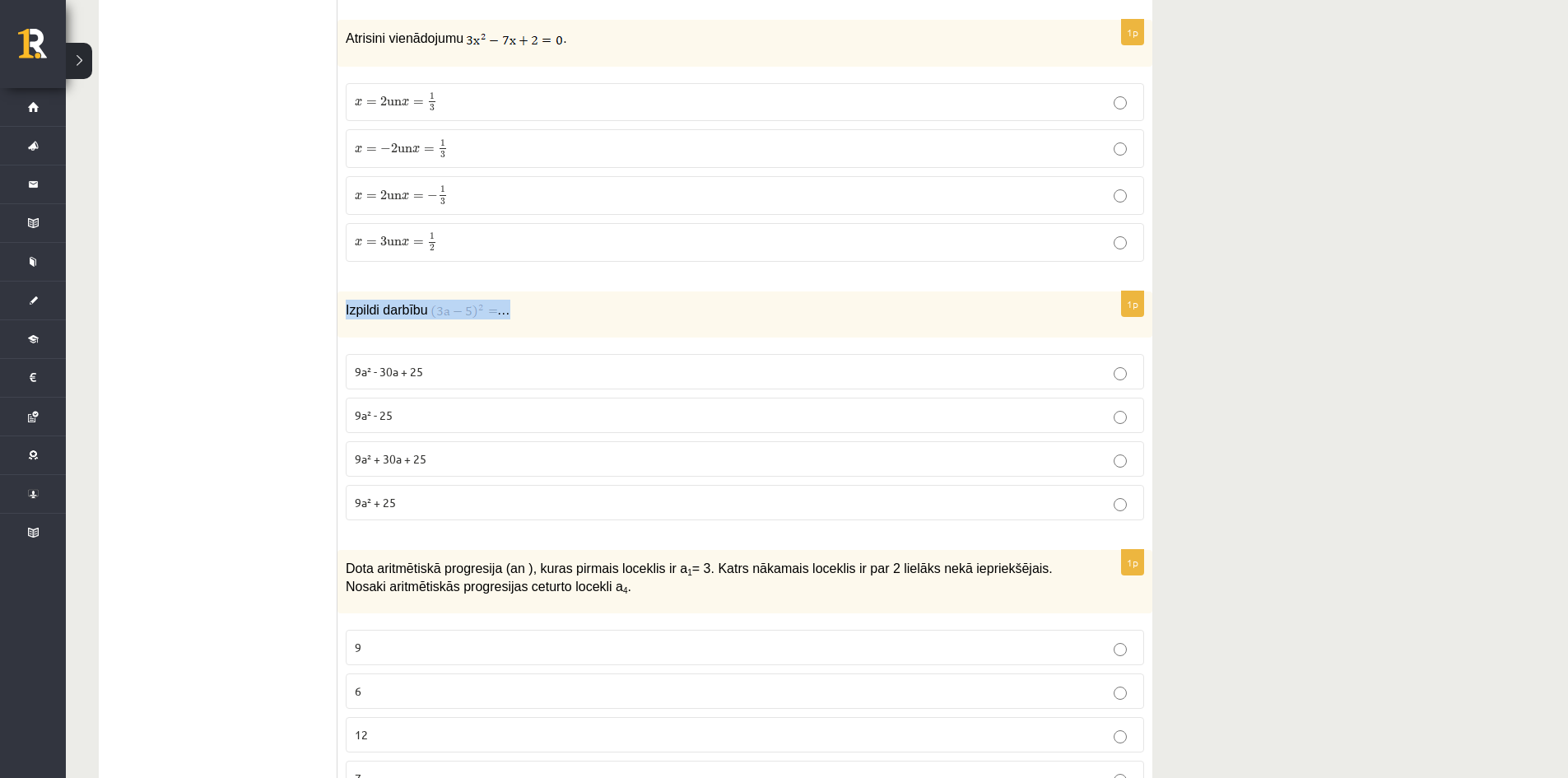
click at [444, 310] on img at bounding box center [464, 312] width 67 height 17
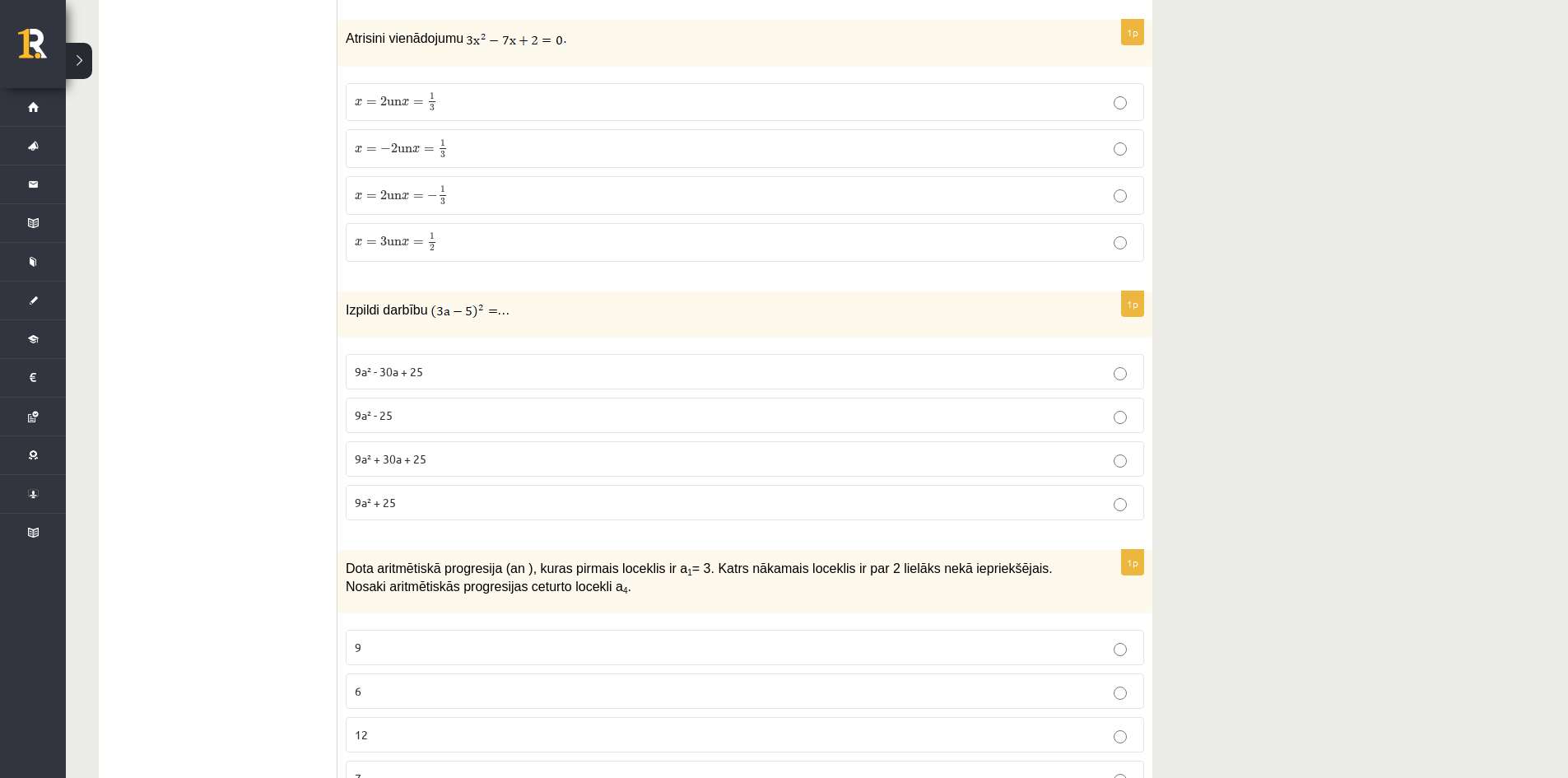
click at [458, 318] on img at bounding box center [464, 312] width 67 height 17
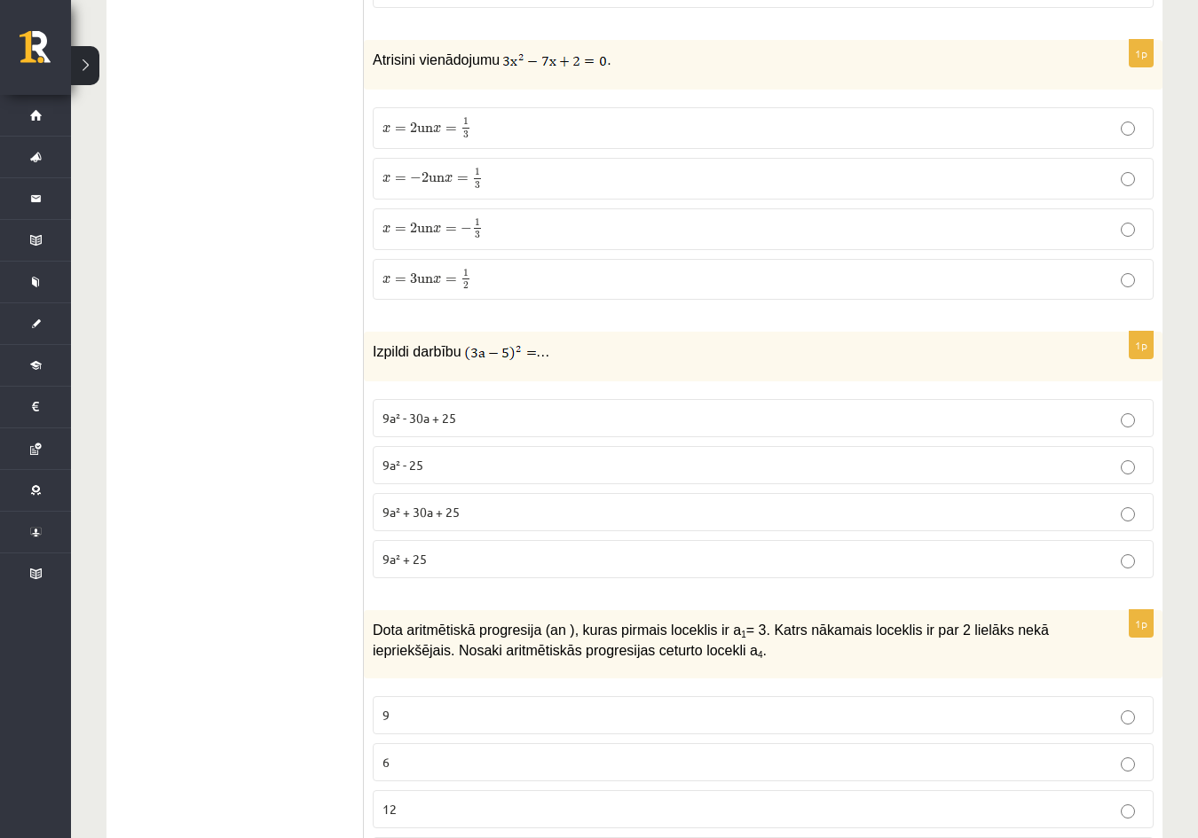
click at [657, 290] on div "1p Atrisini vienādojumu . x = 2 un x = 1 3 x = 2 un x = 1 3 x = − 2 un x = 1 3 …" at bounding box center [763, 177] width 799 height 274
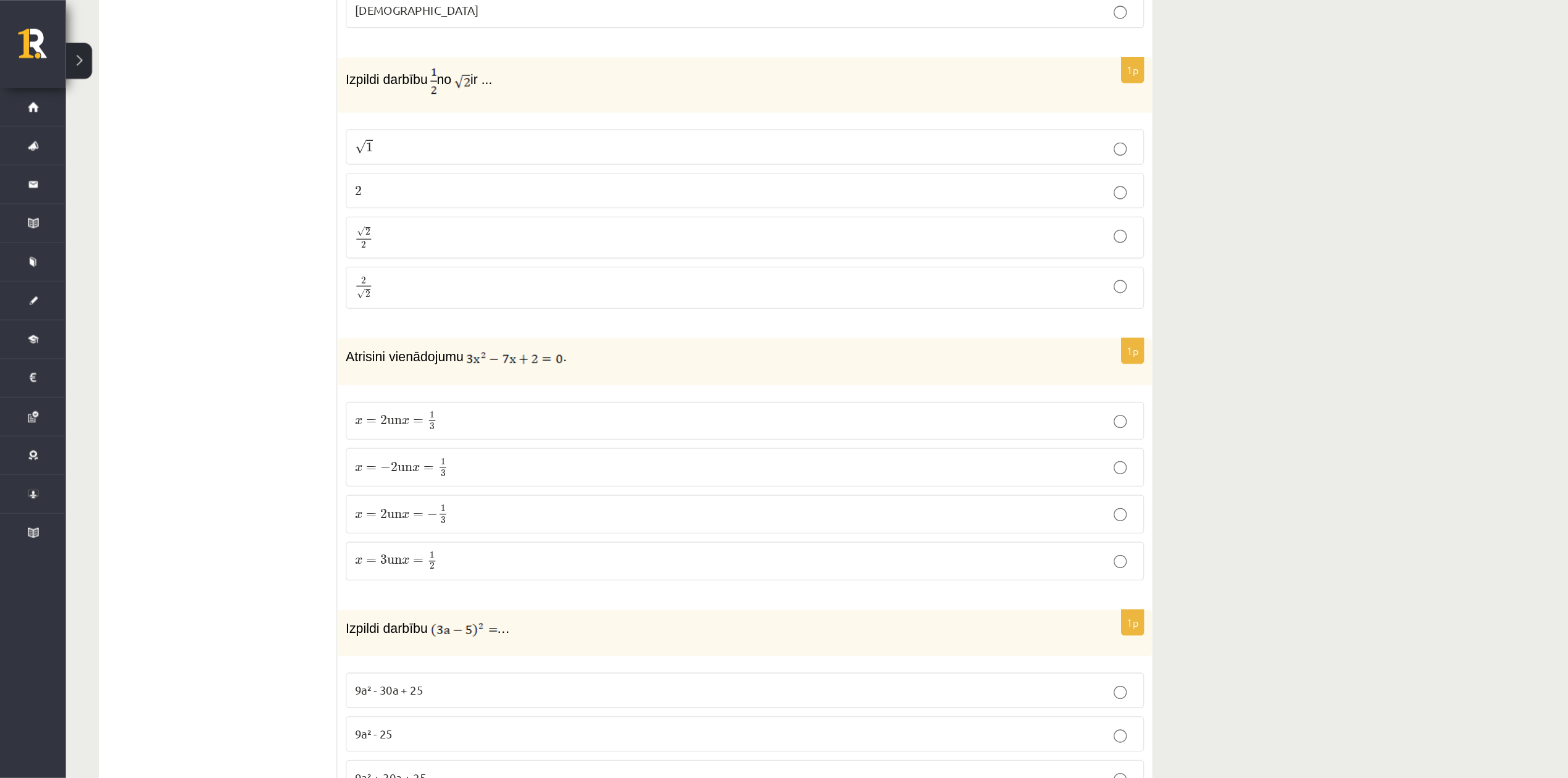
scroll to position [432, 0]
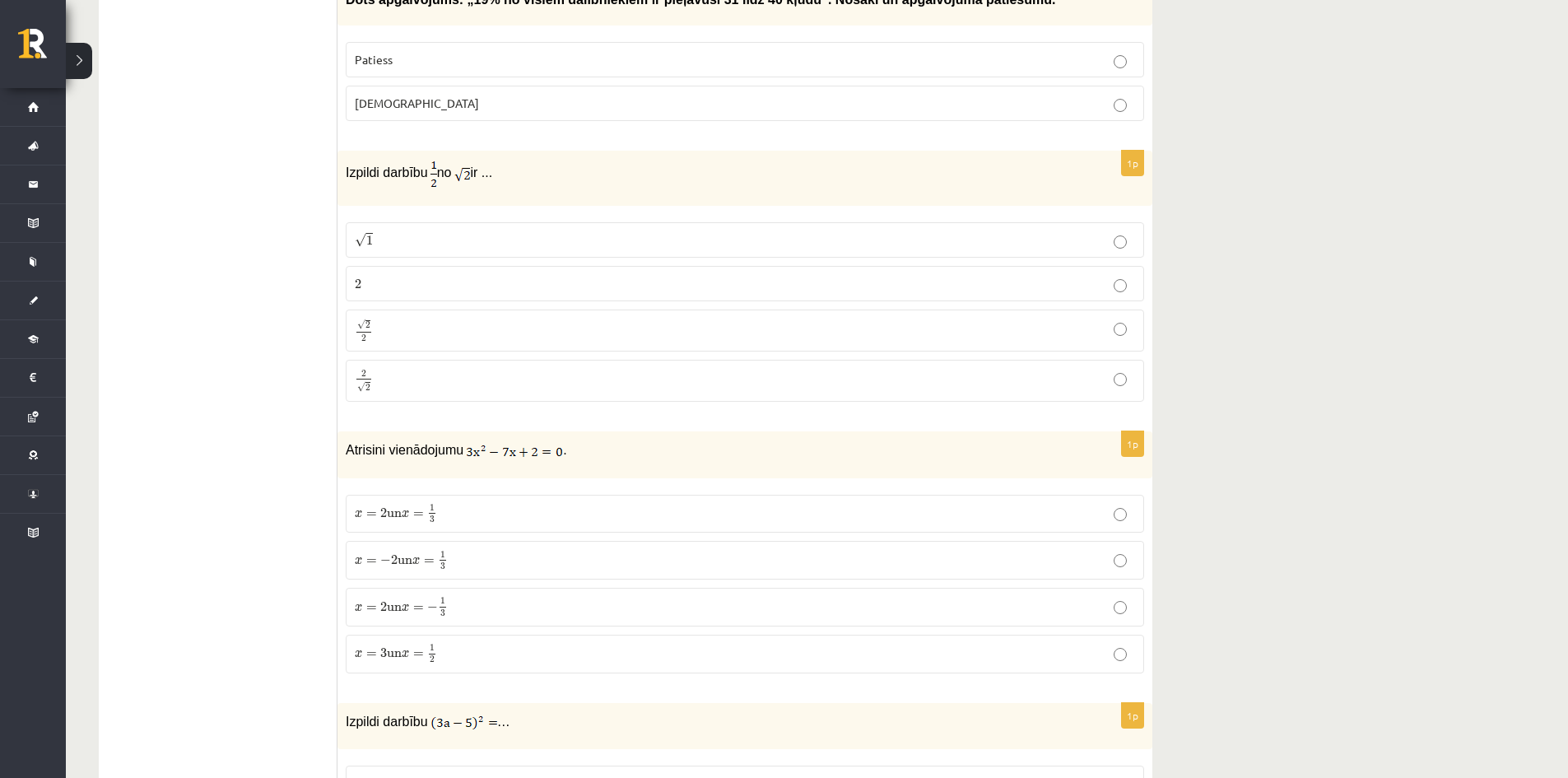
drag, startPoint x: 1457, startPoint y: 66, endPoint x: 1523, endPoint y: 66, distance: 66.0
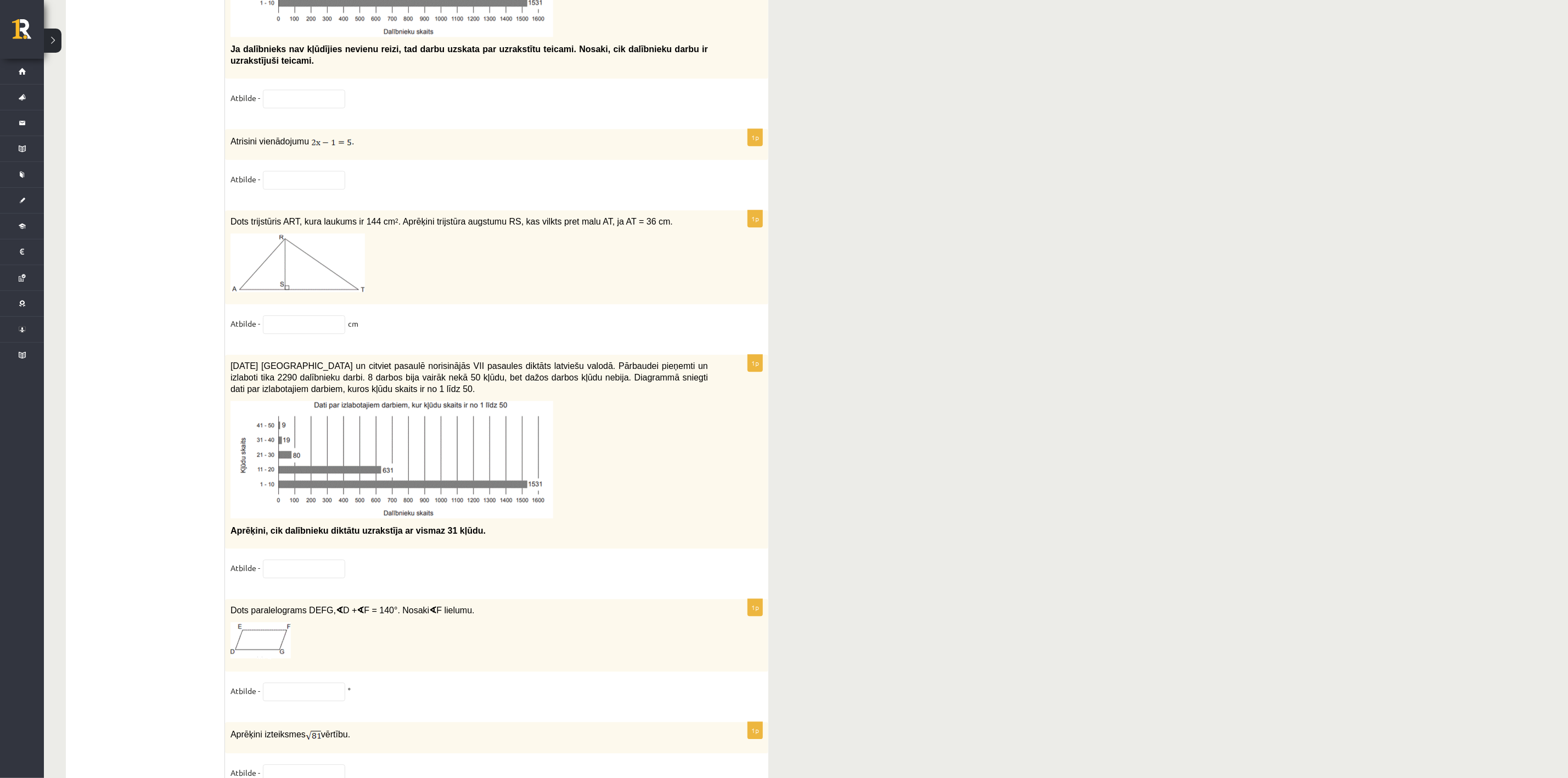
scroll to position [5313, 0]
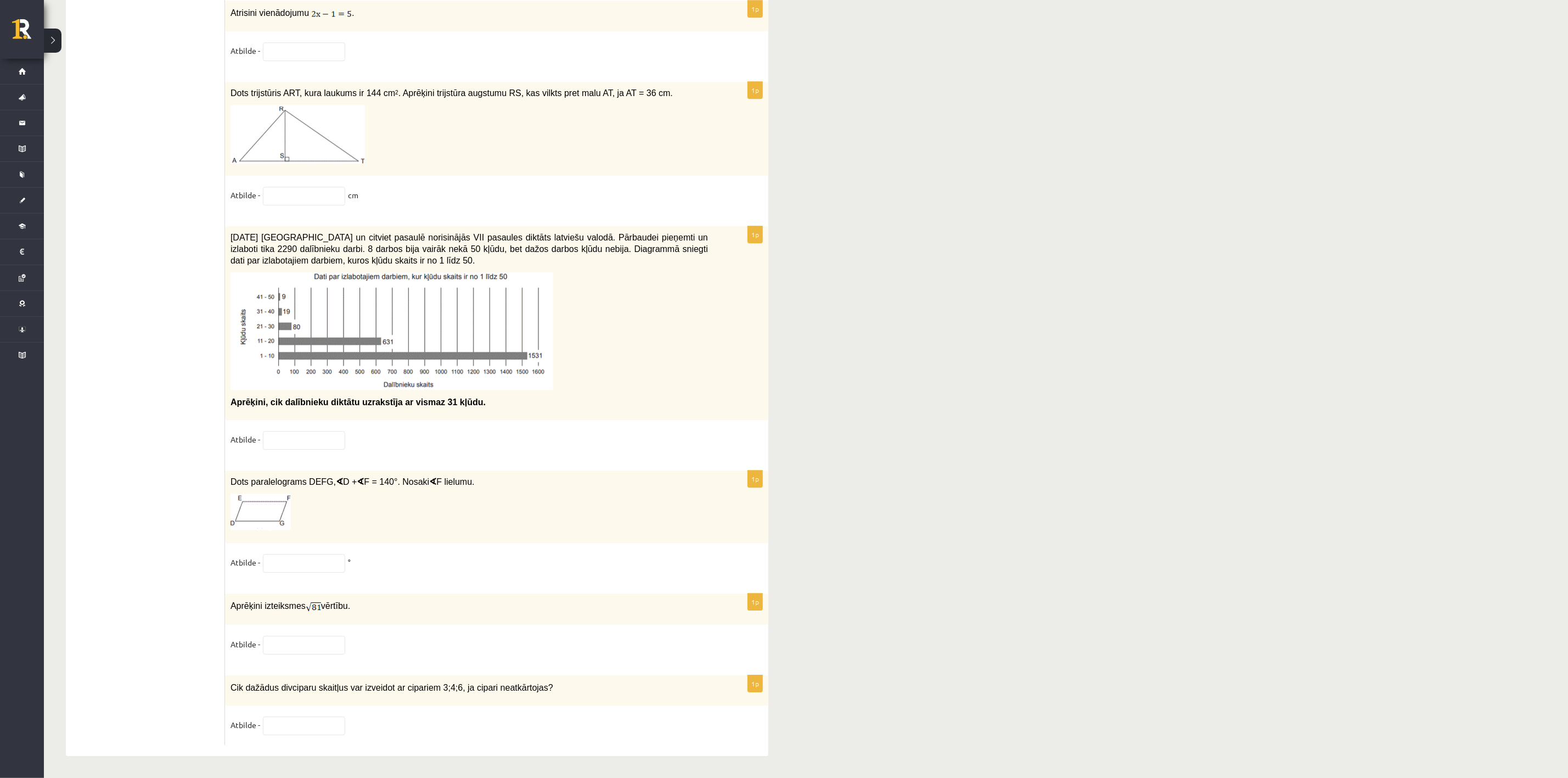
click at [343, 480] on span "D +" at bounding box center [350, 482] width 14 height 9
click at [357, 477] on m\ "∢" at bounding box center [361, 482] width 7 height 9
click at [306, 519] on img at bounding box center [313, 607] width 15 height 12
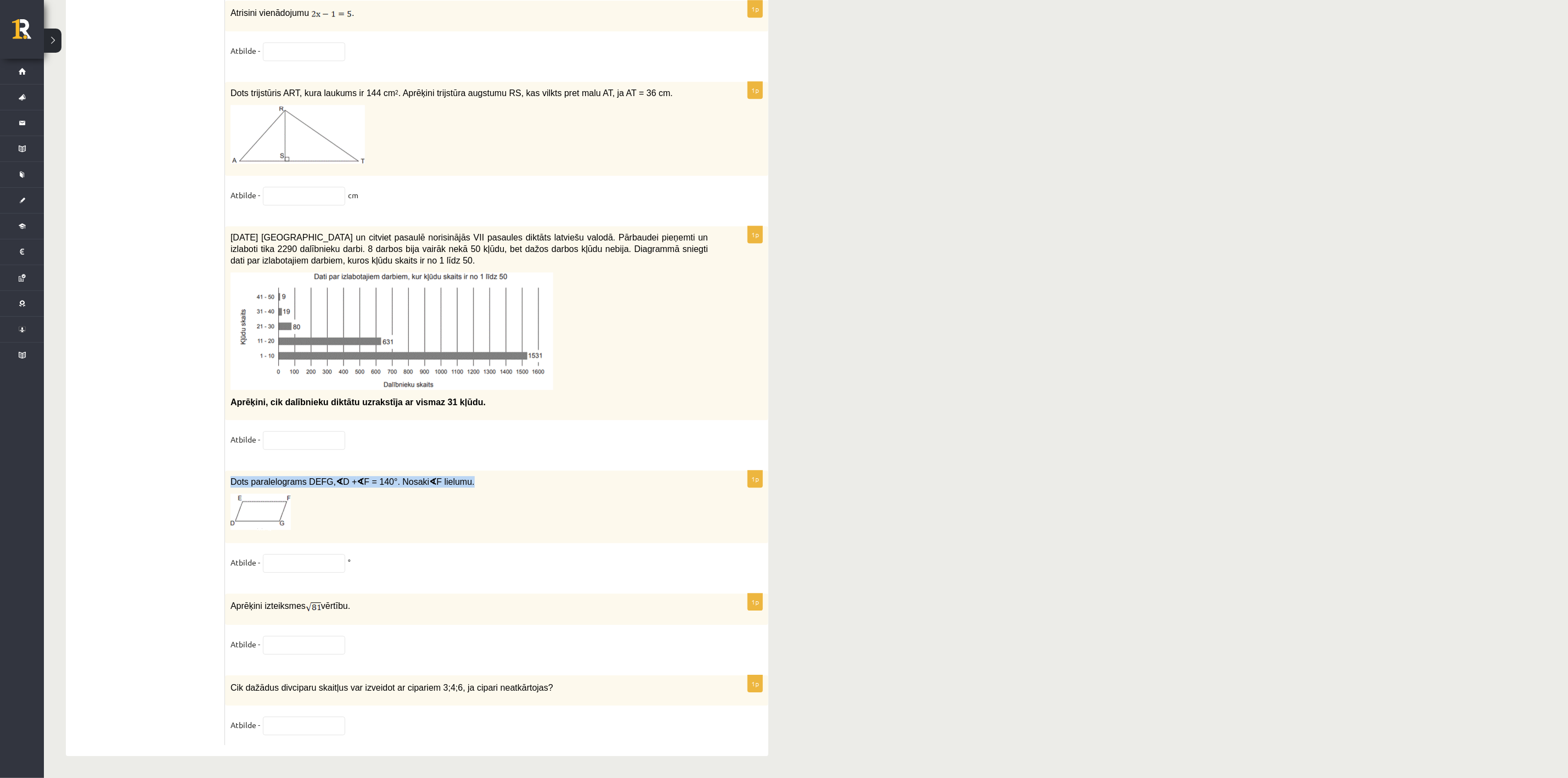
click at [312, 519] on img at bounding box center [313, 607] width 15 height 12
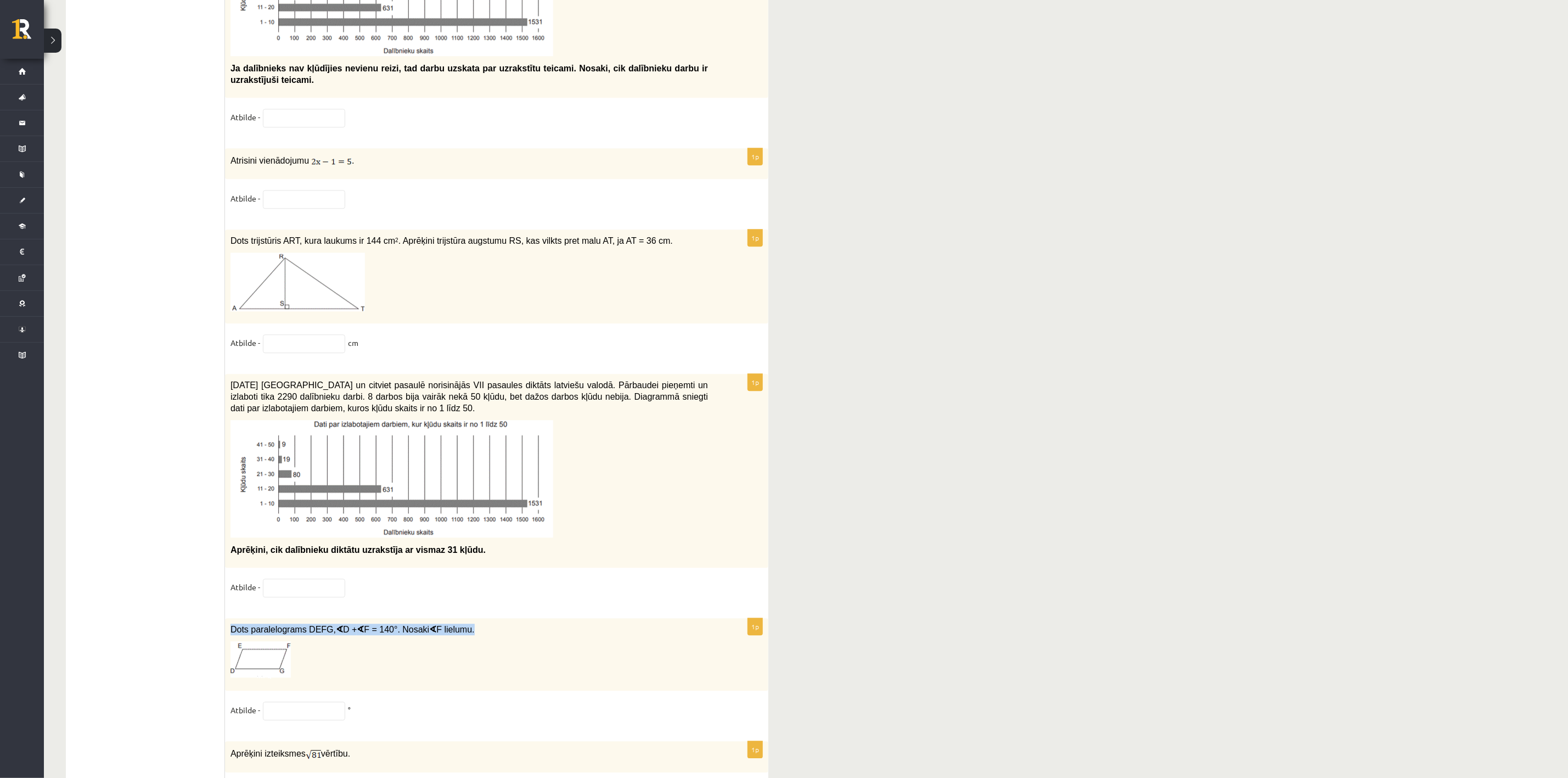
scroll to position [5066, 0]
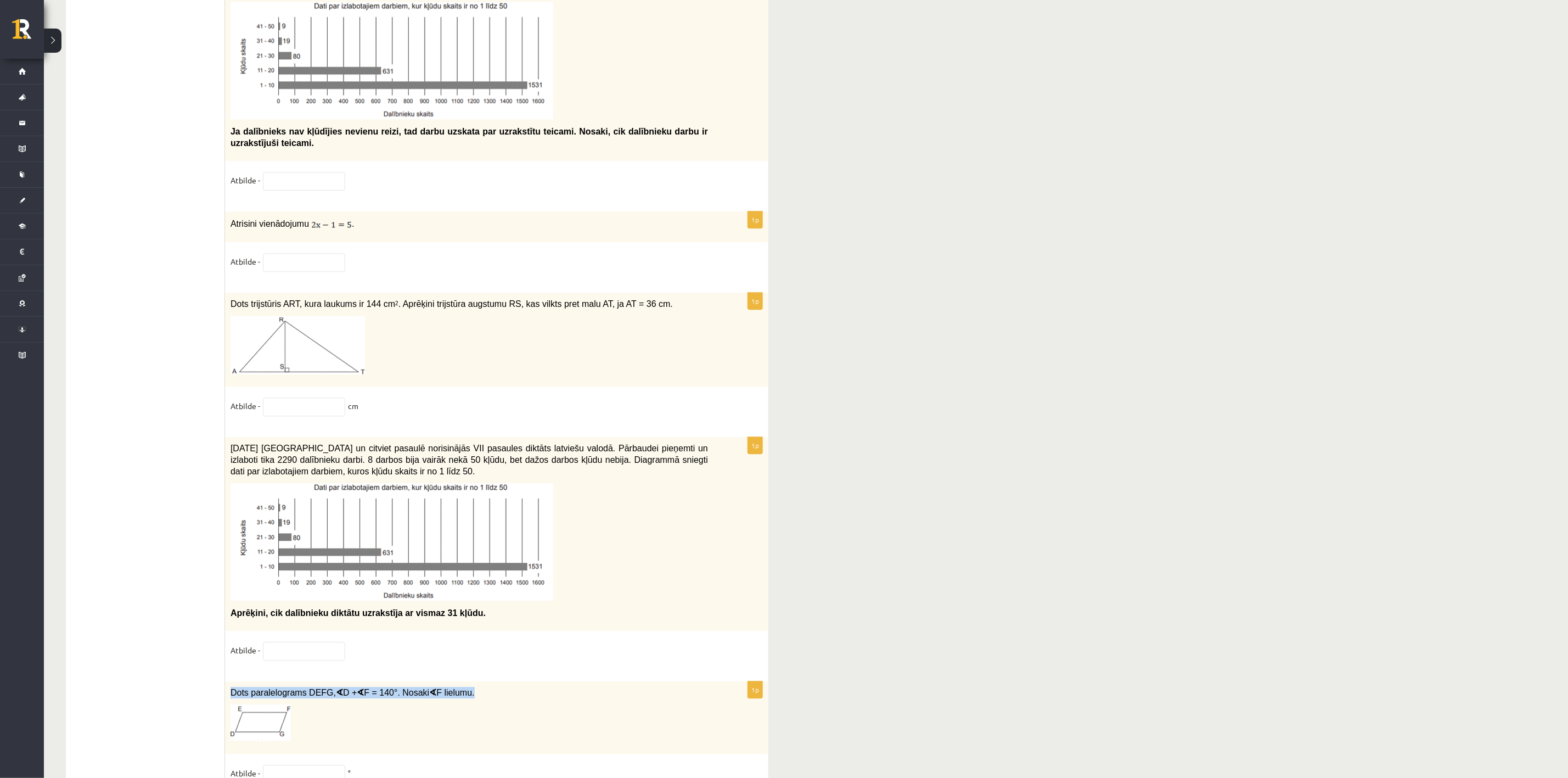
copy div "Dots paralelograms DEFG, ∢ D + ∢ F = 140°. Nosaki ∢ F lielumu."
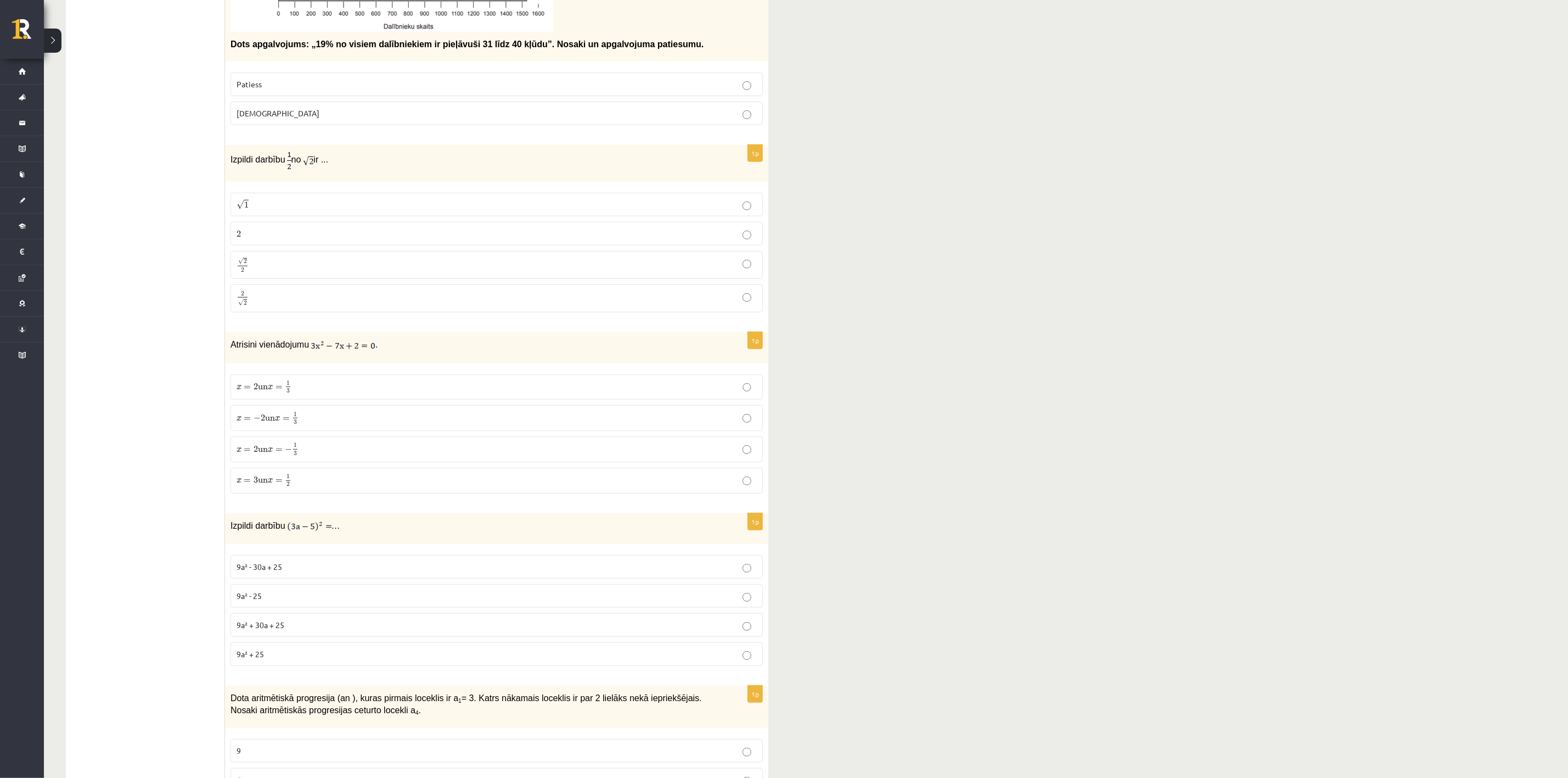
scroll to position [371, 0]
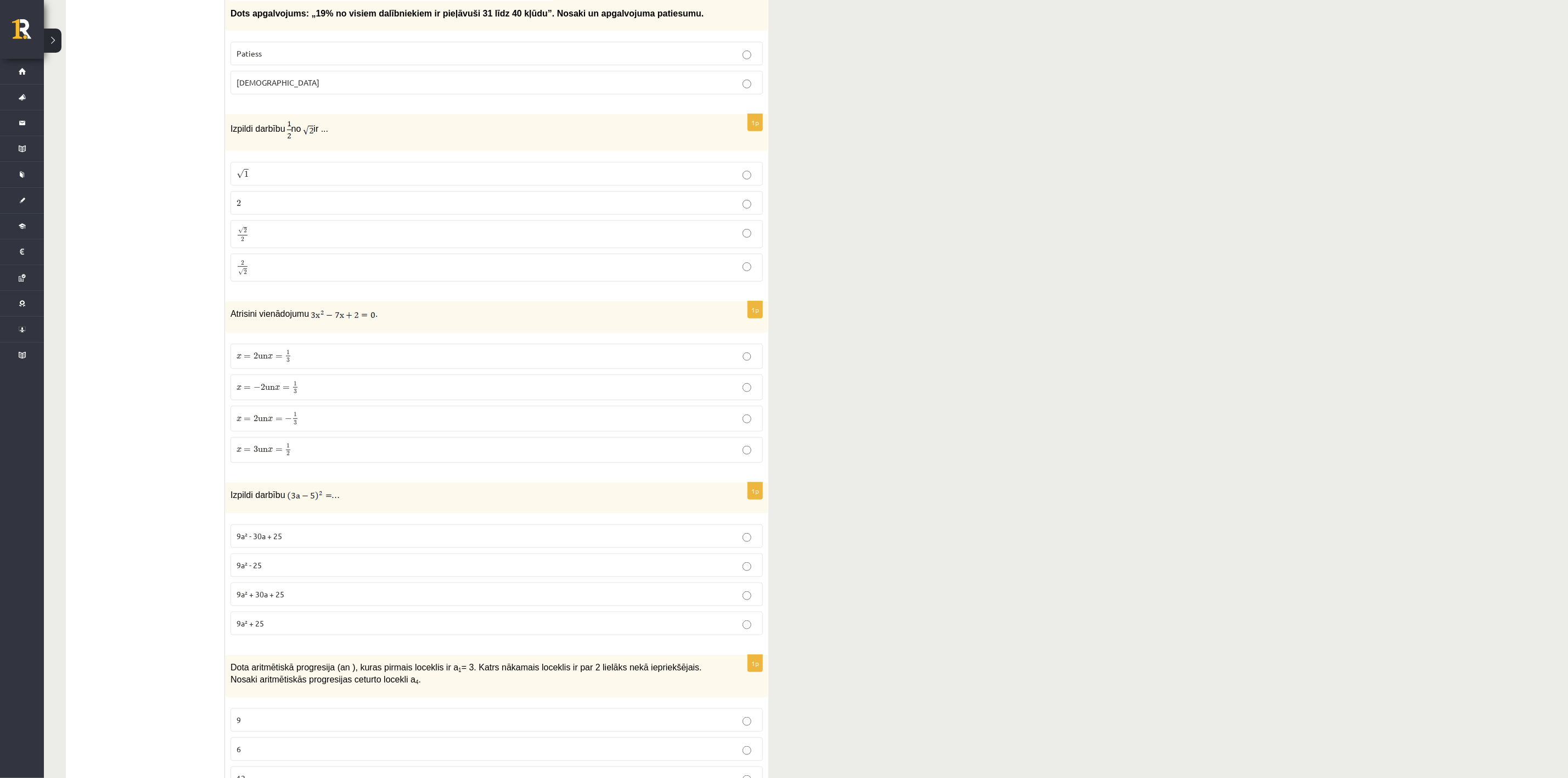
drag, startPoint x: 302, startPoint y: 360, endPoint x: 318, endPoint y: 360, distance: 16.0
click at [302, 359] on p "x = 2 un x = 1 3 x = 2 un x = 1 3" at bounding box center [496, 357] width 520 height 14
click at [292, 519] on label "9a² - 30a + 25" at bounding box center [497, 536] width 533 height 24
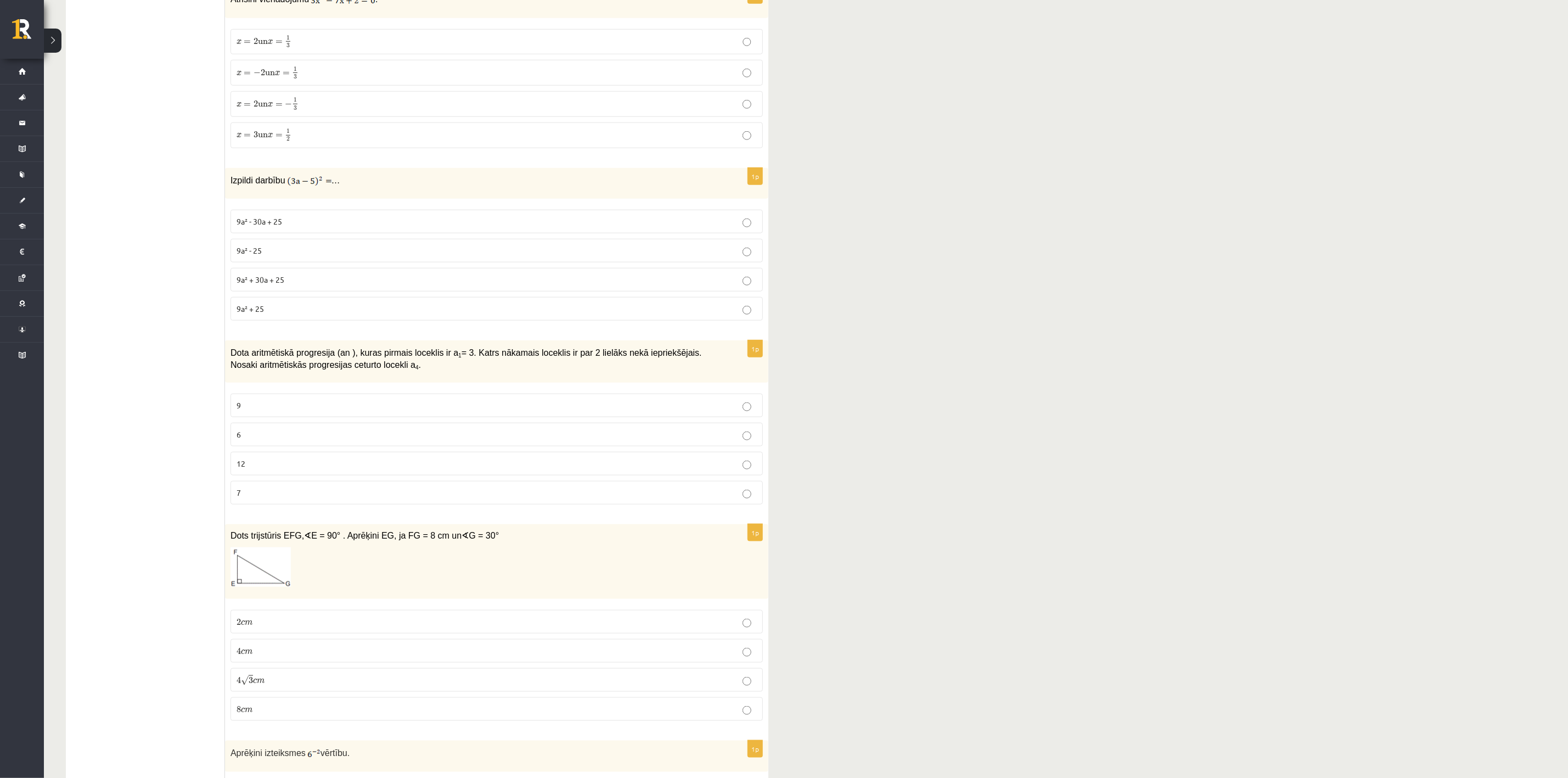
scroll to position [700, 0]
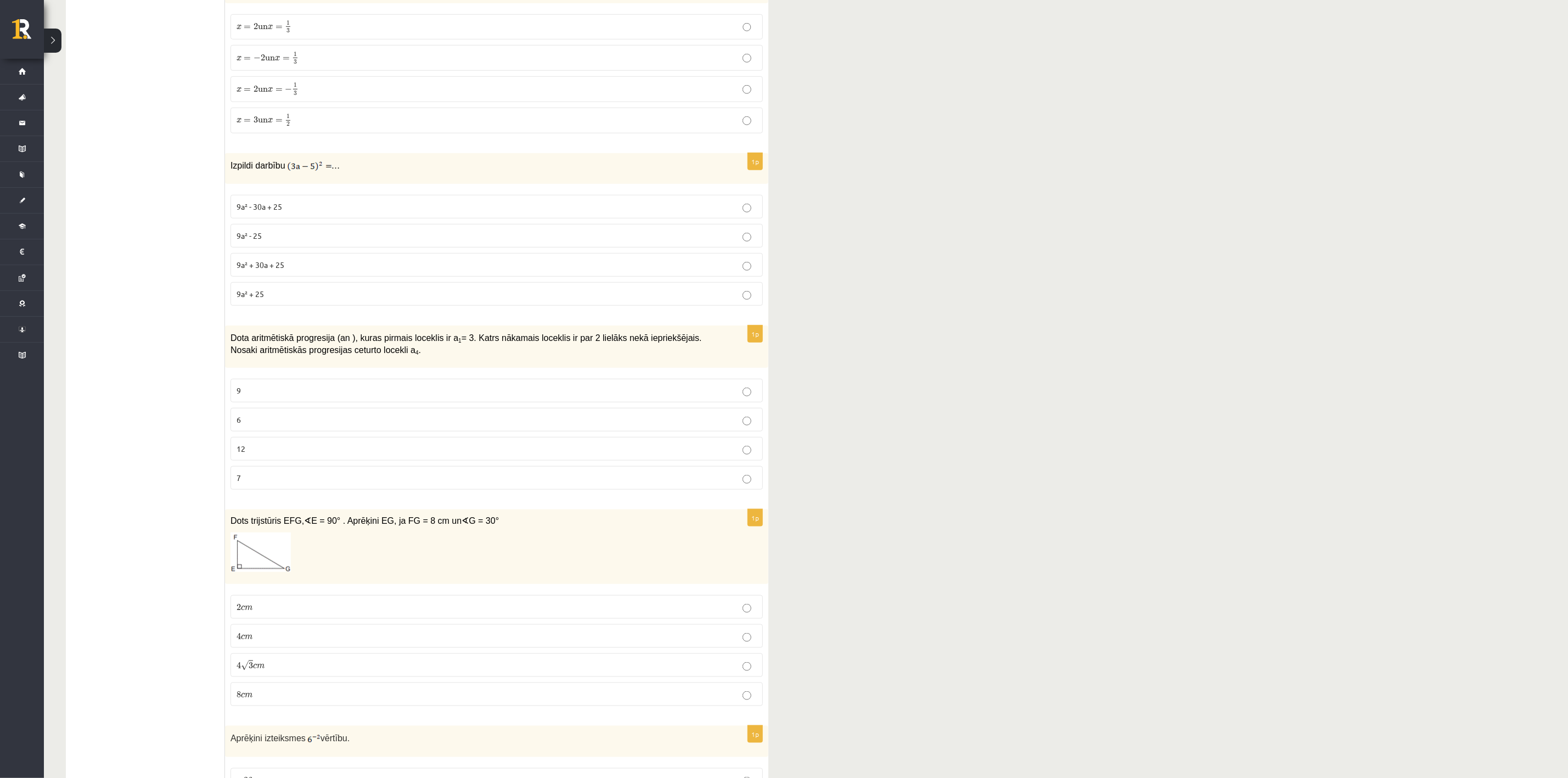
click at [341, 397] on p "9" at bounding box center [496, 391] width 520 height 12
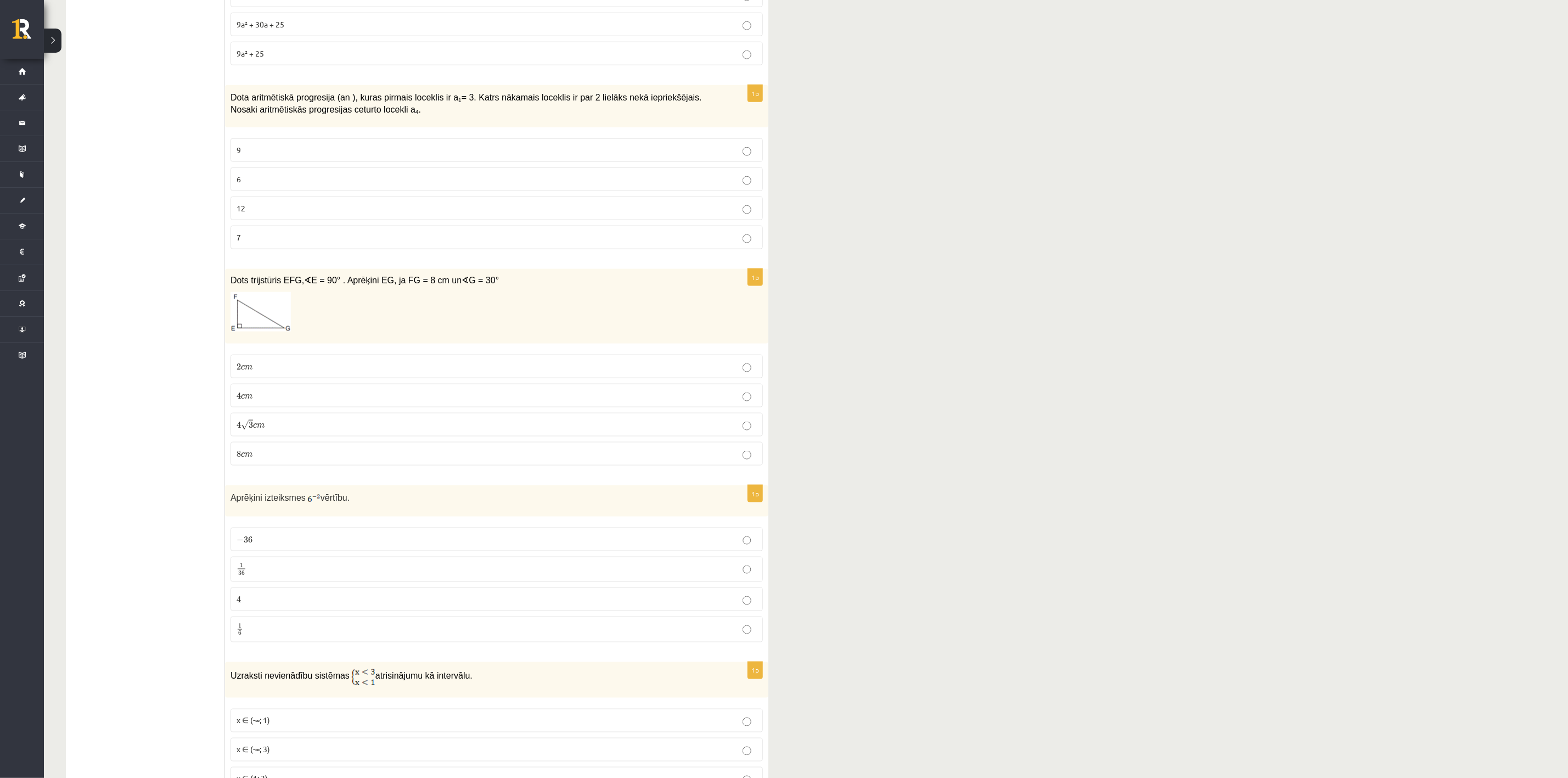
scroll to position [948, 0]
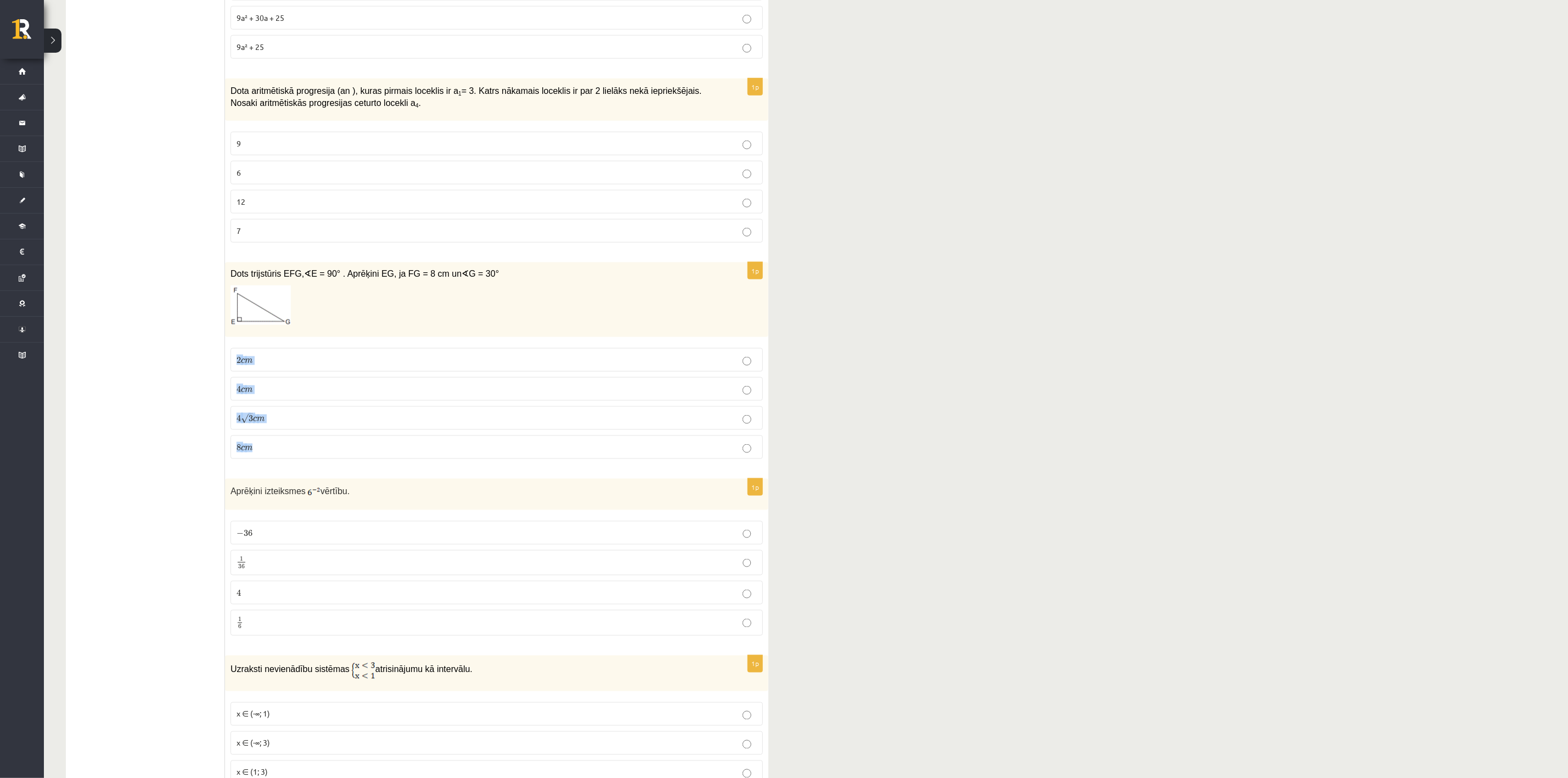
drag, startPoint x: 231, startPoint y: 366, endPoint x: 340, endPoint y: 457, distance: 142.0
click at [340, 462] on fieldset "2 c m 2 c m 4 c m 4 c m 4 √ 3 c m 4 3 c m 8 c m 8 c m" at bounding box center [497, 402] width 533 height 119
copy fieldset "2 c m 2 c m 4 c m 4 c m 4 √ 3 c m 4 3 c m 8 c m"
click at [295, 424] on p "4 √ 3 c m 4 3 c m" at bounding box center [496, 418] width 520 height 12
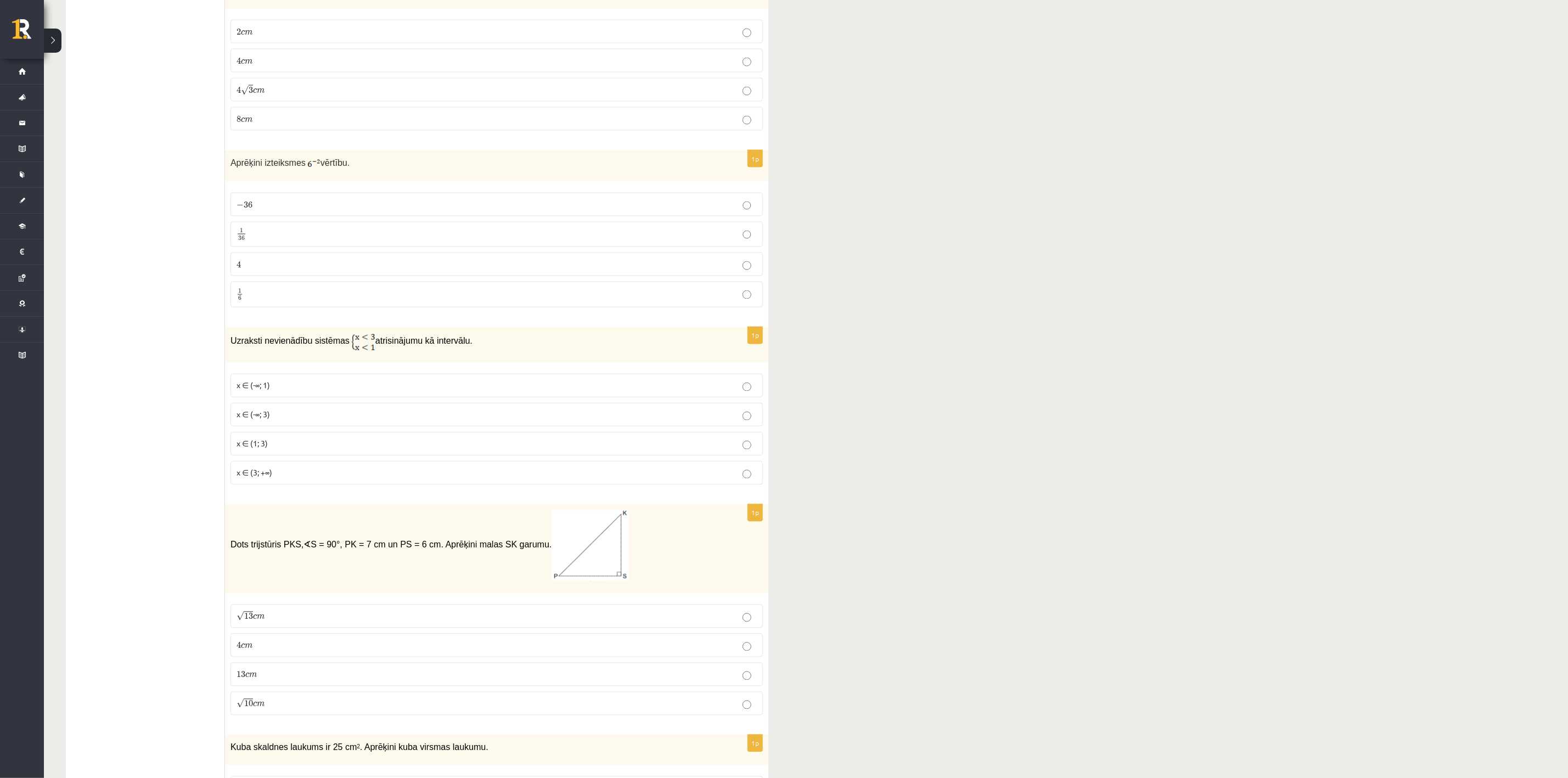
scroll to position [1277, 0]
click at [307, 168] on img at bounding box center [314, 163] width 13 height 11
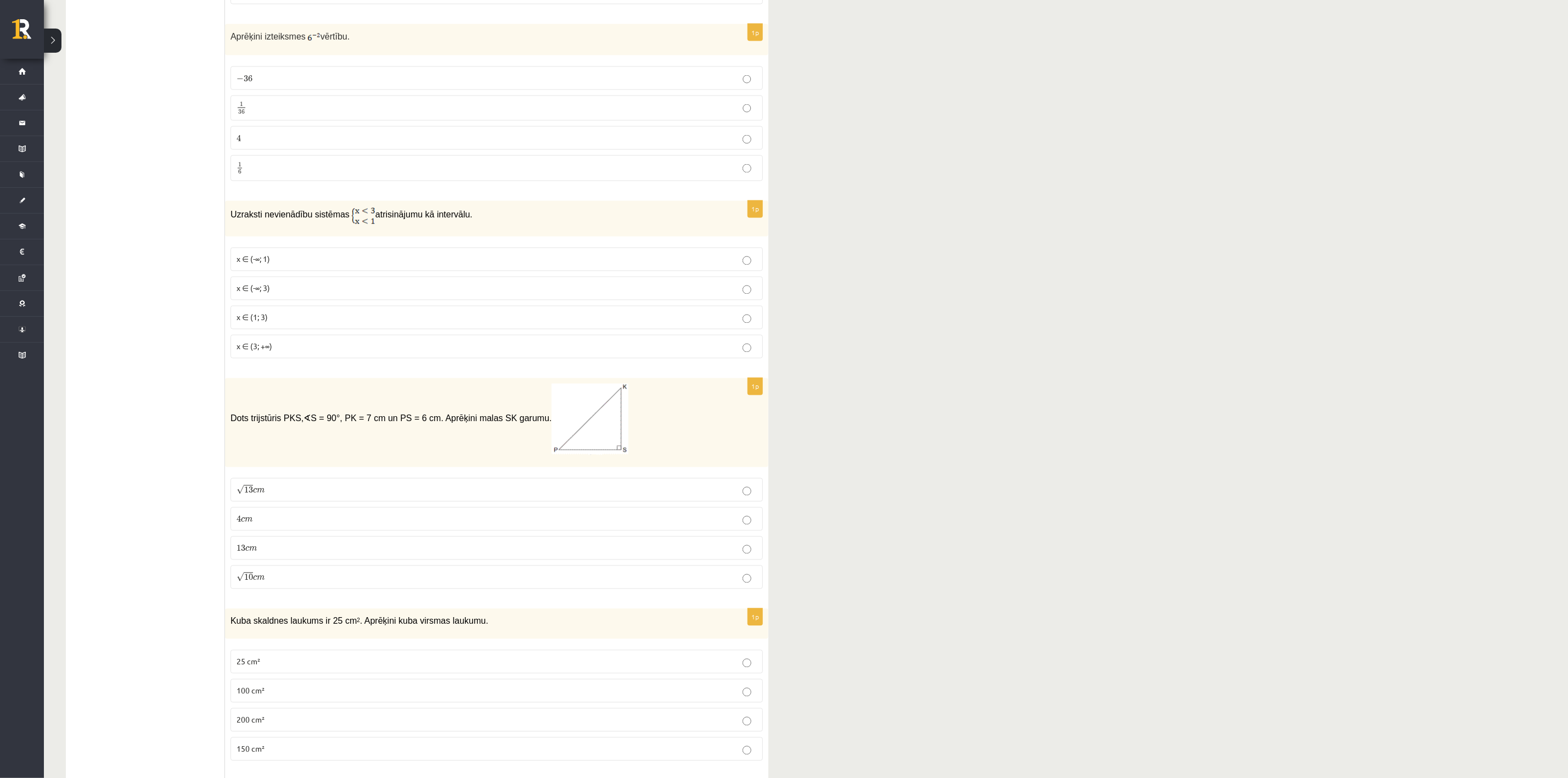
scroll to position [1359, 0]
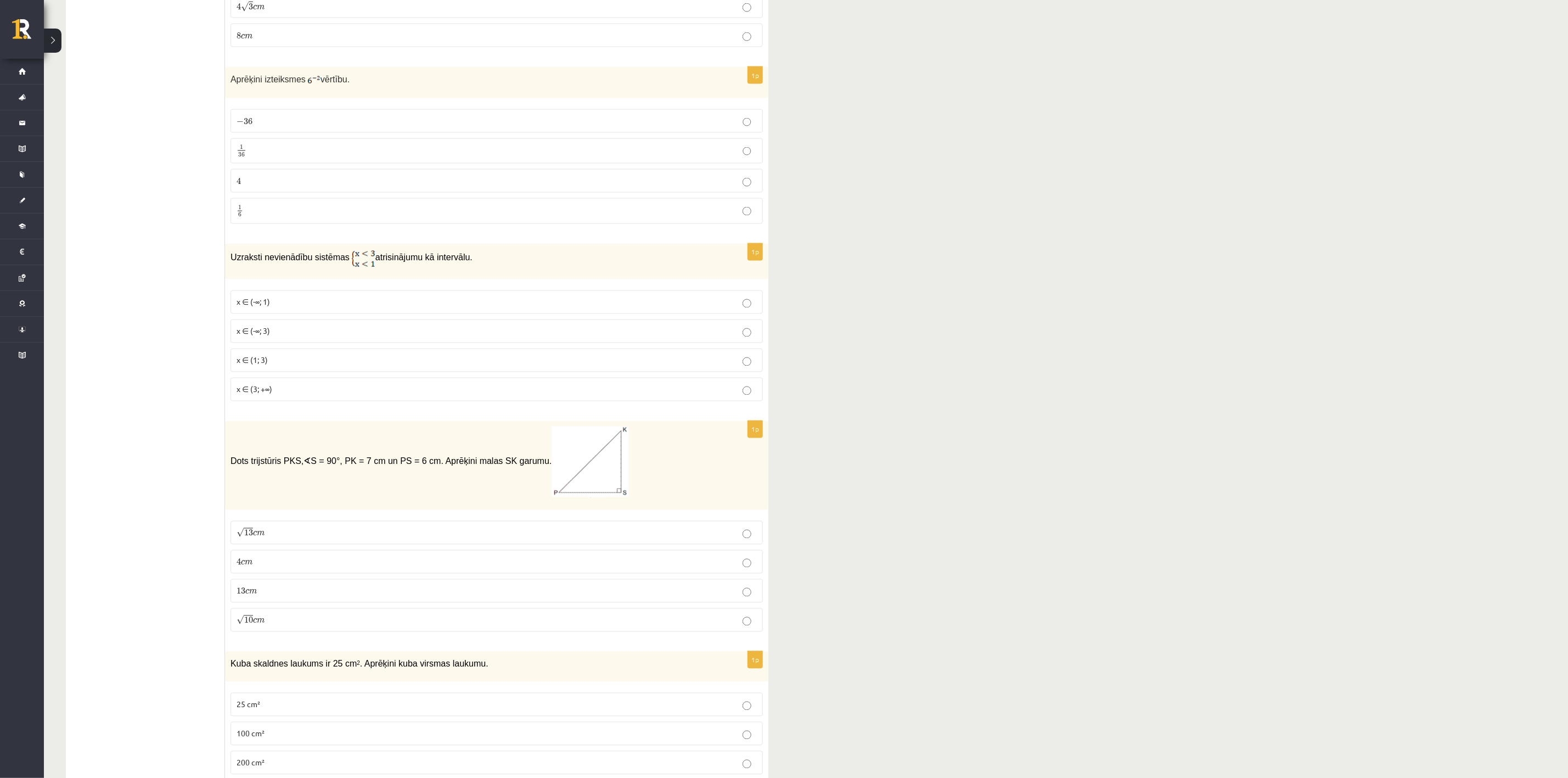
click at [289, 153] on label "1 36 1 36" at bounding box center [497, 152] width 533 height 26
click at [305, 308] on label "x ∈ (-∞; 1)" at bounding box center [497, 302] width 533 height 24
click at [285, 519] on p "√ 13 c m 13 c m" at bounding box center [496, 533] width 520 height 12
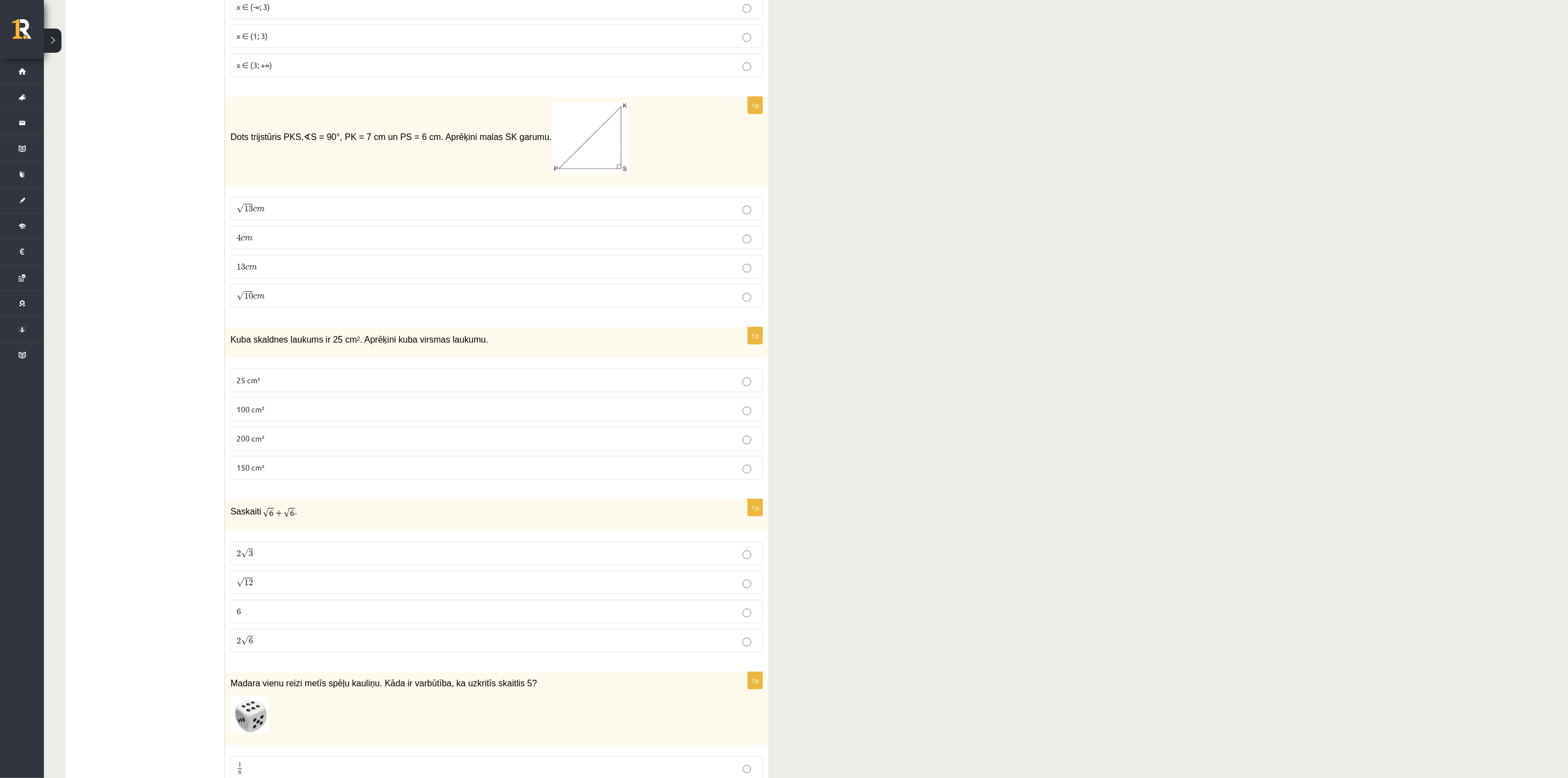
scroll to position [1688, 0]
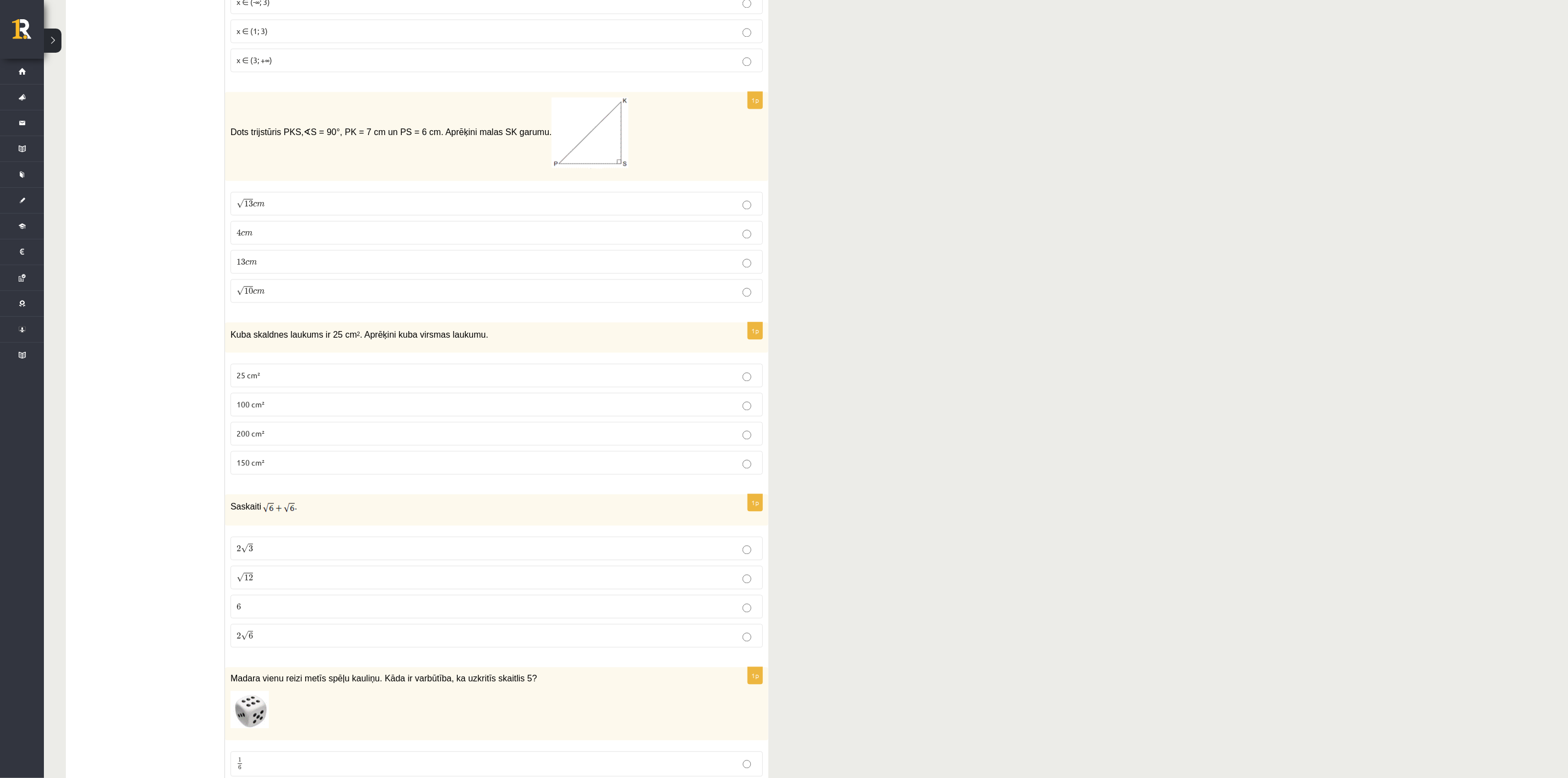
click at [252, 467] on span "150 cm²" at bounding box center [250, 462] width 28 height 10
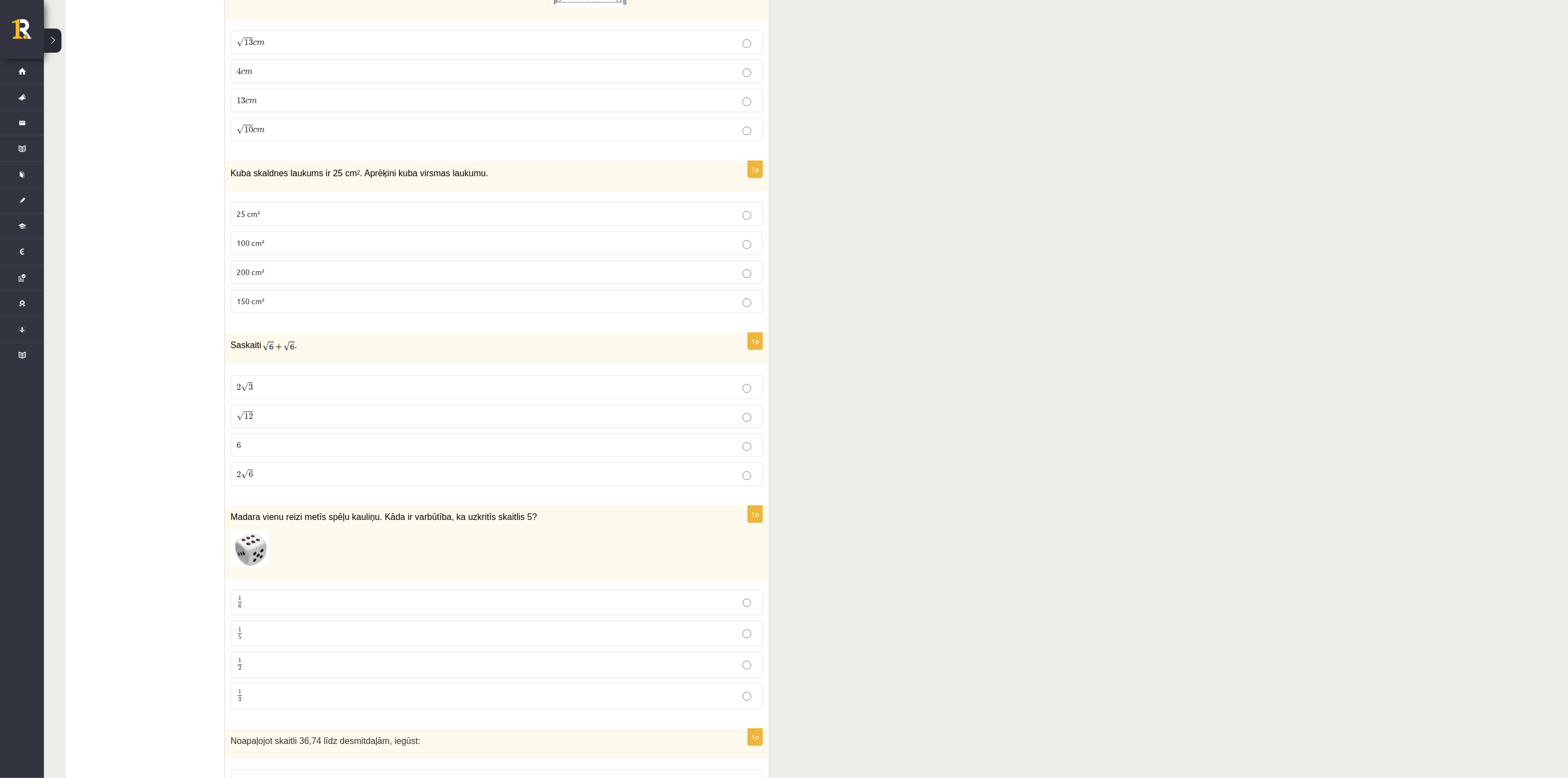
scroll to position [1854, 0]
click at [260, 477] on p "2 √ 6 2 6" at bounding box center [496, 471] width 520 height 12
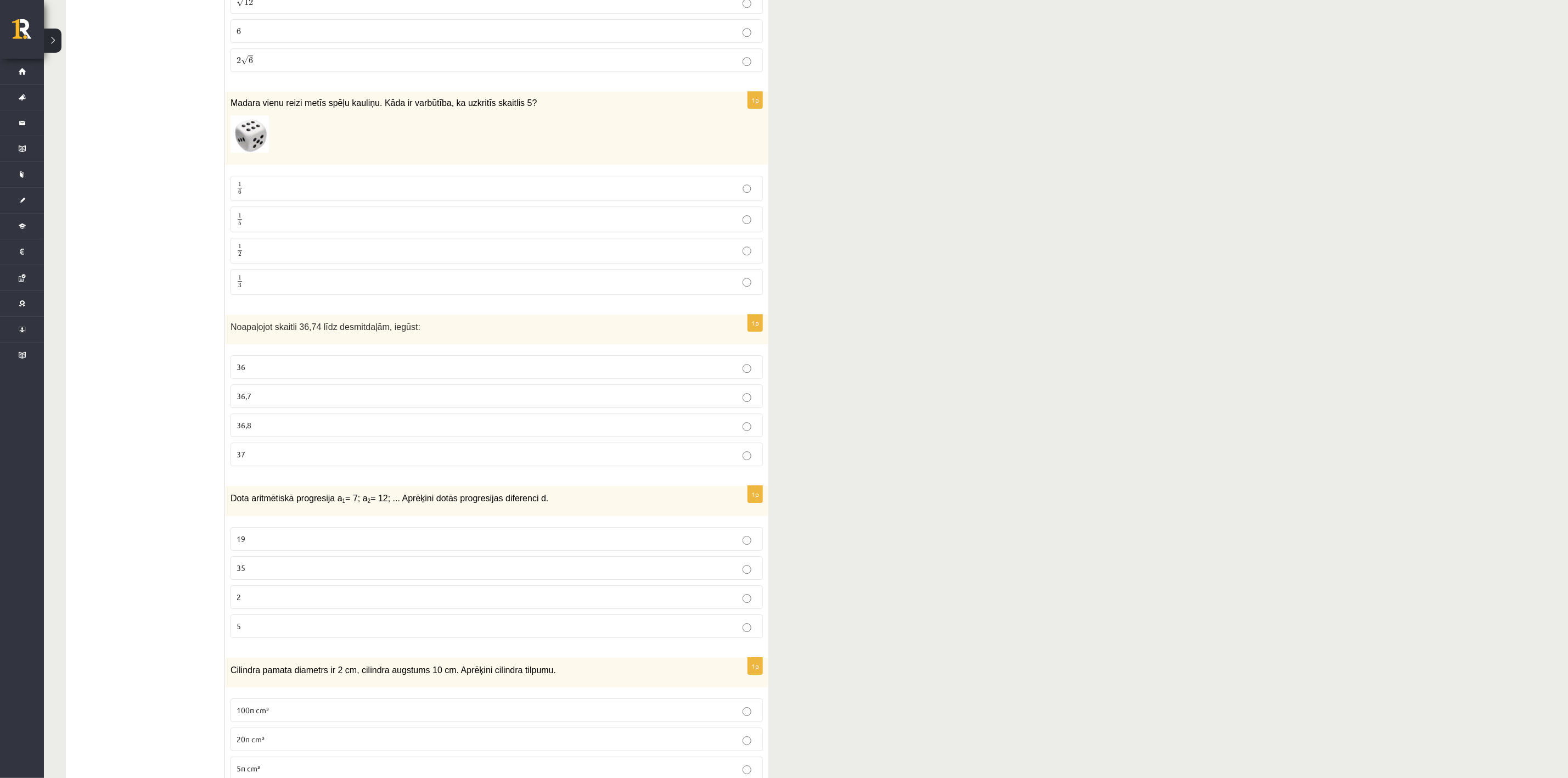
scroll to position [2265, 0]
drag, startPoint x: 241, startPoint y: 121, endPoint x: 515, endPoint y: 124, distance: 274.0
click at [515, 124] on div "Madara vienu reizi metīs spēļu kauliņu. Kāda ir varbūtība, ka uzkritīs skaitlis…" at bounding box center [497, 127] width 543 height 73
copy span "Madara vienu reizi metīs spēļu kauliņu. Kāda ir varbūtība, ka uzkritīs skaitlis…"
click at [281, 195] on label "1 6 1 6" at bounding box center [497, 188] width 533 height 26
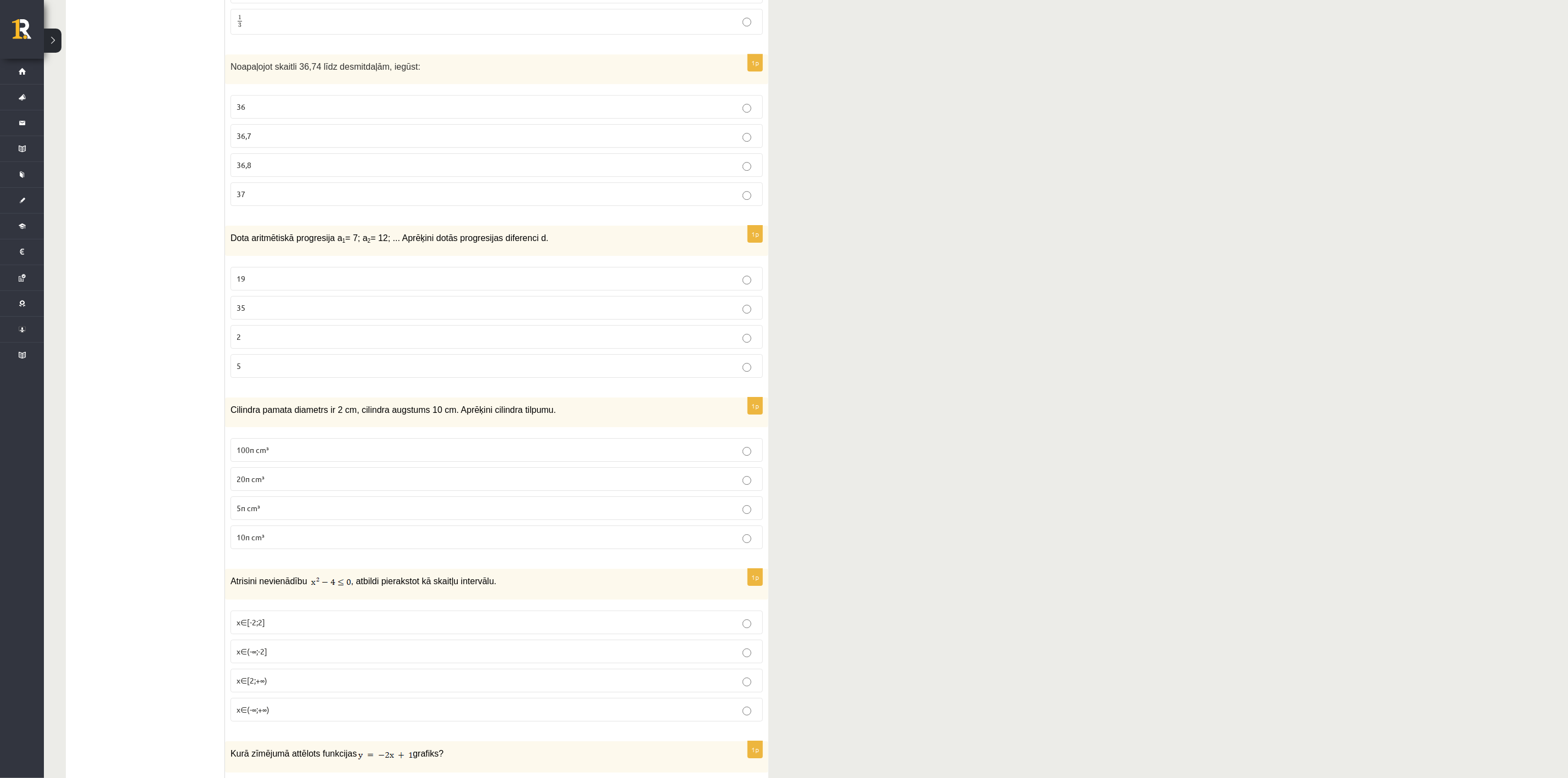
scroll to position [2512, 0]
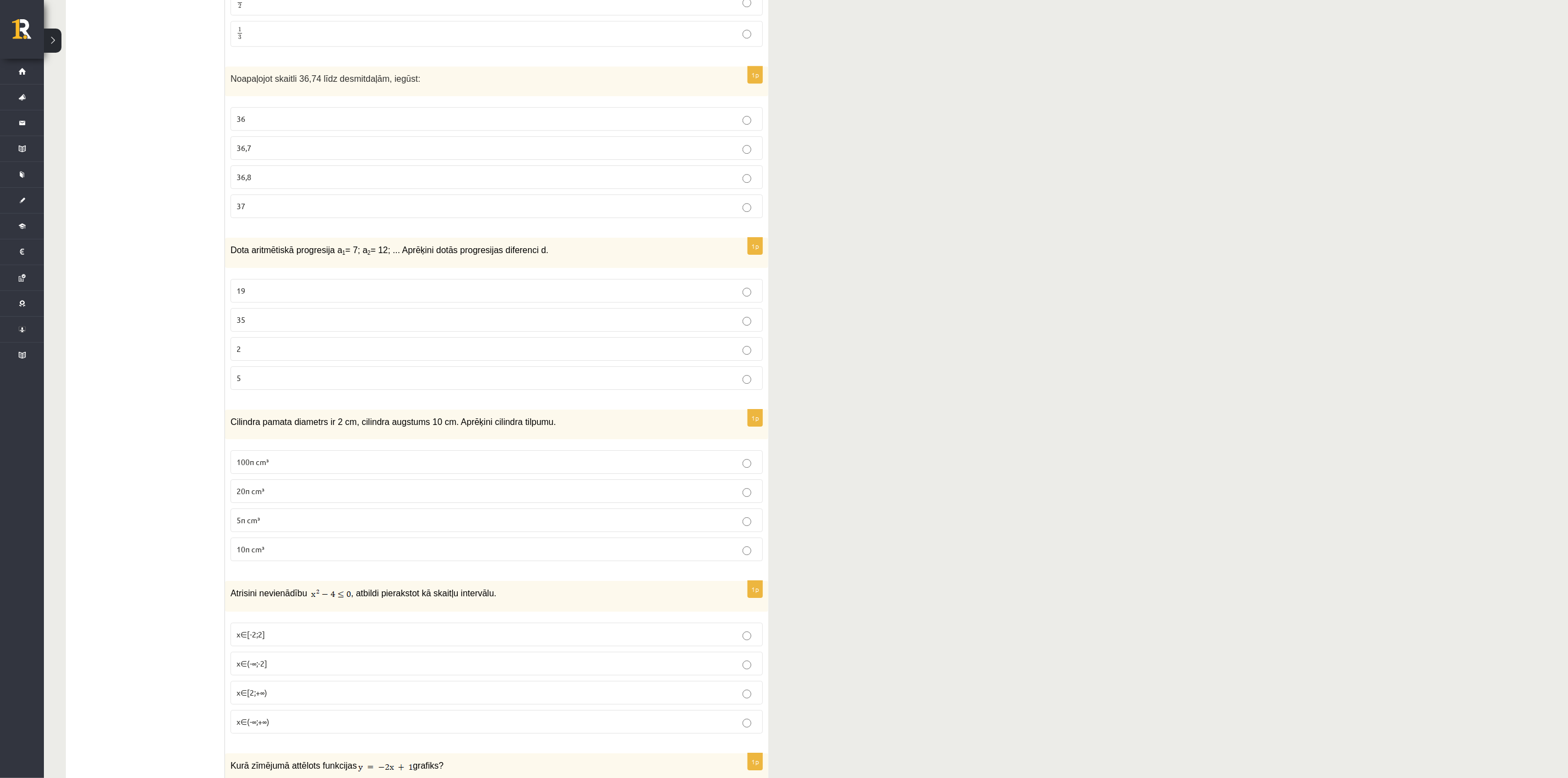
drag, startPoint x: 217, startPoint y: 95, endPoint x: 427, endPoint y: 94, distance: 210.0
click at [421, 100] on div "**********" at bounding box center [417, 597] width 703 height 5847
copy div "Izvērtējums! 1p 2021. gada 27. novembrī Latvijā un citviet pasaulē norisinājās …"
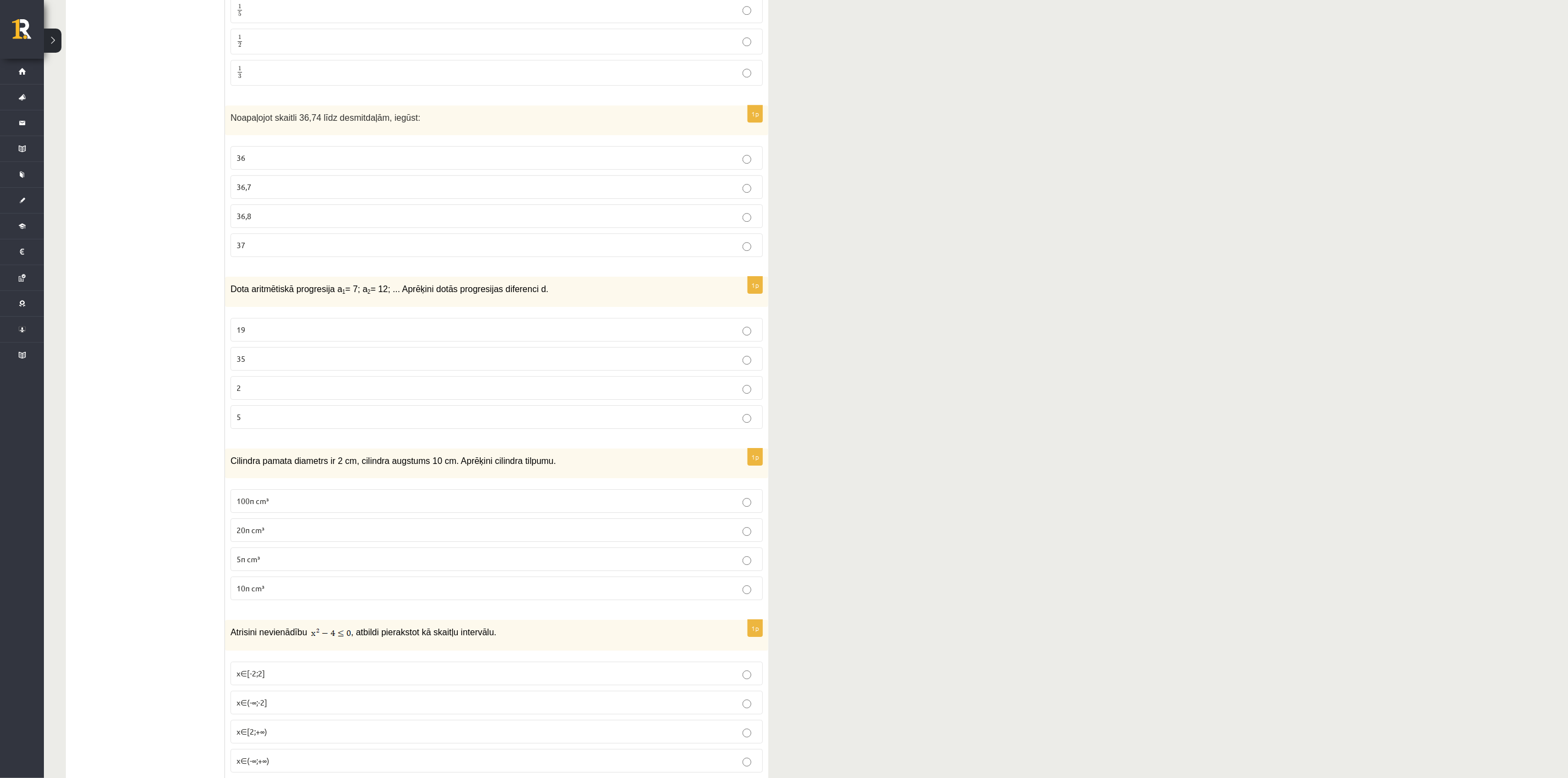
scroll to position [2430, 0]
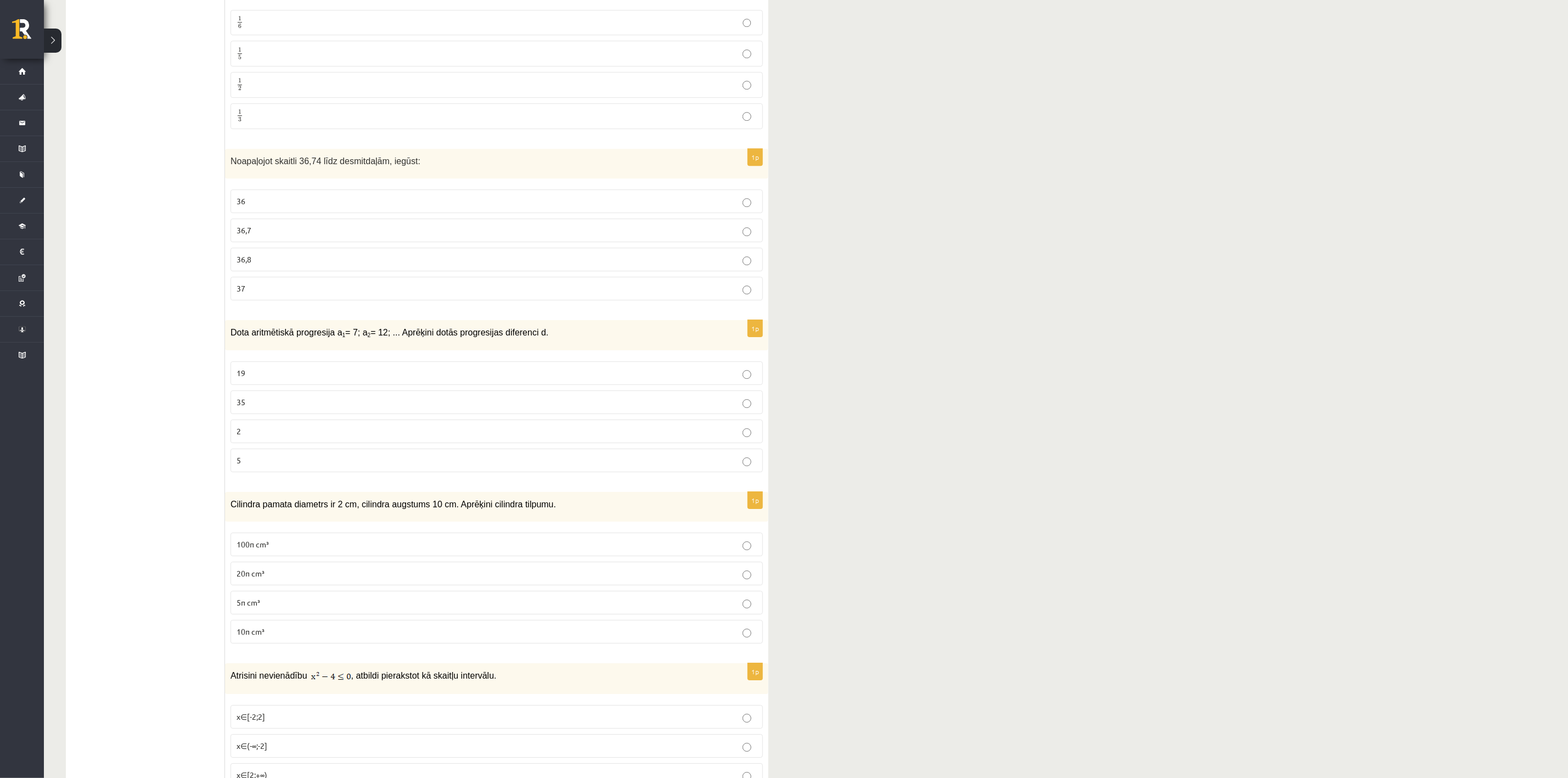
click at [424, 167] on p "Noapaļojot skaitli 36,74 līdz desmitdaļām, iegūst:" at bounding box center [469, 160] width 478 height 12
drag, startPoint x: 401, startPoint y: 186, endPoint x: 229, endPoint y: 186, distance: 172.0
click at [231, 167] on p "Noapaļojot skaitli 36,74 līdz desmitdaļām, iegūst:" at bounding box center [469, 160] width 478 height 12
click at [225, 179] on div "Noapaļojot skaitli 36,74 līdz desmitdaļām, iegūst:" at bounding box center [497, 163] width 543 height 30
click at [236, 166] on span "Noapaļojot skaitli 36,74 līdz desmitdaļām, iegūst:" at bounding box center [325, 161] width 190 height 9
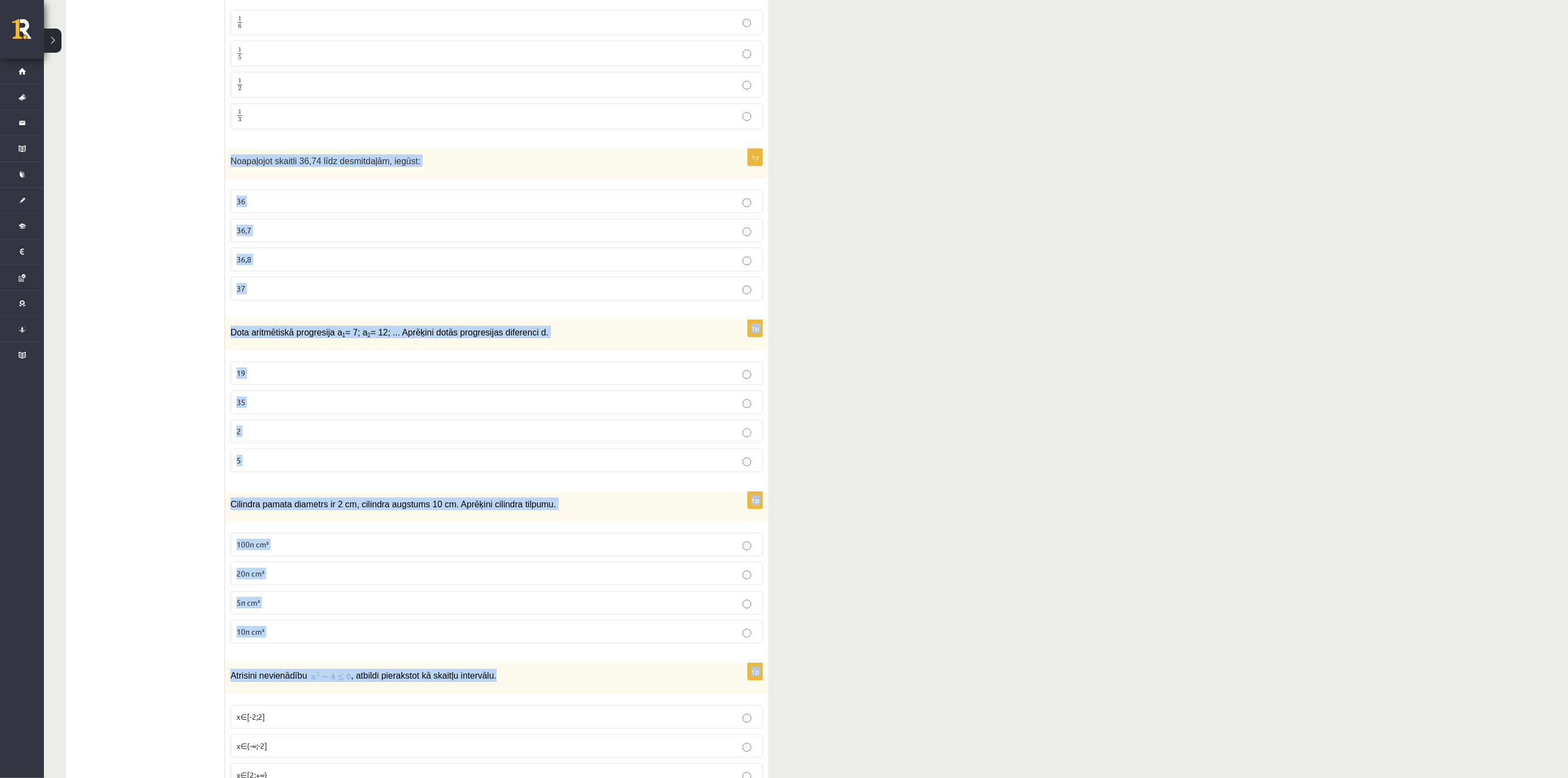
drag, startPoint x: 229, startPoint y: 183, endPoint x: 601, endPoint y: 699, distance: 636.1
click at [601, 519] on form "1p 2021. gada 27. novembrī Latvijā un citviet pasaulē norisinājās VII pasaules …" at bounding box center [497, 679] width 521 height 5825
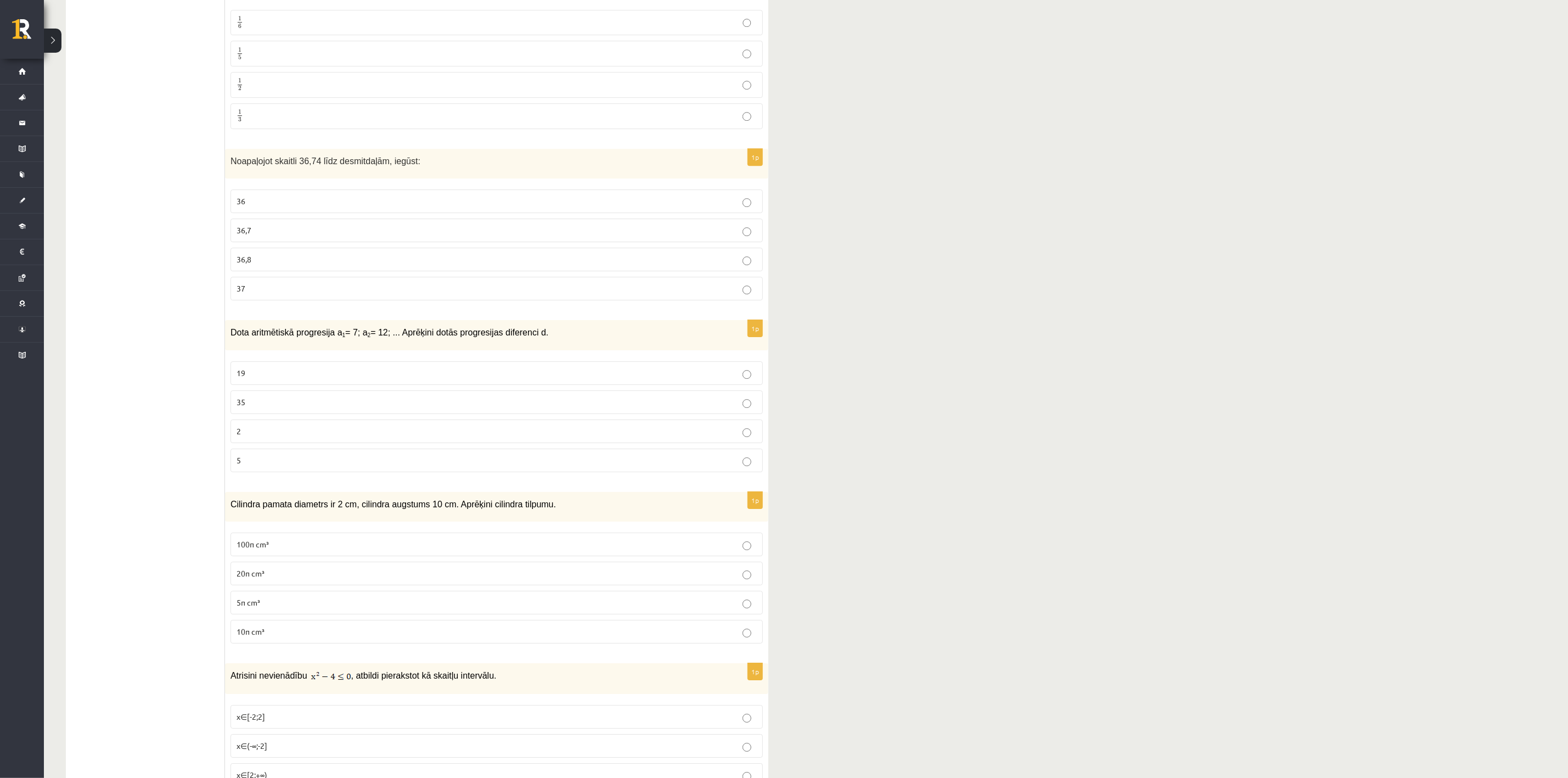
click at [145, 314] on ul "Tests Izvērtējums!" at bounding box center [151, 679] width 148 height 5825
click at [291, 236] on p "36,7" at bounding box center [496, 230] width 520 height 12
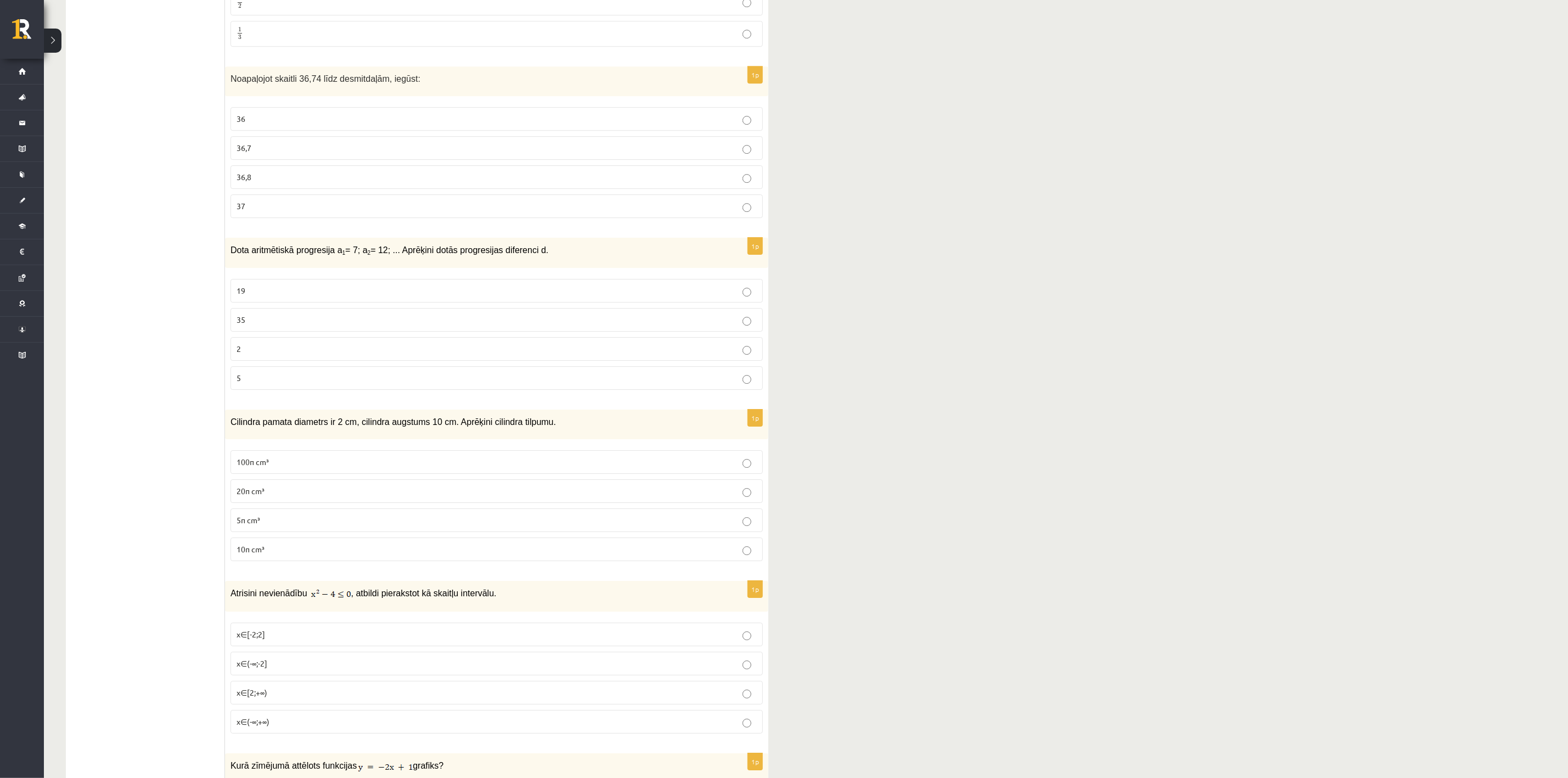
click at [292, 384] on p "5" at bounding box center [496, 378] width 520 height 12
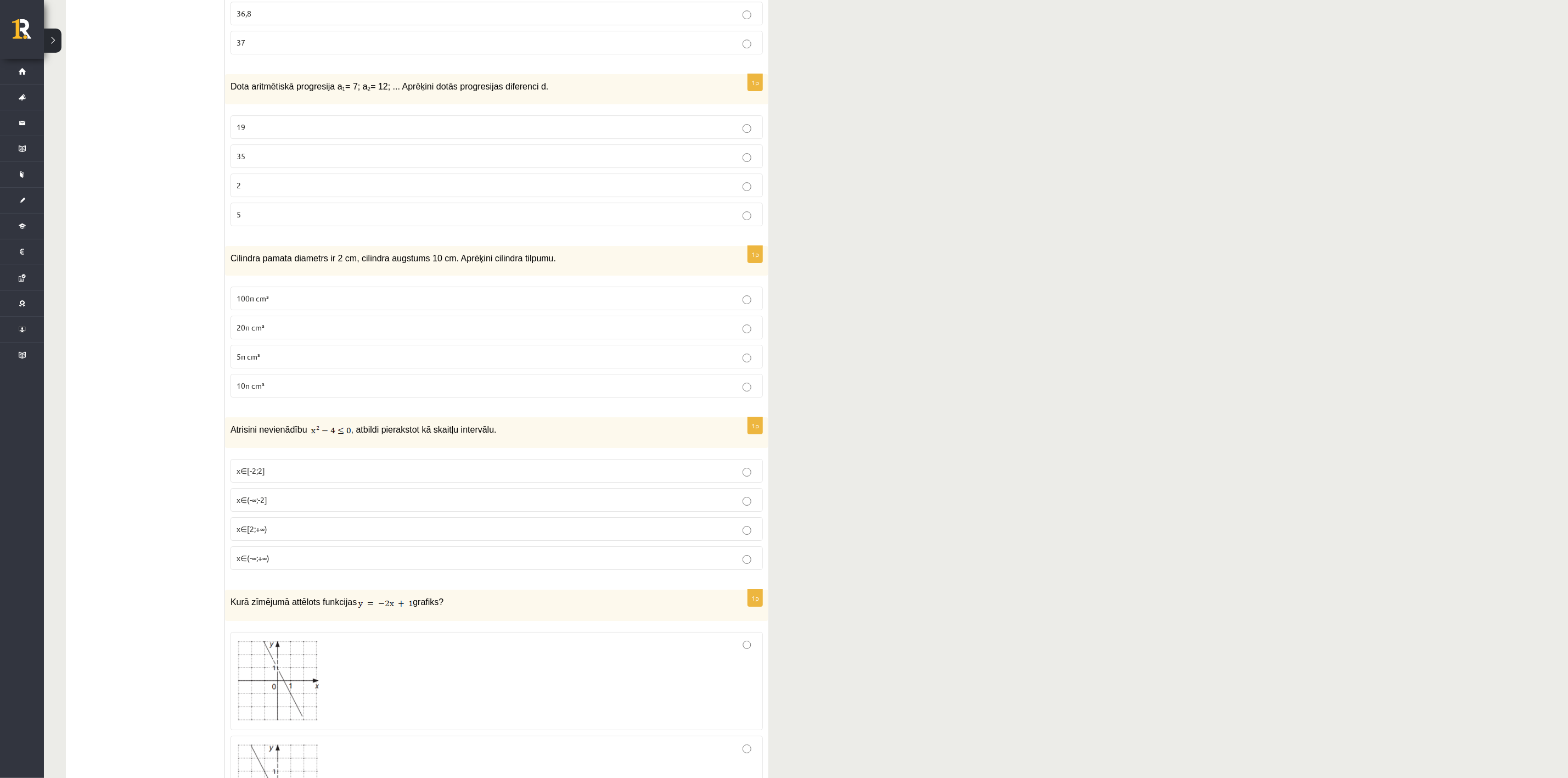
scroll to position [2677, 0]
click at [290, 391] on p "10π cm³" at bounding box center [496, 384] width 520 height 12
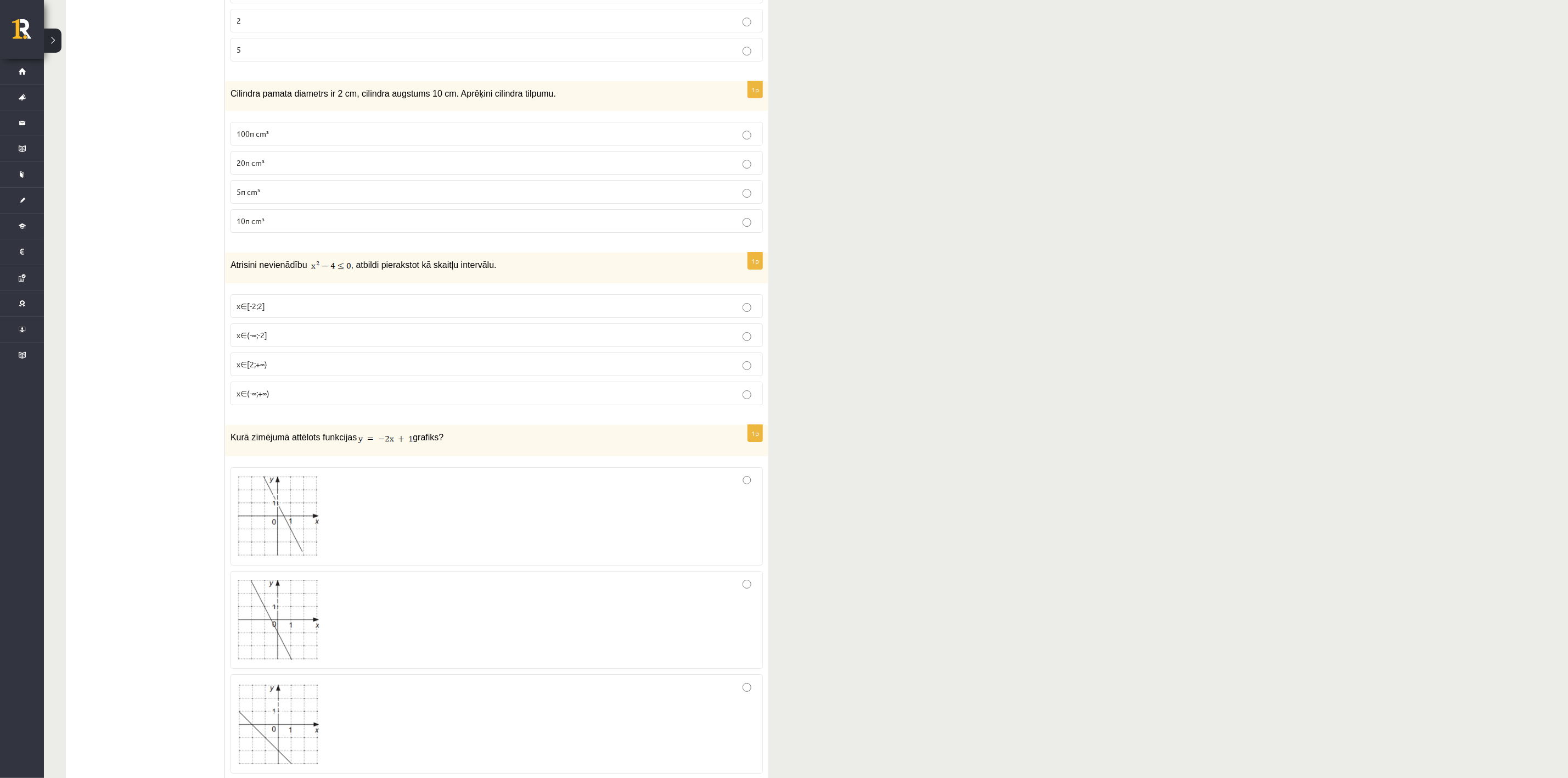
scroll to position [2842, 0]
click at [270, 197] on p "5π cm³" at bounding box center [496, 191] width 520 height 12
click at [285, 231] on label "10π cm³" at bounding box center [497, 220] width 533 height 24
click at [317, 270] on img at bounding box center [331, 265] width 40 height 11
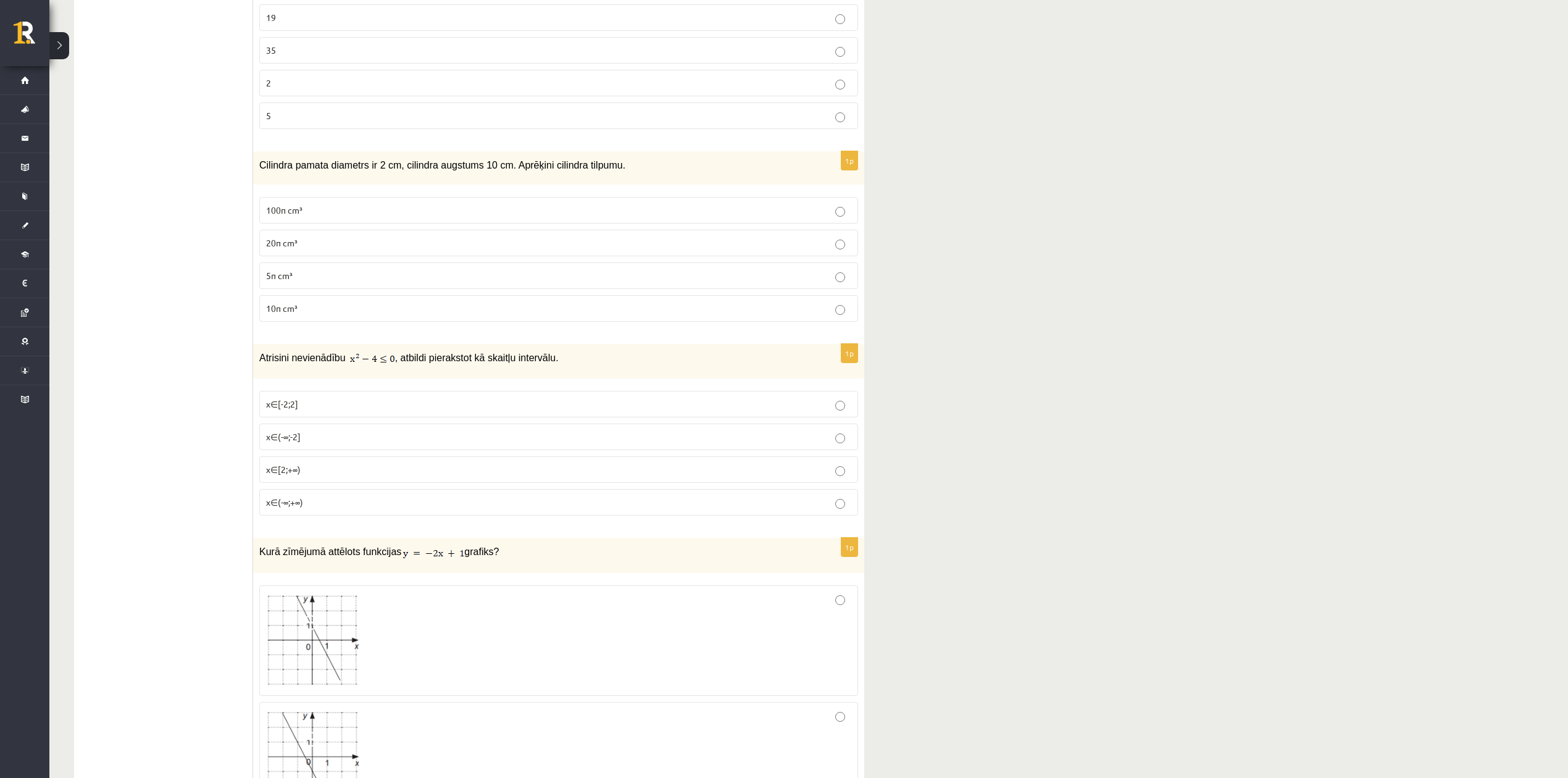
scroll to position [3103, 0]
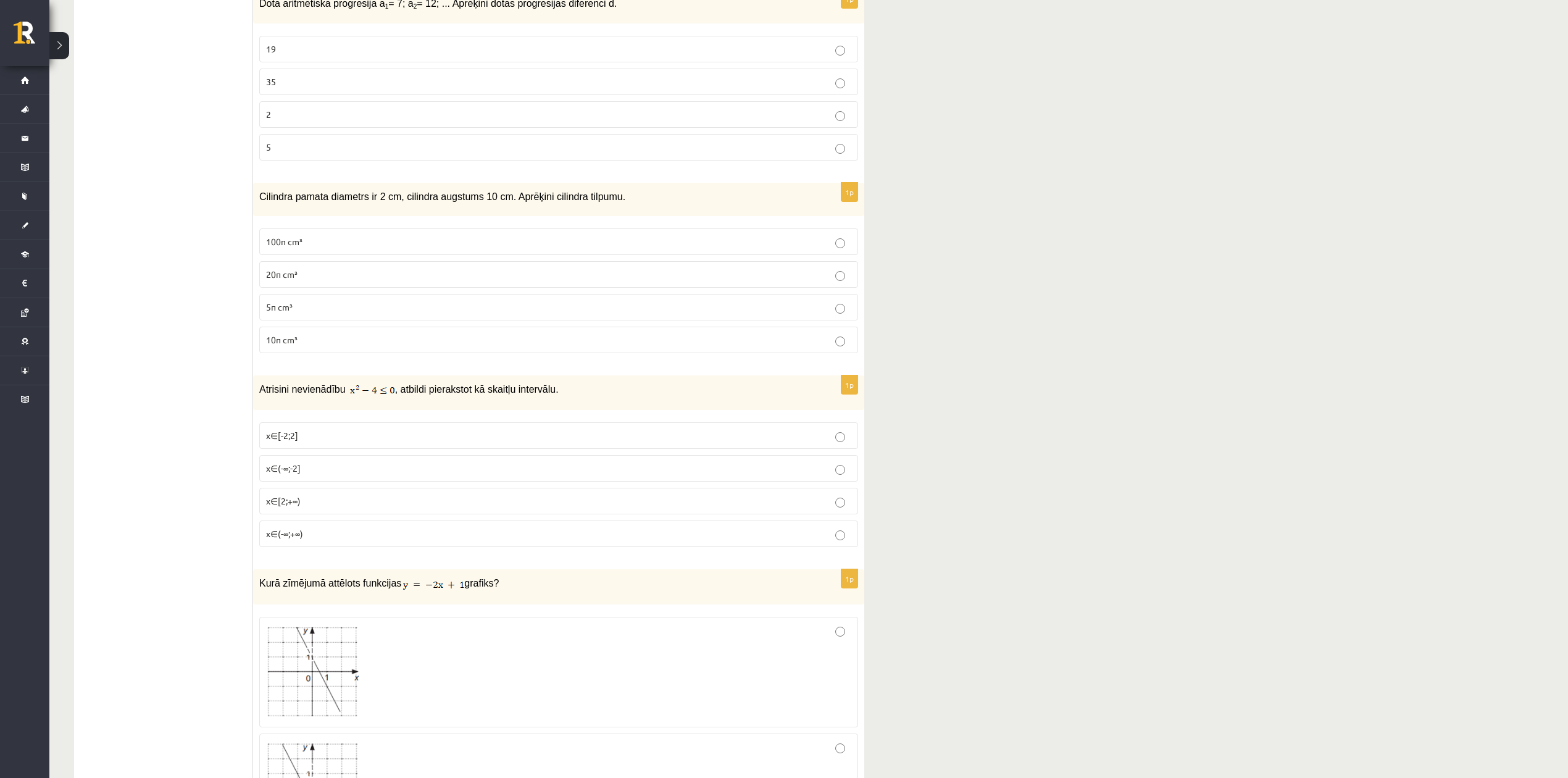
click at [386, 475] on p "x∈(-∞;-2]" at bounding box center [558, 468] width 585 height 13
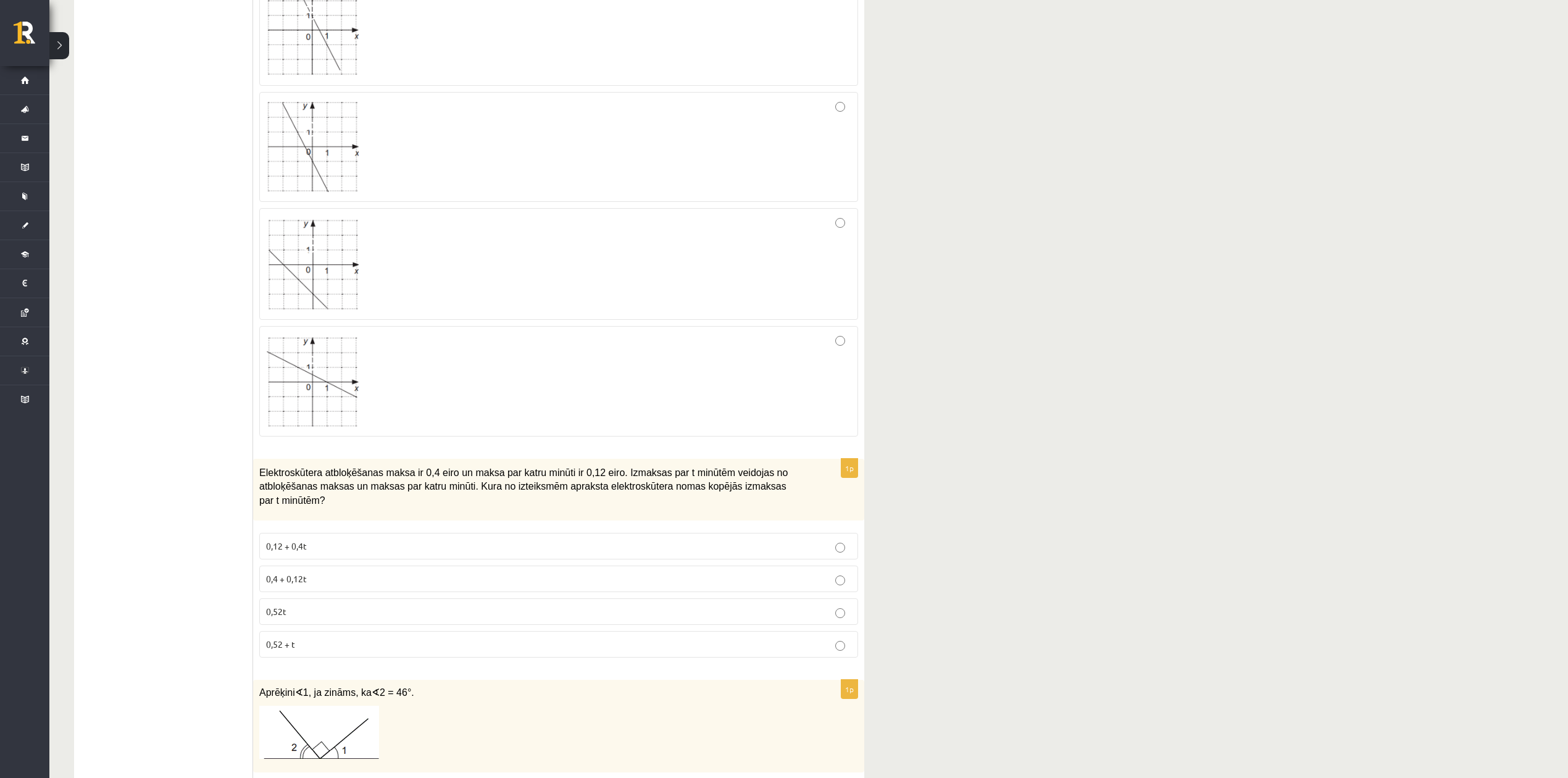
scroll to position [3761, 0]
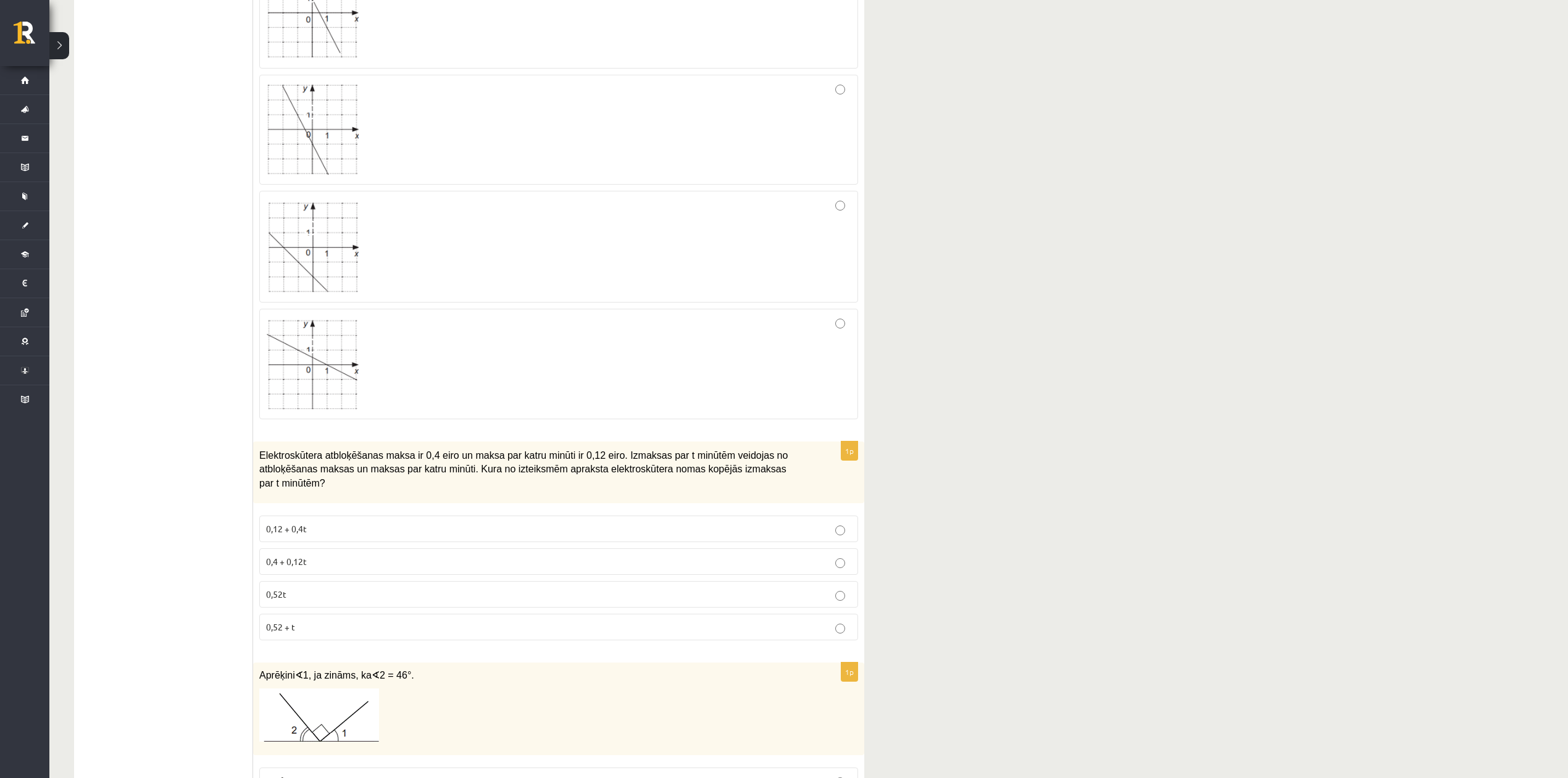
click at [306, 406] on img at bounding box center [312, 364] width 93 height 90
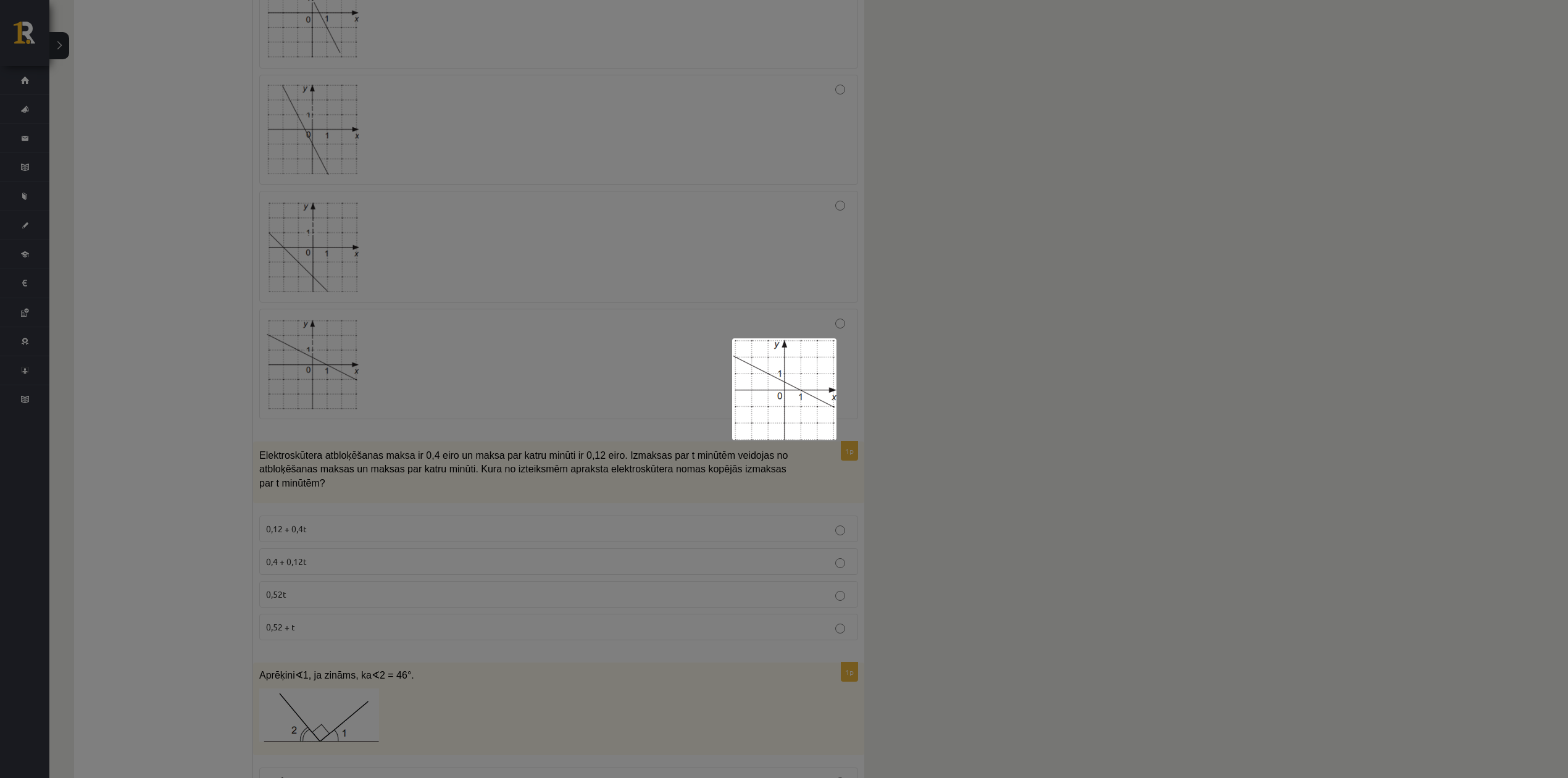
click at [870, 534] on div at bounding box center [784, 389] width 1568 height 778
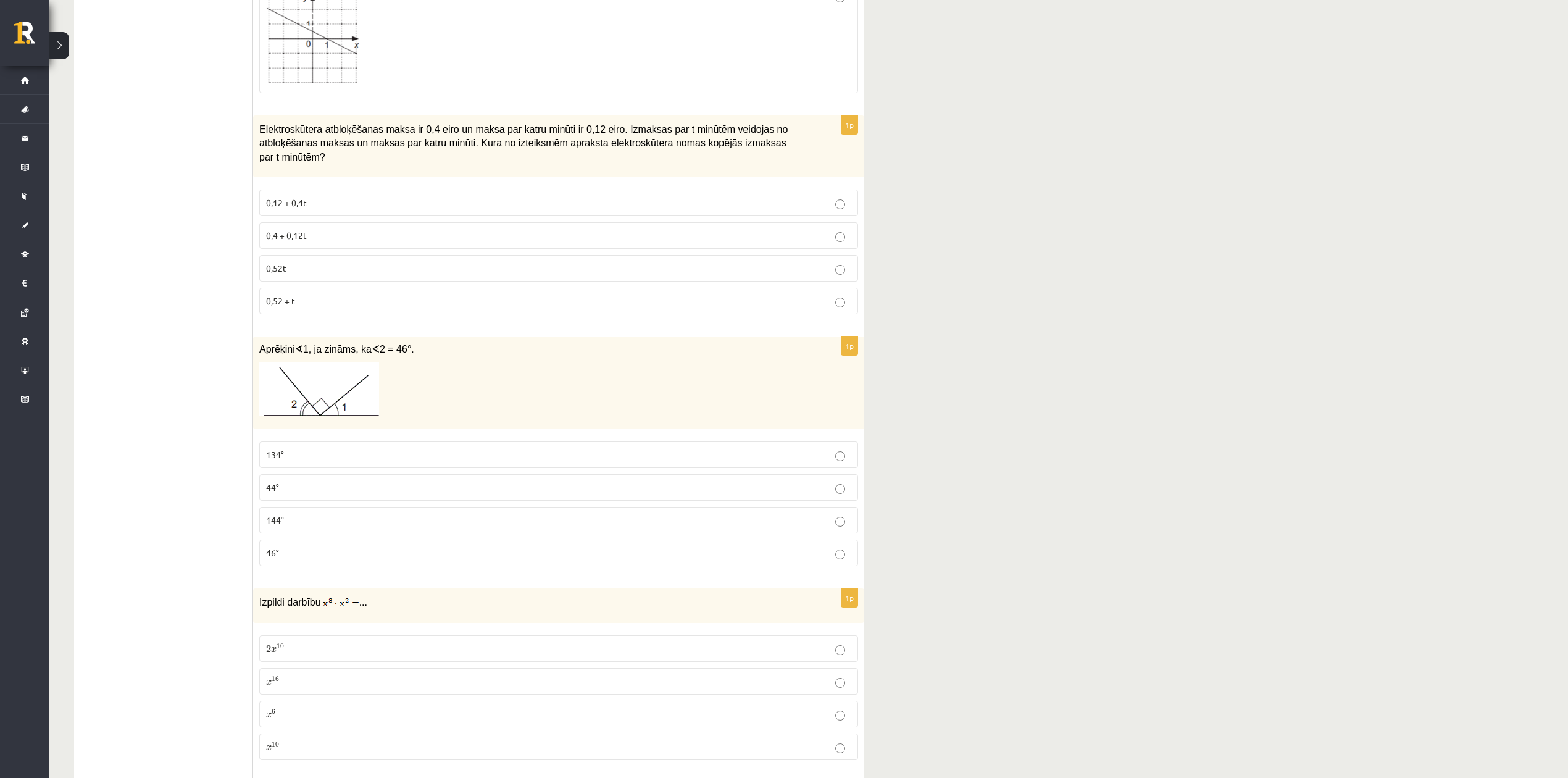
scroll to position [4090, 0]
click at [294, 238] on span "0,4 + 0,12t" at bounding box center [286, 232] width 41 height 11
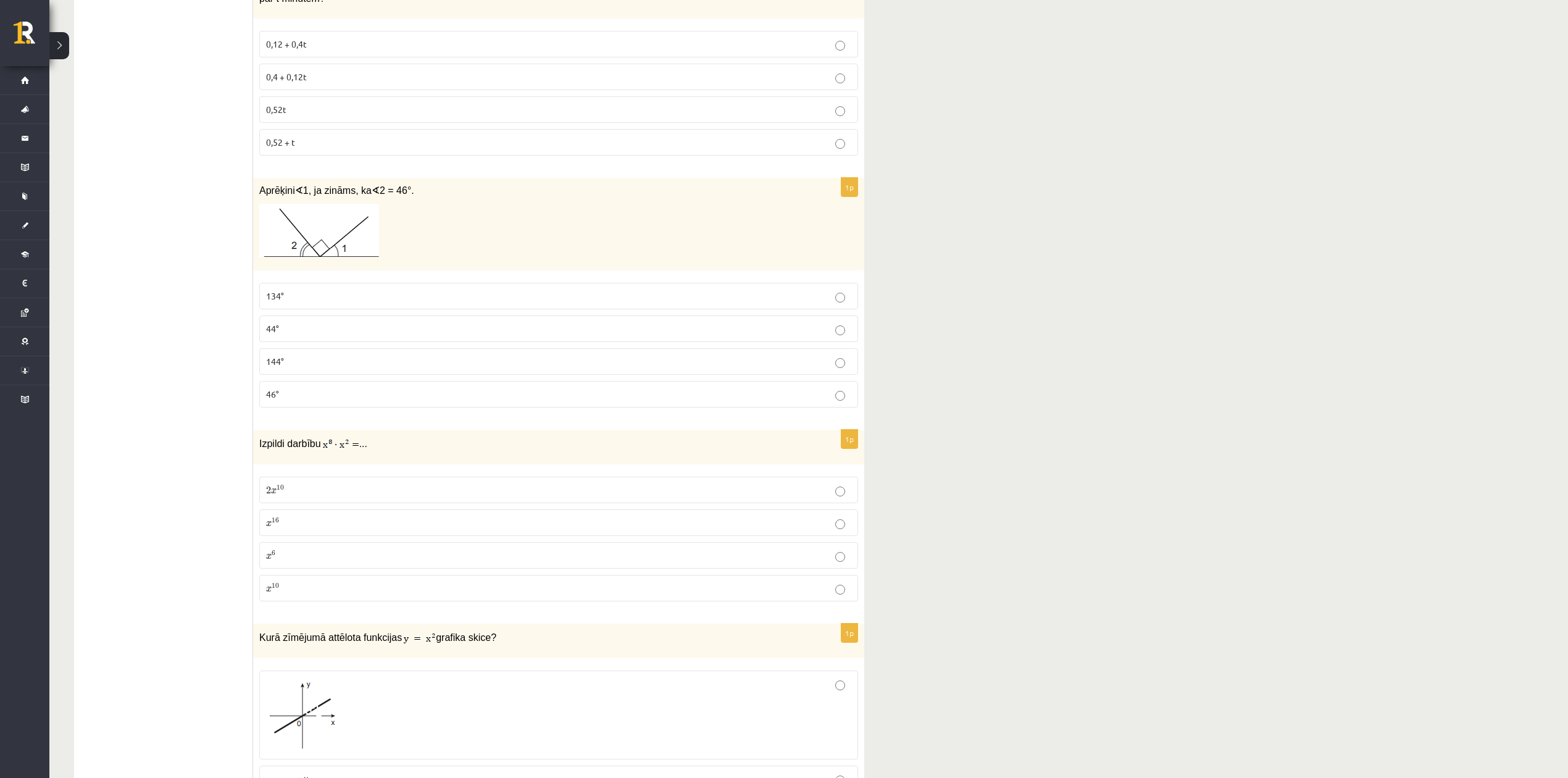
scroll to position [4255, 0]
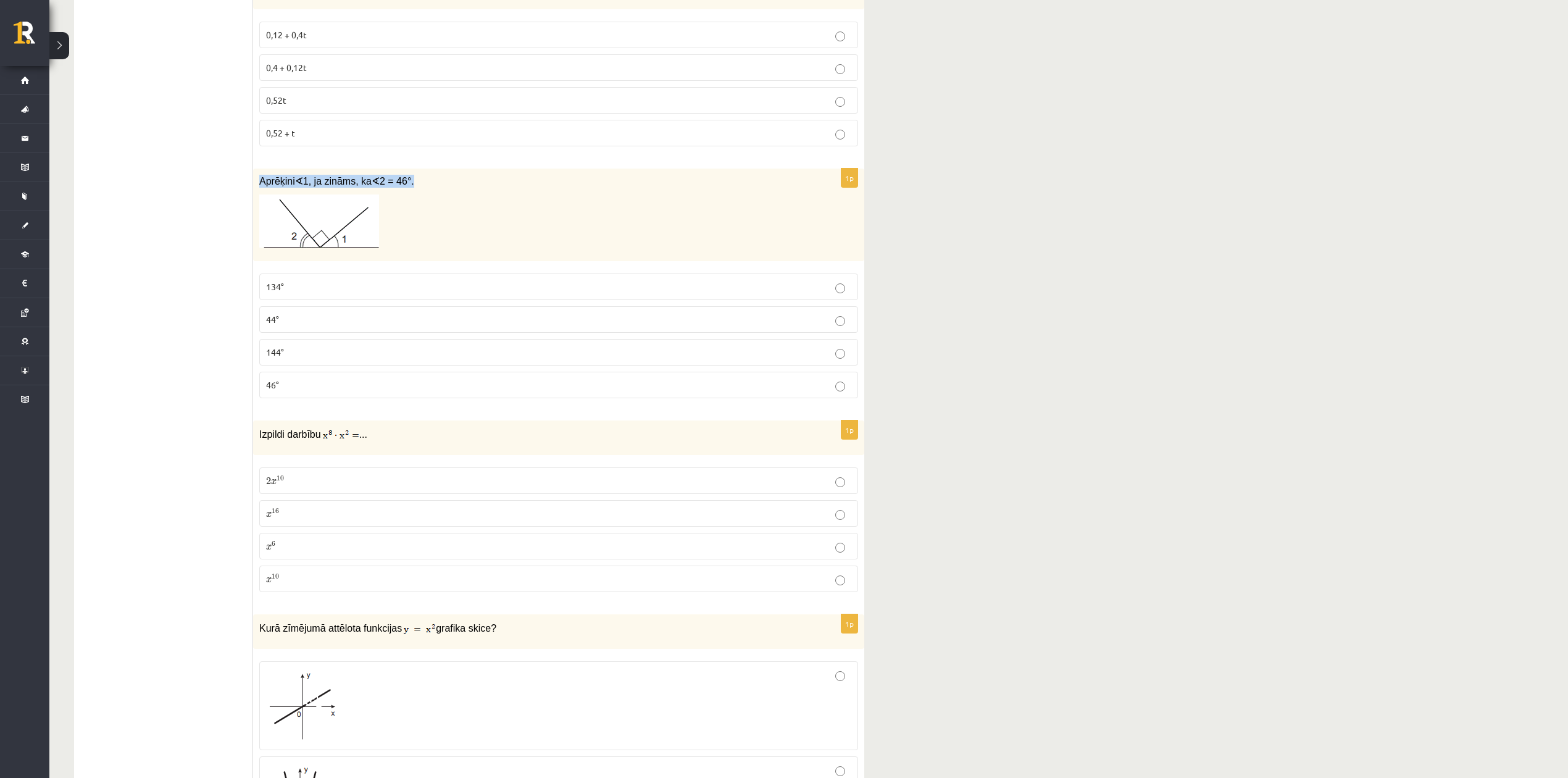
drag, startPoint x: 257, startPoint y: 199, endPoint x: 465, endPoint y: 223, distance: 209.4
click at [472, 208] on div "Aprēķini ∢ 1, ja zināms, ka ∢ 2 = 46°." at bounding box center [559, 215] width 611 height 93
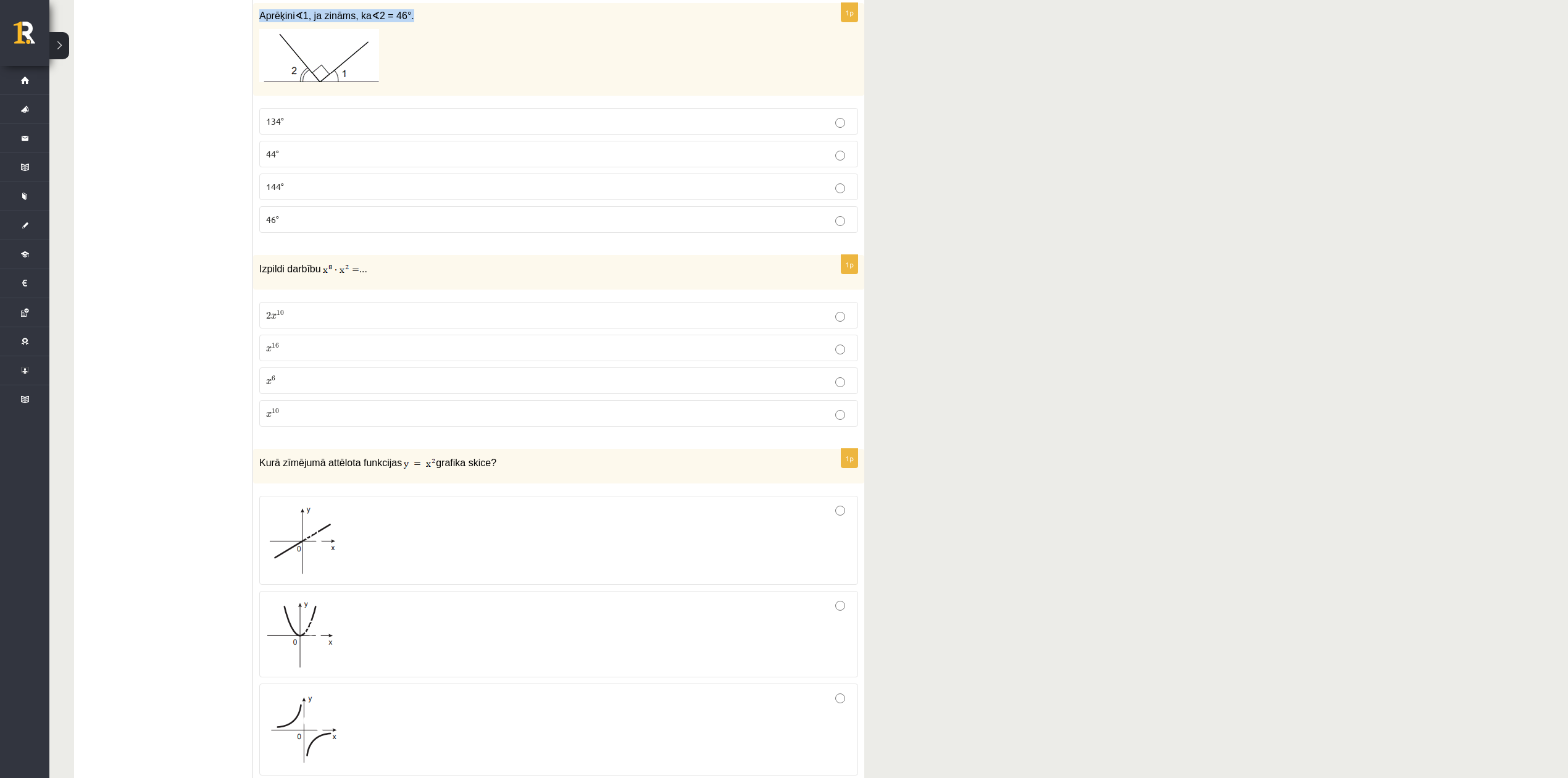
scroll to position [4420, 0]
click at [310, 129] on p "134°" at bounding box center [558, 122] width 585 height 13
click at [294, 421] on p "x 10 x 10" at bounding box center [558, 414] width 585 height 13
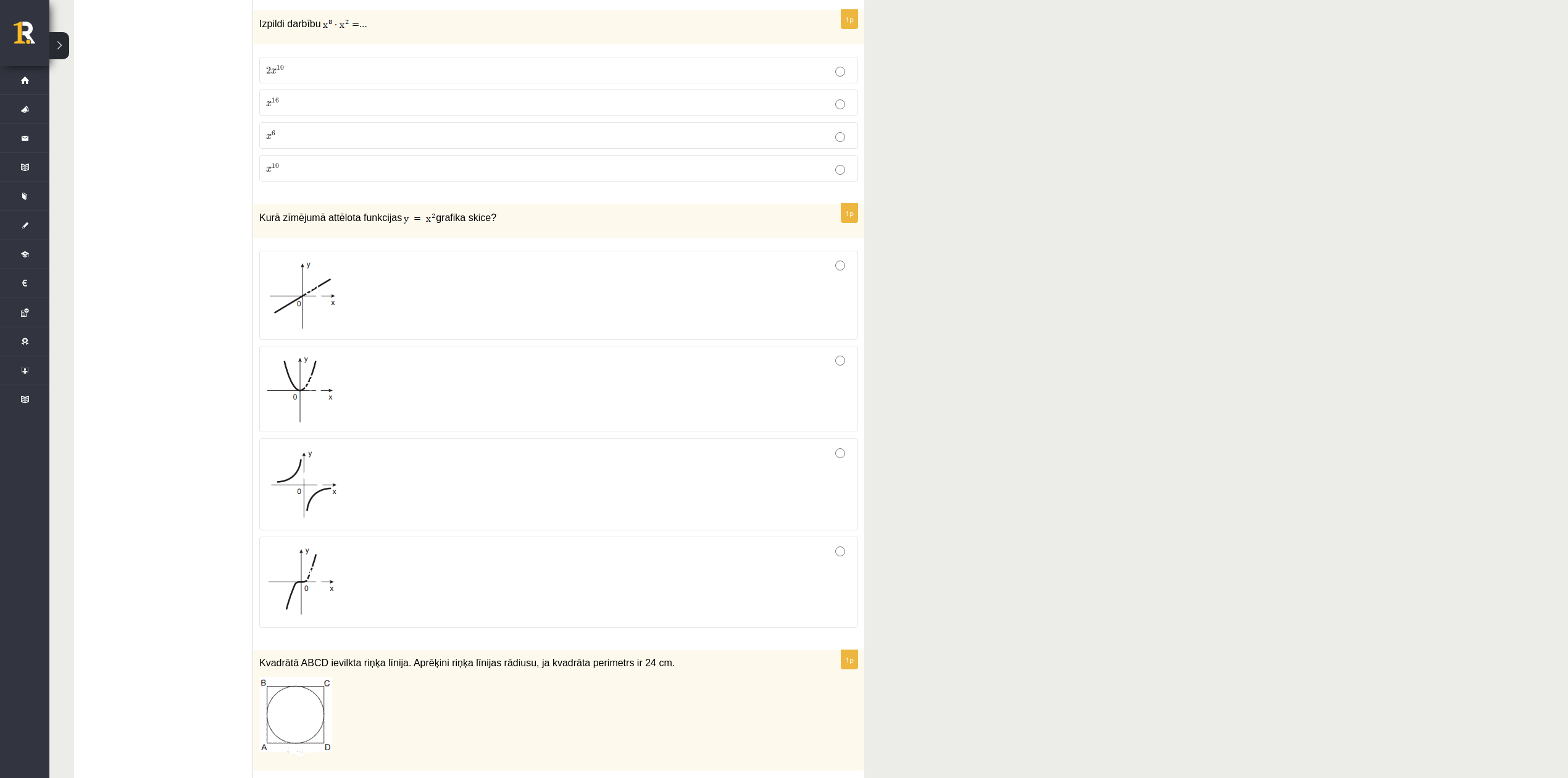
scroll to position [4667, 0]
click at [497, 393] on div at bounding box center [558, 388] width 585 height 73
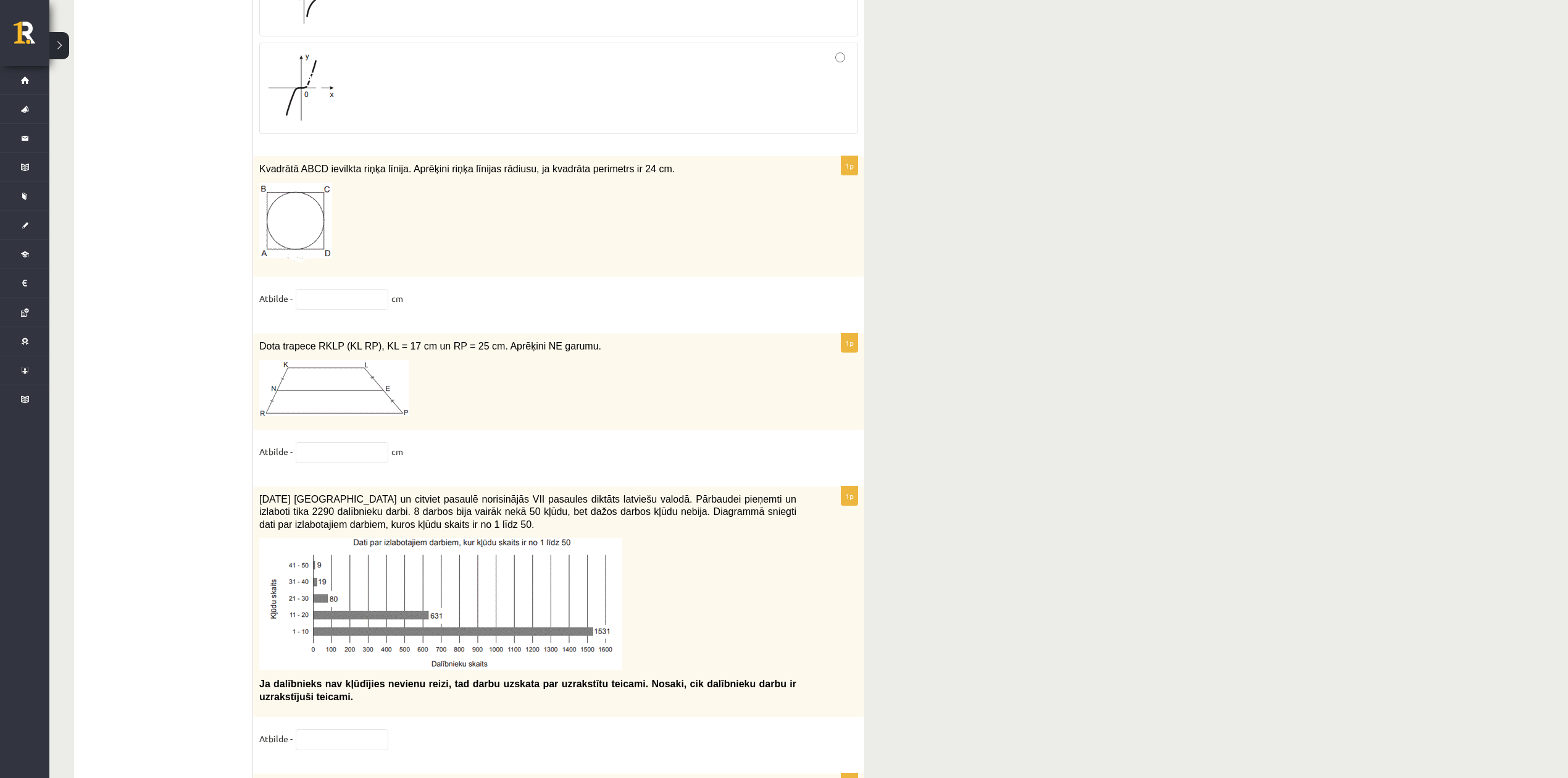
scroll to position [5161, 0]
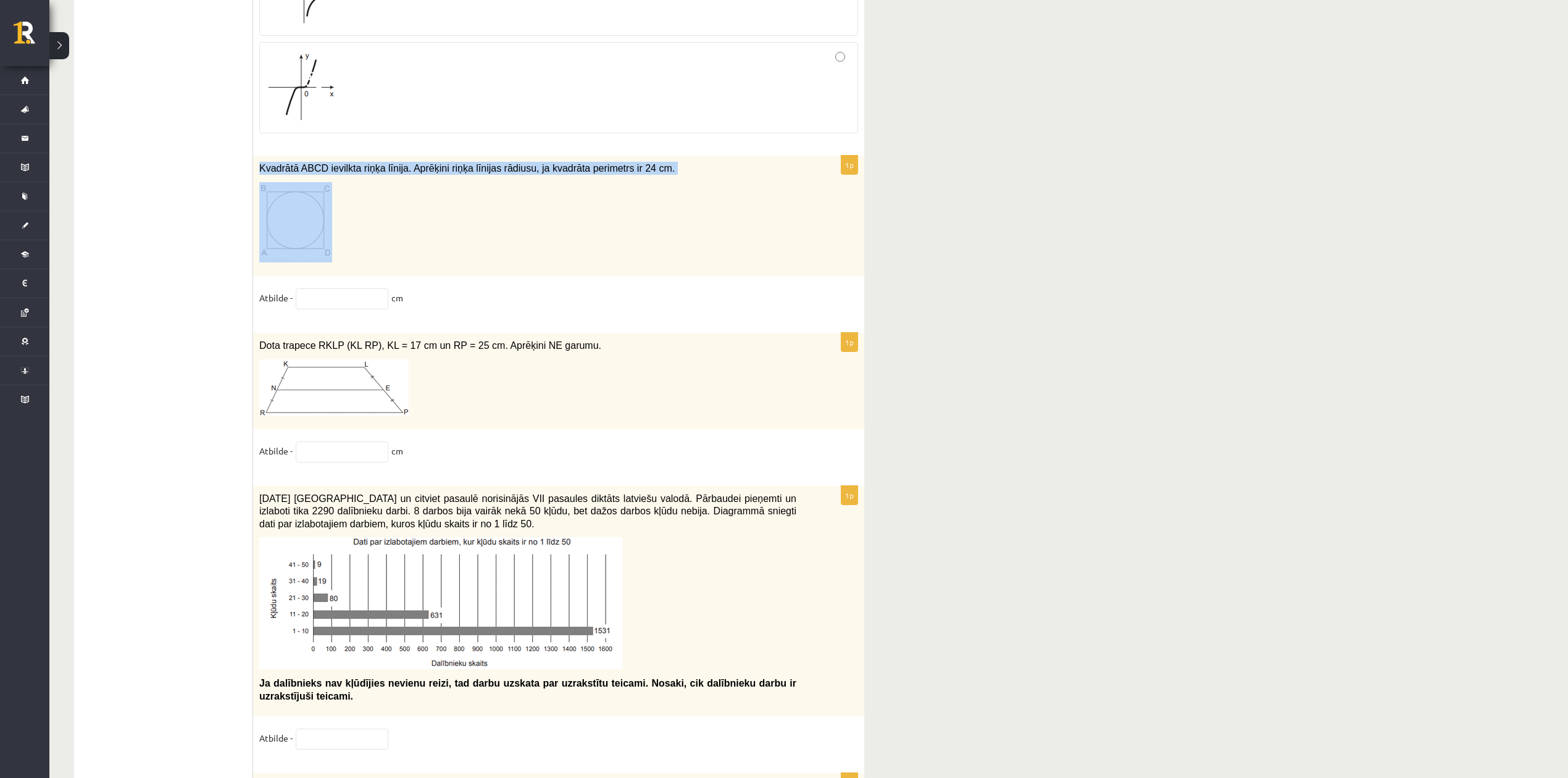
drag, startPoint x: 253, startPoint y: 186, endPoint x: 638, endPoint y: 250, distance: 390.3
click at [620, 245] on div "Kvadrātā ABCD ievilkta riņķa līnija. Aprēķini riņķa līnijas rādiusu, ja kvadrāt…" at bounding box center [559, 216] width 611 height 120
click at [638, 250] on p at bounding box center [528, 222] width 537 height 80
drag, startPoint x: 257, startPoint y: 173, endPoint x: 381, endPoint y: 193, distance: 125.6
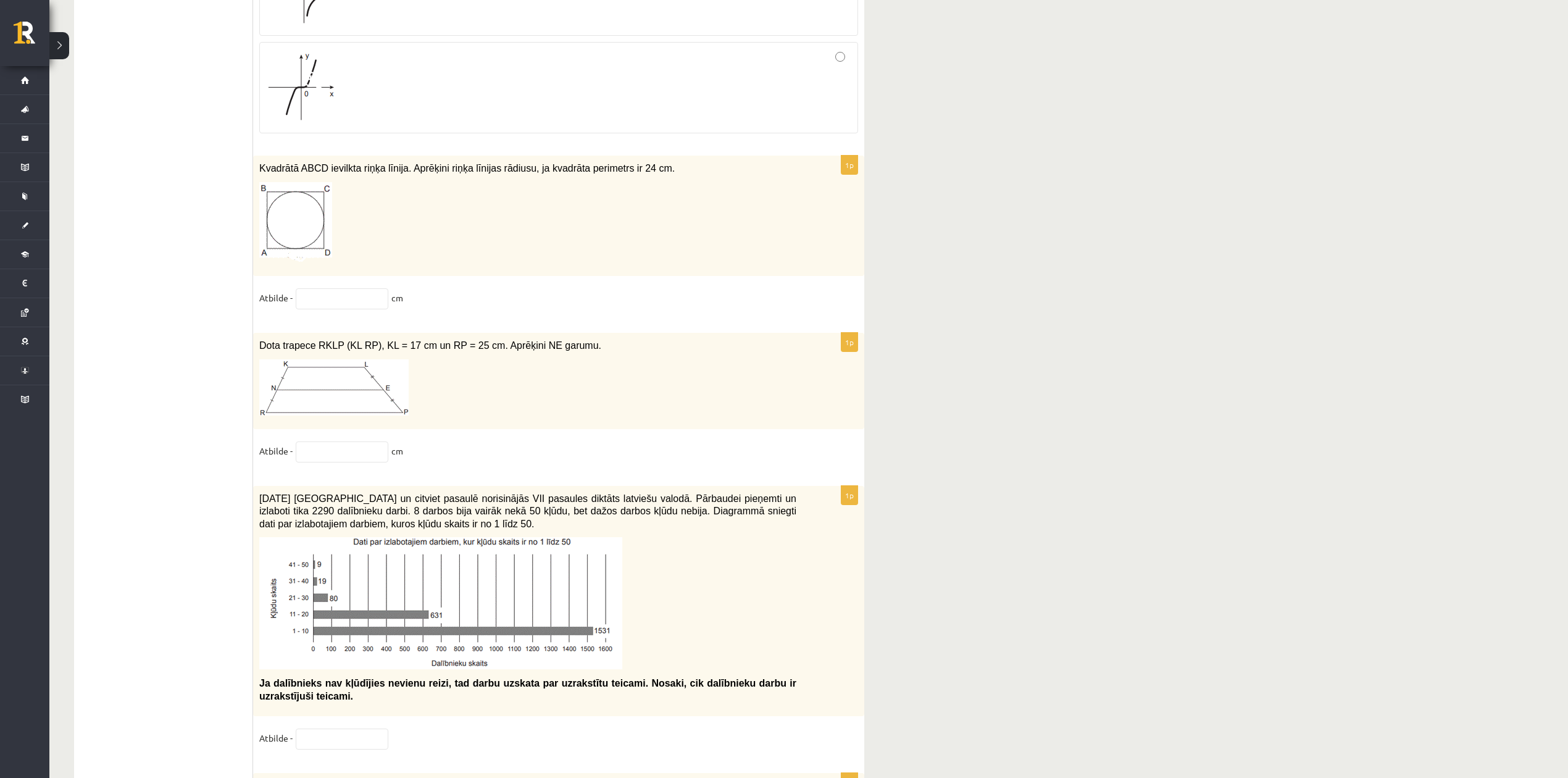
click at [719, 223] on p at bounding box center [528, 222] width 537 height 80
drag, startPoint x: 643, startPoint y: 185, endPoint x: 271, endPoint y: 182, distance: 372.0
click at [255, 185] on div "Kvadrātā ABCD ievilkta riņķa līnija. Aprēķini riņķa līnijas rādiusu, ja kvadrāt…" at bounding box center [559, 216] width 611 height 120
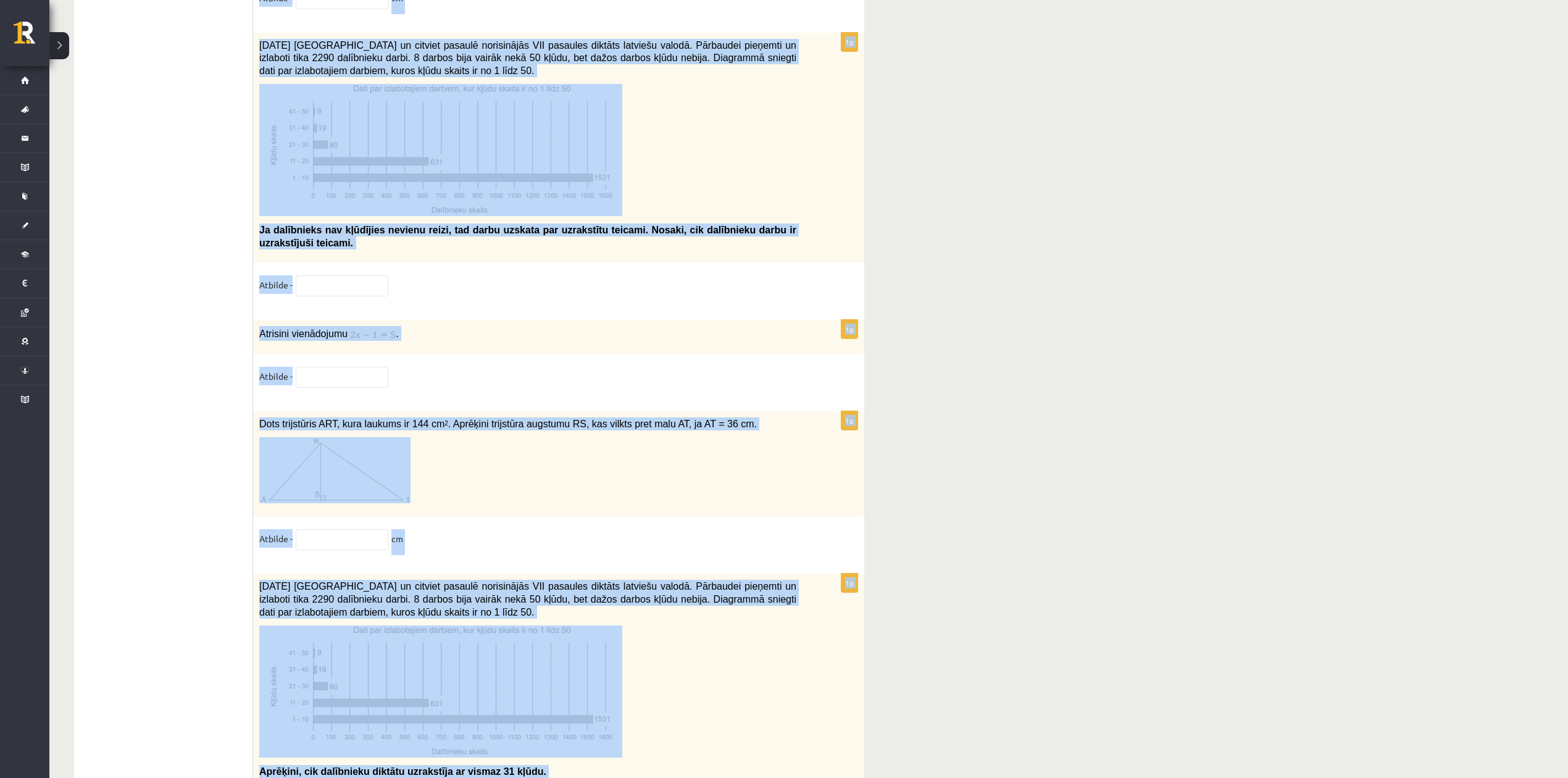
scroll to position [6060, 0]
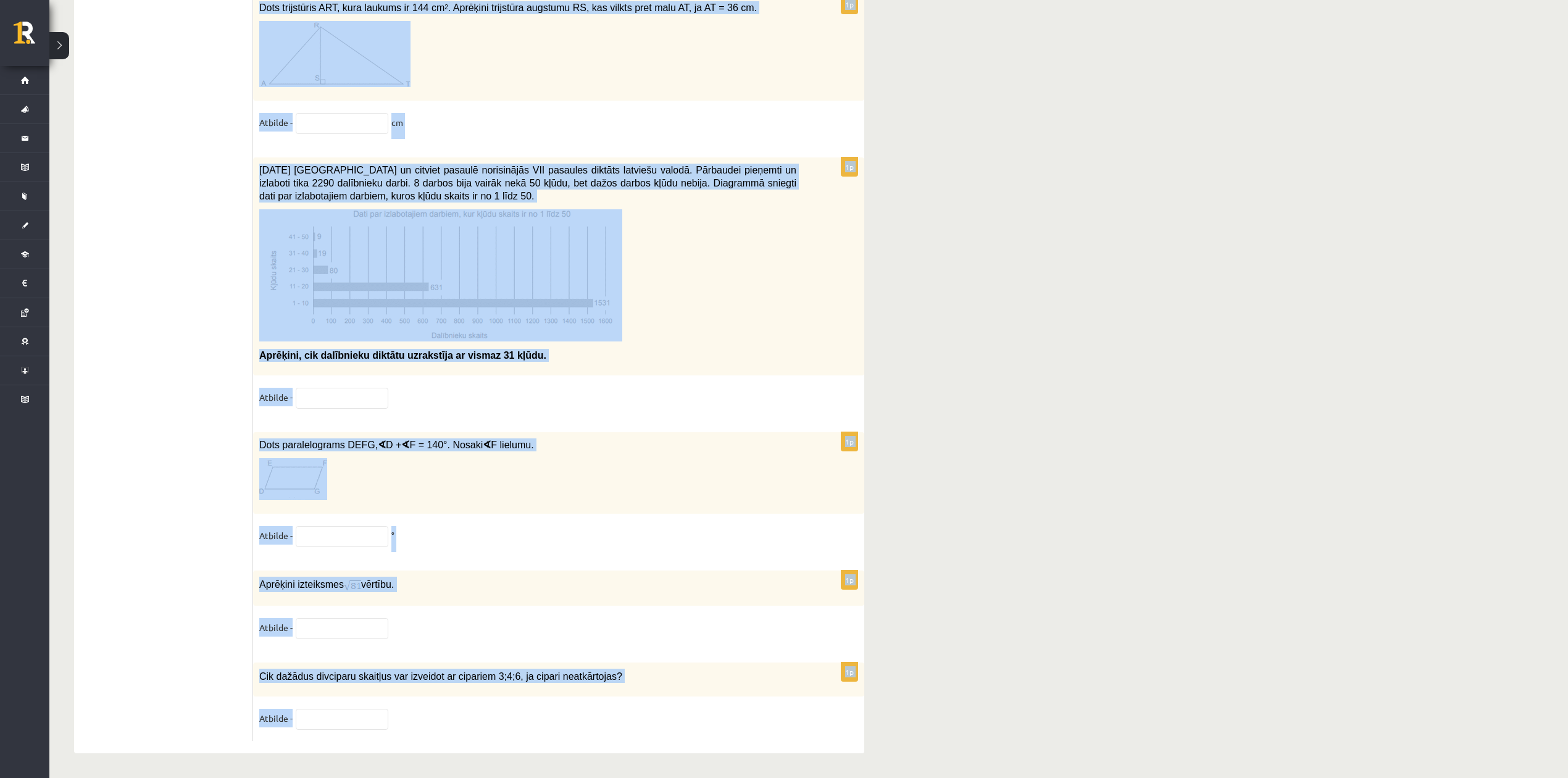
drag, startPoint x: 255, startPoint y: 183, endPoint x: 883, endPoint y: 717, distance: 824.3
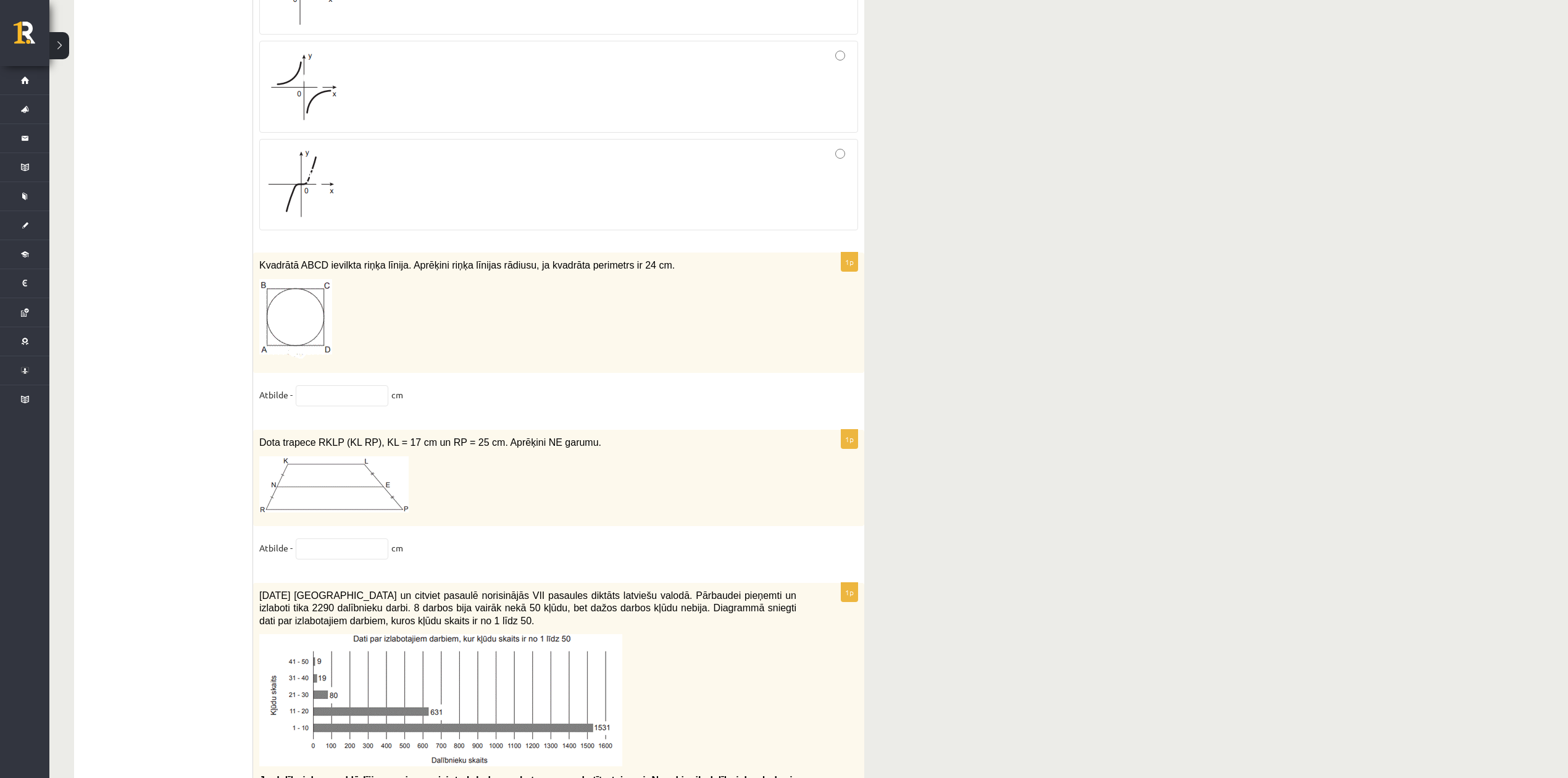
scroll to position [5073, 0]
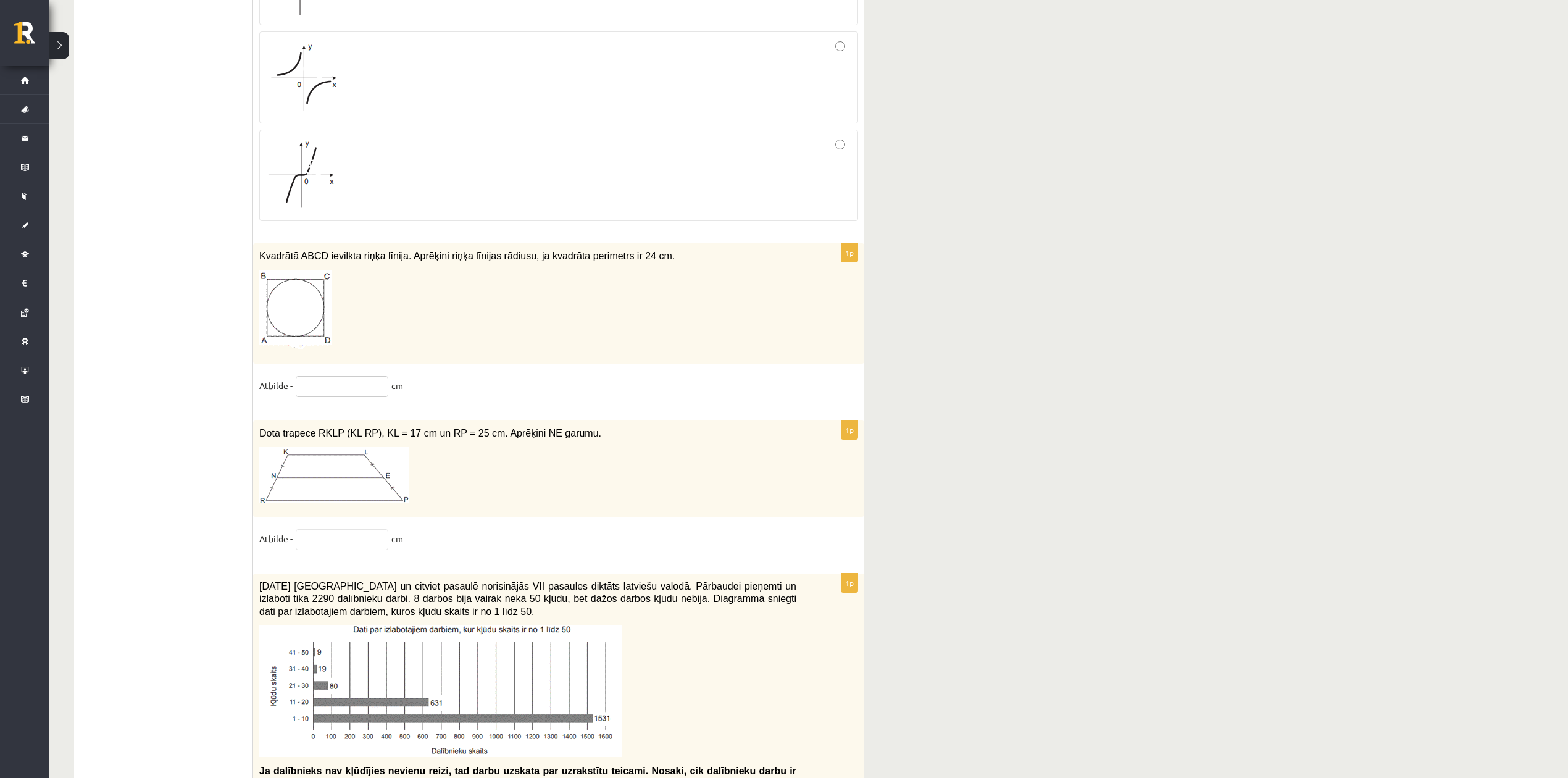
click at [321, 397] on input "text" at bounding box center [342, 386] width 93 height 21
type input "*"
click at [559, 468] on div "Dota trapece RKLP (KL RP), KL = 17 cm un RP = 25 cm. Aprēķini NE garumu." at bounding box center [559, 468] width 611 height 96
click at [524, 503] on p at bounding box center [528, 475] width 537 height 56
click at [326, 550] on input "text" at bounding box center [342, 539] width 93 height 21
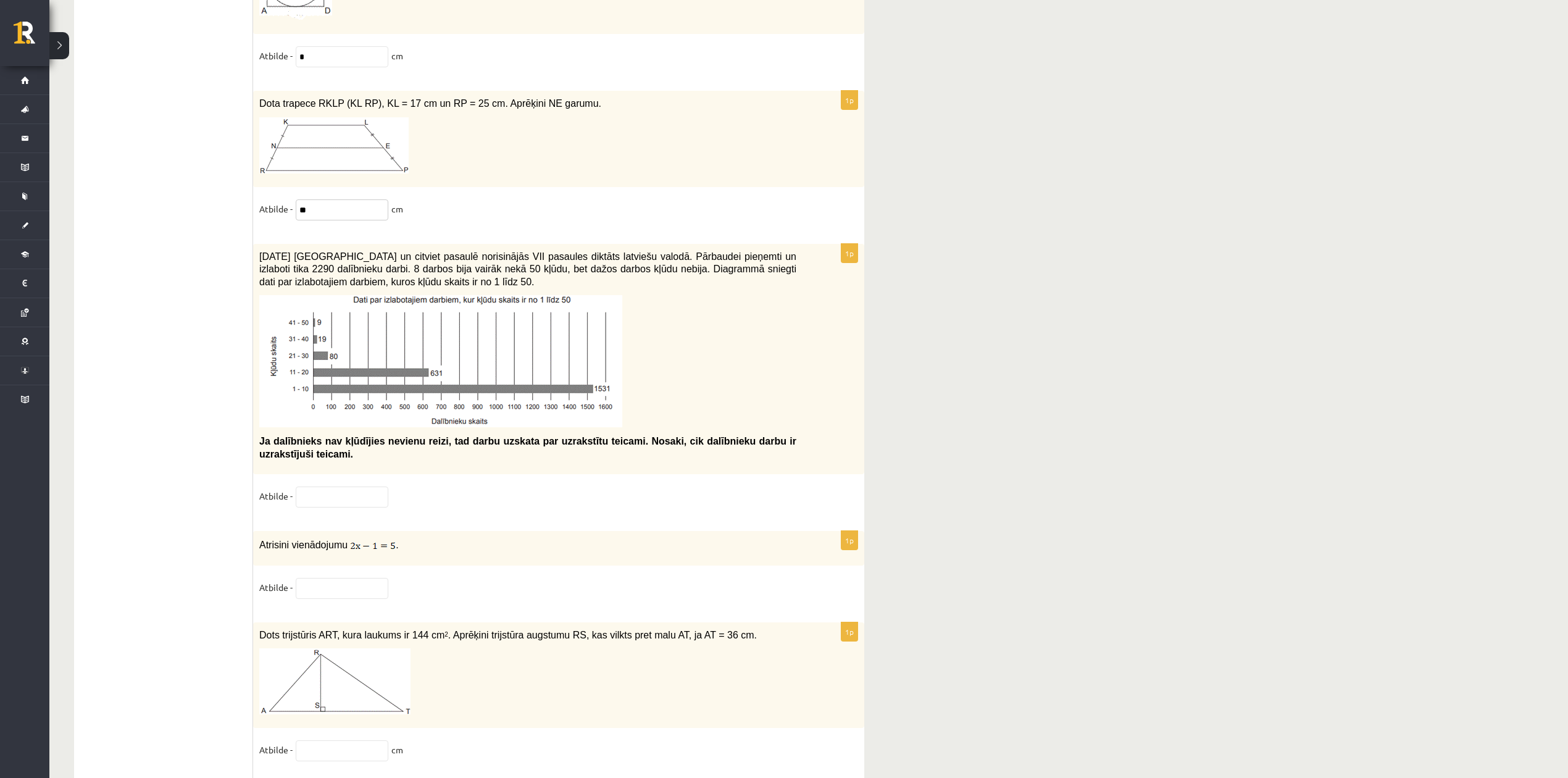
scroll to position [5402, 0]
type input "*"
click at [529, 221] on div "1p Dota trapece RKLP (KL RP), KL = 17 cm un RP = 25 cm. Aprēķini NE garumu. Atb…" at bounding box center [559, 161] width 611 height 141
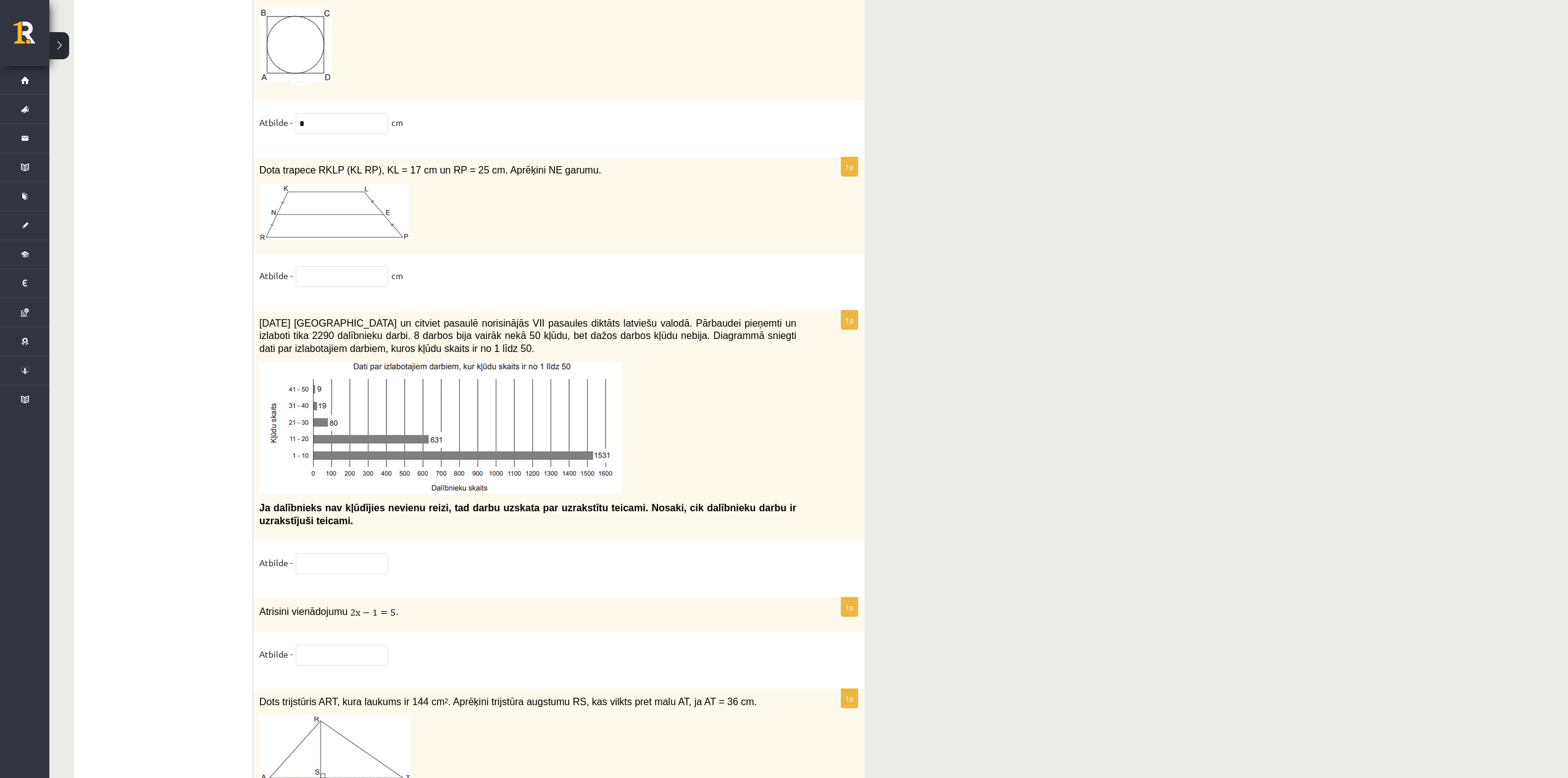
scroll to position [5320, 0]
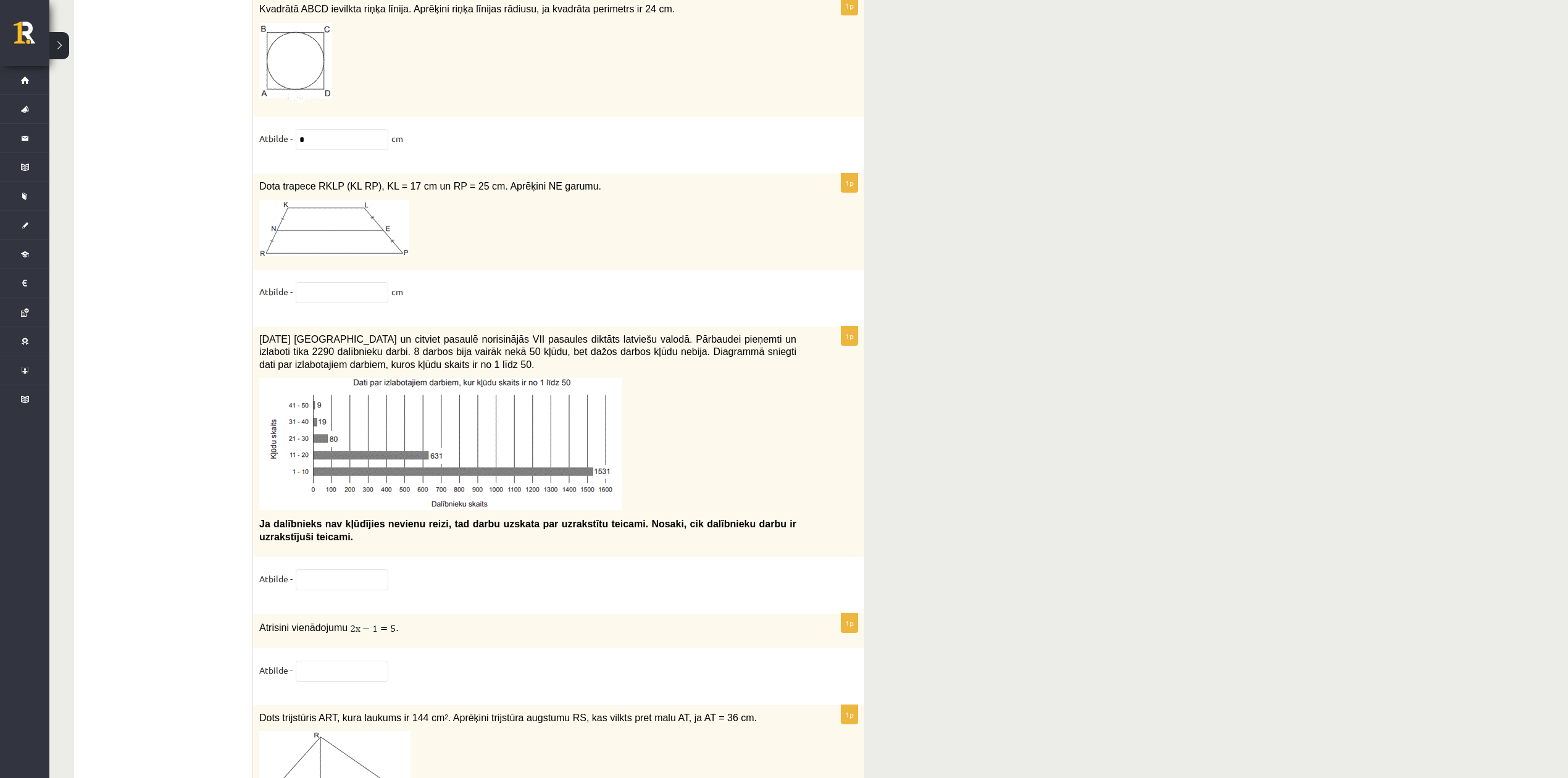
click at [333, 315] on div "1p Dota trapece RKLP (KL RP), KL = 17 cm un RP = 25 cm. Aprēķini NE garumu. Atb…" at bounding box center [559, 244] width 611 height 141
click at [317, 303] on input "text" at bounding box center [342, 292] width 93 height 21
type input "**"
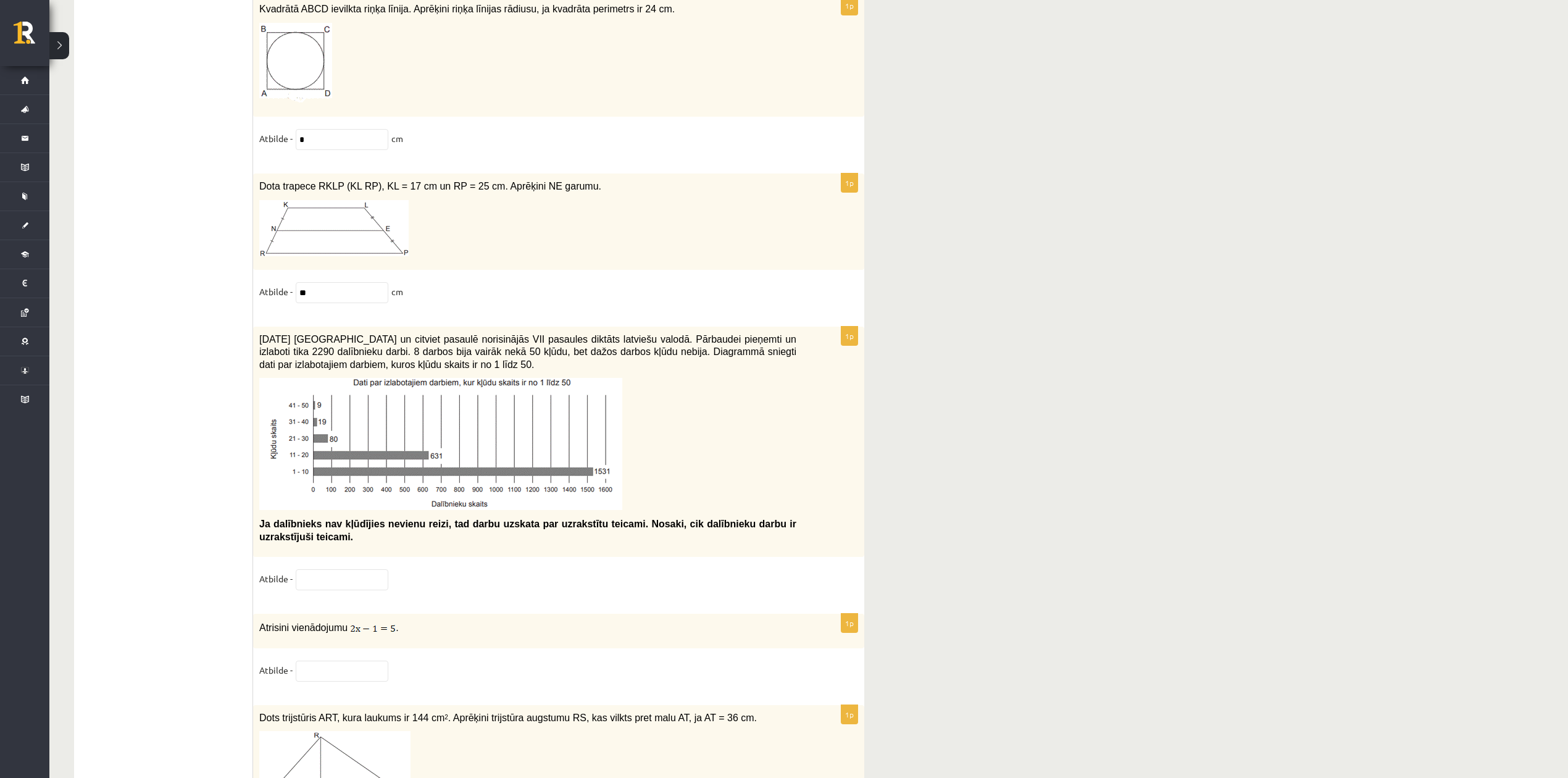
click at [559, 270] on div "Dota trapece RKLP (KL RP), KL = 17 cm un RP = 25 cm. Aprēķini NE garumu." at bounding box center [559, 221] width 611 height 96
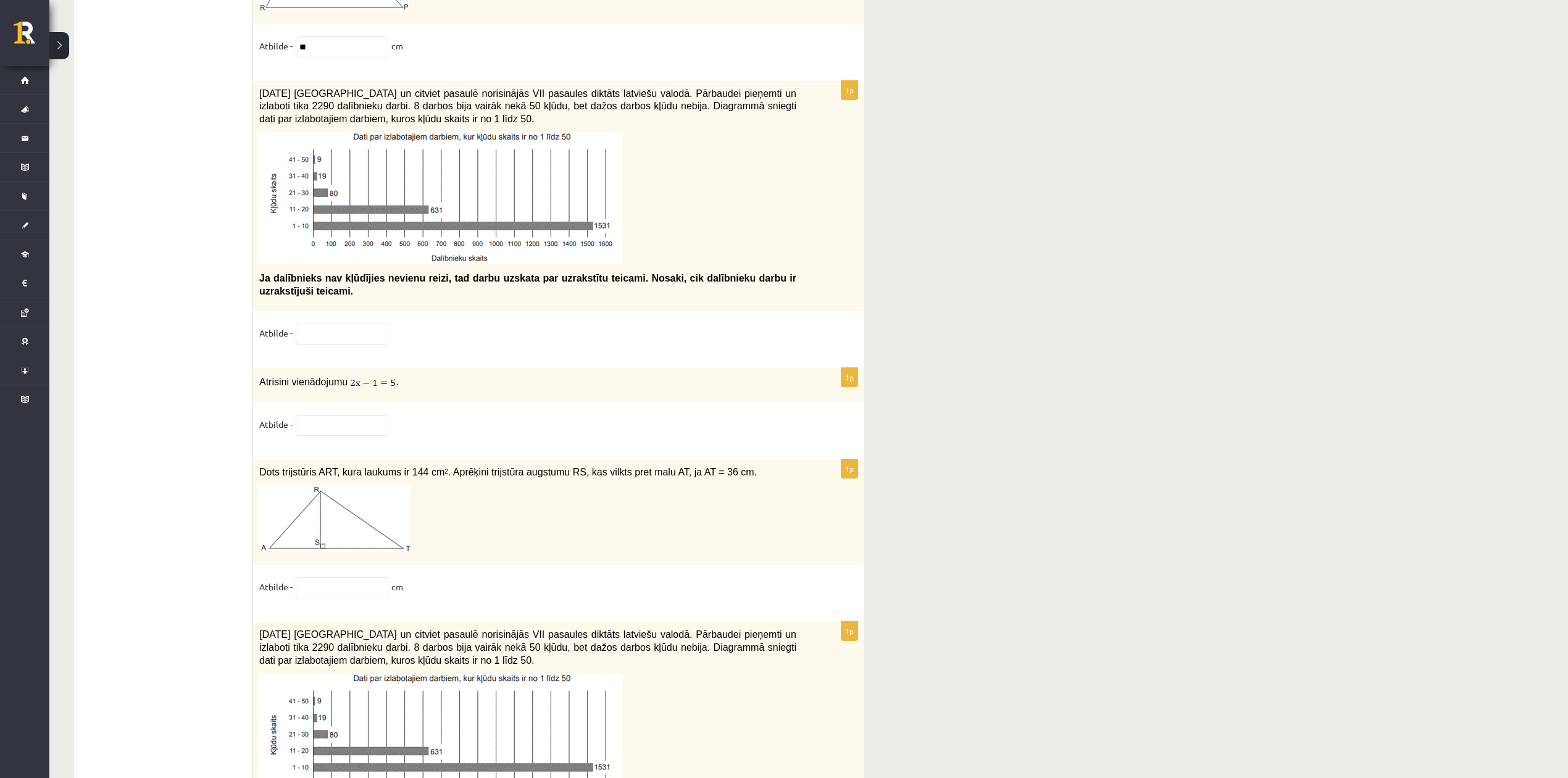
scroll to position [5567, 0]
click at [339, 343] on input "text" at bounding box center [342, 333] width 93 height 21
type input "*"
type input "**"
click at [349, 435] on input "text" at bounding box center [342, 424] width 93 height 21
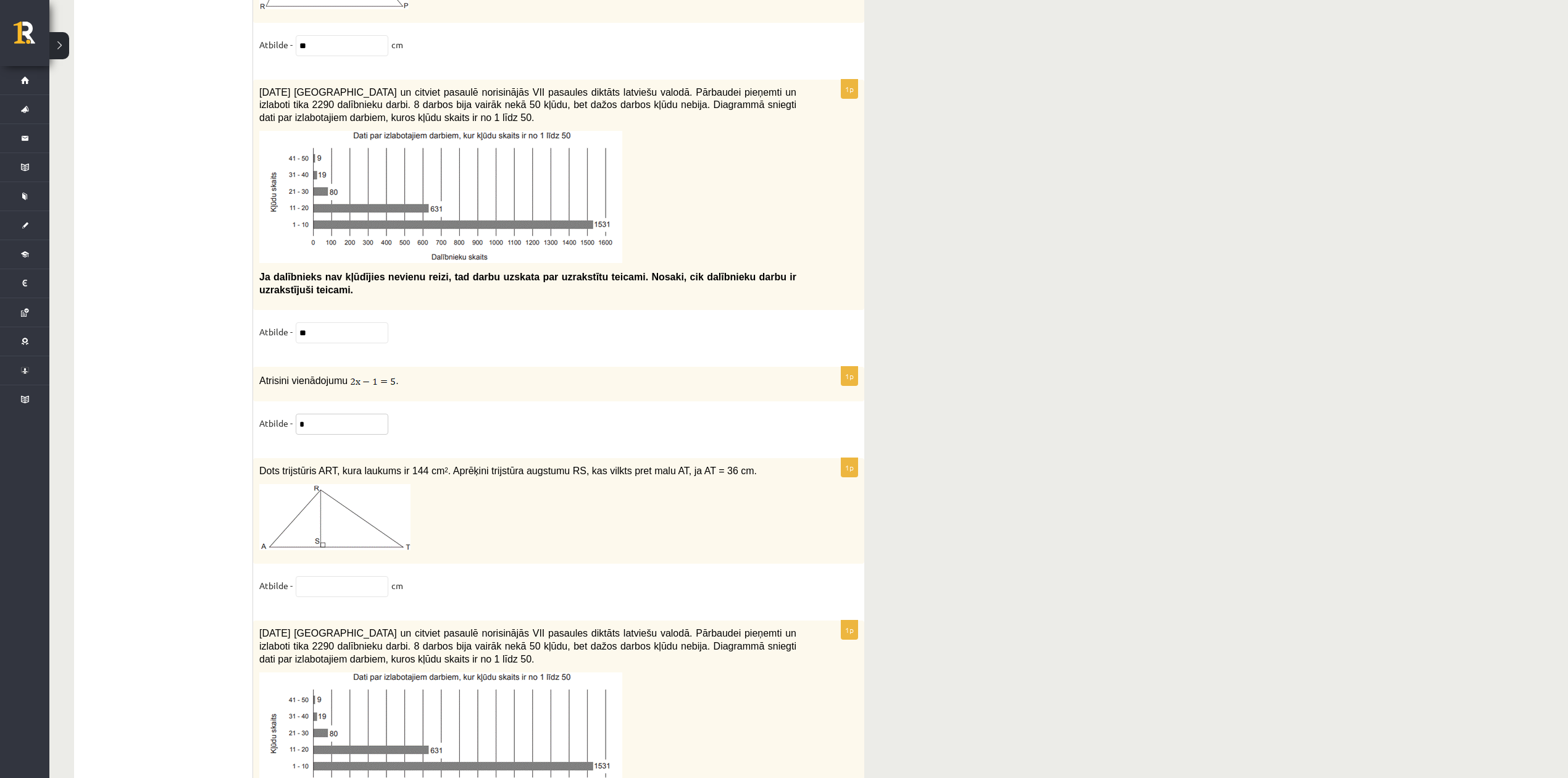
type input "*"
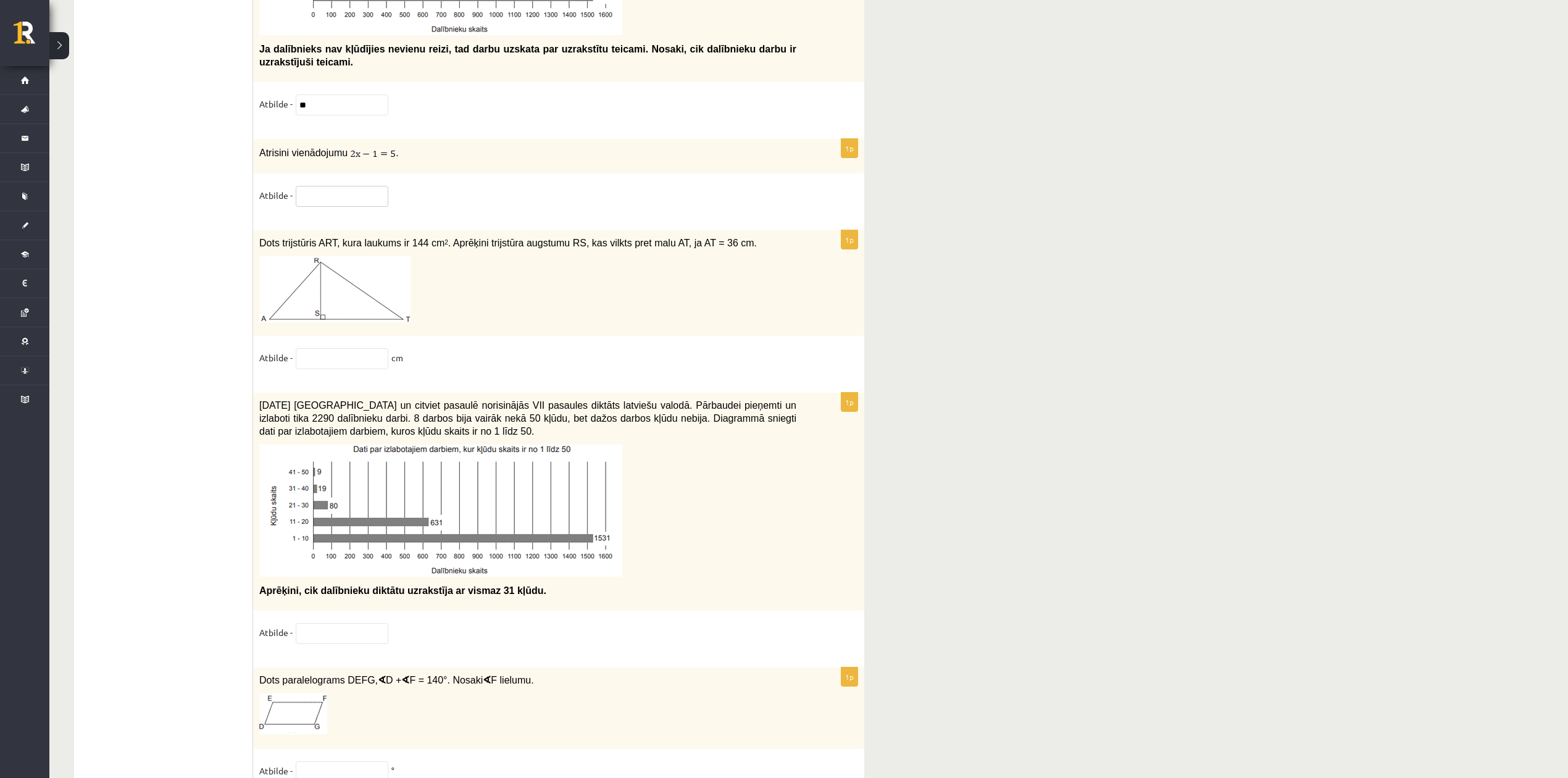
scroll to position [5814, 0]
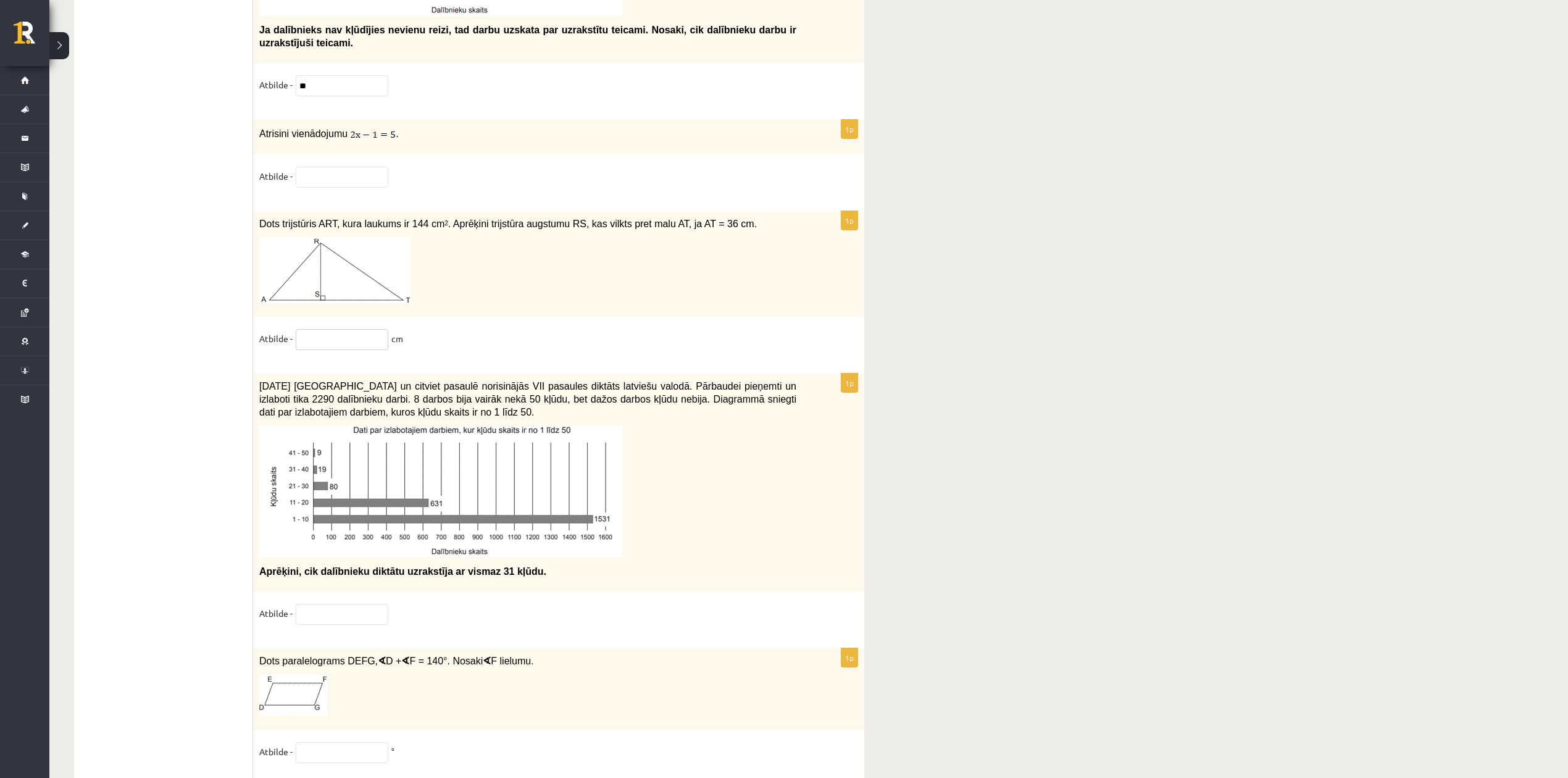
click at [329, 350] on input "text" at bounding box center [342, 340] width 93 height 21
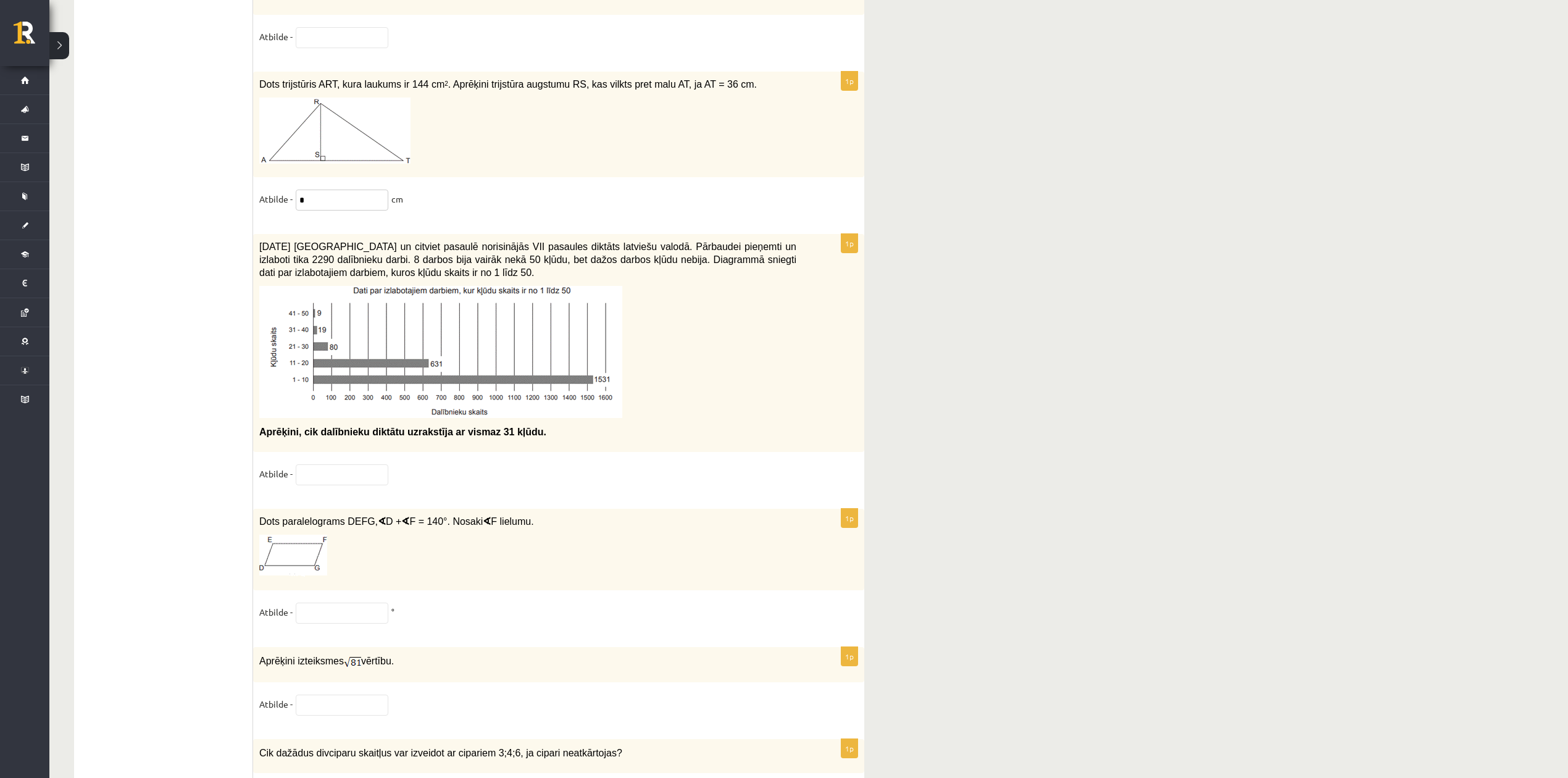
scroll to position [5978, 0]
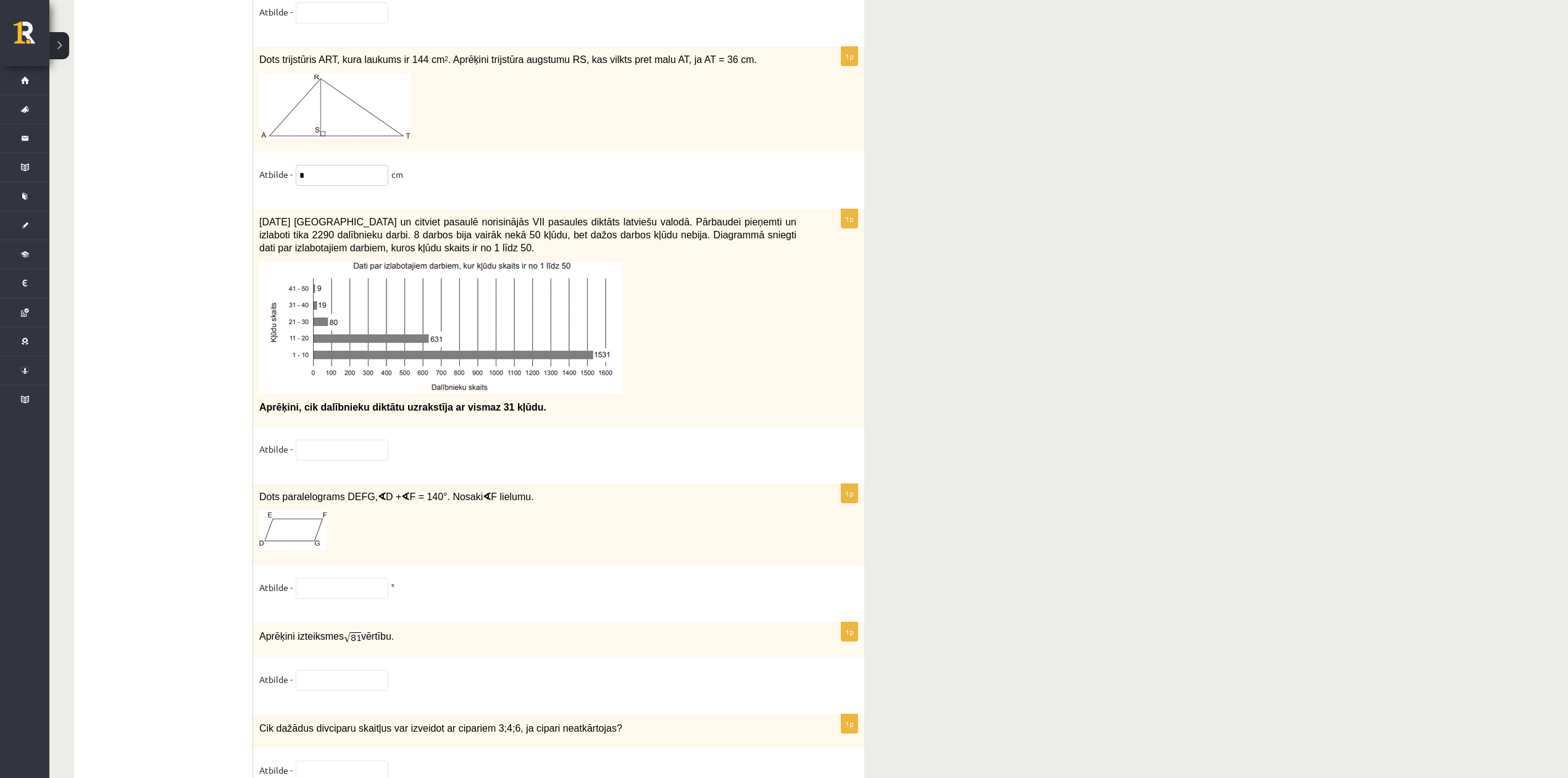
type input "*"
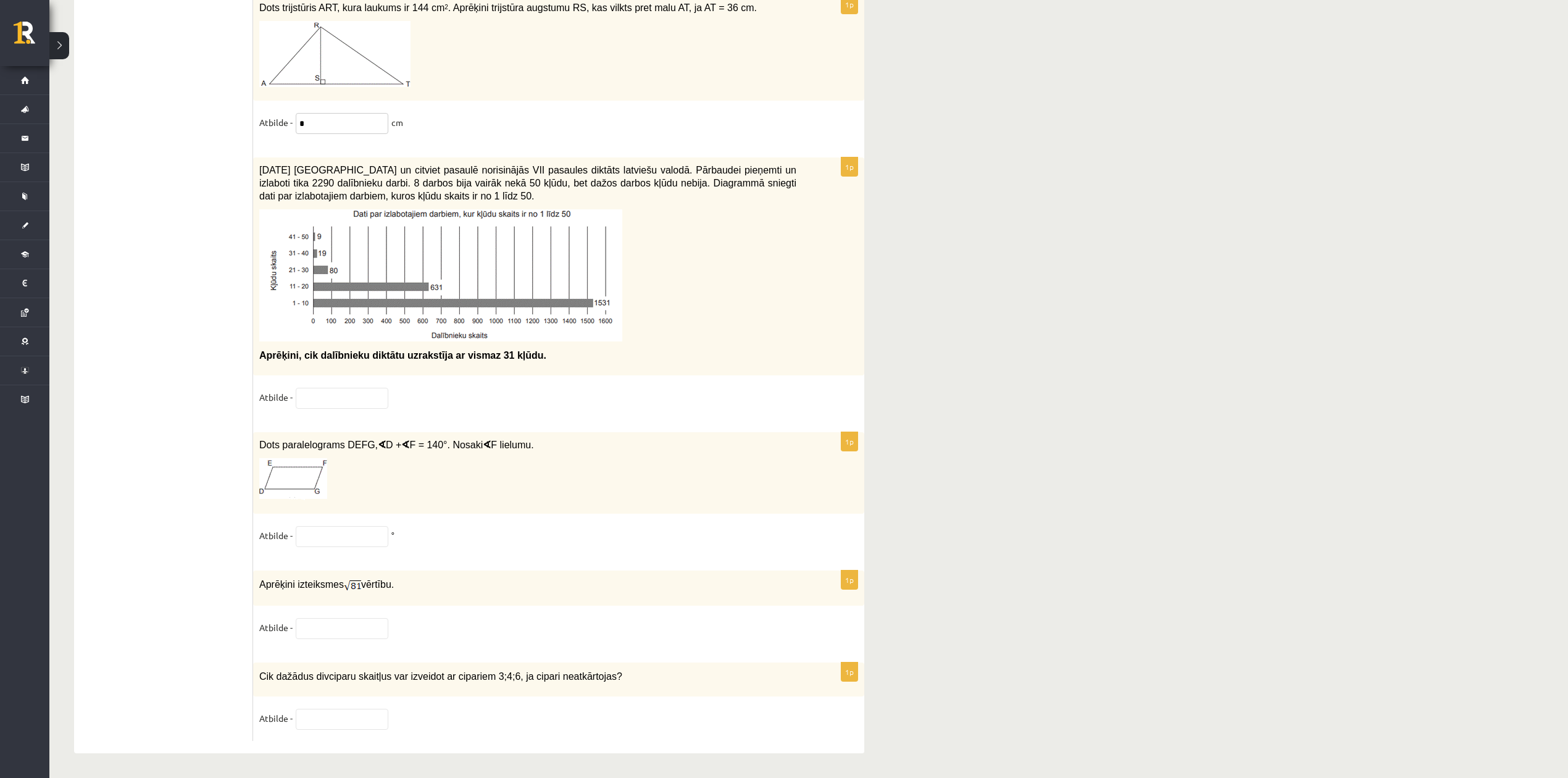
scroll to position [6060, 0]
click at [337, 583] on input "text" at bounding box center [342, 628] width 93 height 21
drag, startPoint x: 252, startPoint y: 579, endPoint x: 339, endPoint y: 583, distance: 87.1
click at [559, 581] on p "Aprēķini izteiksmes vērtību." at bounding box center [528, 585] width 537 height 15
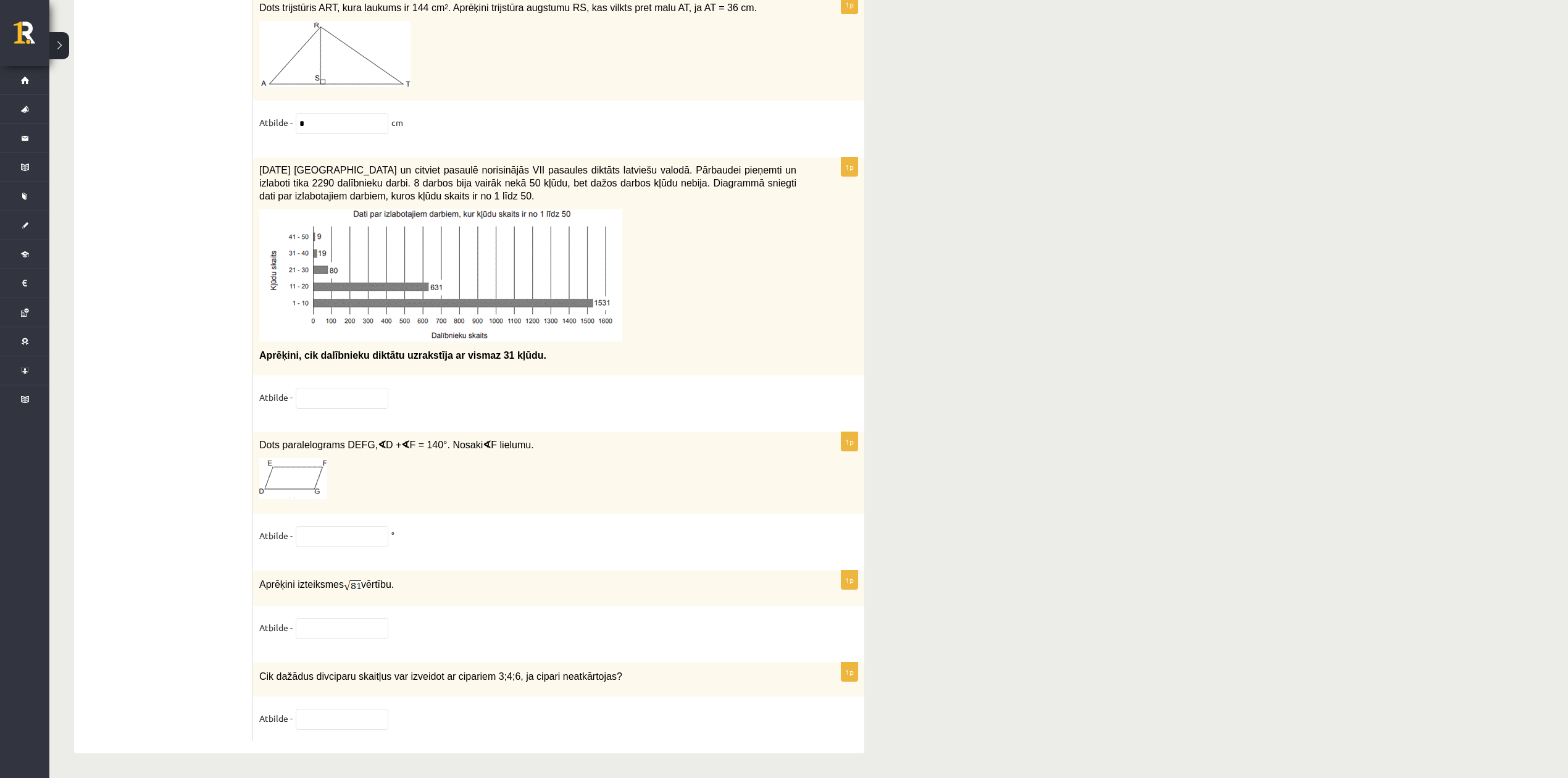
drag, startPoint x: 255, startPoint y: 591, endPoint x: 405, endPoint y: 587, distance: 150.1
click at [406, 583] on div "Aprēķini izteiksmes vērtību." at bounding box center [559, 588] width 611 height 35
click at [342, 583] on input "text" at bounding box center [342, 628] width 93 height 21
type input "*"
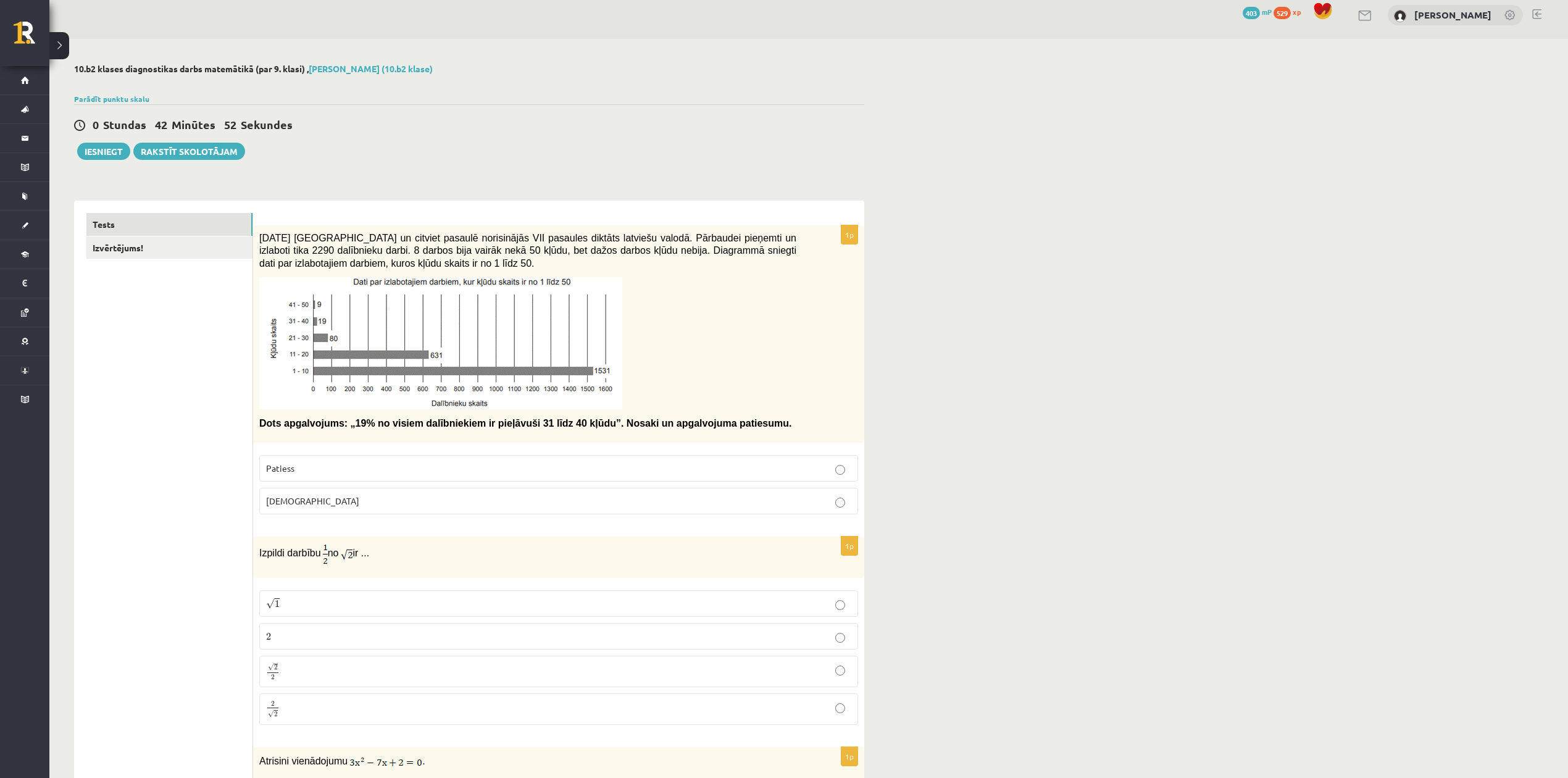
scroll to position [0, 0]
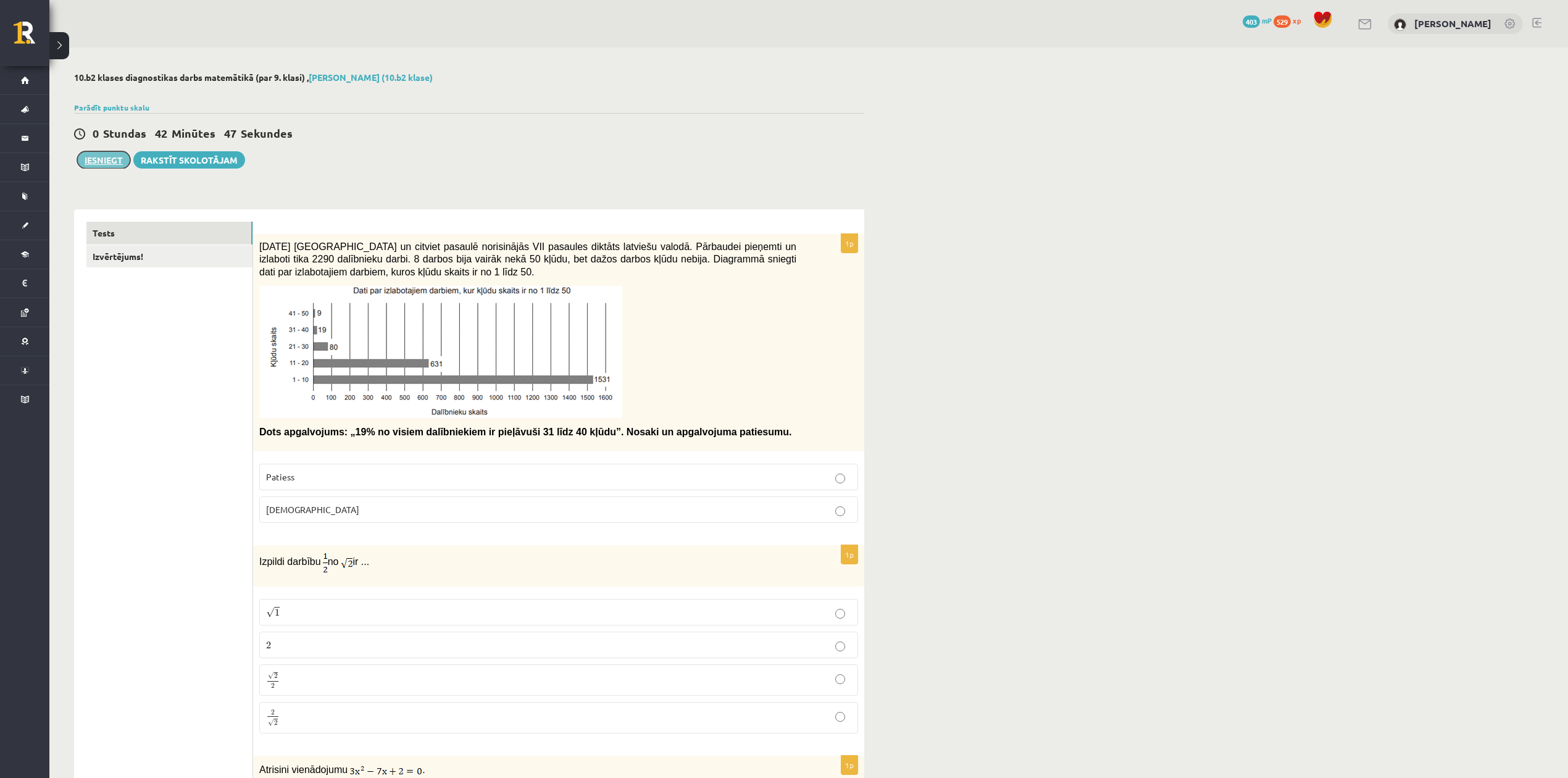
click at [102, 157] on button "Iesniegt" at bounding box center [104, 159] width 53 height 17
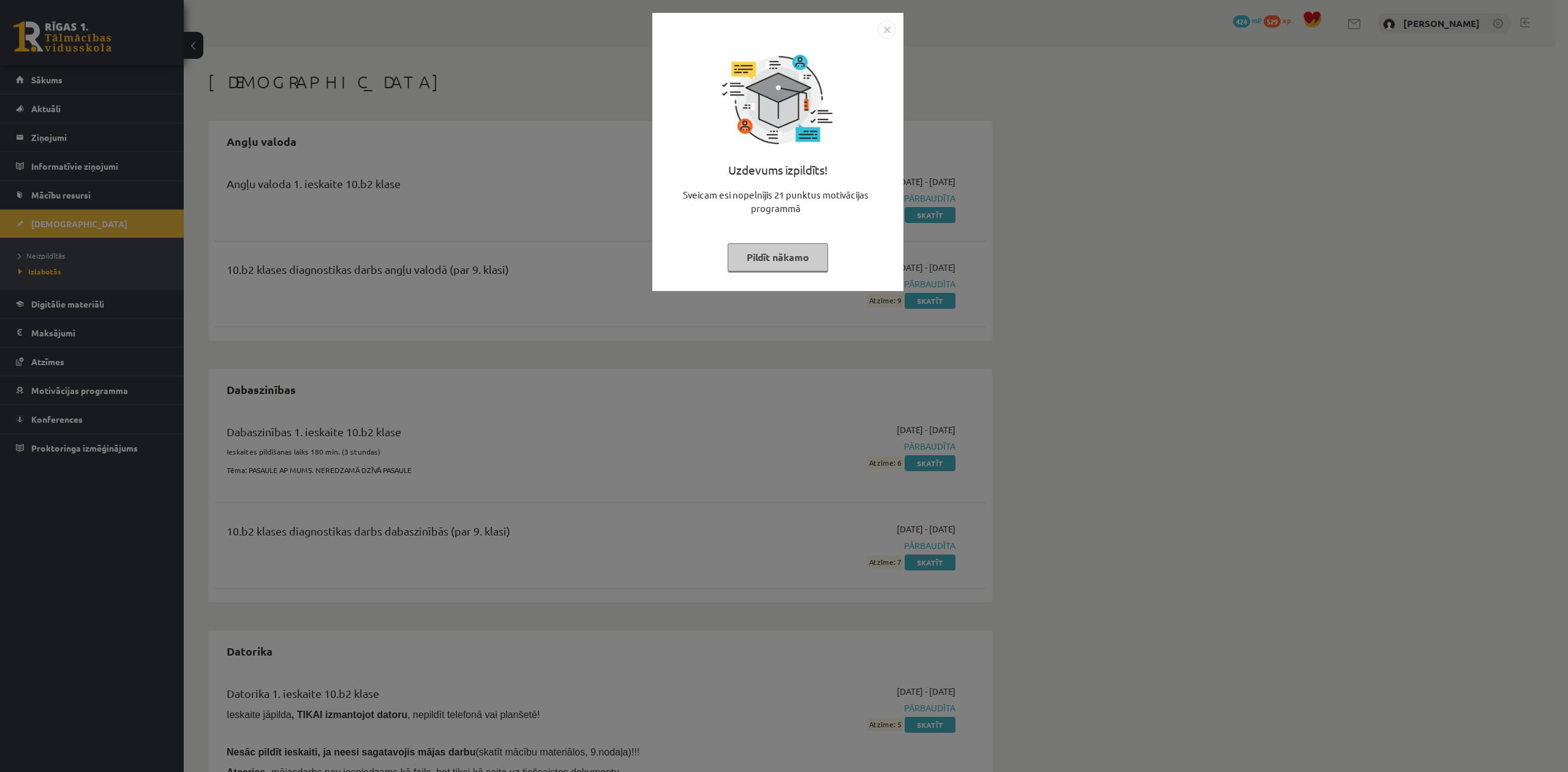
click at [1155, 197] on div "Uzdevums izpildīts! Sveicam esi nopelnījis 21 punktus motivācijas programmā Pil…" at bounding box center [784, 386] width 1568 height 772
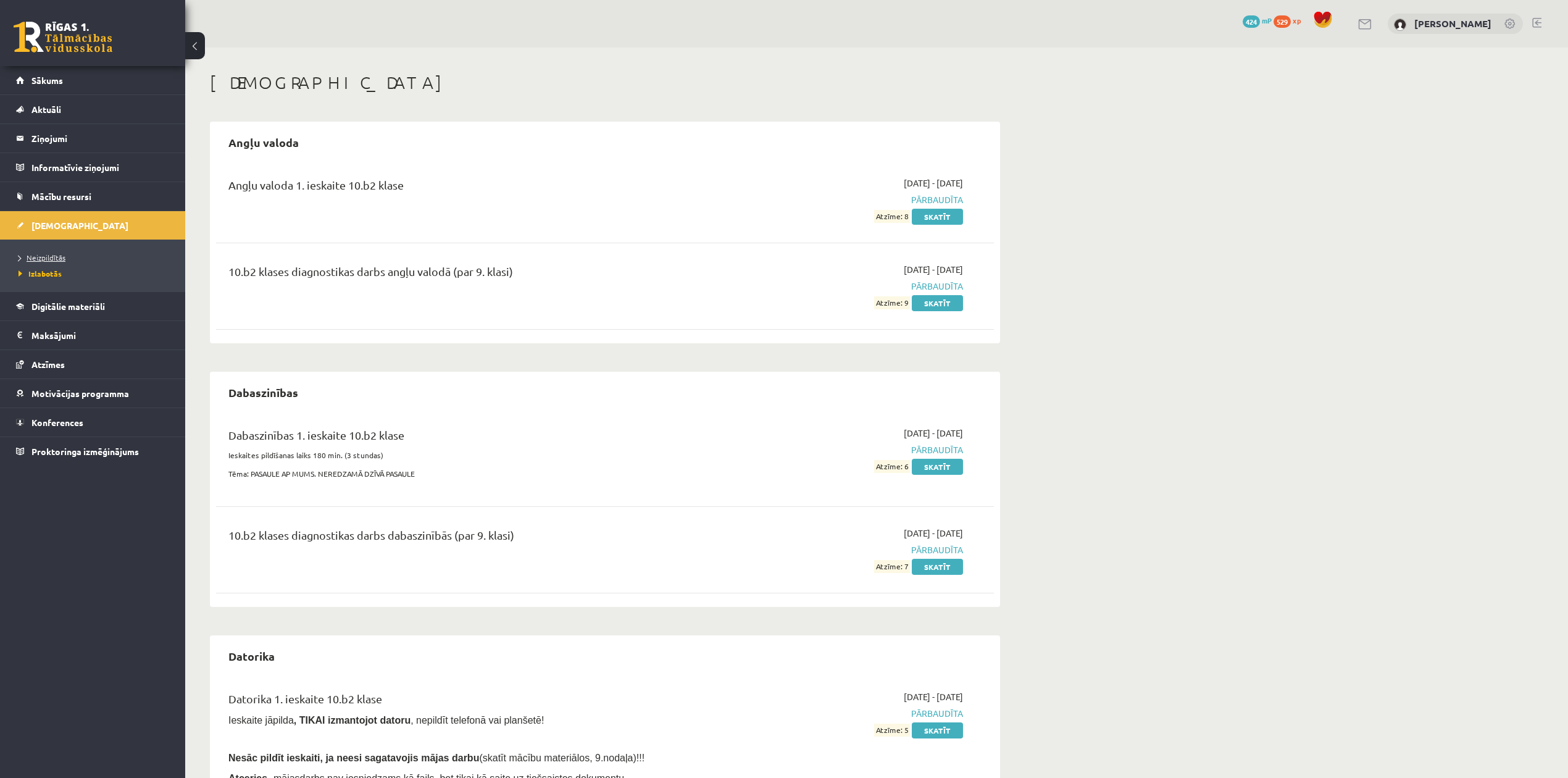
click at [48, 255] on span "Neizpildītās" at bounding box center [42, 257] width 47 height 10
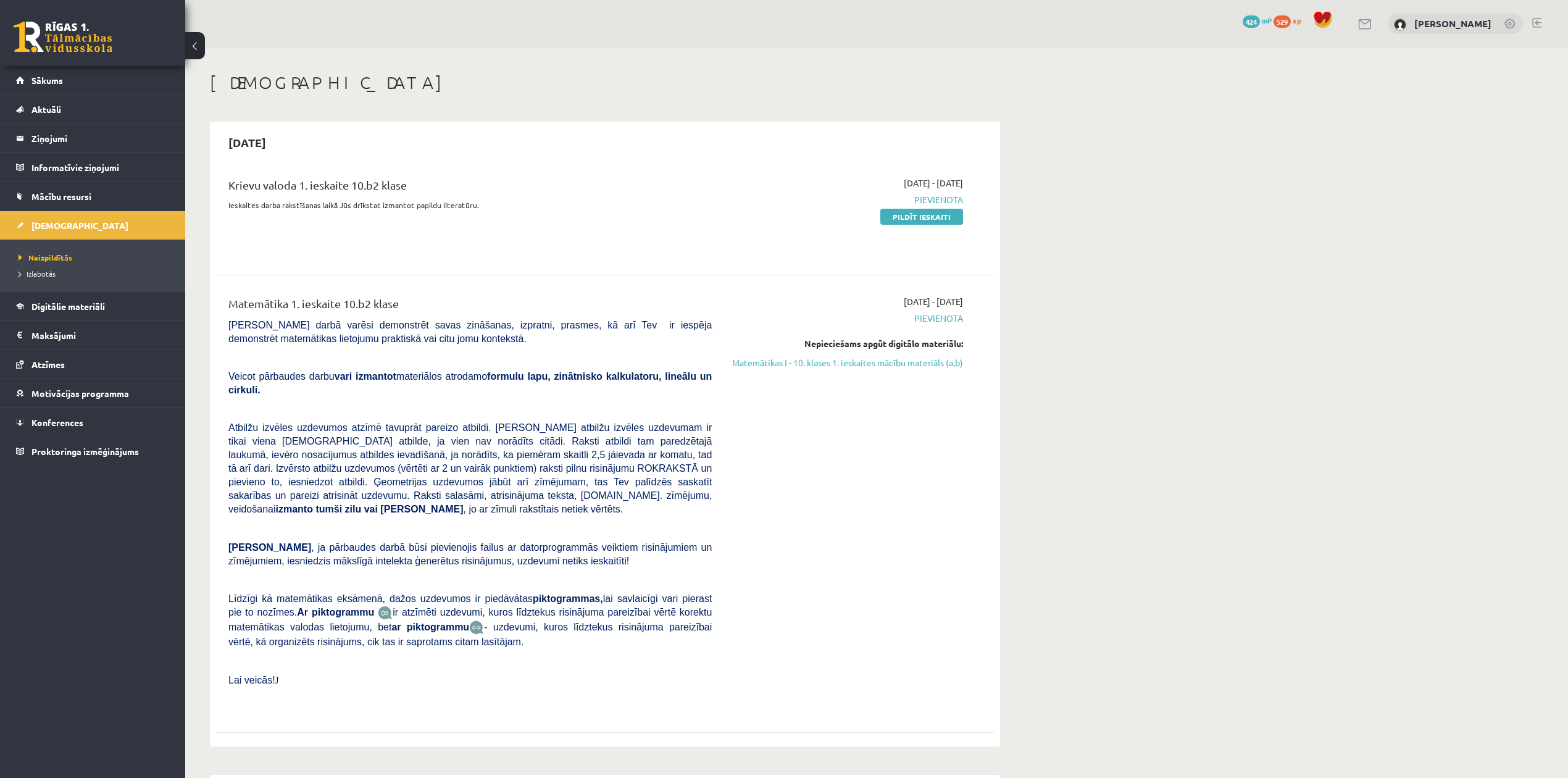
click at [1536, 20] on link at bounding box center [1536, 23] width 9 height 10
